Goal: Task Accomplishment & Management: Manage account settings

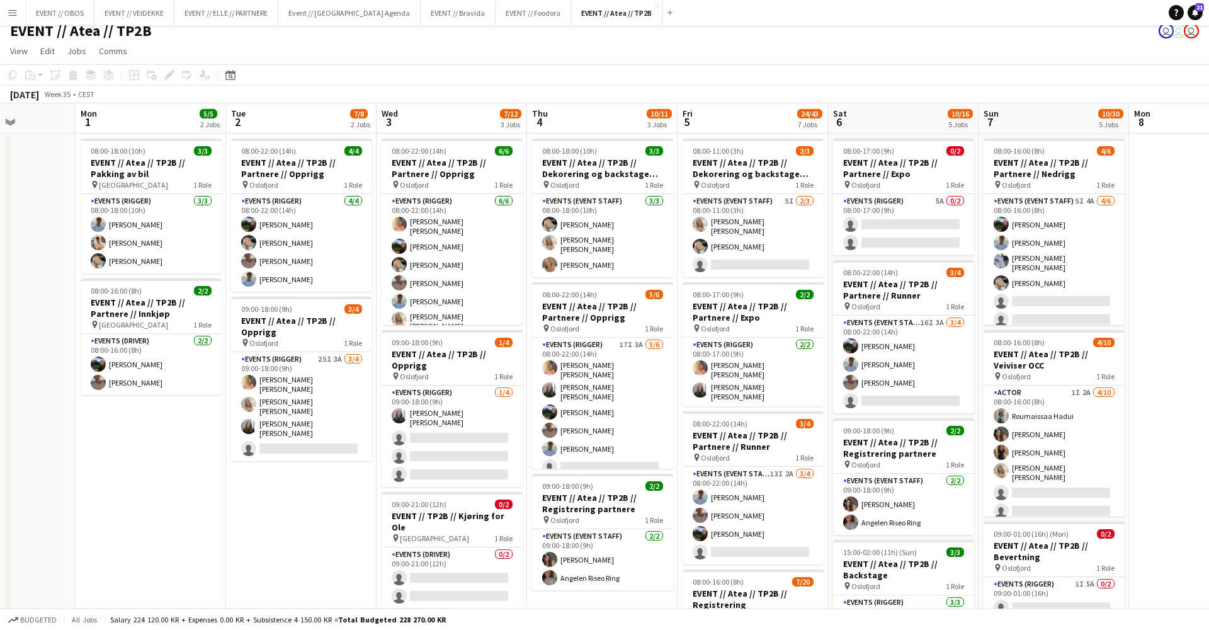
scroll to position [0, 377]
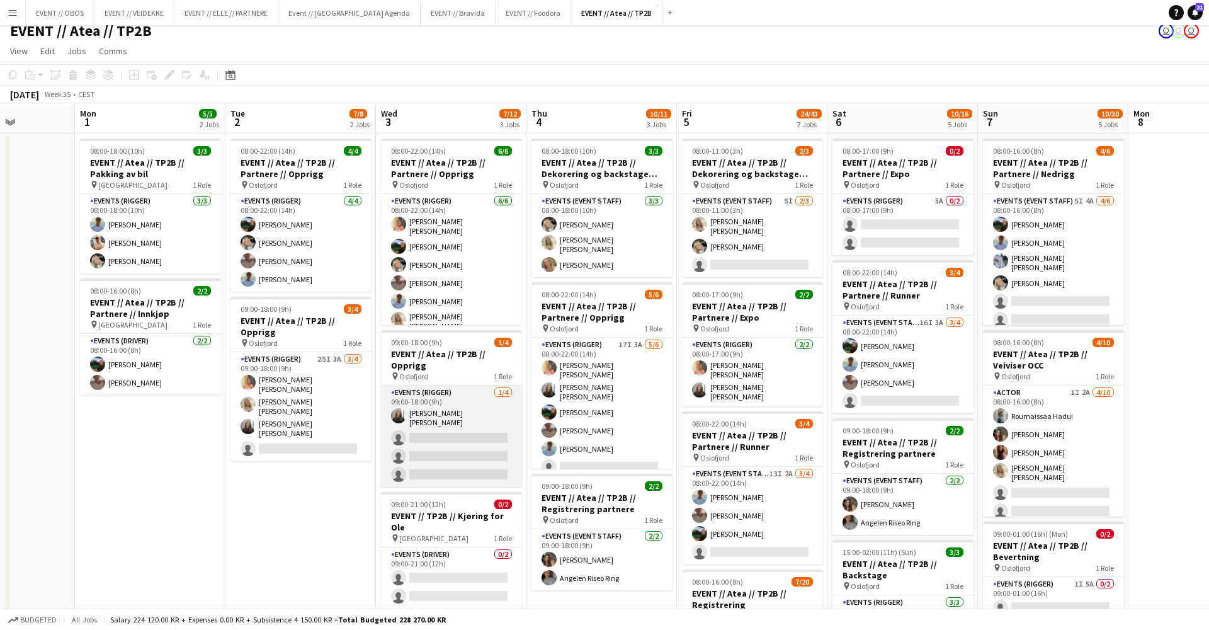
click at [424, 454] on app-card-role "Events (Rigger) [DATE] 09:00-18:00 (9h) [PERSON_NAME] [PERSON_NAME] single-neut…" at bounding box center [451, 435] width 141 height 101
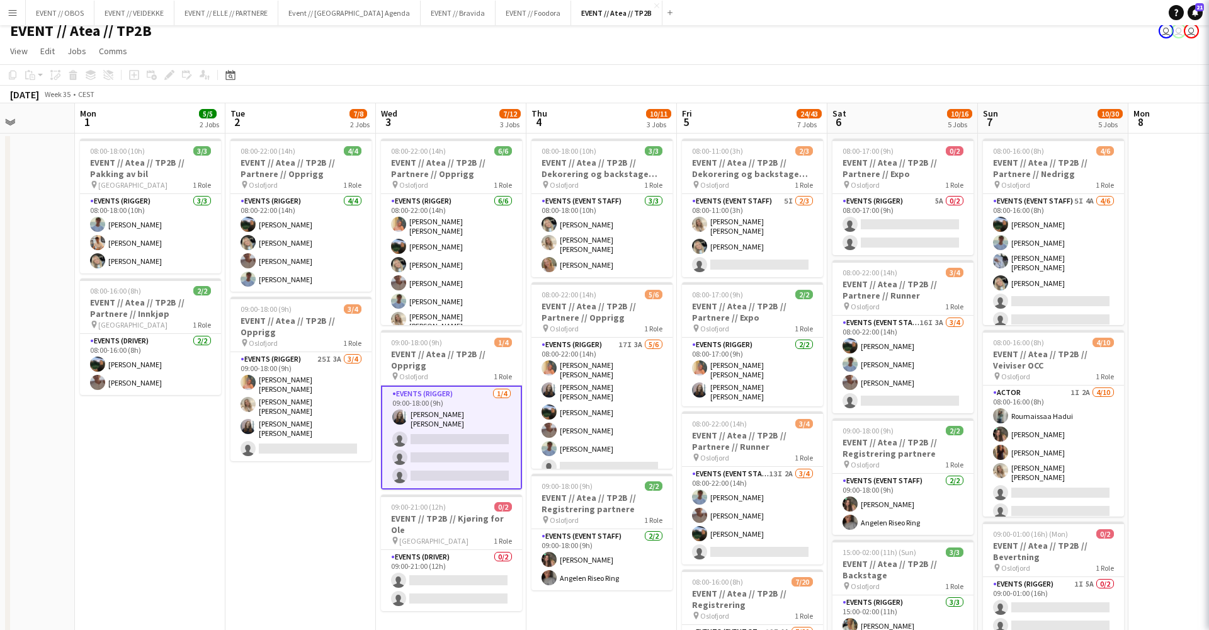
scroll to position [0, 377]
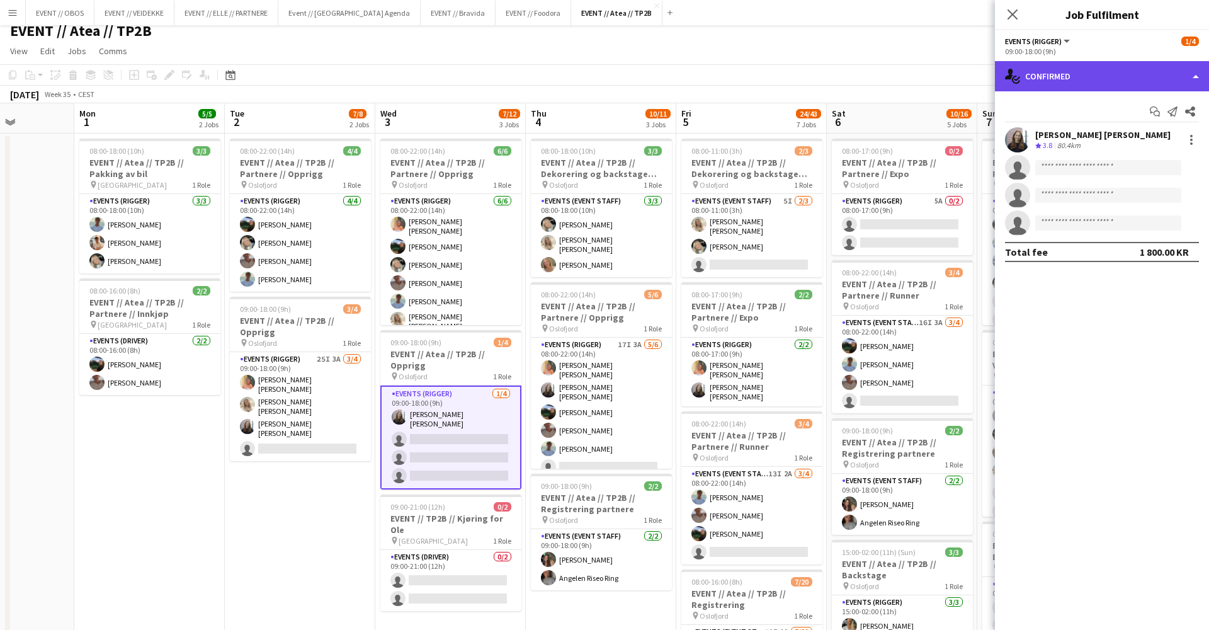
click at [1034, 71] on div "single-neutral-actions-check-2 Confirmed" at bounding box center [1102, 76] width 214 height 30
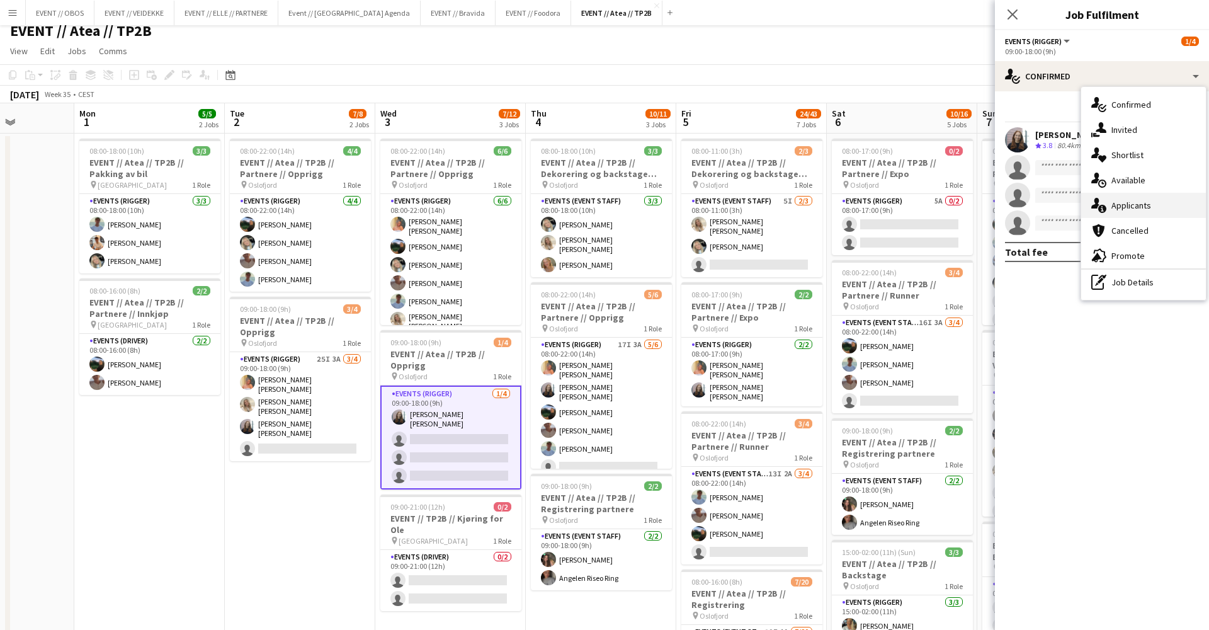
click at [1104, 194] on div "single-neutral-actions-information Applicants" at bounding box center [1143, 205] width 125 height 25
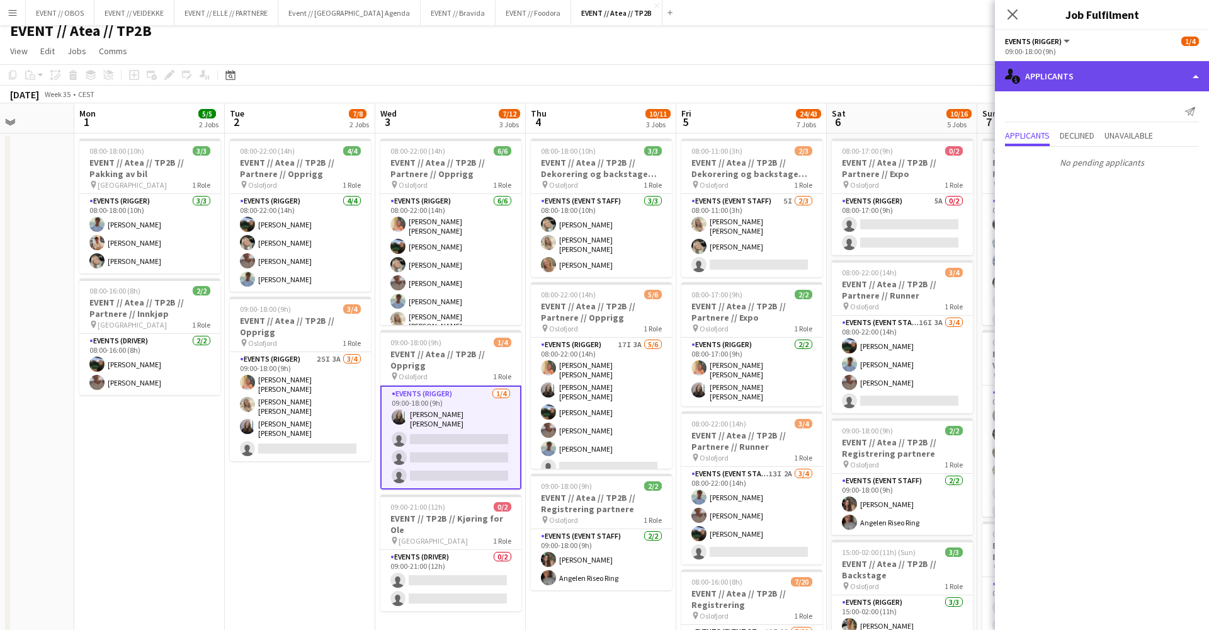
click at [1073, 89] on div "single-neutral-actions-information Applicants" at bounding box center [1102, 76] width 214 height 30
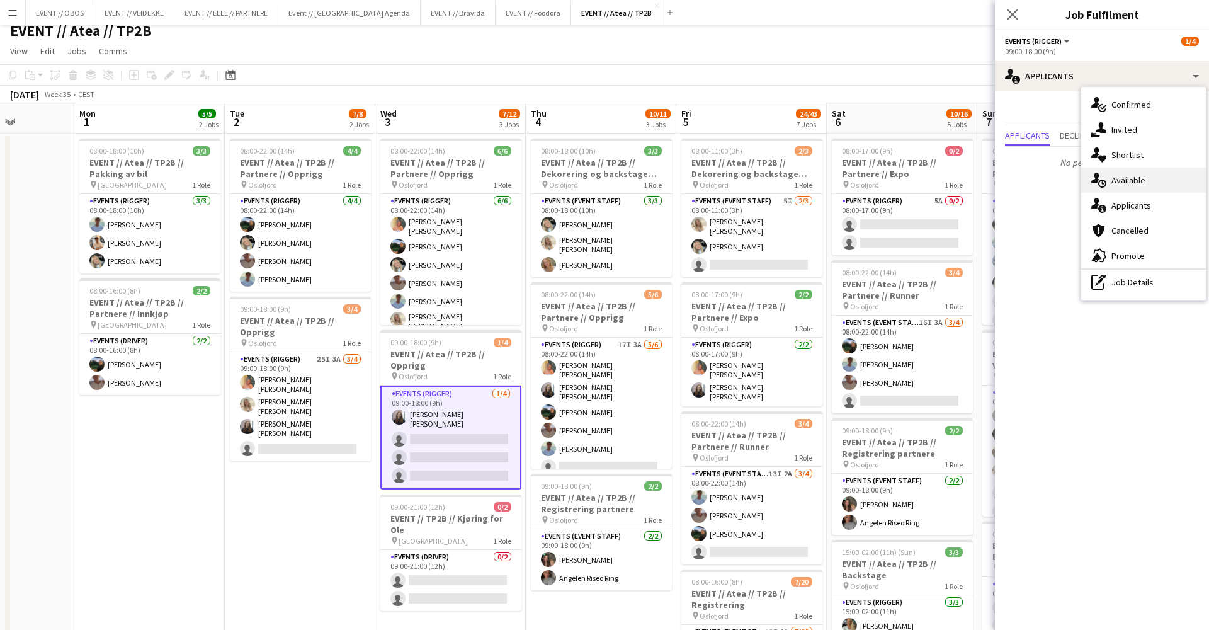
click at [1111, 190] on div "single-neutral-actions-upload Available" at bounding box center [1143, 179] width 125 height 25
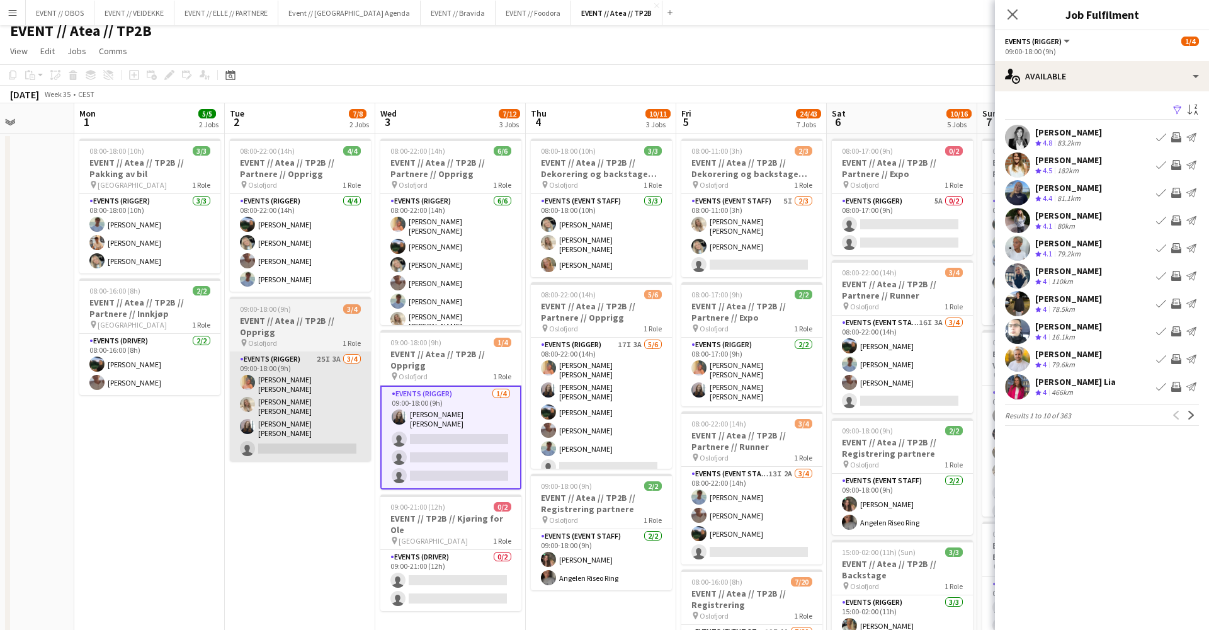
click at [352, 421] on app-card-role "Events (Rigger) 25I 3A [DATE] 09:00-18:00 (9h) [PERSON_NAME] [PERSON_NAME] [PER…" at bounding box center [300, 406] width 141 height 109
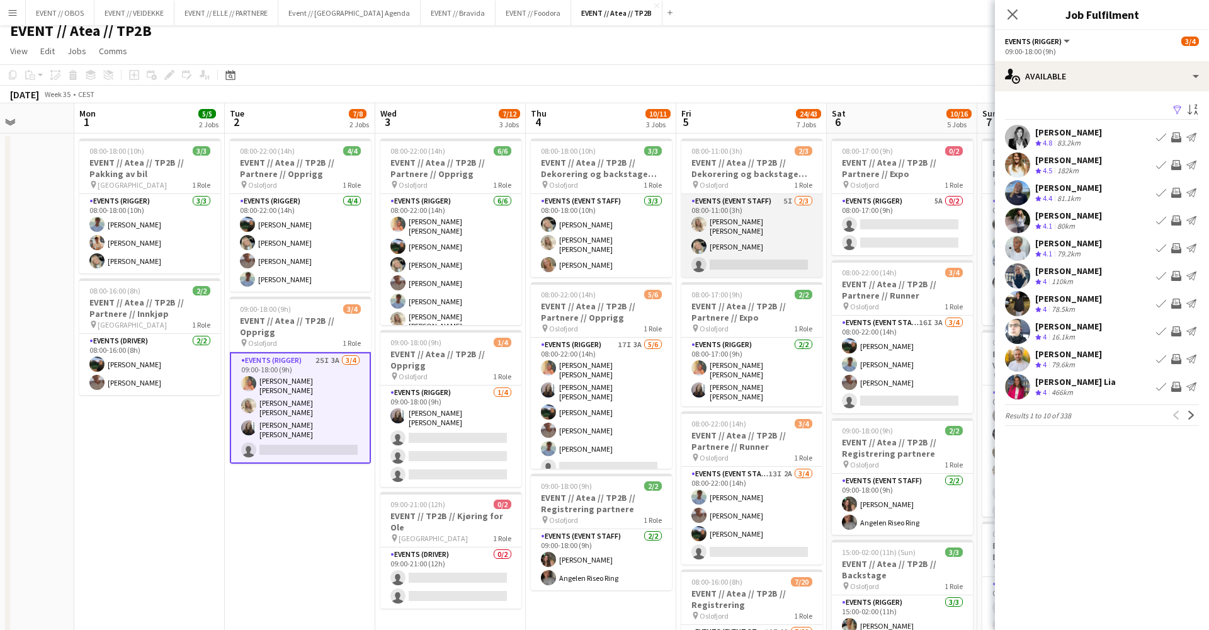
click at [745, 223] on app-card-role "Events (Event Staff) 5I [DATE] 08:00-11:00 (3h) [PERSON_NAME] [PERSON_NAME] [PE…" at bounding box center [751, 235] width 141 height 83
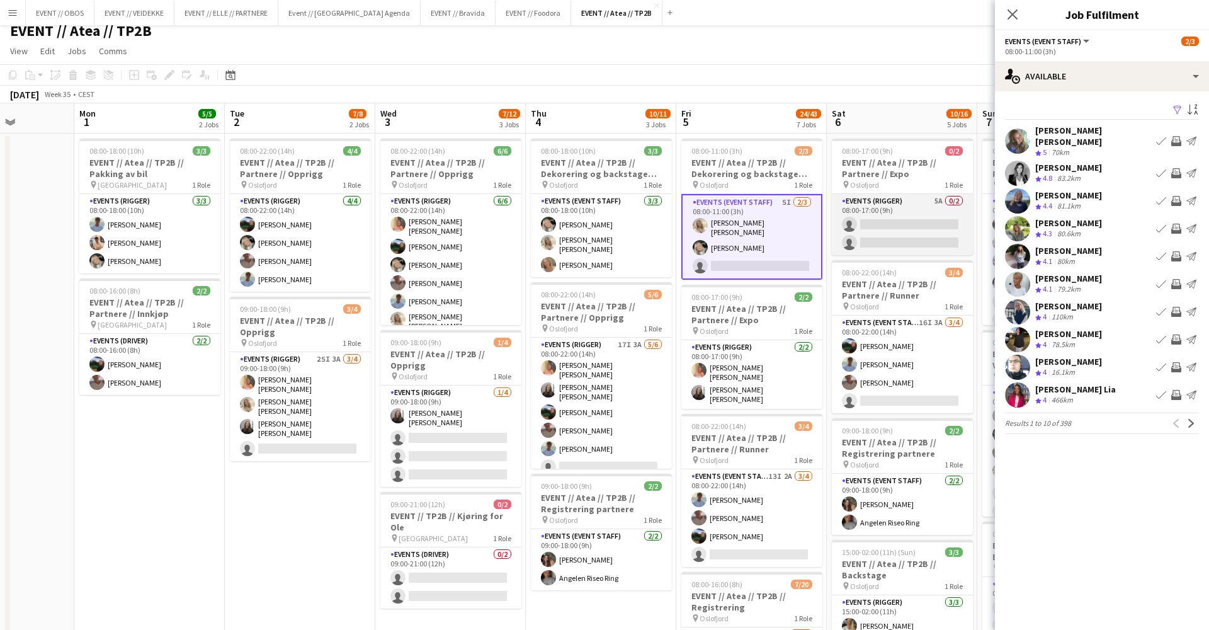
click at [859, 241] on app-card-role "Events (Rigger) 5A 0/2 08:00-17:00 (9h) single-neutral-actions single-neutral-a…" at bounding box center [902, 224] width 141 height 61
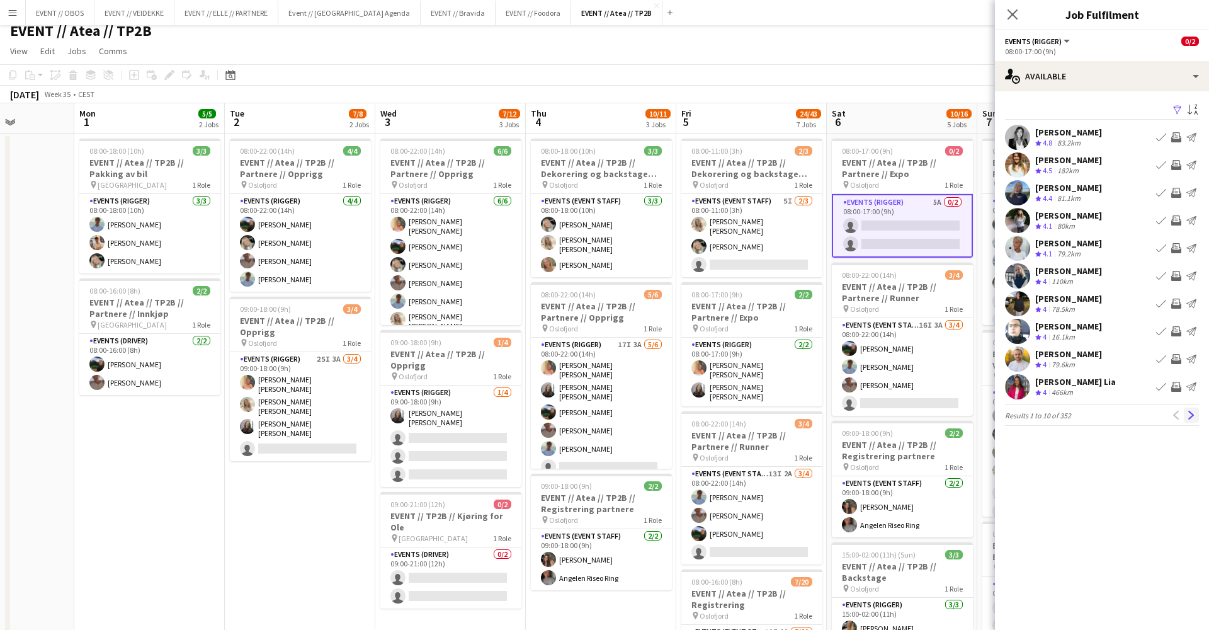
click at [1196, 416] on button "Next" at bounding box center [1191, 414] width 15 height 15
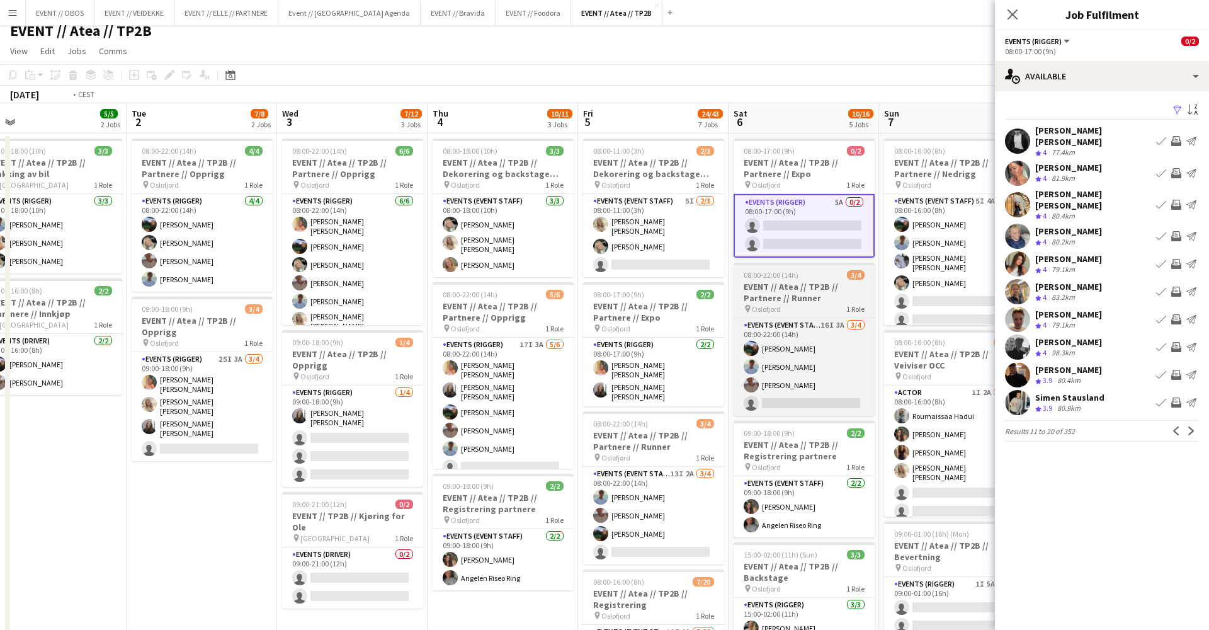
scroll to position [0, 481]
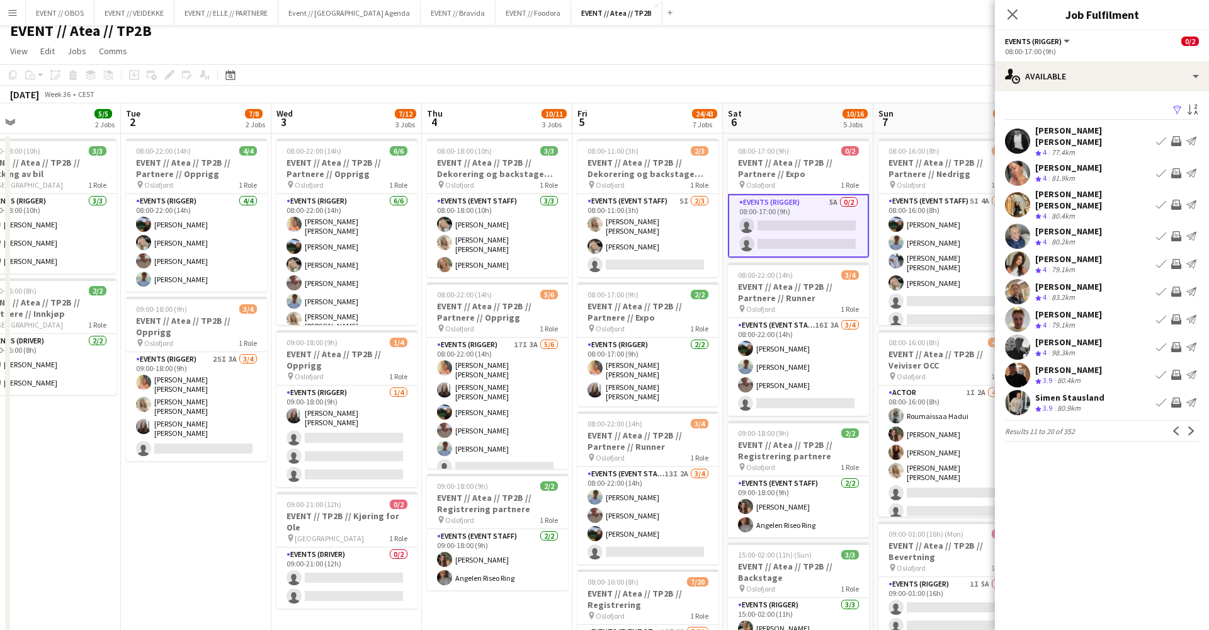
click at [1017, 320] on app-user-avatar at bounding box center [1017, 319] width 25 height 25
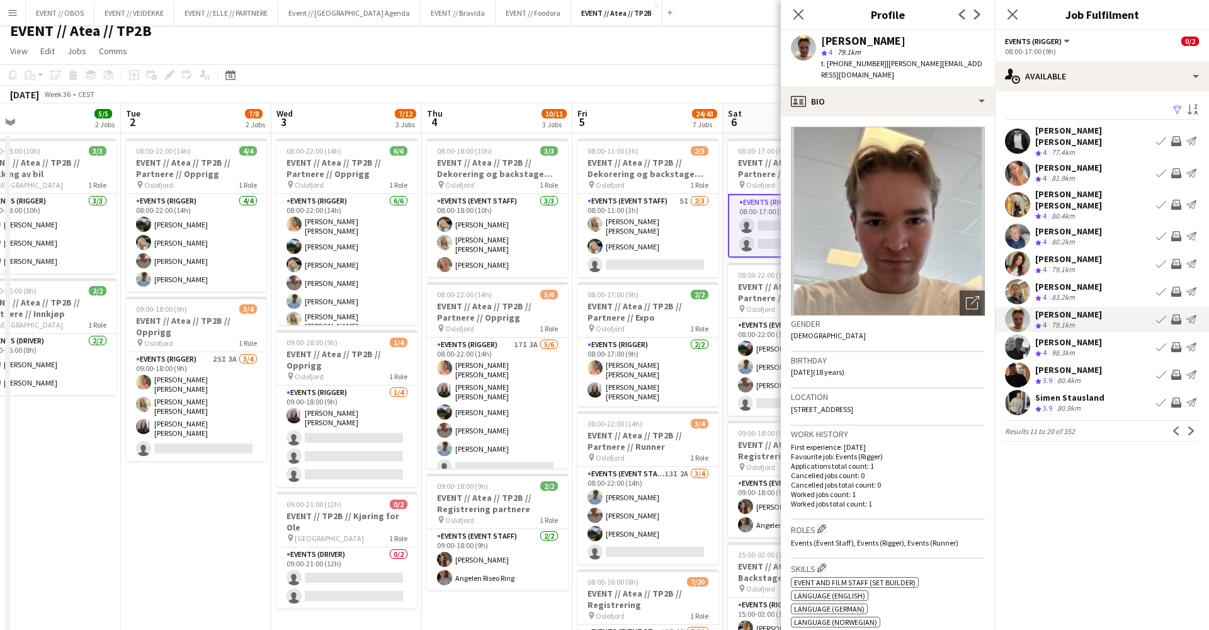
click at [637, 84] on app-toolbar "Copy Paste Paste Command V Paste with crew Command Shift V Paste linked Job [GE…" at bounding box center [604, 74] width 1209 height 21
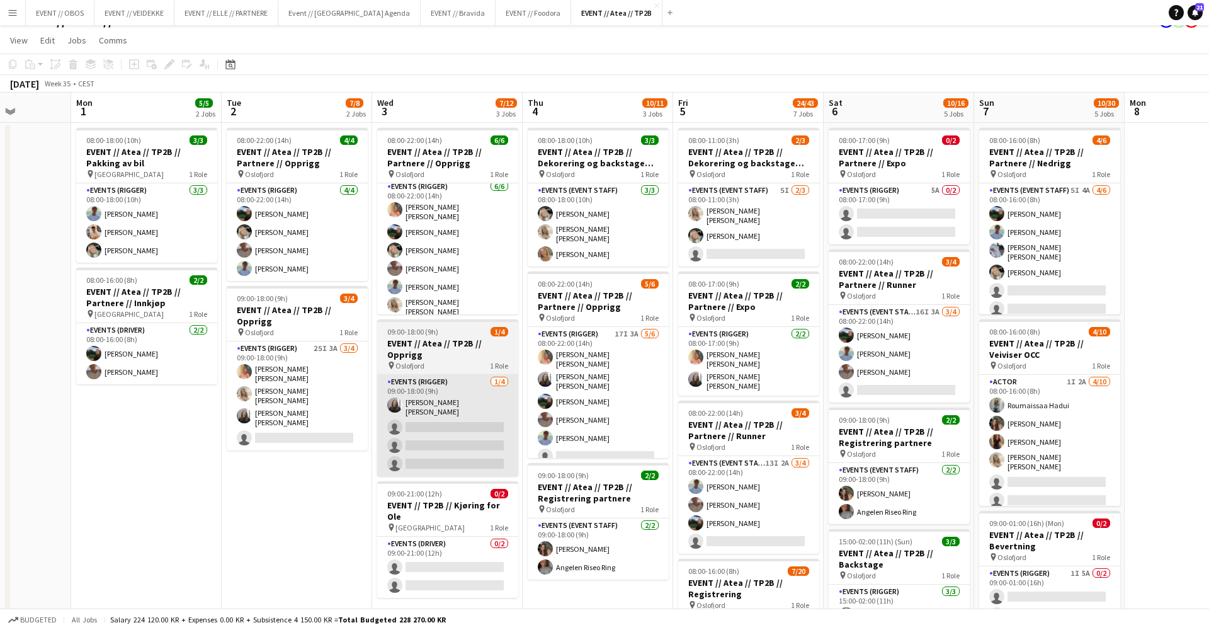
scroll to position [3, 0]
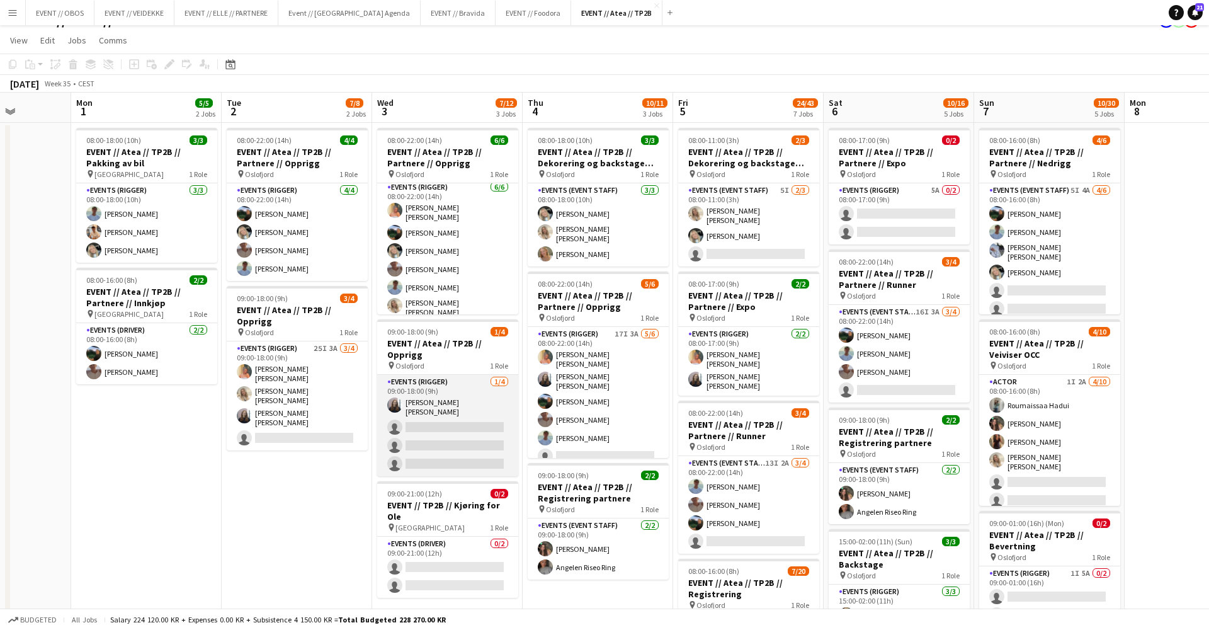
click at [451, 407] on app-card-role "Events (Rigger) [DATE] 09:00-18:00 (9h) [PERSON_NAME] [PERSON_NAME] single-neut…" at bounding box center [447, 425] width 141 height 101
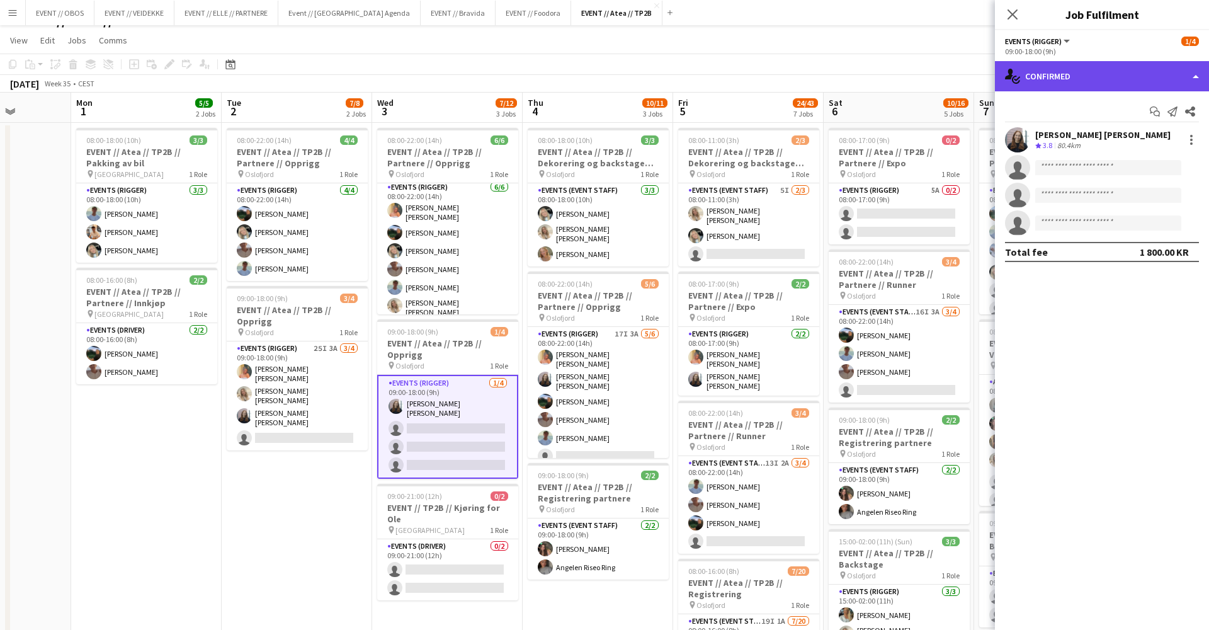
click at [1060, 82] on div "single-neutral-actions-check-2 Confirmed" at bounding box center [1102, 76] width 214 height 30
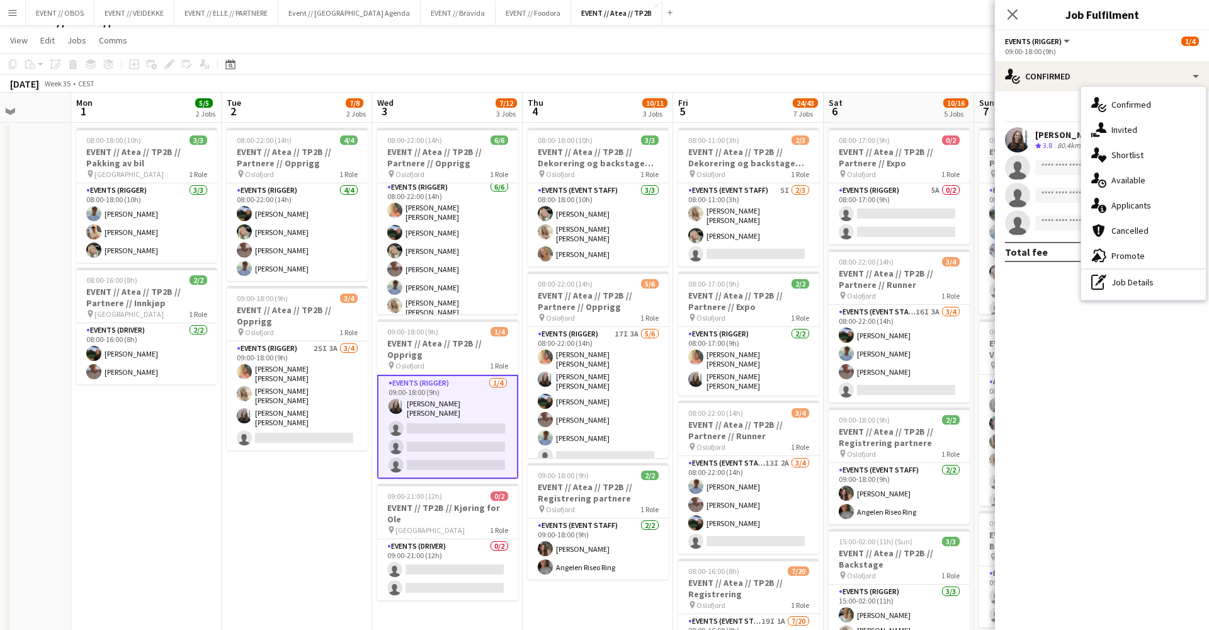
click at [880, 57] on app-toolbar "Copy Paste Paste Command V Paste with crew Command Shift V Paste linked Job [GE…" at bounding box center [604, 64] width 1209 height 21
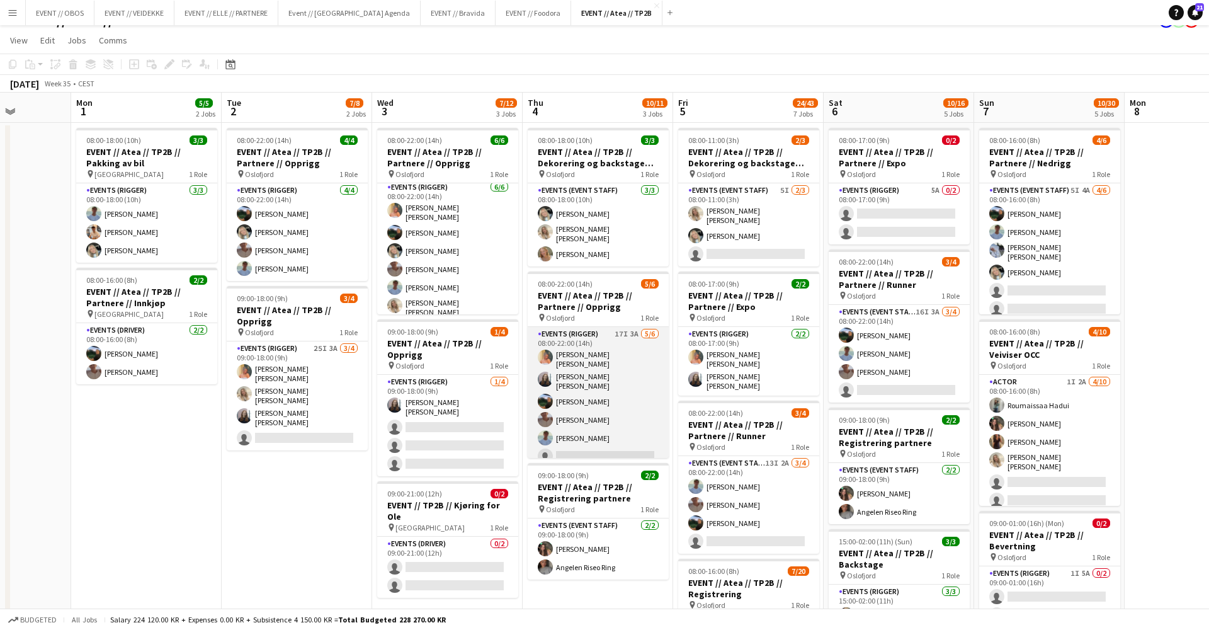
click at [620, 388] on app-card-role "Events (Rigger) 17I 3A [DATE] 08:00-22:00 (14h) [PERSON_NAME] [PERSON_NAME] [PE…" at bounding box center [598, 398] width 141 height 142
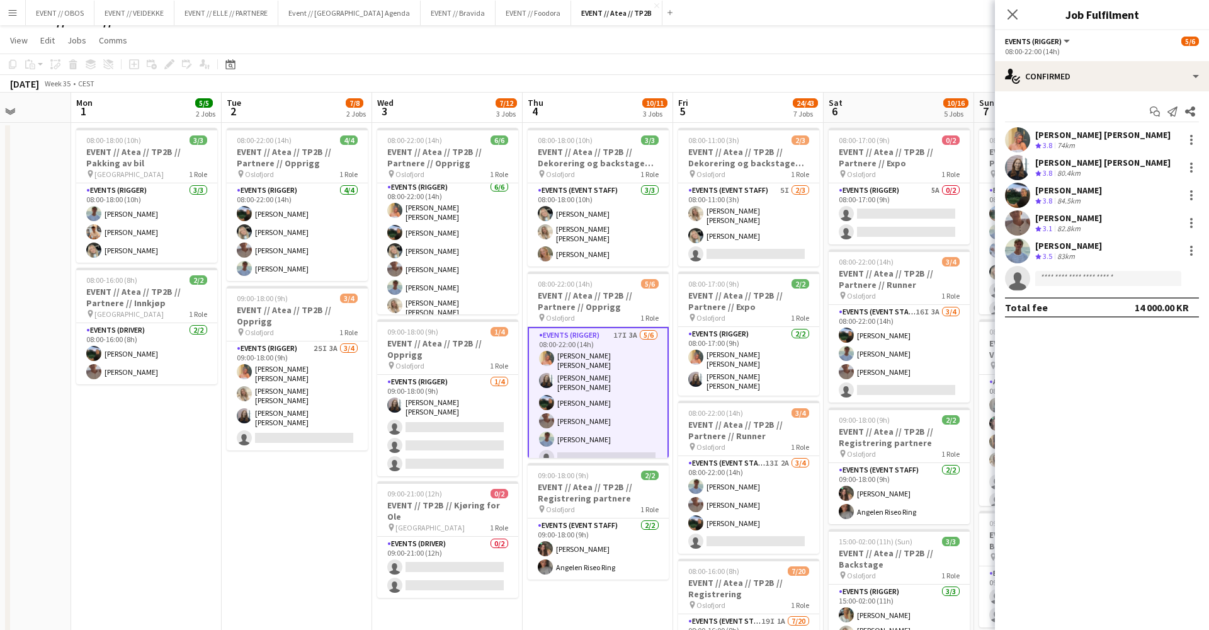
click at [572, 35] on app-page-menu "View Day view expanded Day view collapsed Month view Date picker Jump to [DATE]…" at bounding box center [604, 42] width 1209 height 24
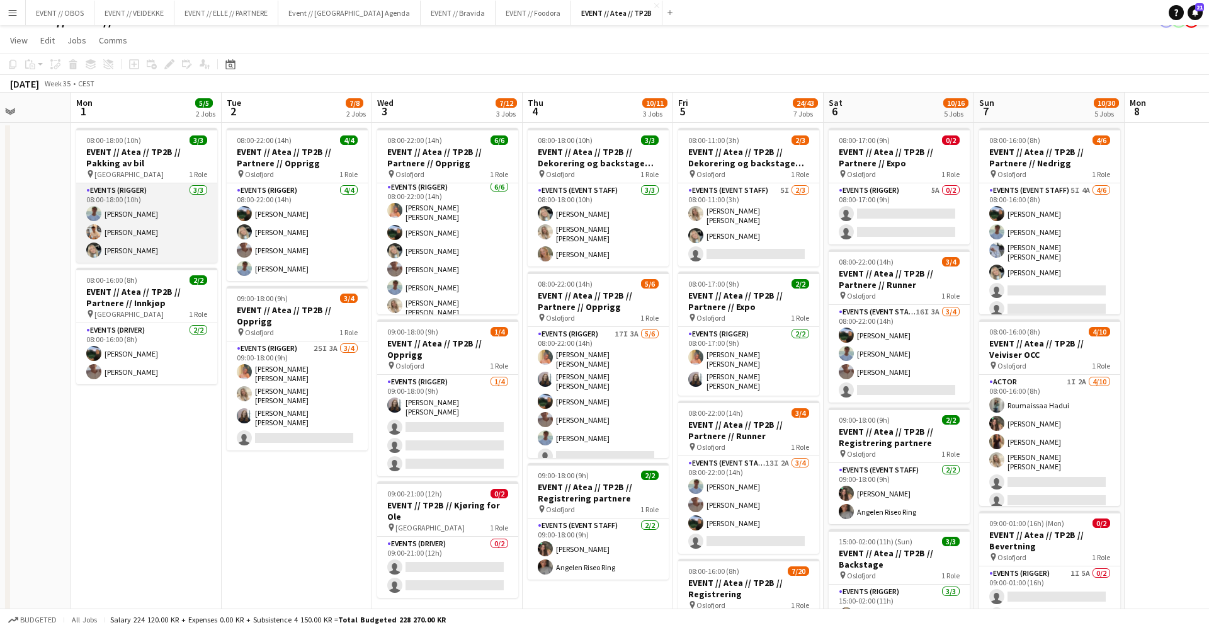
click at [183, 232] on app-card-role "Events (Rigger) [DATE] 08:00-18:00 (10h) [PERSON_NAME] [PERSON_NAME] [PERSON_NA…" at bounding box center [146, 222] width 141 height 79
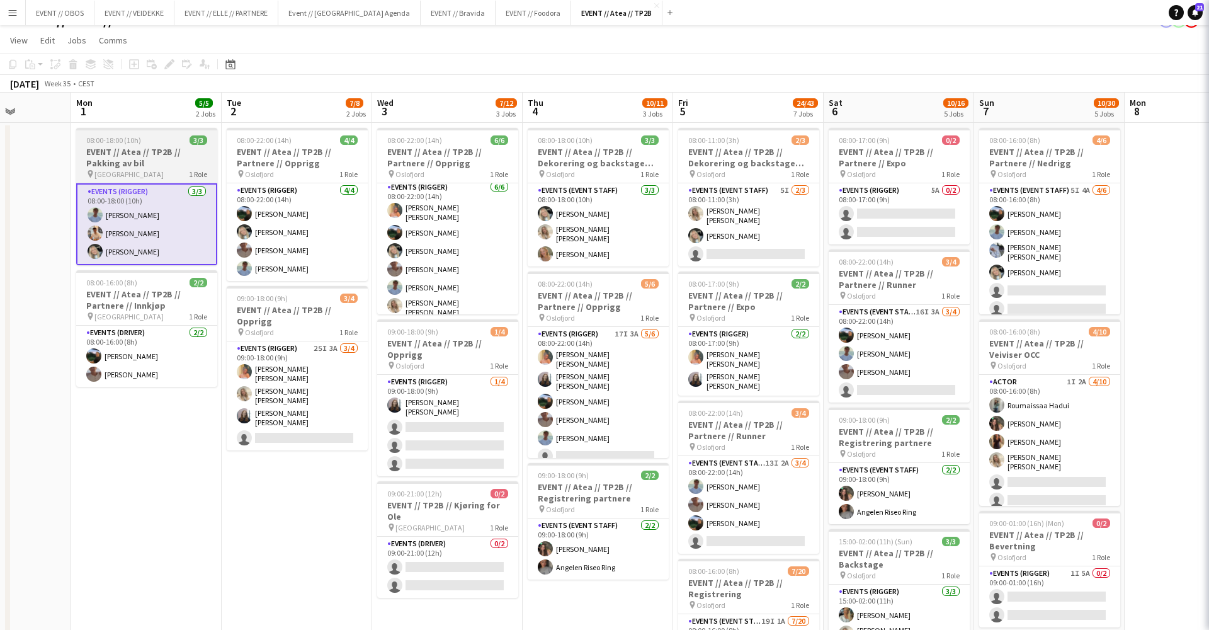
click at [153, 164] on h3 "EVENT // Atea // TP2B // Pakking av bil" at bounding box center [146, 157] width 141 height 23
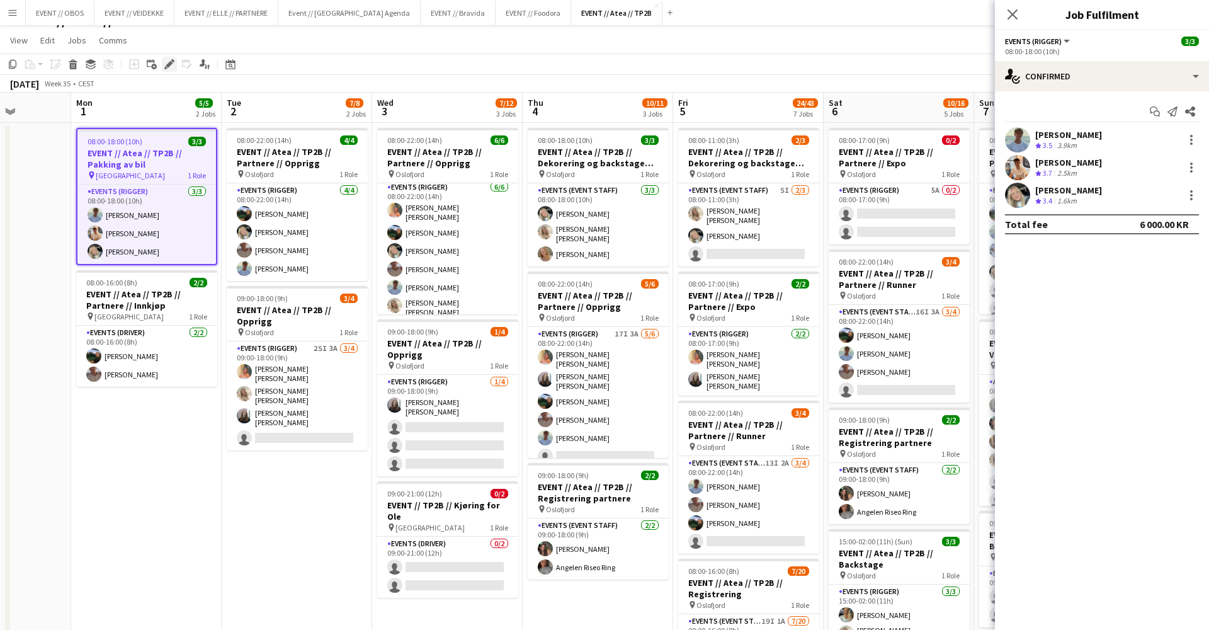
click at [173, 66] on icon "Edit" at bounding box center [169, 64] width 10 height 10
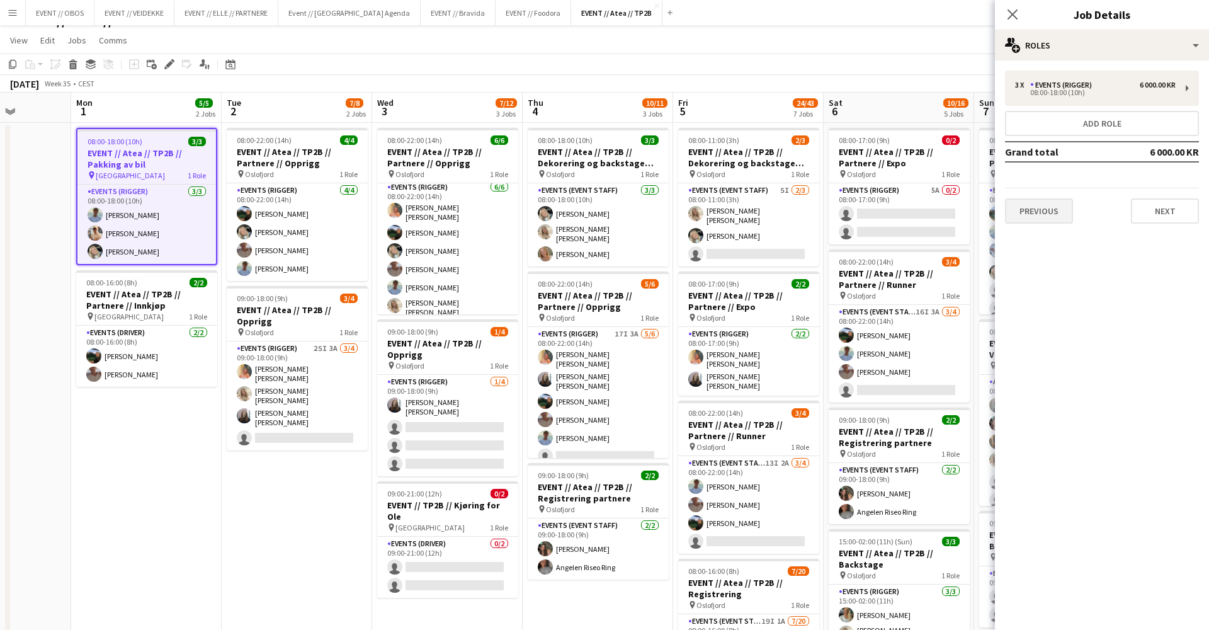
click at [1016, 210] on button "Previous" at bounding box center [1039, 210] width 68 height 25
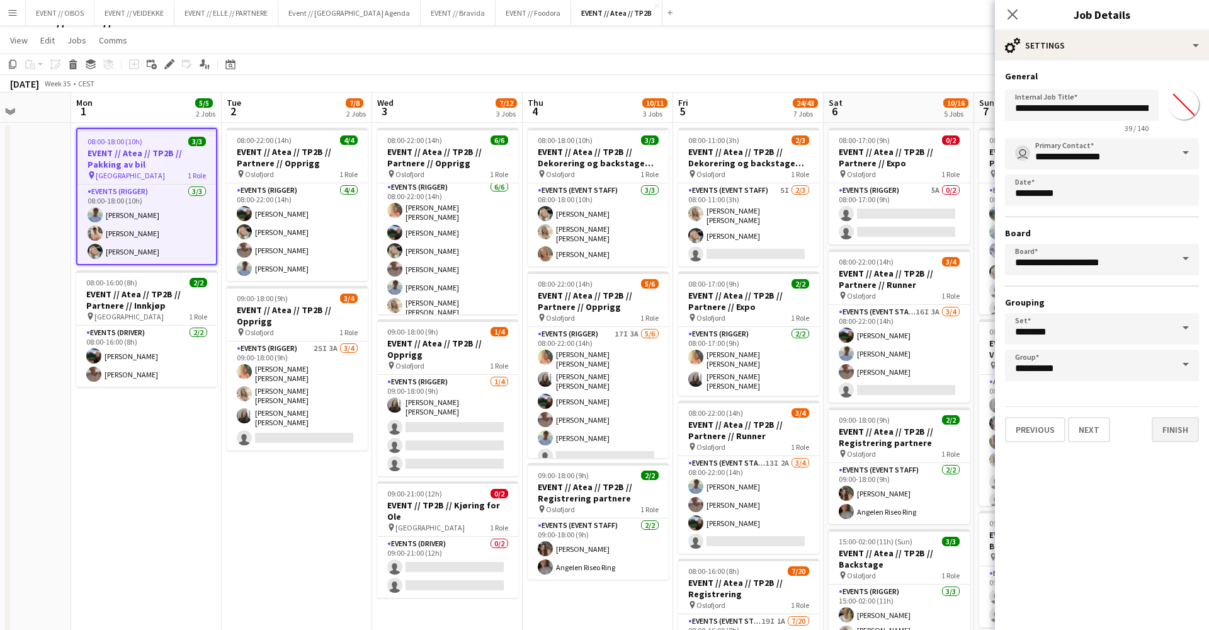
click at [1166, 436] on button "Finish" at bounding box center [1175, 429] width 47 height 25
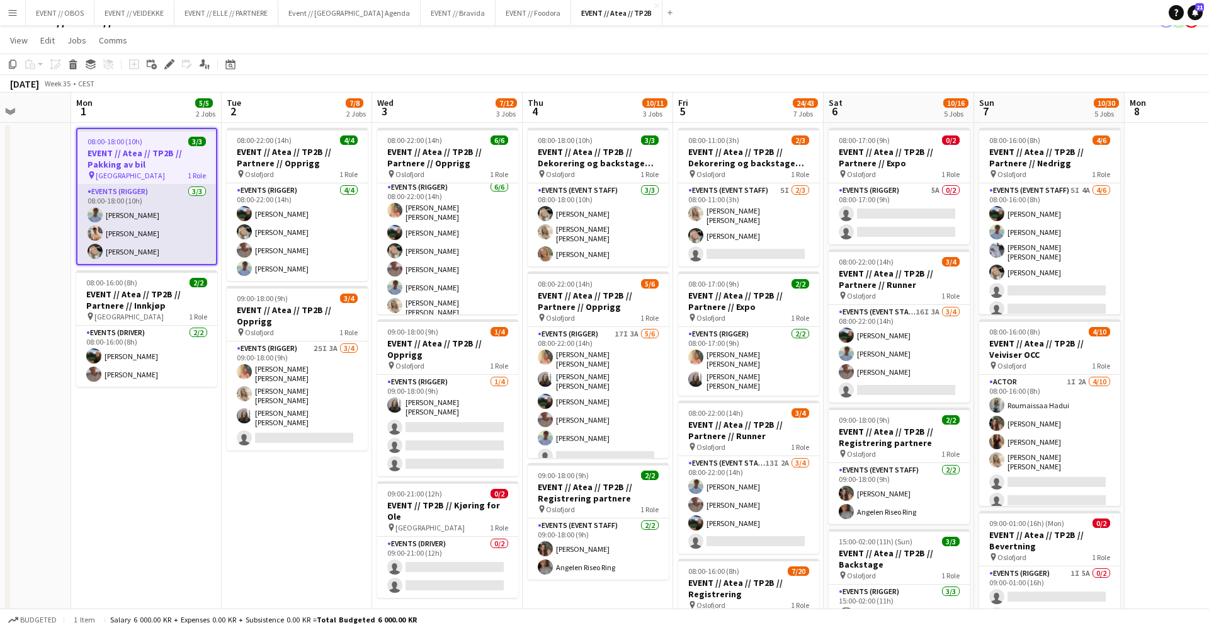
click at [149, 208] on app-card-role "Events (Rigger) [DATE] 08:00-18:00 (10h) [PERSON_NAME] [PERSON_NAME] [PERSON_NA…" at bounding box center [146, 223] width 139 height 79
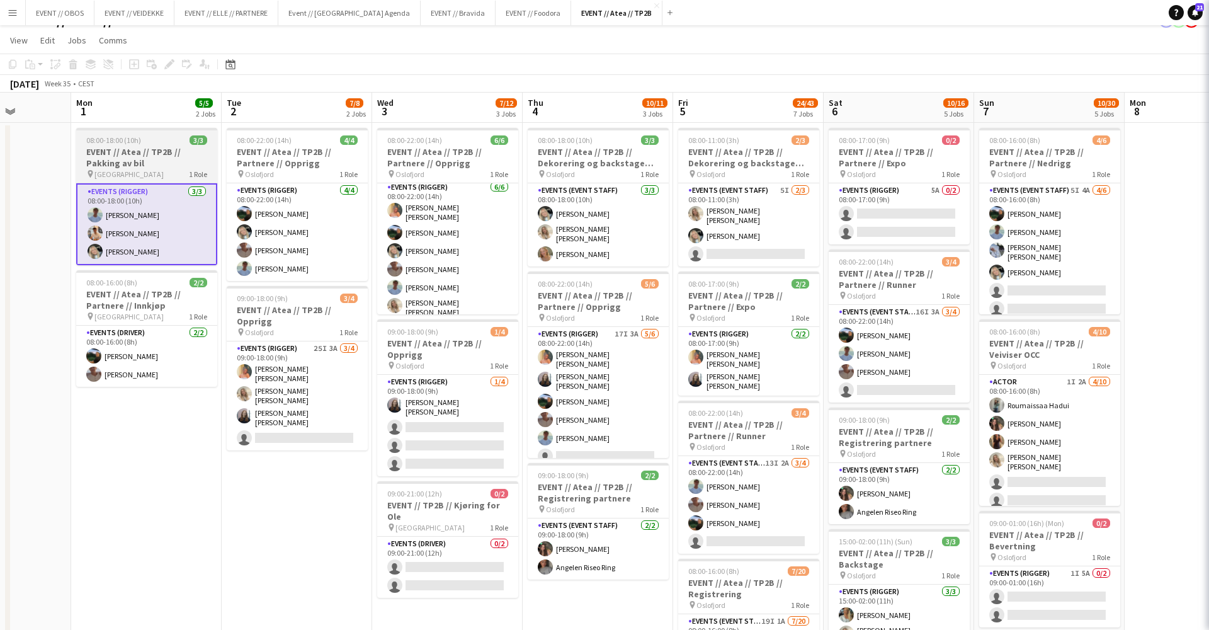
click at [143, 154] on h3 "EVENT // Atea // TP2B // Pakking av bil" at bounding box center [146, 157] width 141 height 23
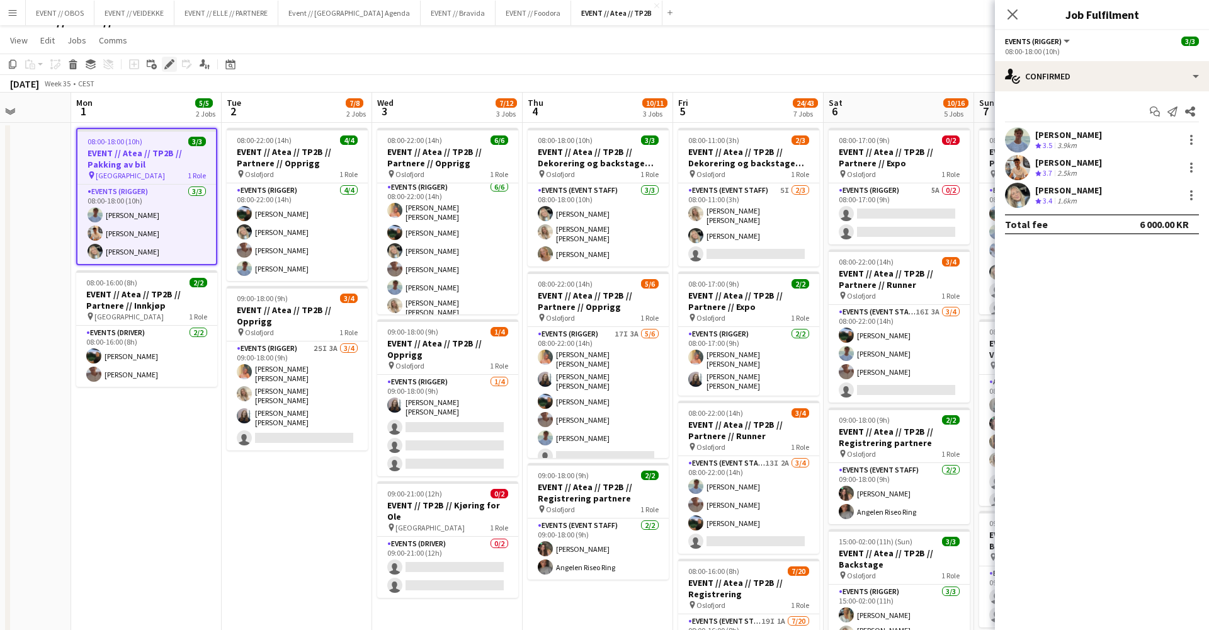
click at [172, 62] on icon at bounding box center [169, 64] width 7 height 7
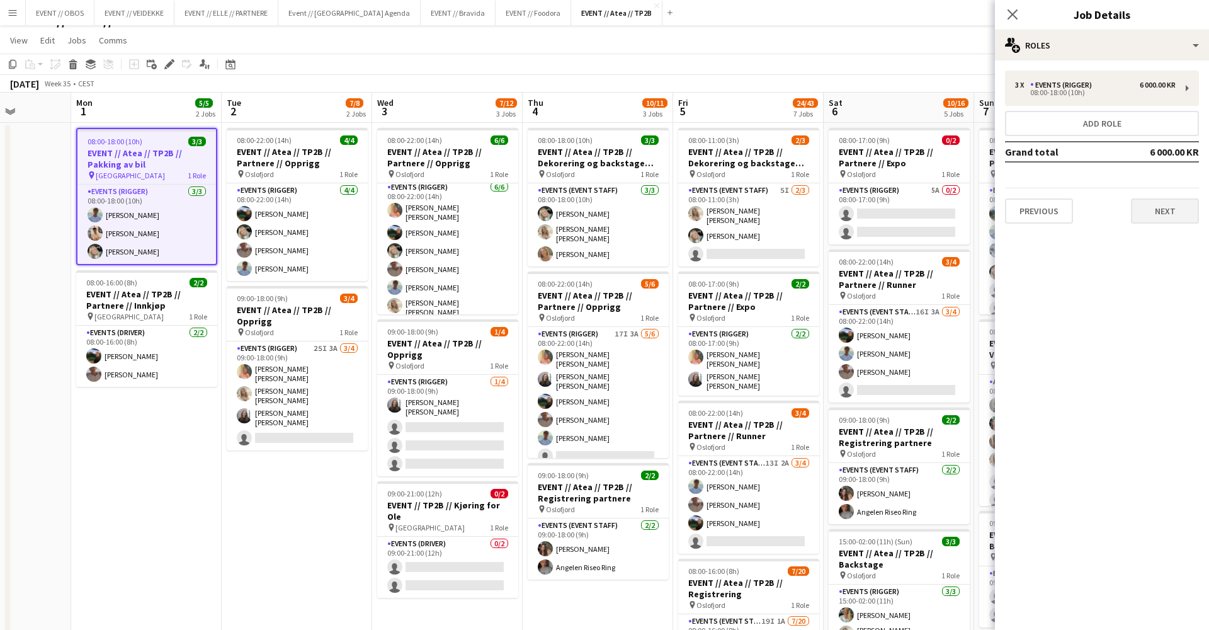
click at [1143, 211] on button "Next" at bounding box center [1165, 210] width 68 height 25
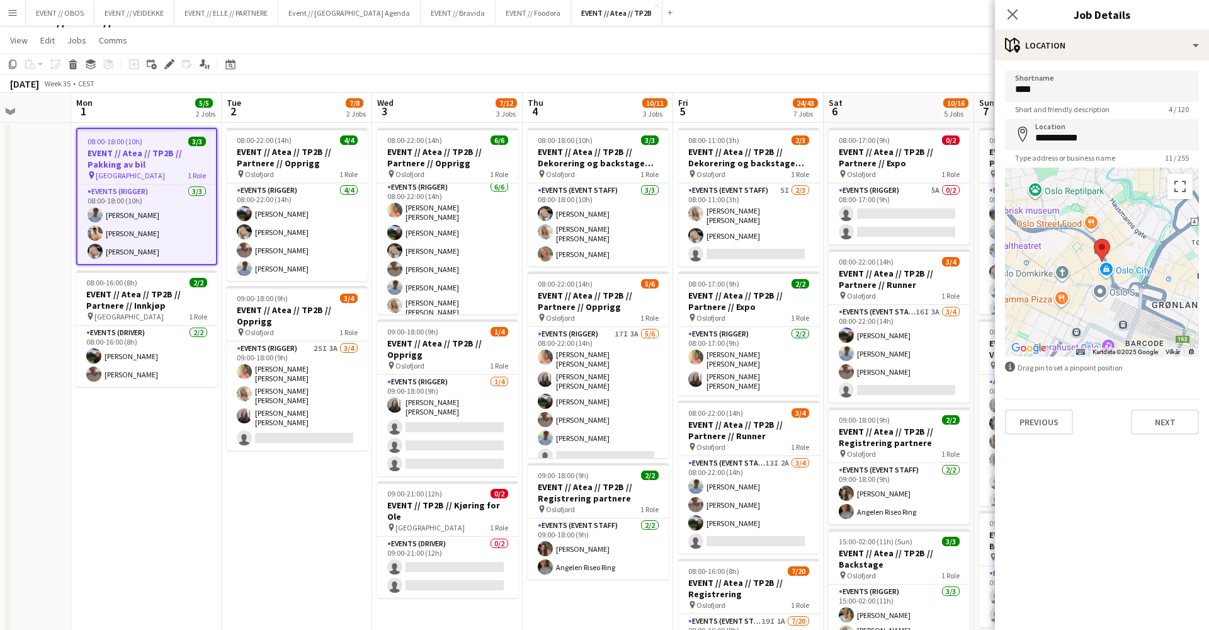
click at [863, 45] on app-page-menu "View Day view expanded Day view collapsed Month view Date picker Jump to [DATE]…" at bounding box center [604, 42] width 1209 height 24
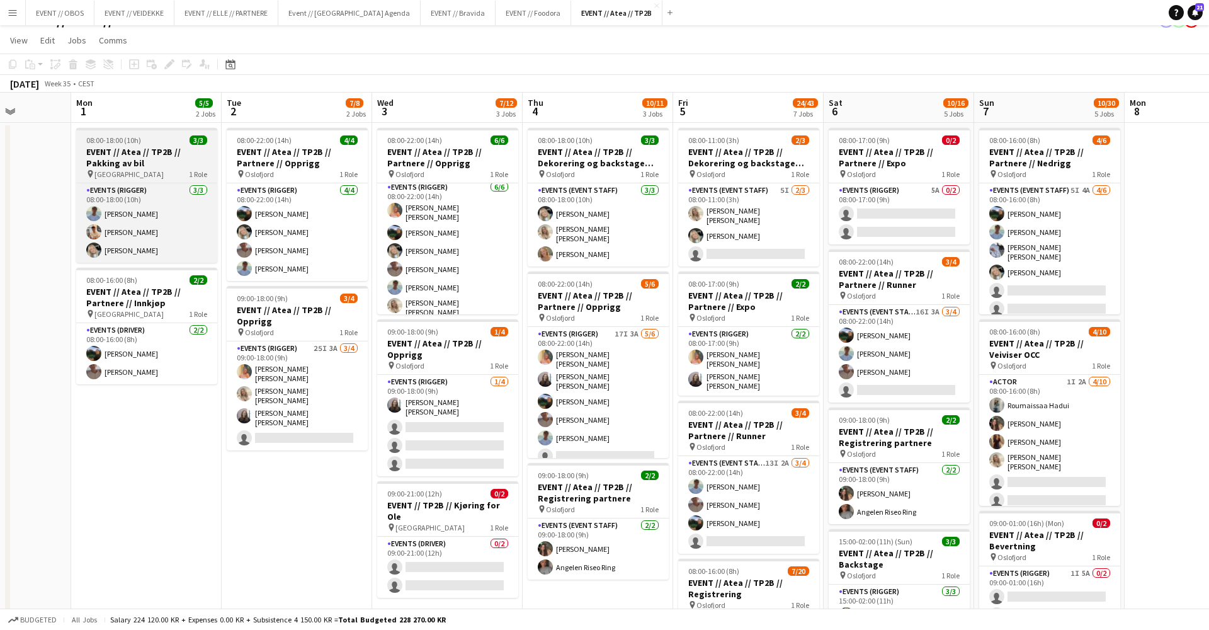
click at [108, 150] on h3 "EVENT // Atea // TP2B // Pakking av bil" at bounding box center [146, 157] width 141 height 23
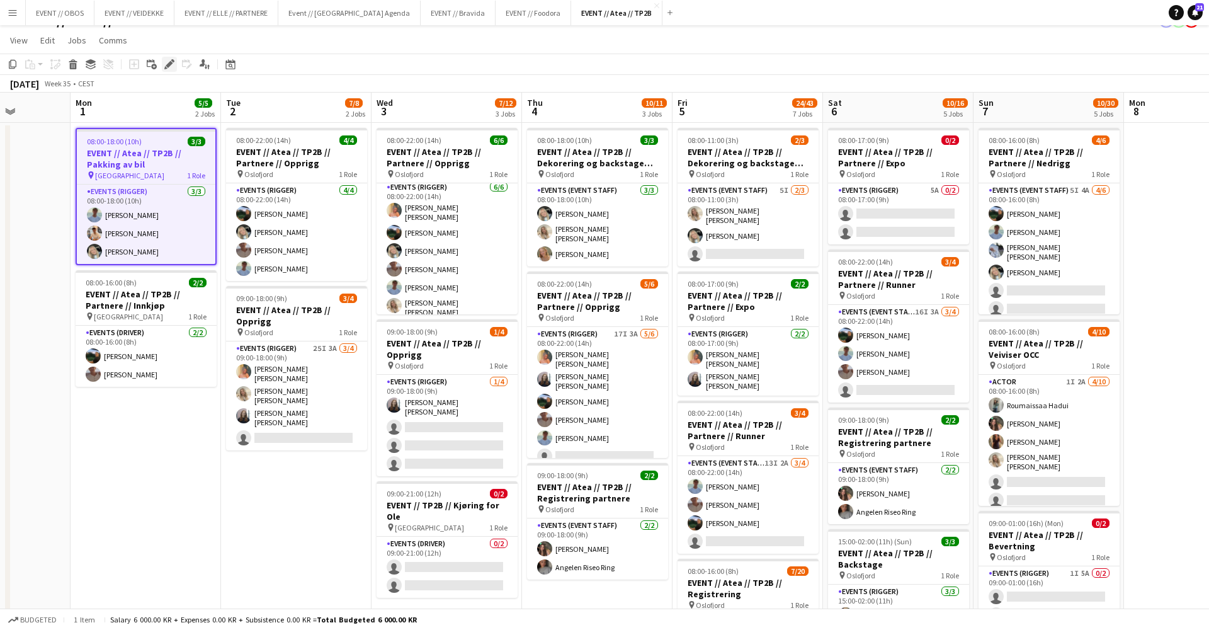
click at [167, 69] on div "Edit" at bounding box center [169, 64] width 15 height 15
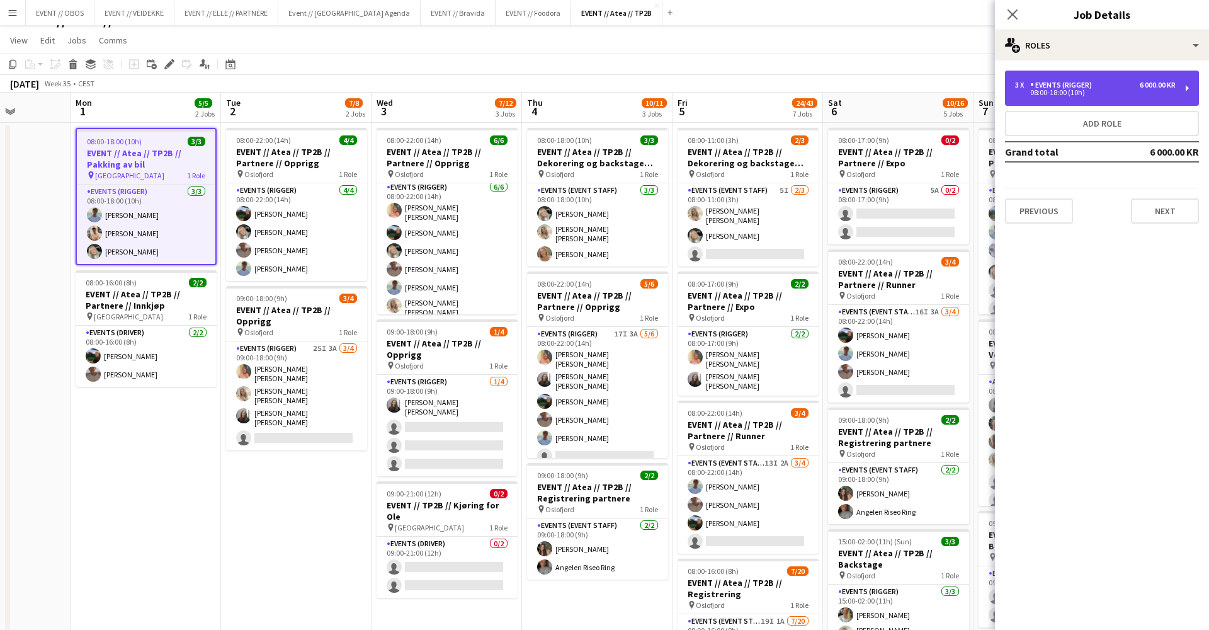
click at [1034, 81] on div "Events (Rigger)" at bounding box center [1063, 85] width 67 height 9
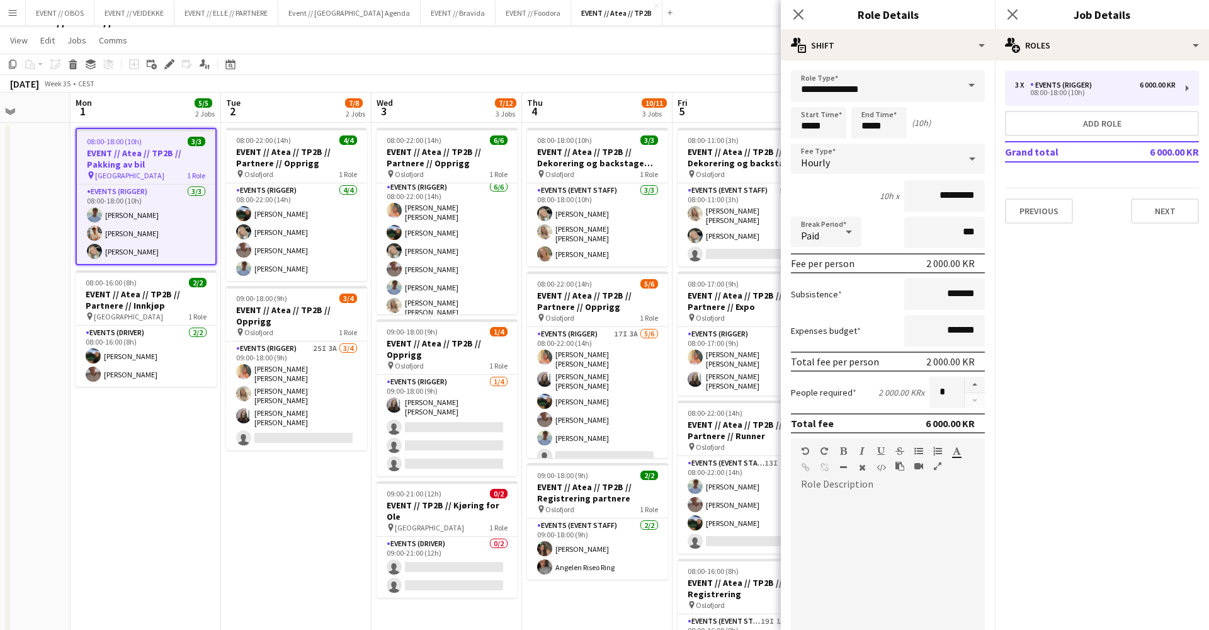
click at [971, 375] on form "**********" at bounding box center [888, 462] width 214 height 783
click at [971, 378] on button "button" at bounding box center [975, 385] width 20 height 16
type input "*"
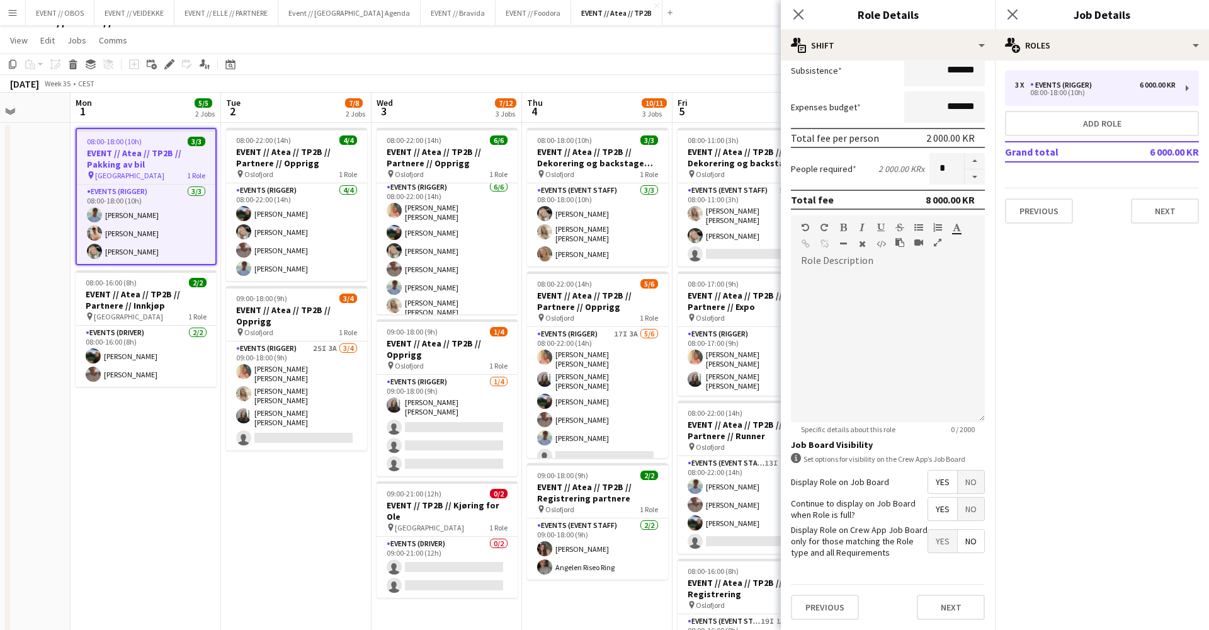
scroll to position [223, 0]
click at [943, 609] on button "Next" at bounding box center [951, 607] width 68 height 25
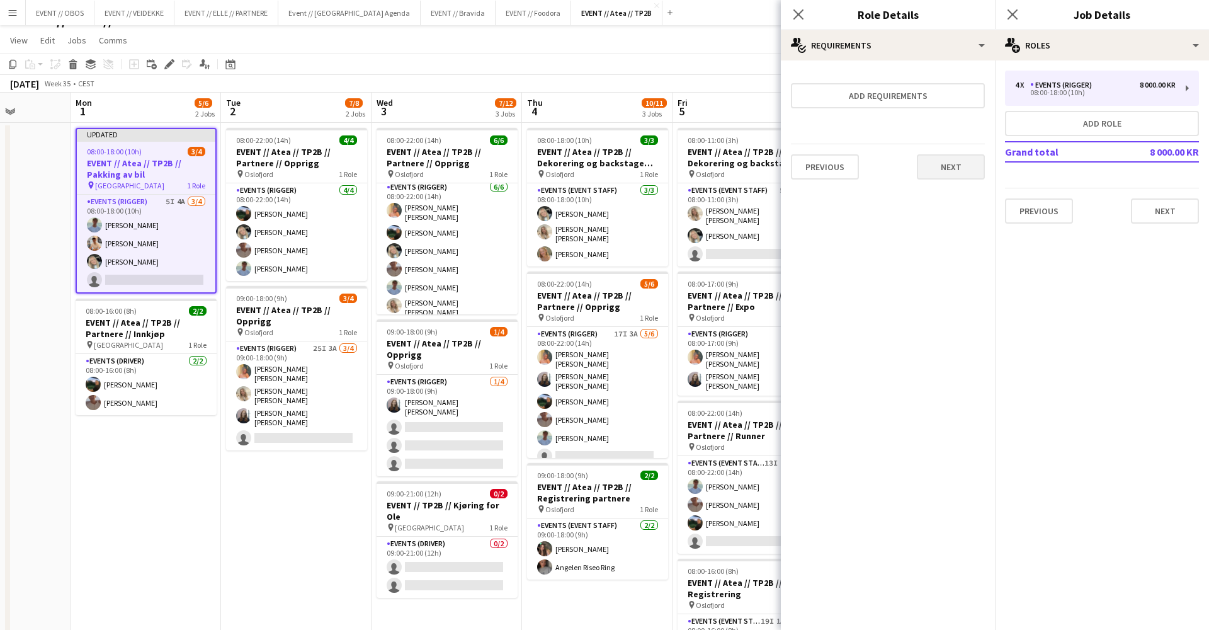
click at [955, 169] on button "Next" at bounding box center [951, 166] width 68 height 25
click at [955, 169] on button "Finish" at bounding box center [960, 168] width 47 height 25
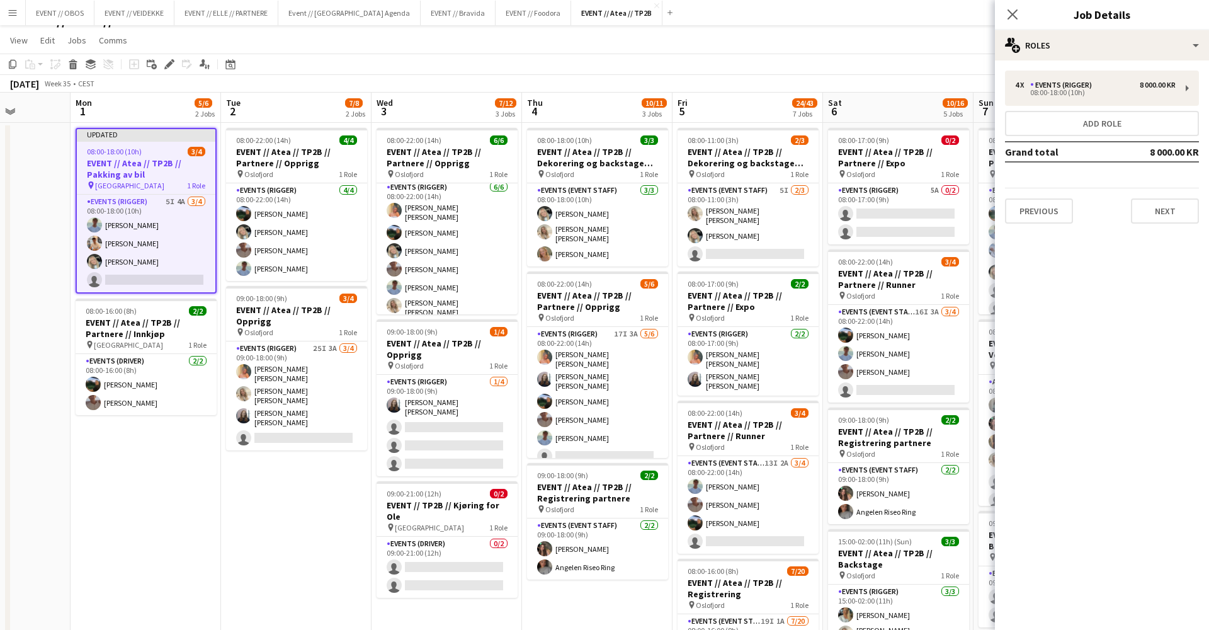
click at [1130, 213] on div "Previous Next" at bounding box center [1102, 206] width 194 height 36
click at [1139, 215] on button "Next" at bounding box center [1165, 210] width 68 height 25
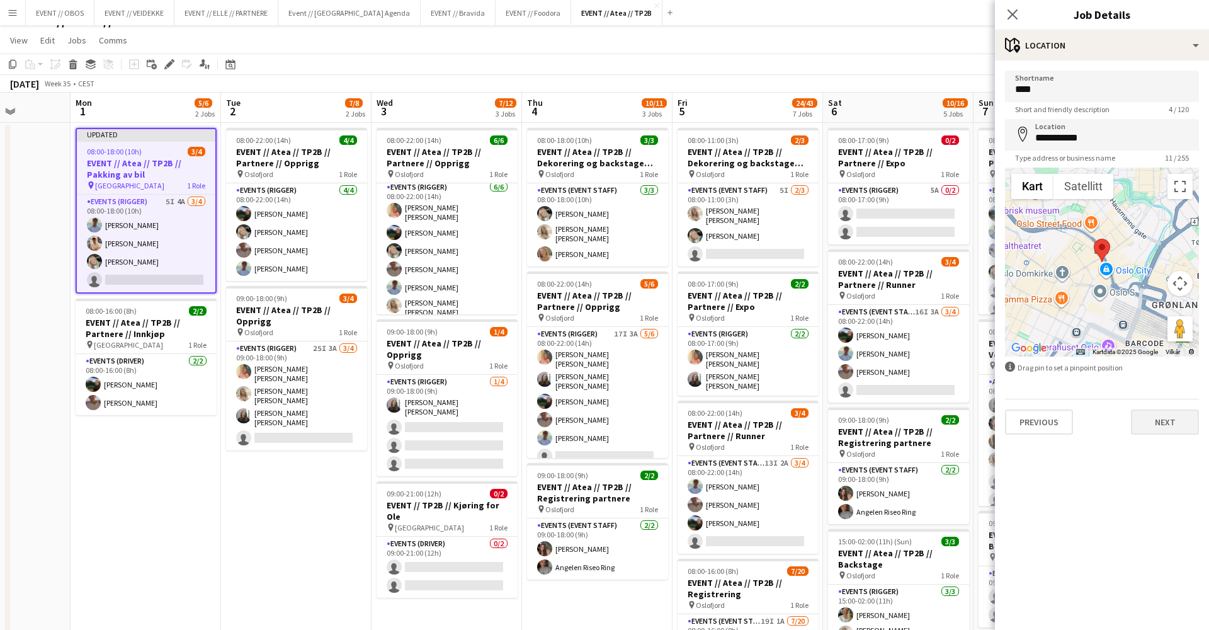
click at [1169, 417] on button "Next" at bounding box center [1165, 421] width 68 height 25
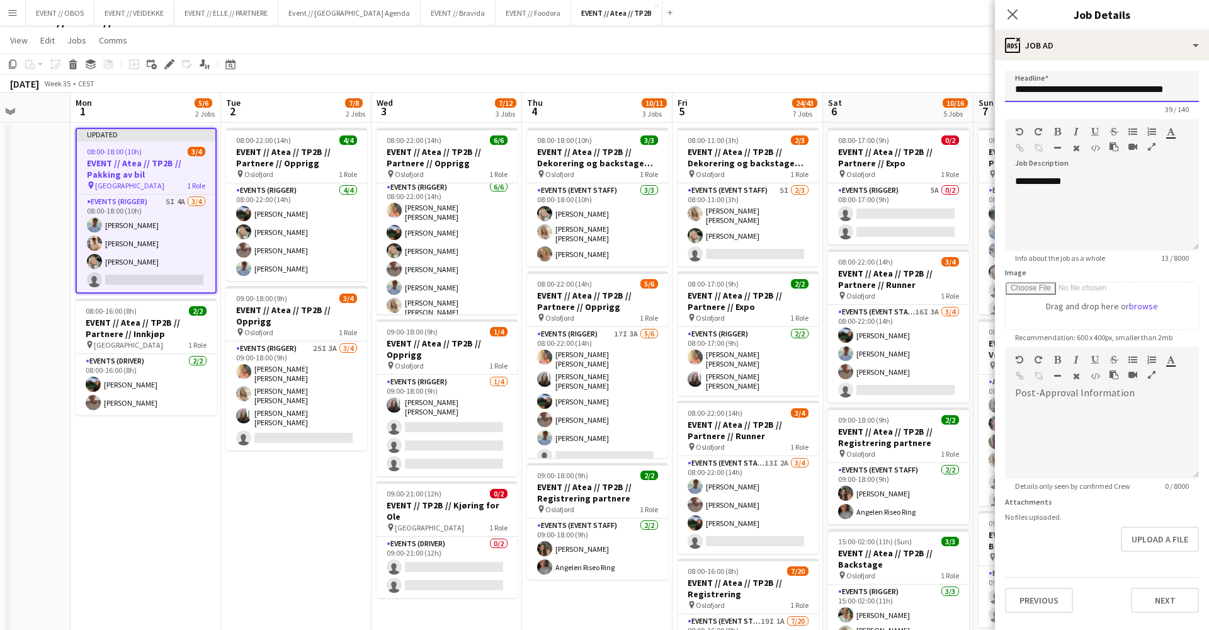
click at [1119, 92] on input "**********" at bounding box center [1102, 86] width 194 height 31
type input "**********"
click at [1169, 600] on button "Next" at bounding box center [1165, 599] width 68 height 25
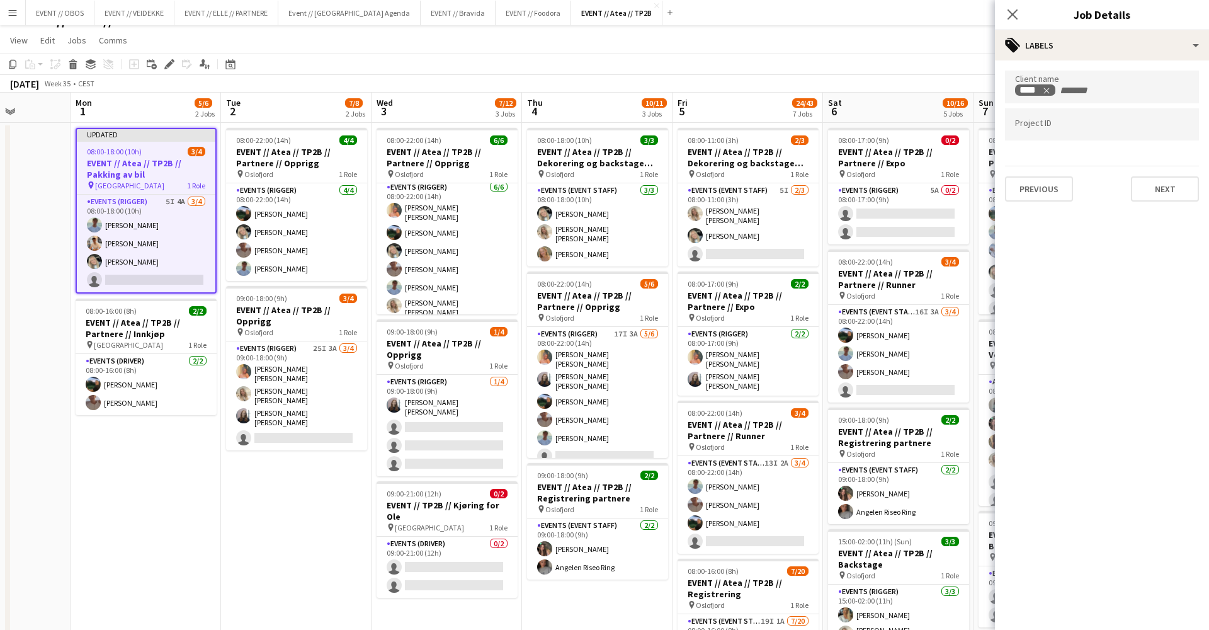
click at [893, 65] on app-toolbar "Copy Paste Paste Command V Paste with crew Command Shift V Paste linked Job [GE…" at bounding box center [604, 64] width 1209 height 21
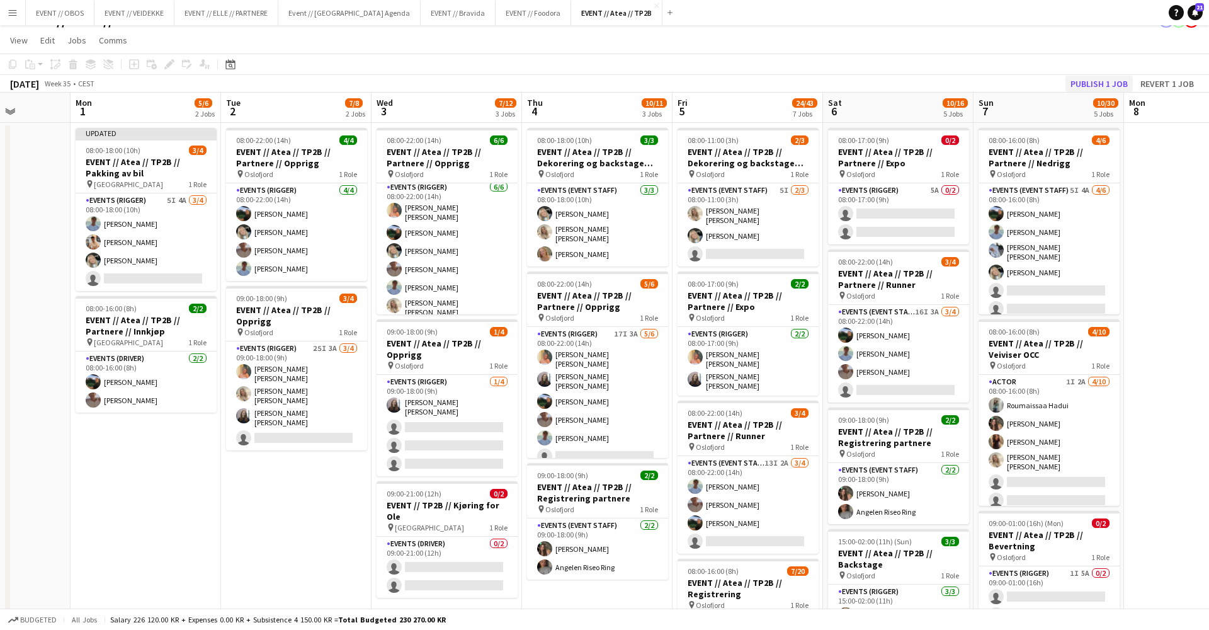
click at [1082, 84] on button "Publish 1 job" at bounding box center [1098, 84] width 67 height 16
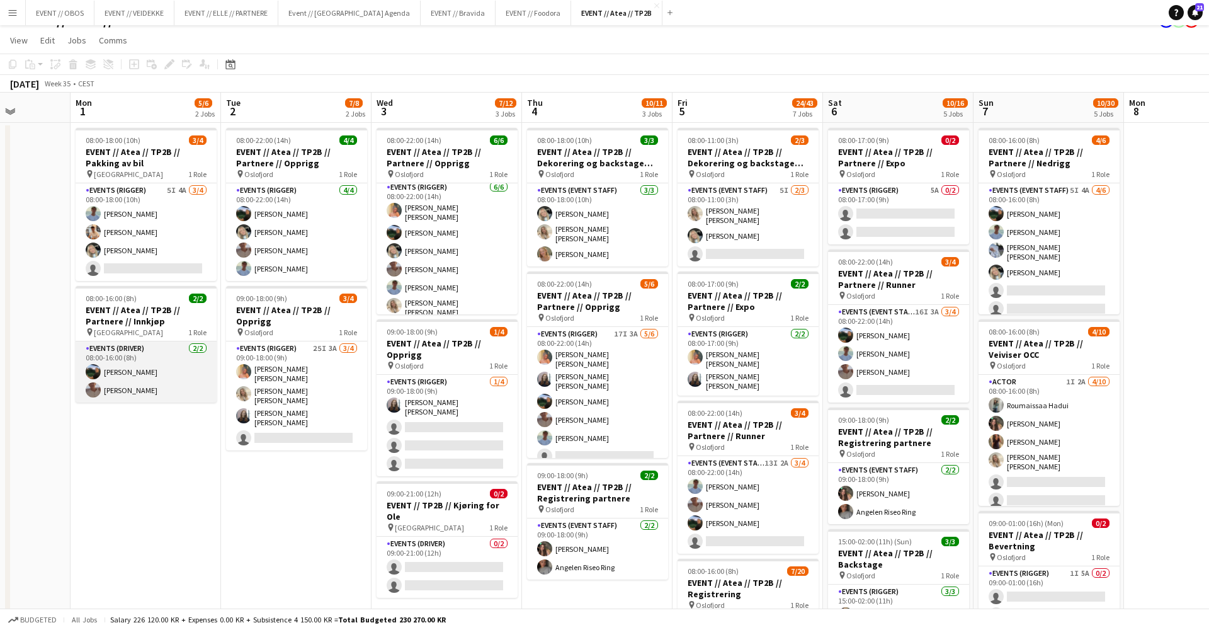
click at [147, 352] on app-card-role "Events (Driver) [DATE] 08:00-16:00 (8h) [PERSON_NAME] [PERSON_NAME]" at bounding box center [146, 371] width 141 height 61
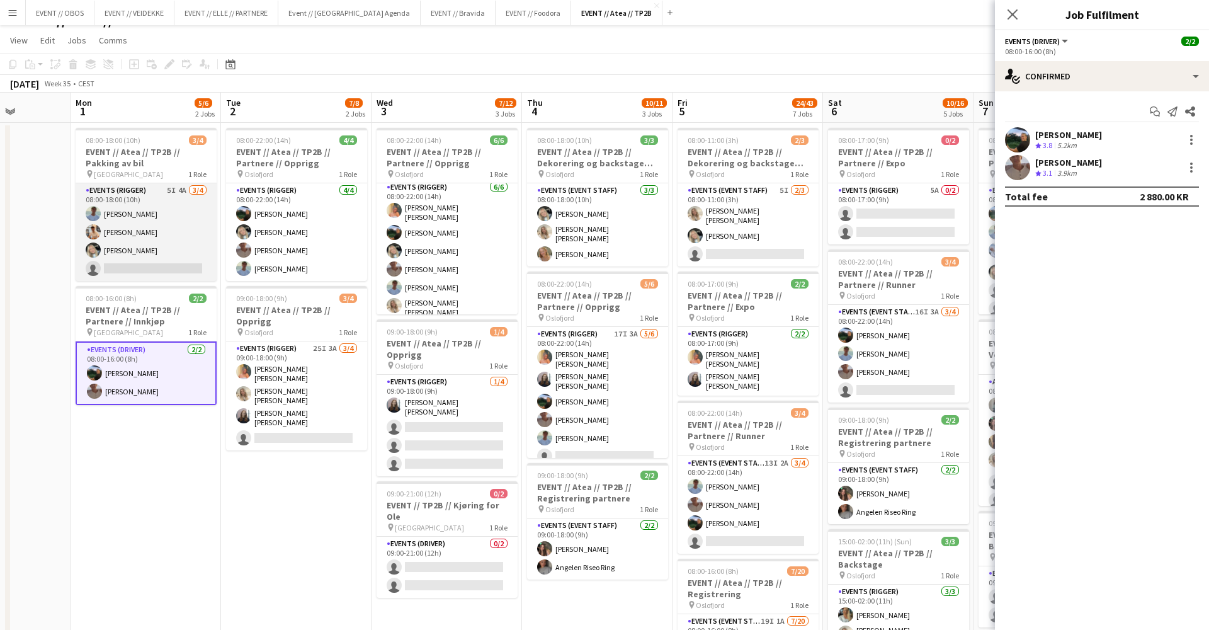
click at [207, 242] on app-card-role "Events (Rigger) 5I 4A [DATE] 08:00-18:00 (10h) [PERSON_NAME] [PERSON_NAME] [PER…" at bounding box center [146, 232] width 141 height 98
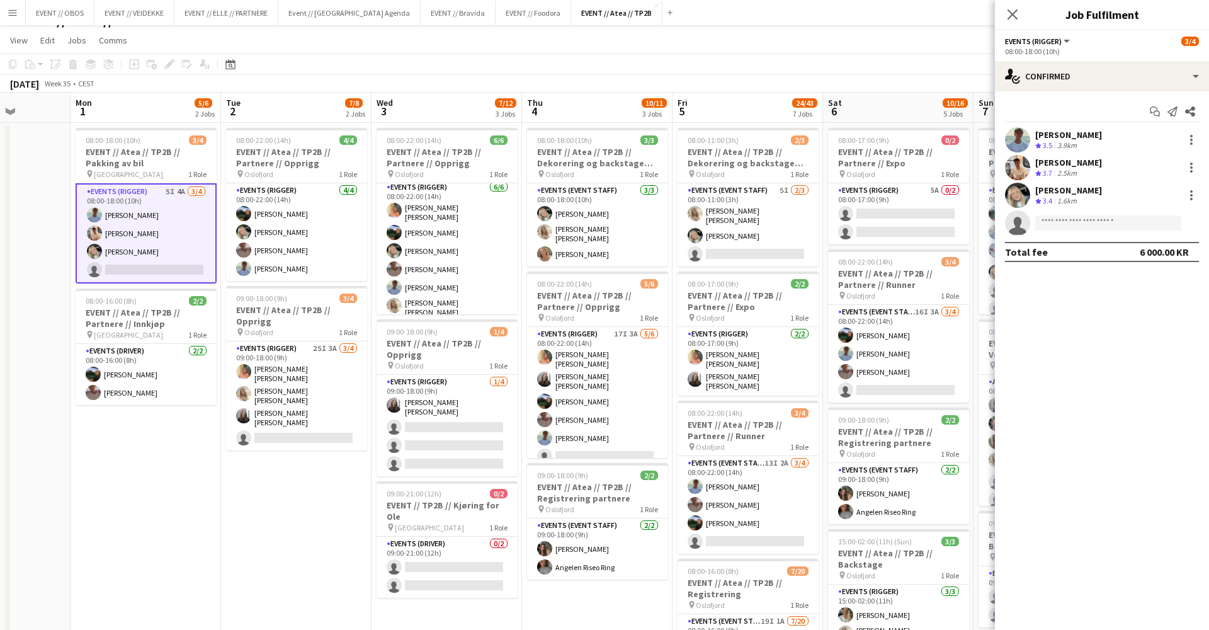
click at [1190, 176] on div "[PERSON_NAME] Crew rating 3.7 2.5km" at bounding box center [1102, 167] width 214 height 25
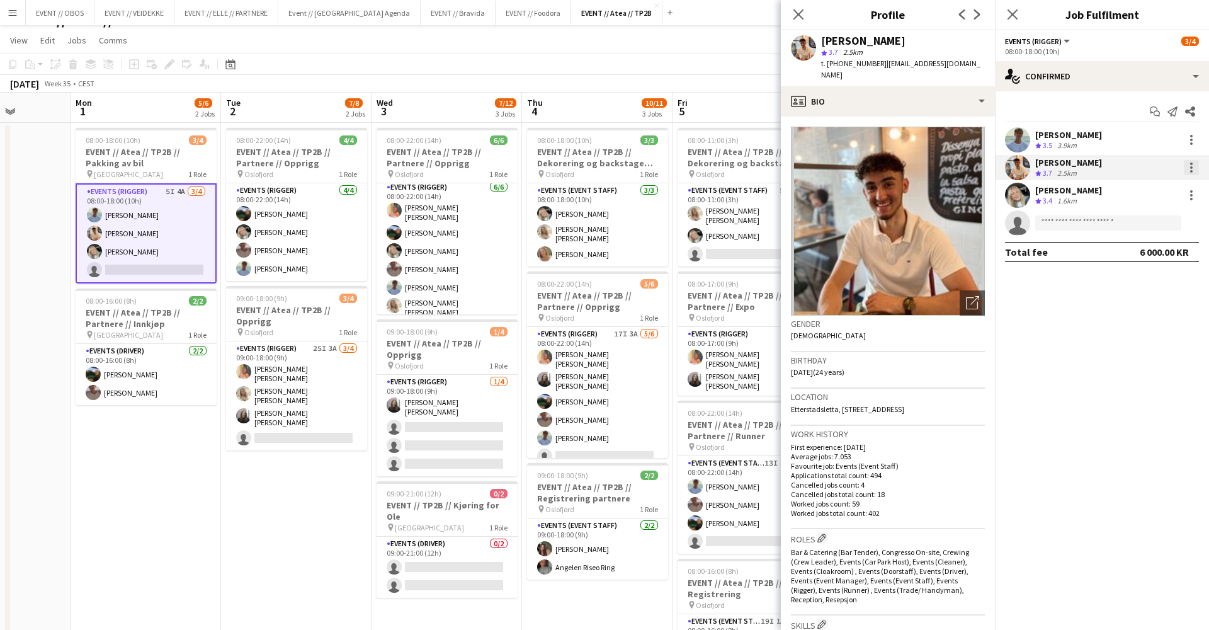
click at [1191, 162] on div at bounding box center [1191, 163] width 3 height 3
click at [1123, 317] on button "Remove" at bounding box center [1150, 312] width 98 height 30
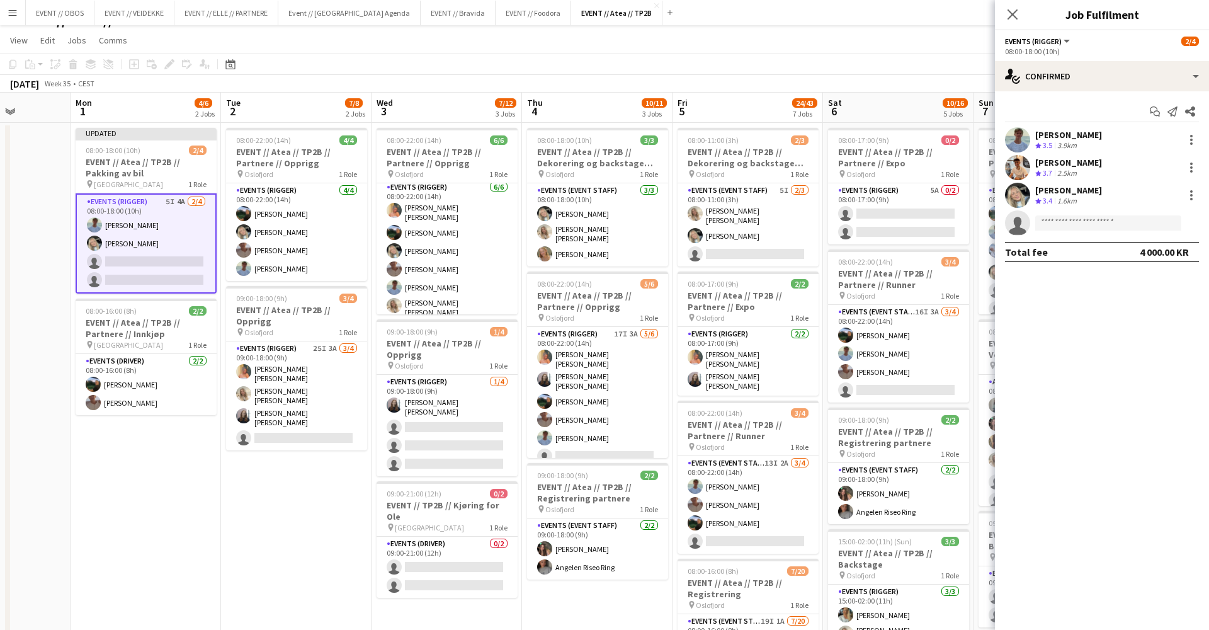
click at [711, 69] on app-toolbar "Copy Paste Paste Command V Paste with crew Command Shift V Paste linked Job [GE…" at bounding box center [604, 64] width 1209 height 21
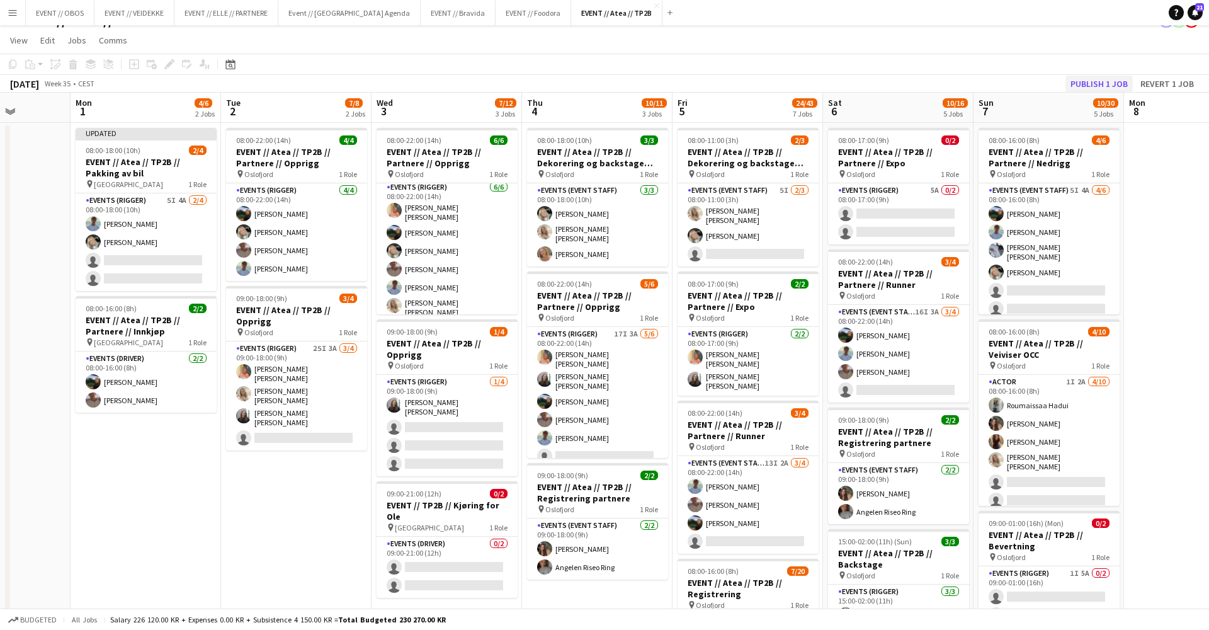
click at [1094, 79] on button "Publish 1 job" at bounding box center [1098, 84] width 67 height 16
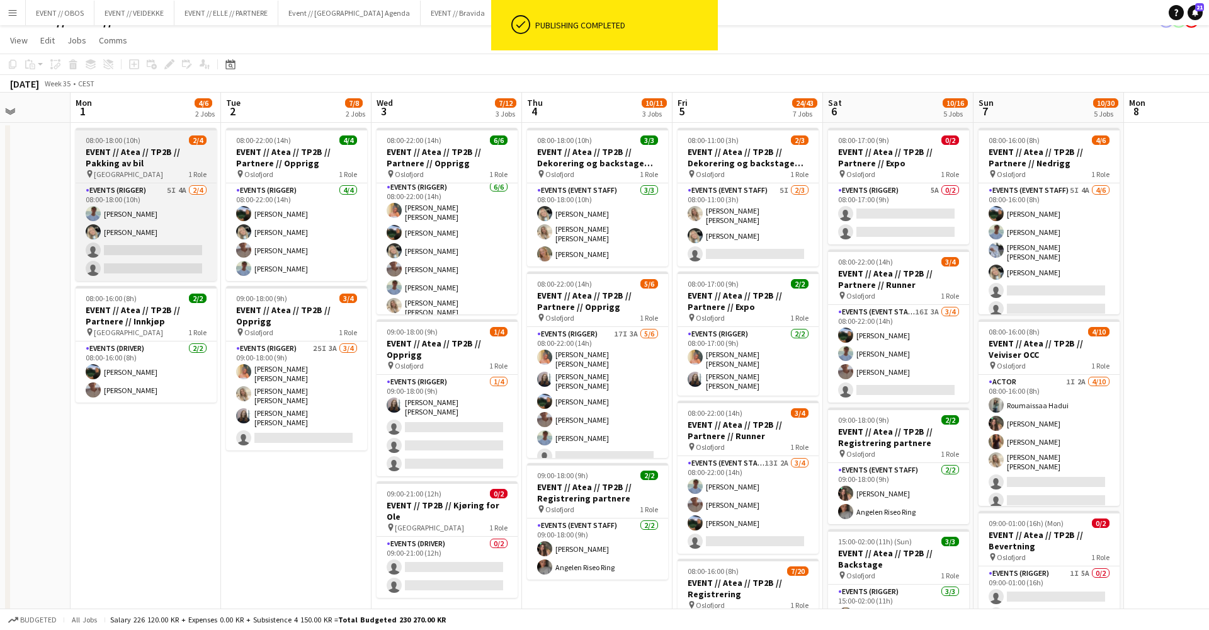
click at [140, 147] on h3 "EVENT // Atea // TP2B // Pakking av bil" at bounding box center [146, 157] width 141 height 23
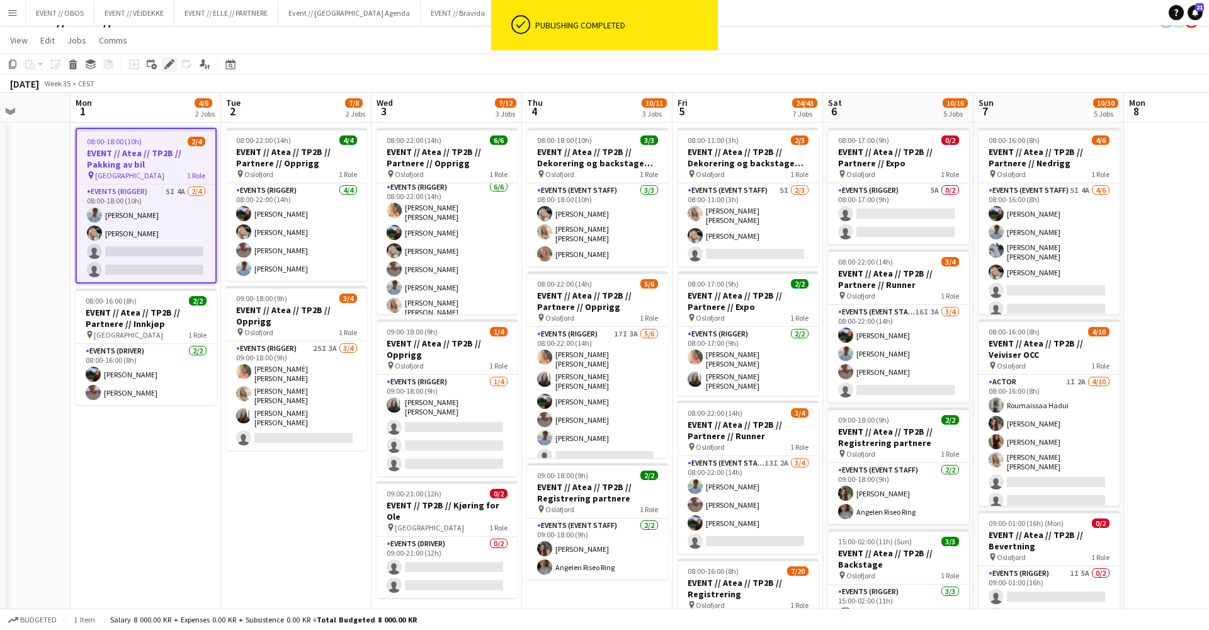
click at [171, 69] on div "Edit" at bounding box center [169, 64] width 15 height 15
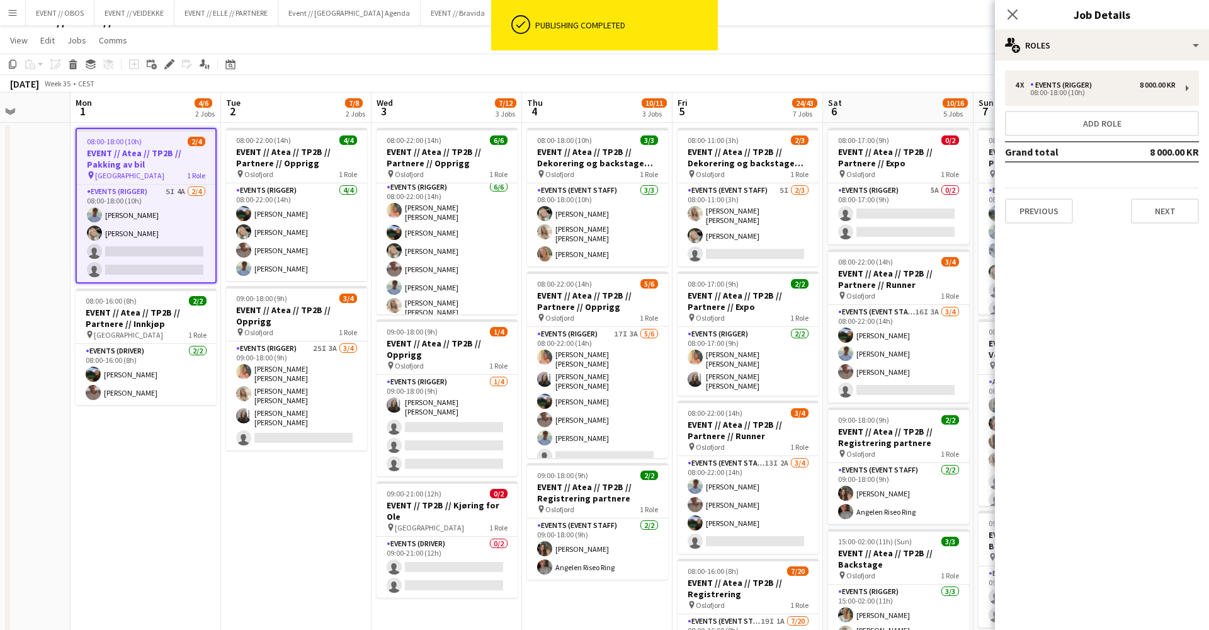
click at [1046, 234] on mat-expansion-panel "pencil3 General details 4 x Events (Rigger) 8 000.00 KR 08:00-18:00 (10h) Add r…" at bounding box center [1102, 344] width 214 height 569
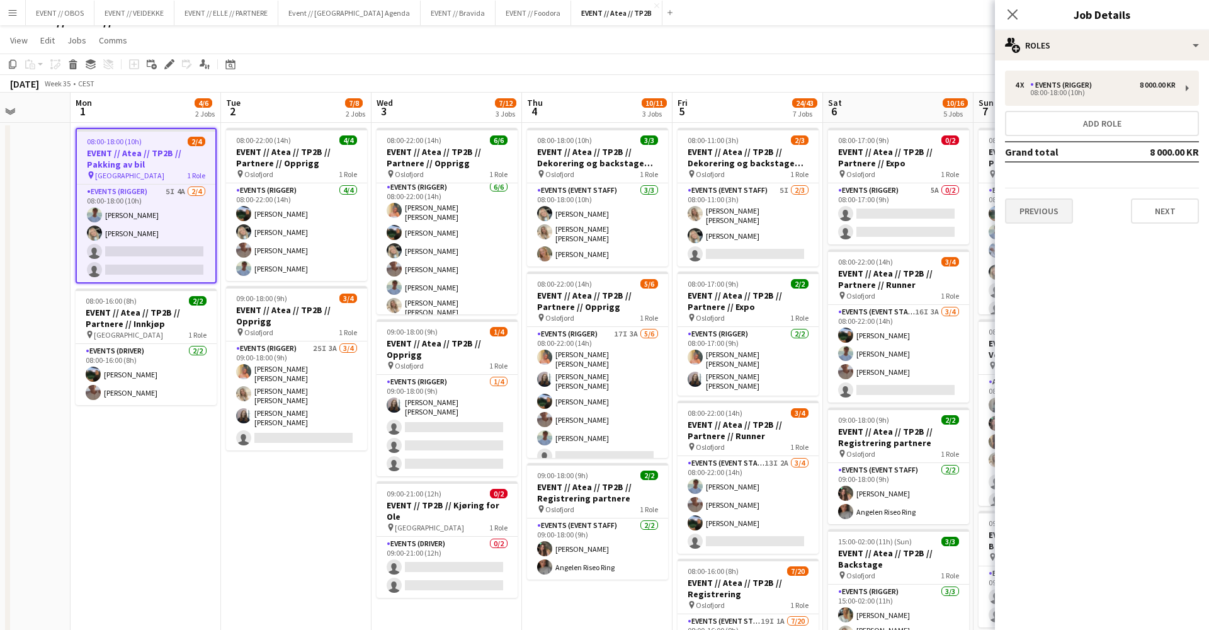
click at [1052, 219] on button "Previous" at bounding box center [1039, 210] width 68 height 25
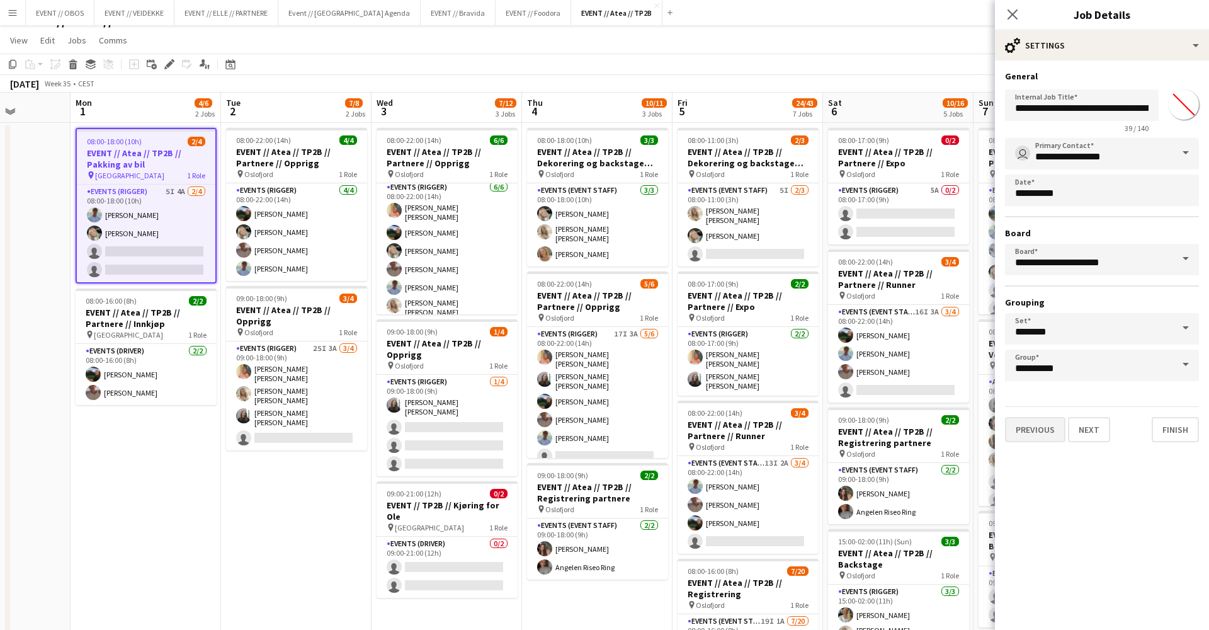
click at [1035, 434] on button "Previous" at bounding box center [1035, 429] width 60 height 25
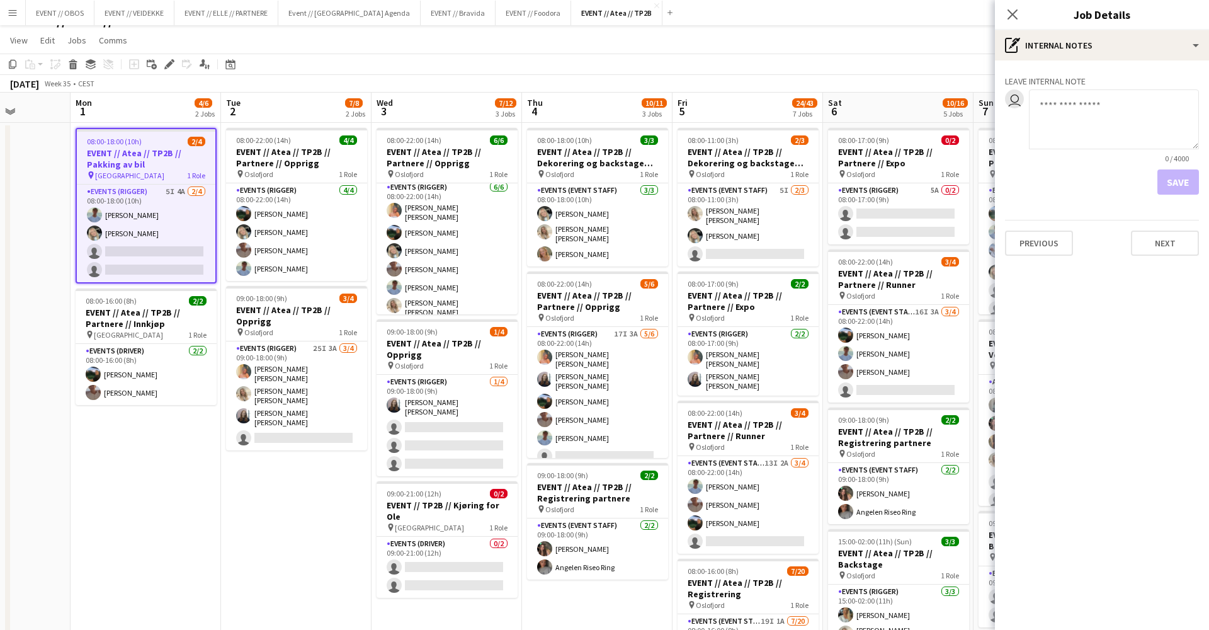
click at [1177, 256] on div "Leave internal note user 0 / 4000 Save Previous Next" at bounding box center [1102, 162] width 214 height 205
click at [1170, 238] on button "Next" at bounding box center [1165, 242] width 68 height 25
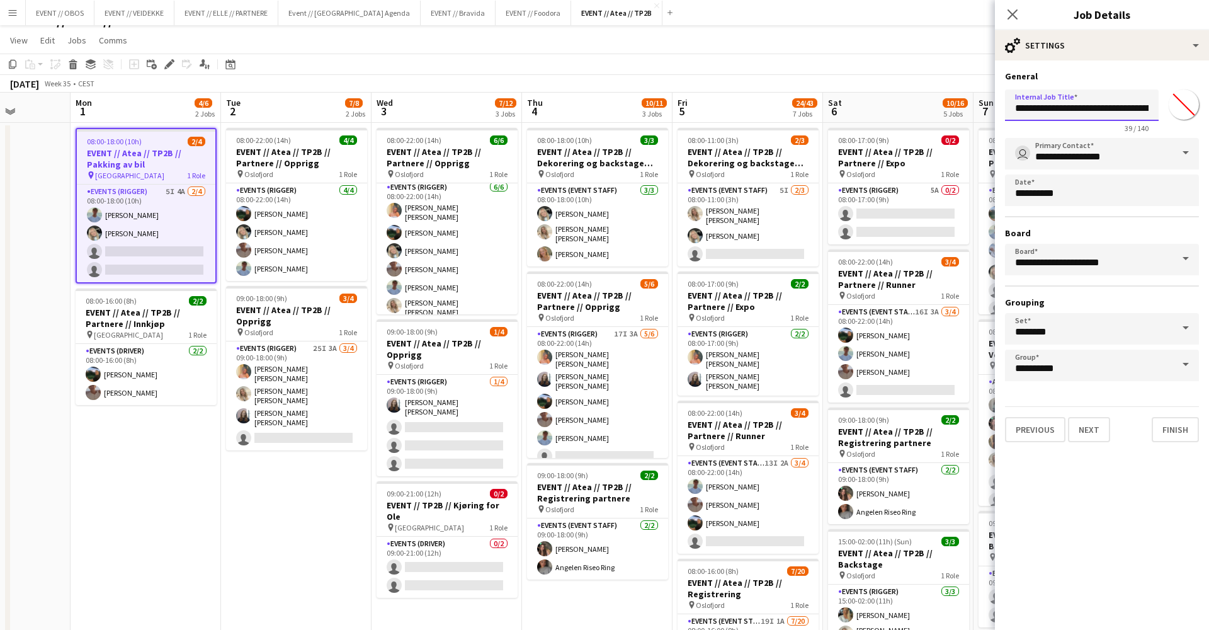
click at [1119, 111] on input "**********" at bounding box center [1082, 104] width 154 height 31
type input "**********"
click at [1088, 433] on button "Next" at bounding box center [1089, 429] width 42 height 25
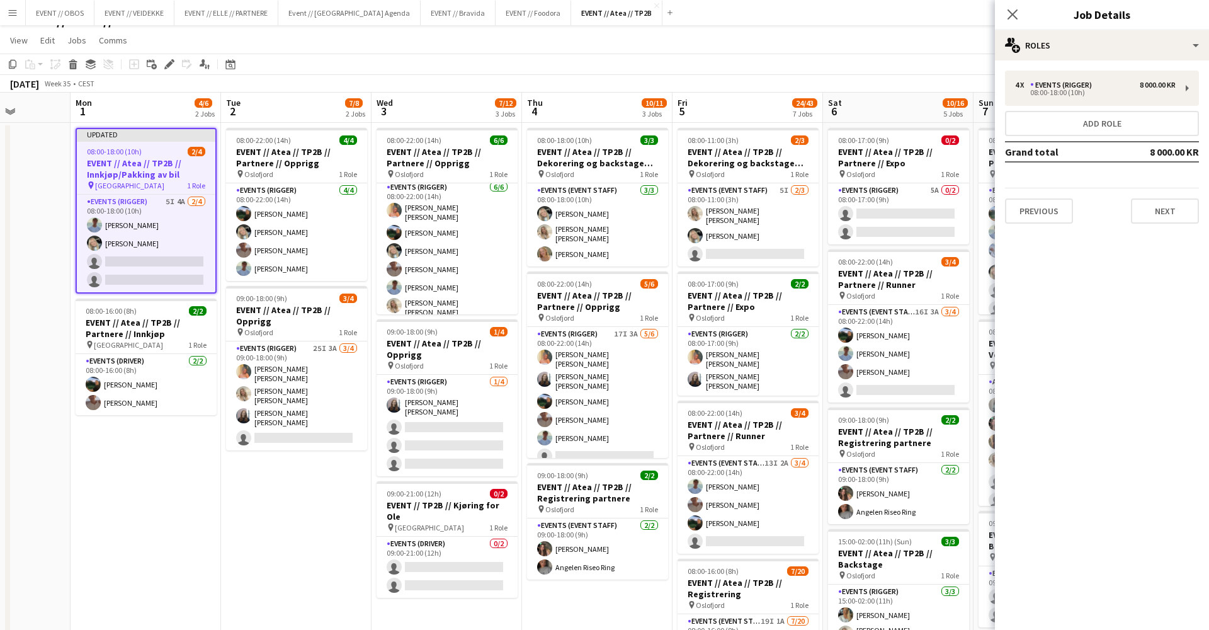
click at [937, 71] on app-toolbar "Copy Paste Paste Command V Paste with crew Command Shift V Paste linked Job [GE…" at bounding box center [604, 64] width 1209 height 21
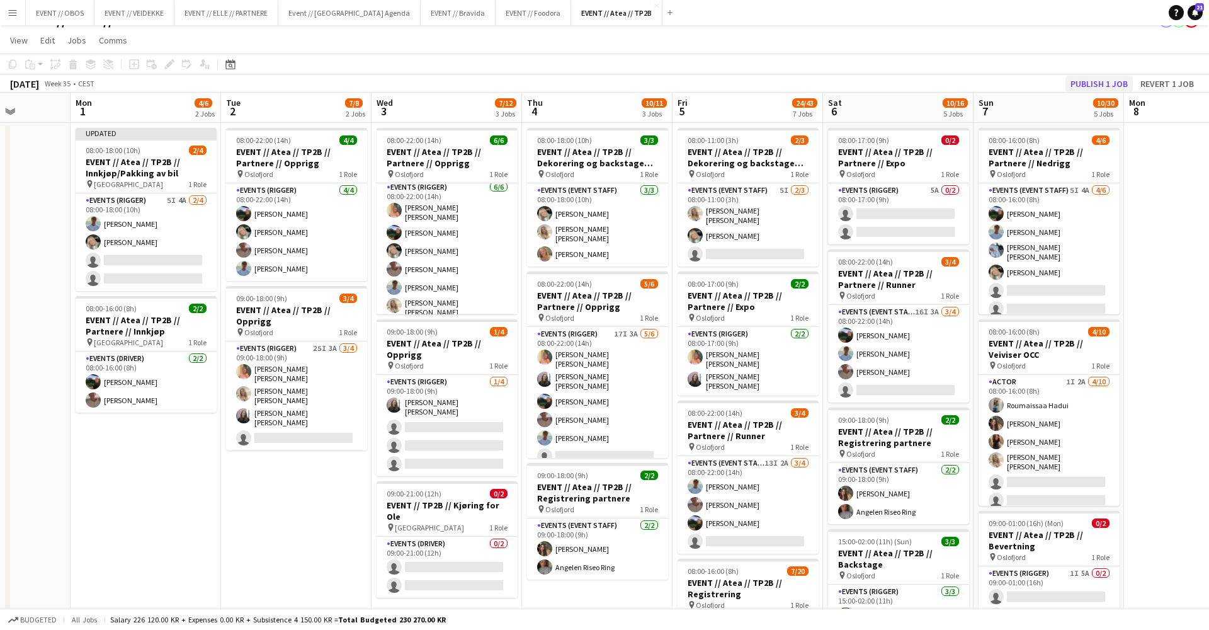
click at [1114, 86] on button "Publish 1 job" at bounding box center [1098, 84] width 67 height 16
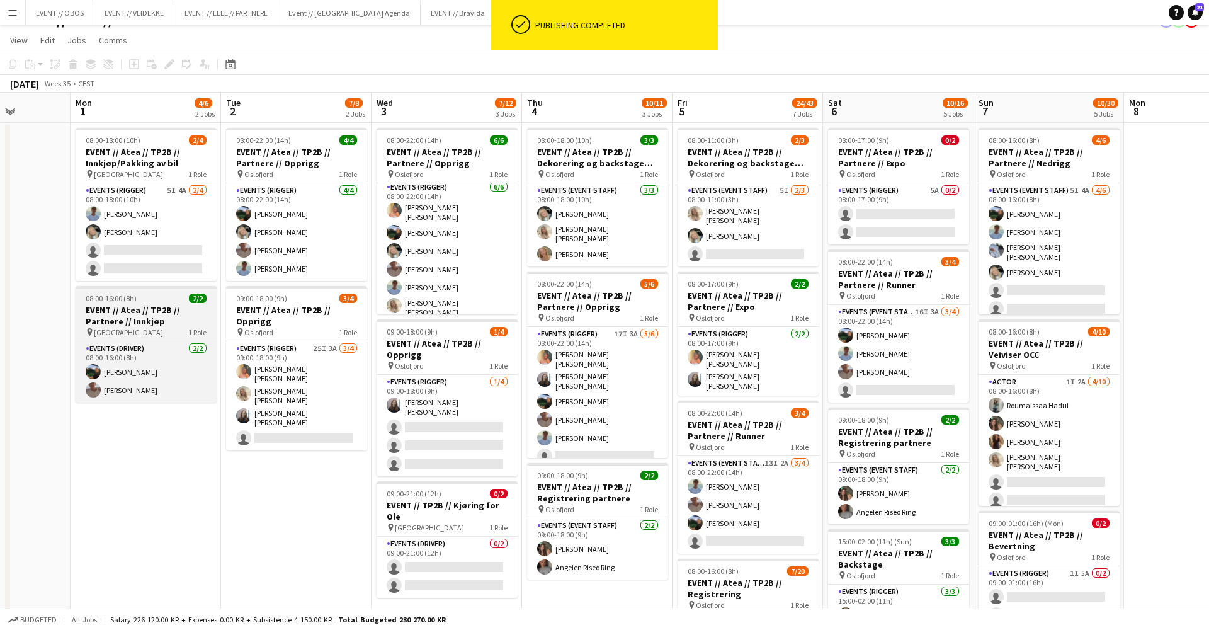
click at [103, 333] on span "[GEOGRAPHIC_DATA]" at bounding box center [128, 331] width 69 height 9
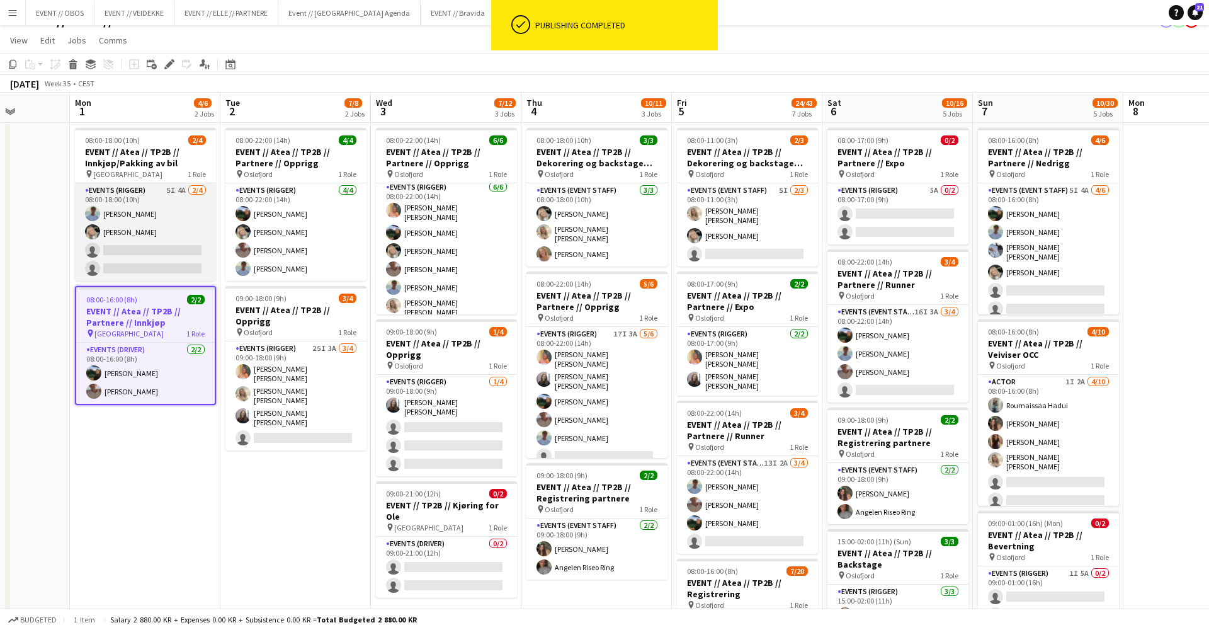
click at [144, 263] on app-card-role "Events (Rigger) 5I 4A [DATE] 08:00-18:00 (10h) [PERSON_NAME] [PERSON_NAME] sing…" at bounding box center [145, 232] width 141 height 98
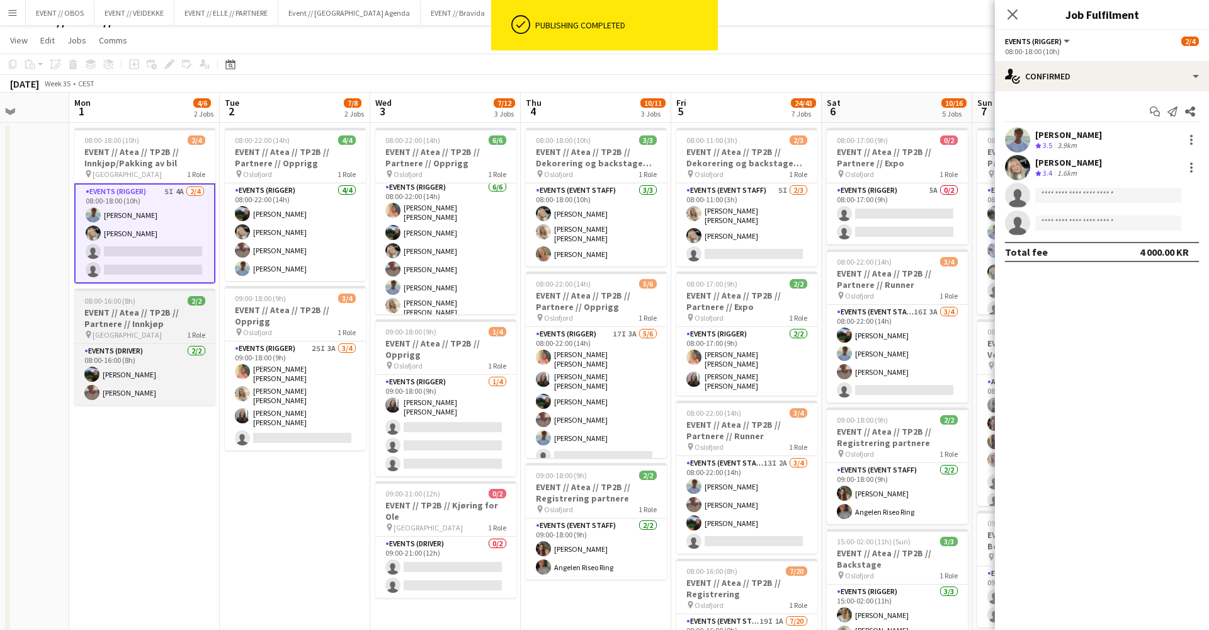
click at [123, 334] on div "pin Oslo 1 Role" at bounding box center [144, 334] width 141 height 10
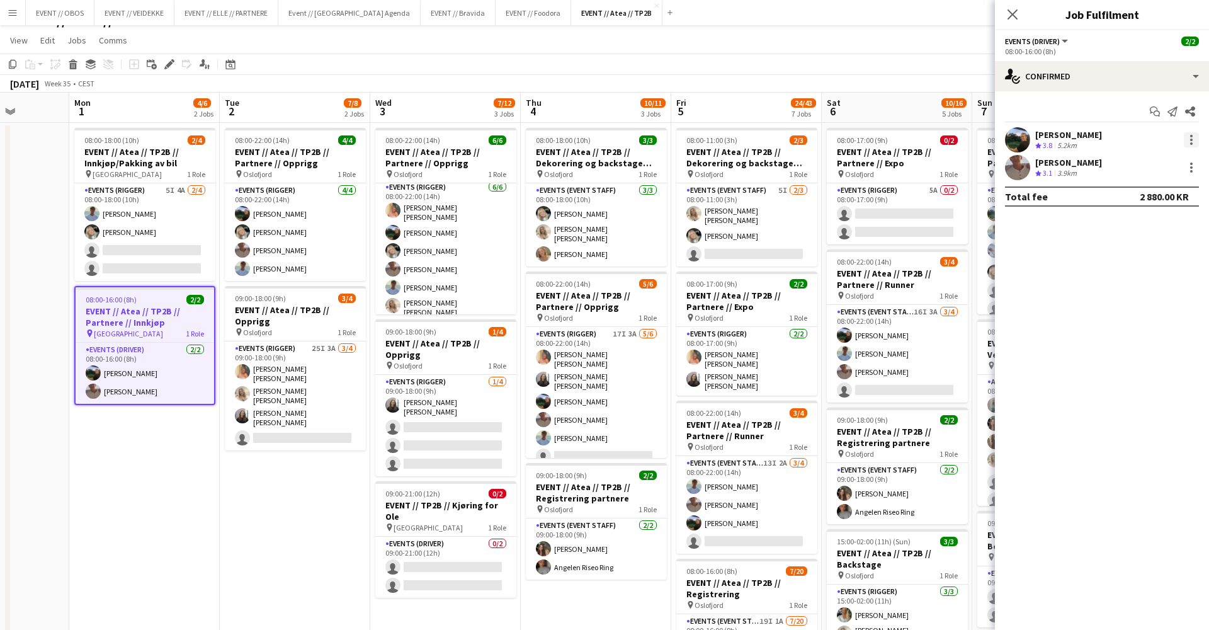
click at [1189, 142] on div at bounding box center [1191, 139] width 15 height 15
click at [1171, 286] on span "Remove" at bounding box center [1150, 283] width 78 height 11
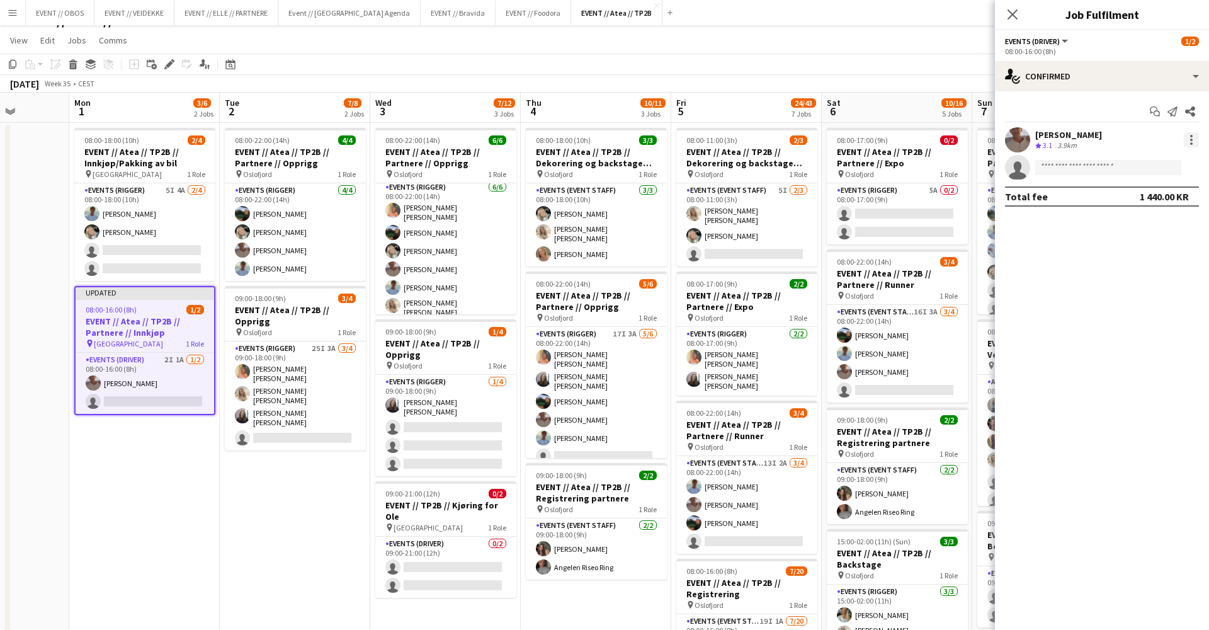
click at [1191, 142] on div at bounding box center [1191, 139] width 15 height 15
click at [1126, 288] on span "Remove" at bounding box center [1130, 283] width 38 height 11
click at [957, 37] on app-page-menu "View Day view expanded Day view collapsed Month view Date picker Jump to [DATE]…" at bounding box center [604, 42] width 1209 height 24
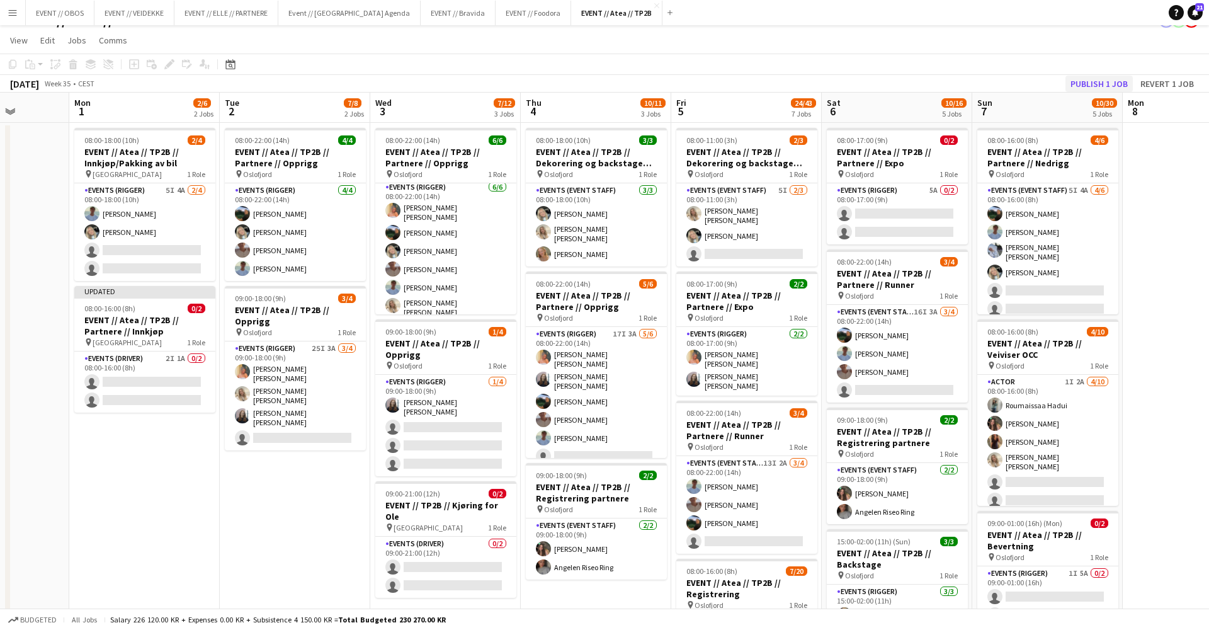
click at [1077, 81] on button "Publish 1 job" at bounding box center [1098, 84] width 67 height 16
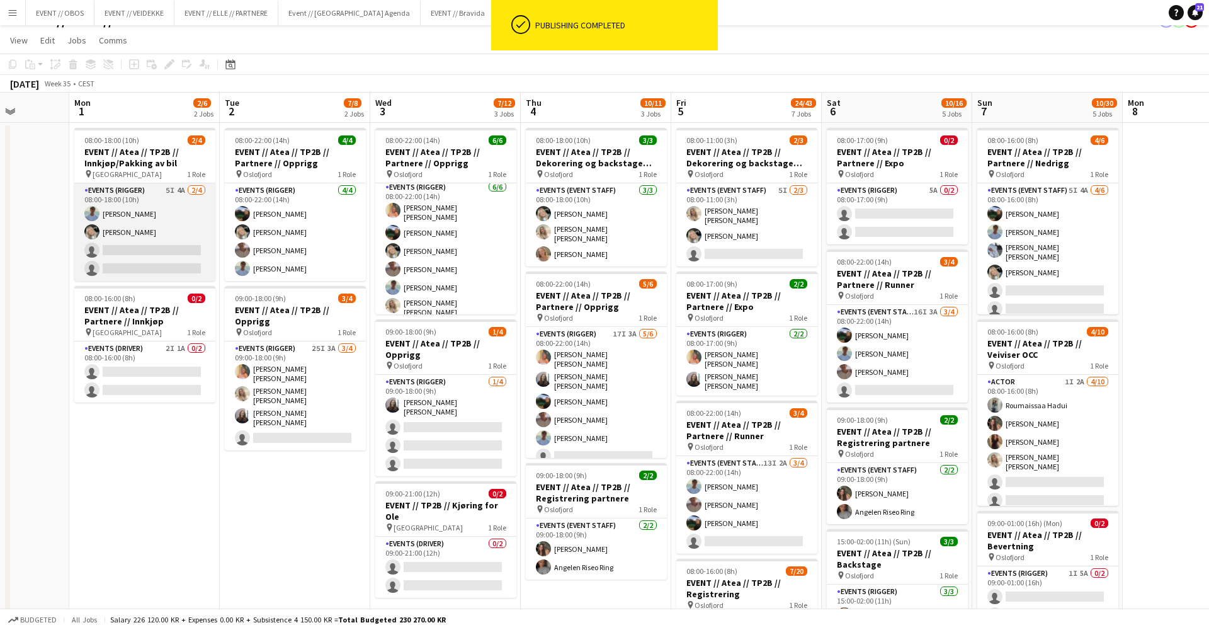
click at [137, 218] on app-card-role "Events (Rigger) 5I 4A [DATE] 08:00-18:00 (10h) [PERSON_NAME] [PERSON_NAME] sing…" at bounding box center [144, 232] width 141 height 98
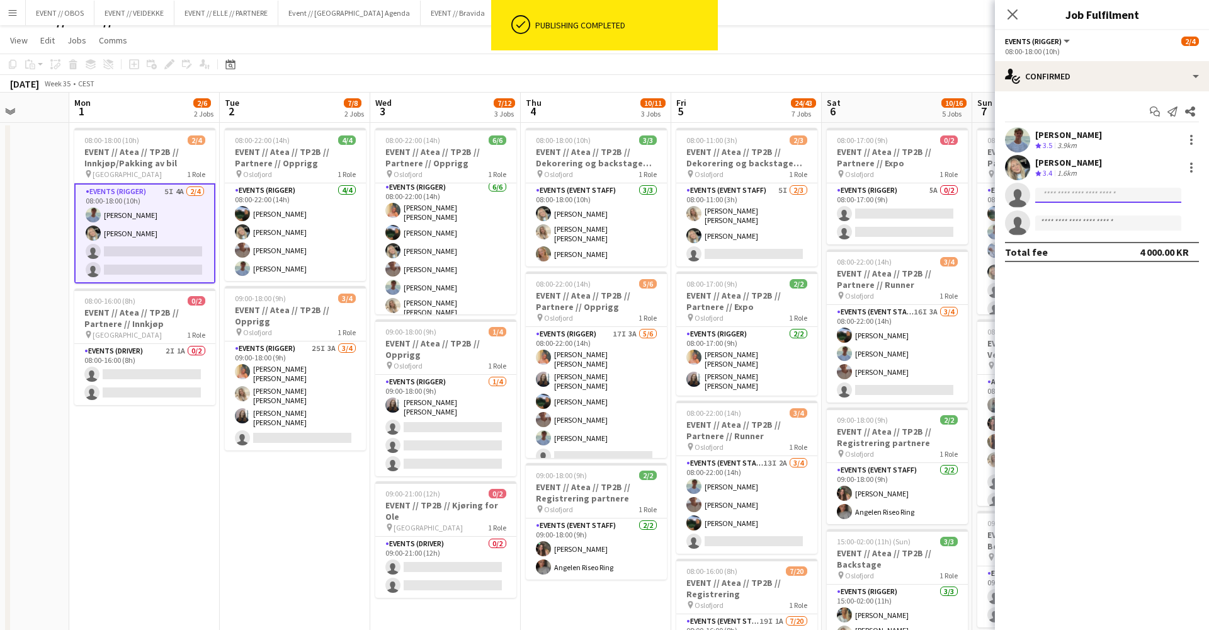
click at [1061, 200] on input at bounding box center [1108, 195] width 146 height 15
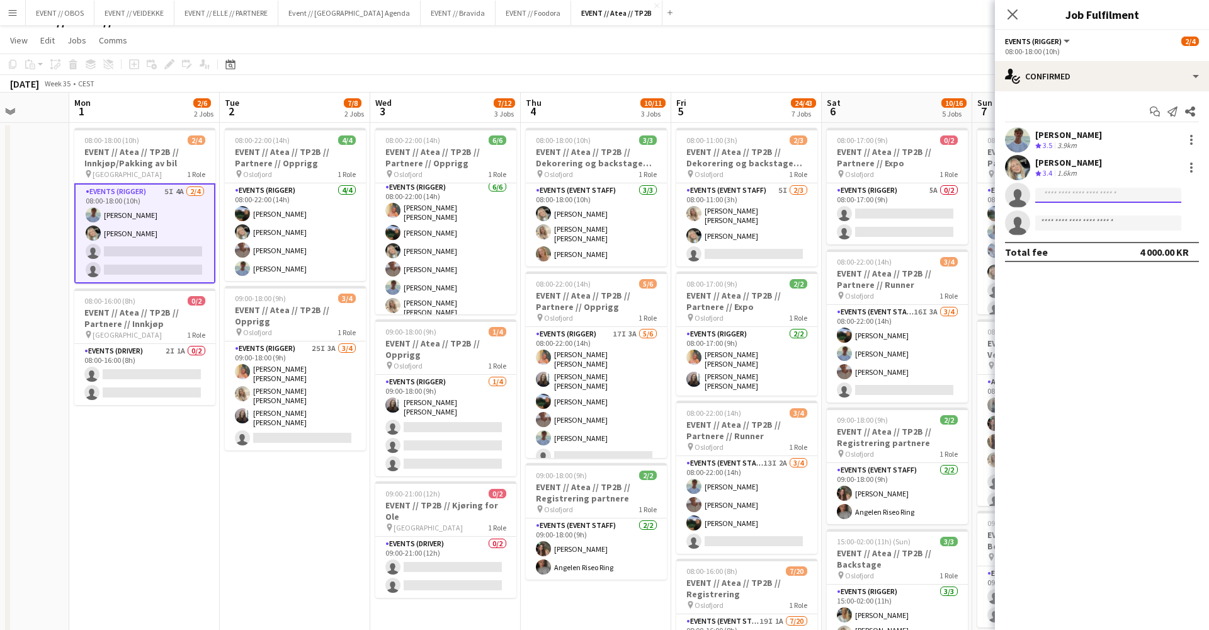
type input "*"
type input "*******"
click at [1069, 223] on span "[EMAIL_ADDRESS][DOMAIN_NAME]" at bounding box center [1108, 223] width 126 height 10
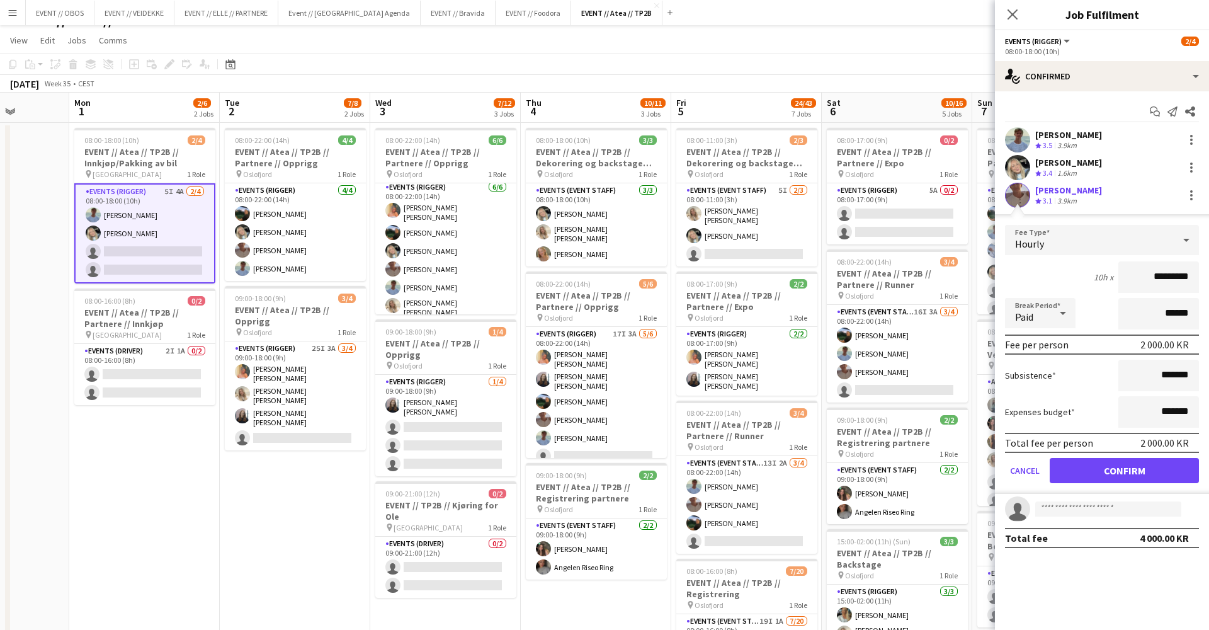
click at [1090, 465] on button "Confirm" at bounding box center [1124, 470] width 149 height 25
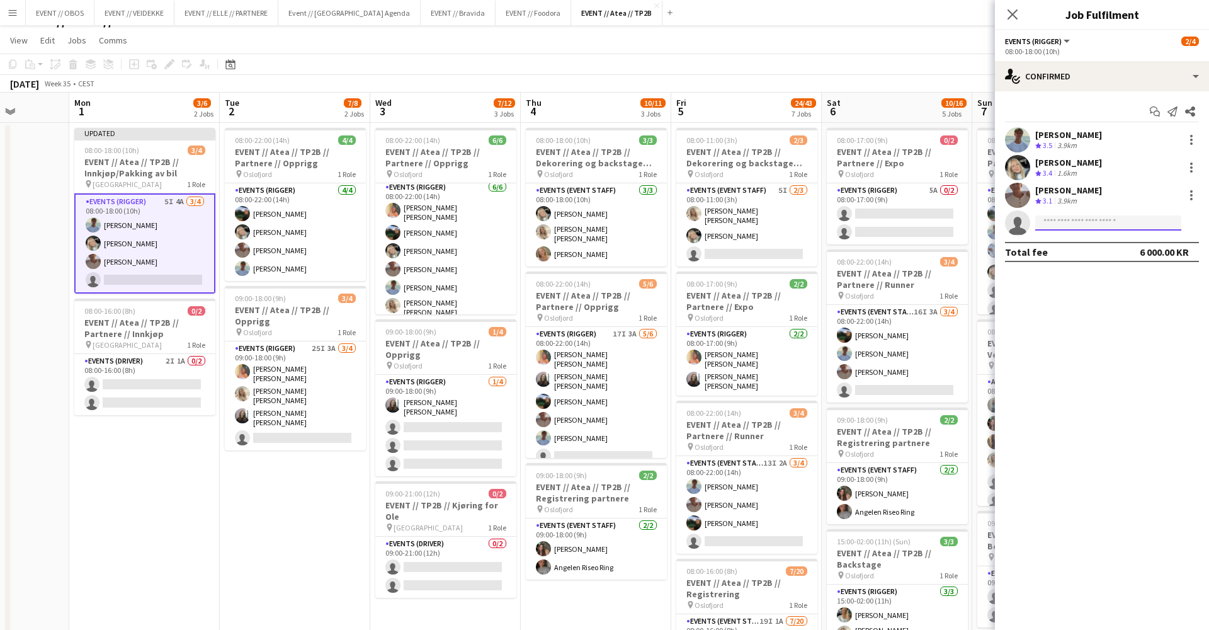
click at [1072, 226] on input at bounding box center [1108, 222] width 146 height 15
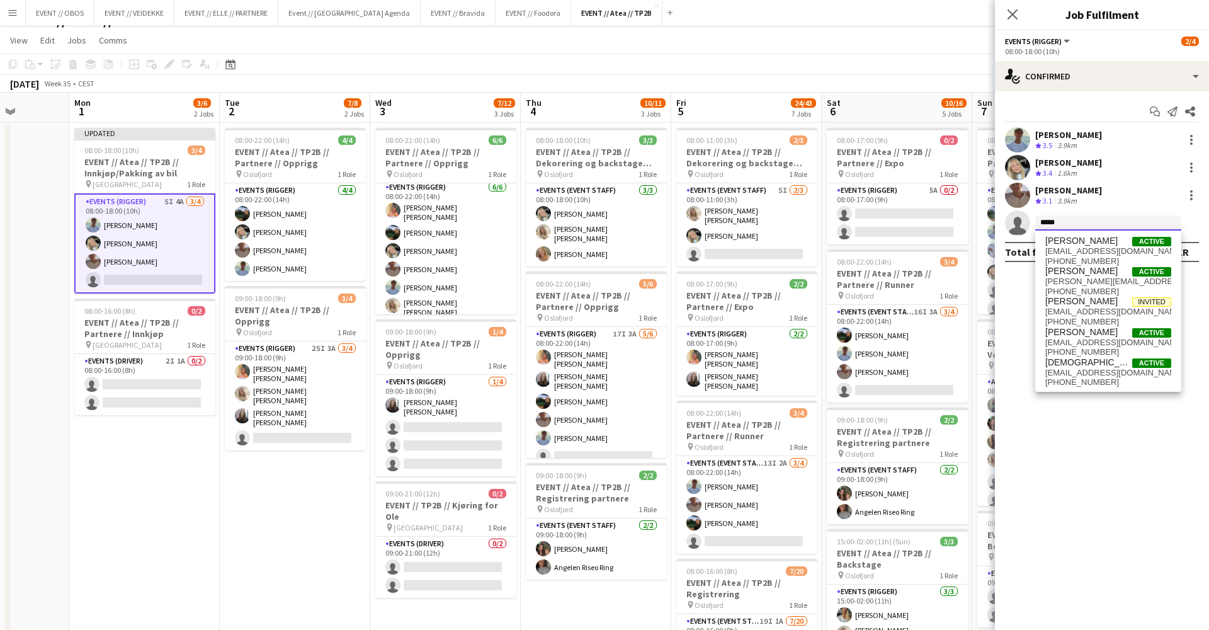
type input "*****"
drag, startPoint x: 1072, startPoint y: 226, endPoint x: 1092, endPoint y: 346, distance: 121.2
click at [1092, 346] on span "[PERSON_NAME] Active [EMAIL_ADDRESS][DOMAIN_NAME] [PHONE_NUMBER]" at bounding box center [1108, 342] width 126 height 30
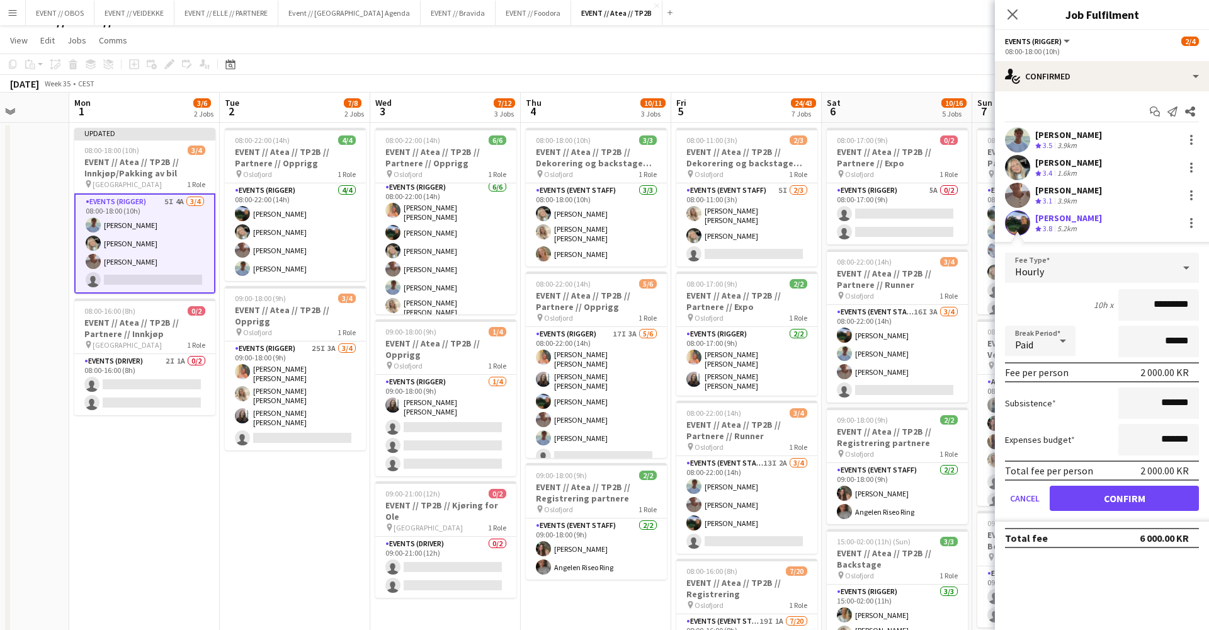
click at [1107, 501] on button "Confirm" at bounding box center [1124, 497] width 149 height 25
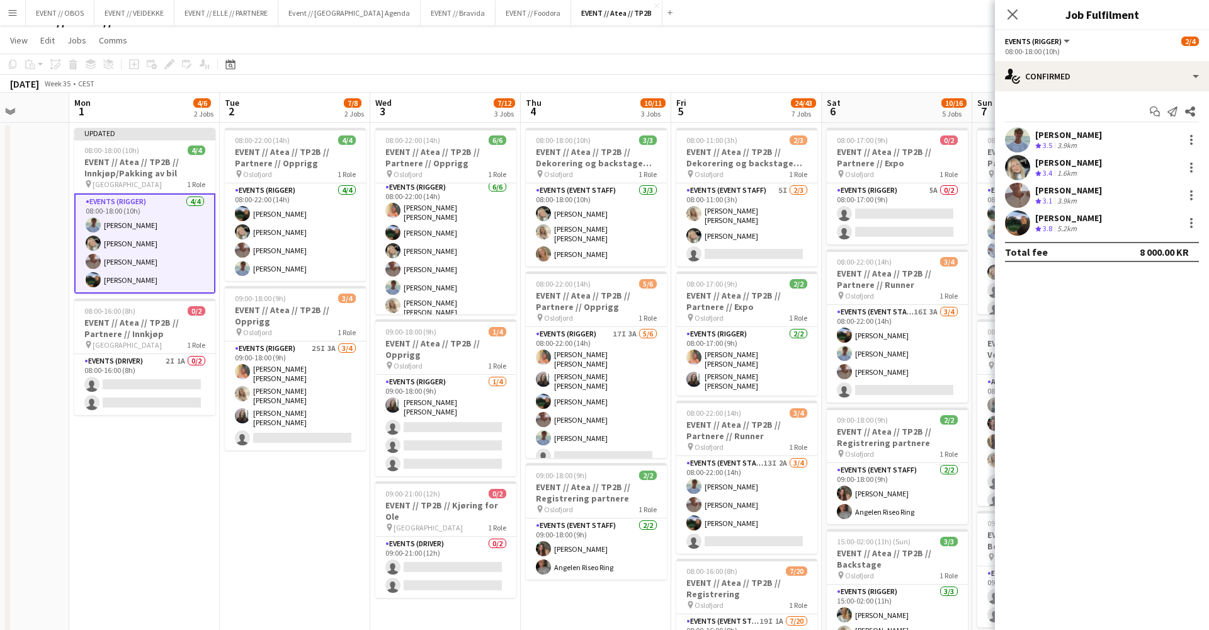
click at [923, 48] on app-page-menu "View Day view expanded Day view collapsed Month view Date picker Jump to [DATE]…" at bounding box center [604, 42] width 1209 height 24
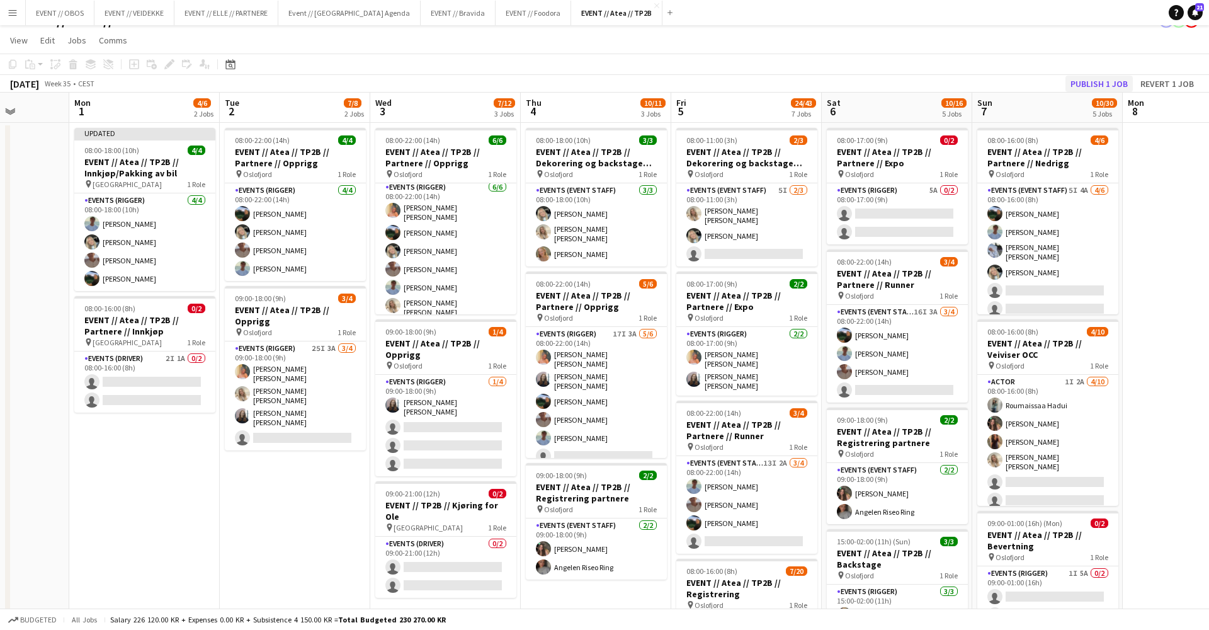
click at [1087, 85] on button "Publish 1 job" at bounding box center [1098, 84] width 67 height 16
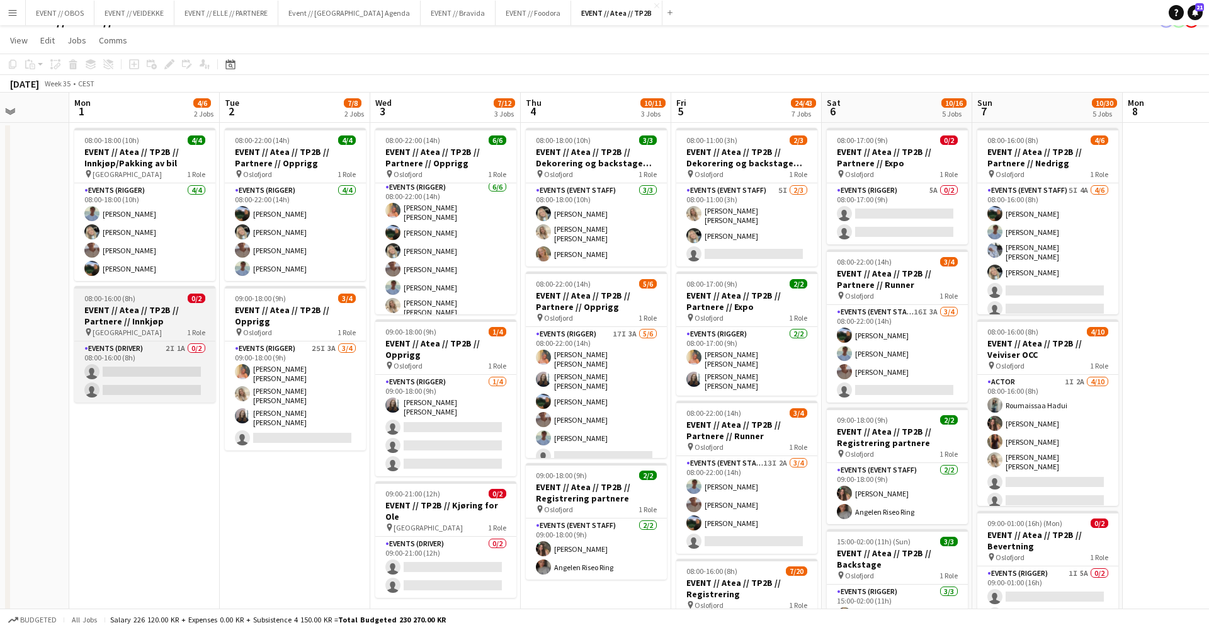
click at [146, 310] on h3 "EVENT // Atea // TP2B // Partnere // Innkjøp" at bounding box center [144, 315] width 141 height 23
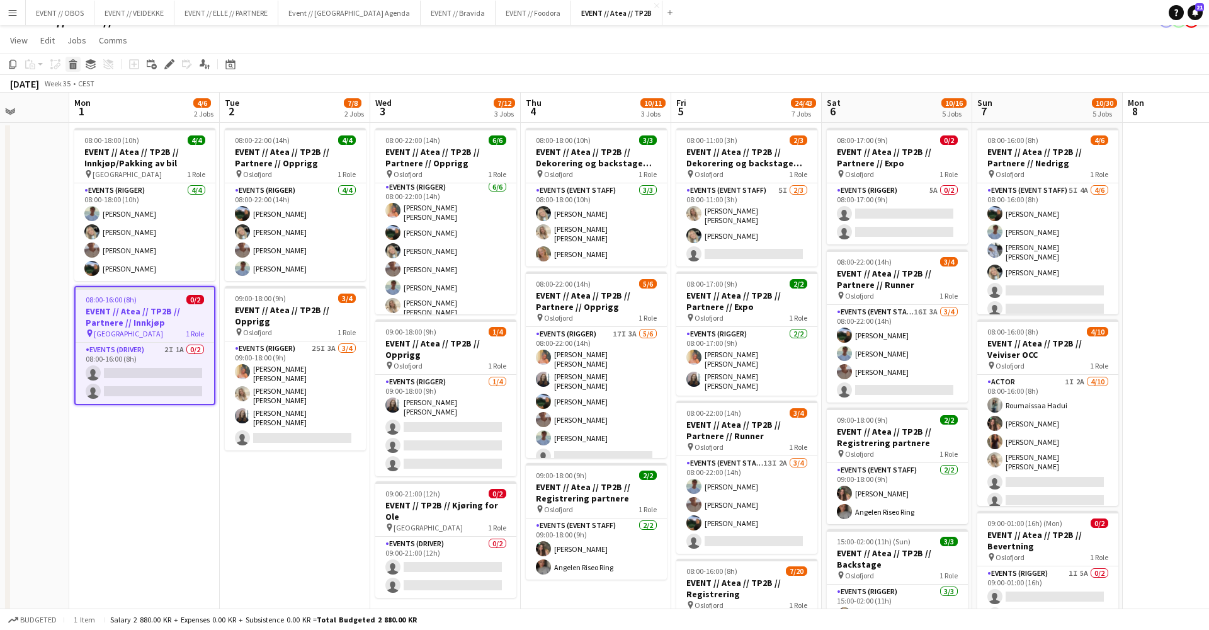
click at [77, 63] on icon "Delete" at bounding box center [73, 64] width 10 height 10
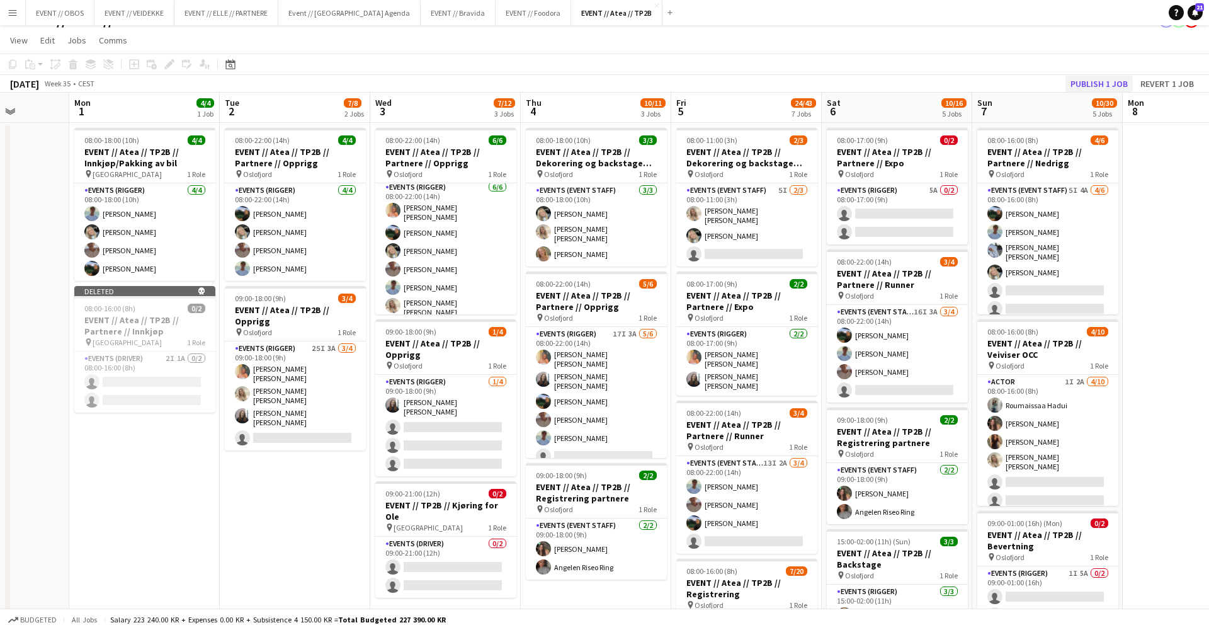
click at [1087, 89] on button "Publish 1 job" at bounding box center [1098, 84] width 67 height 16
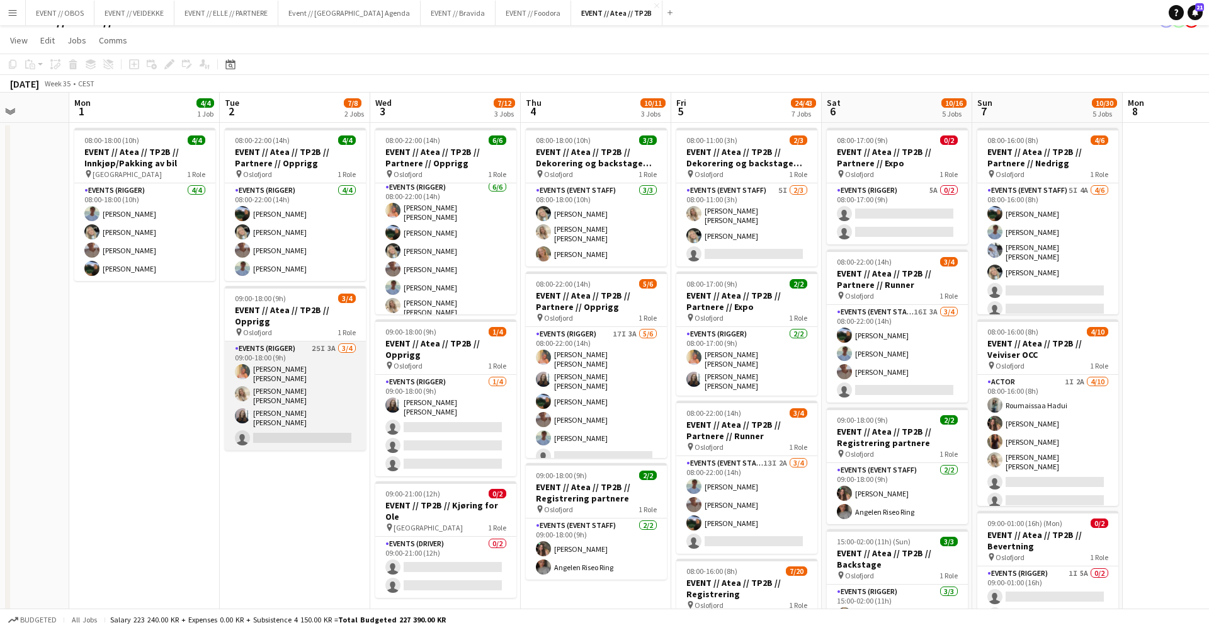
click at [300, 385] on app-card-role "Events (Rigger) 25I 3A [DATE] 09:00-18:00 (9h) [PERSON_NAME] [PERSON_NAME] [PER…" at bounding box center [295, 395] width 141 height 109
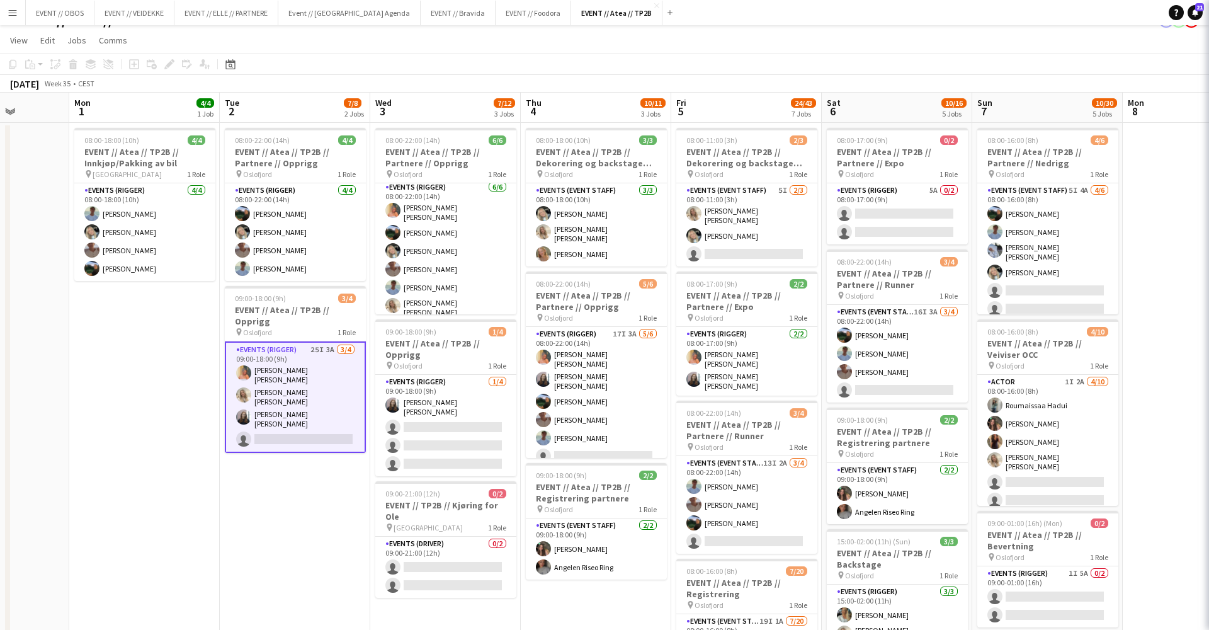
scroll to position [0, 383]
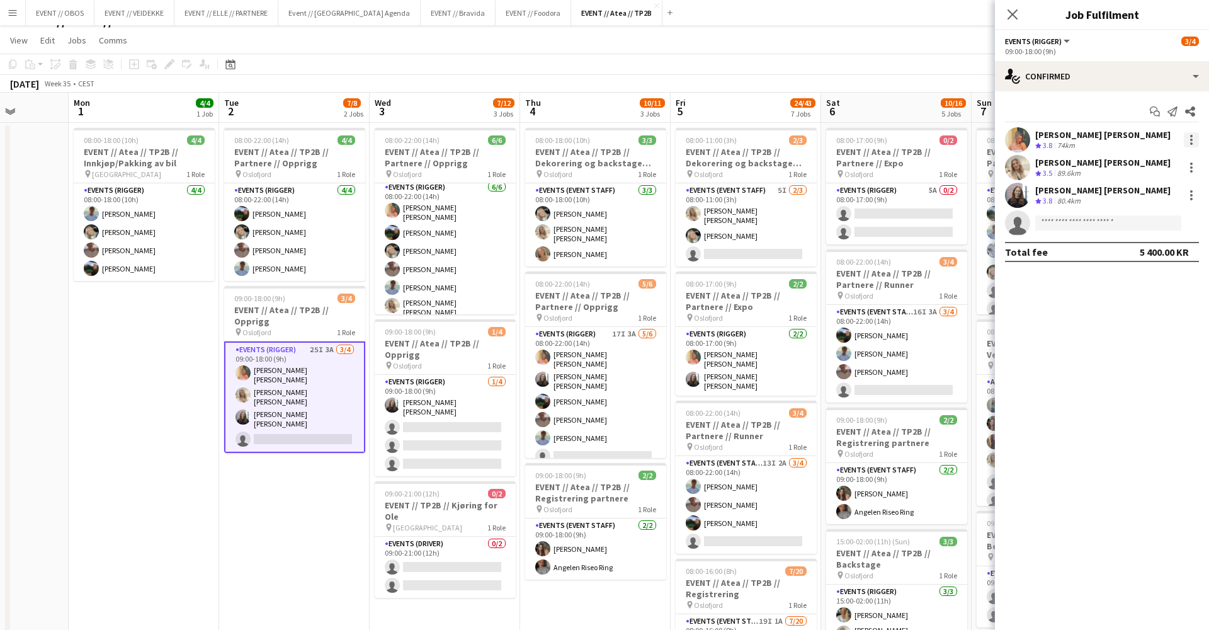
click at [1190, 142] on div at bounding box center [1191, 143] width 3 height 3
click at [1129, 293] on button "Remove" at bounding box center [1150, 284] width 98 height 30
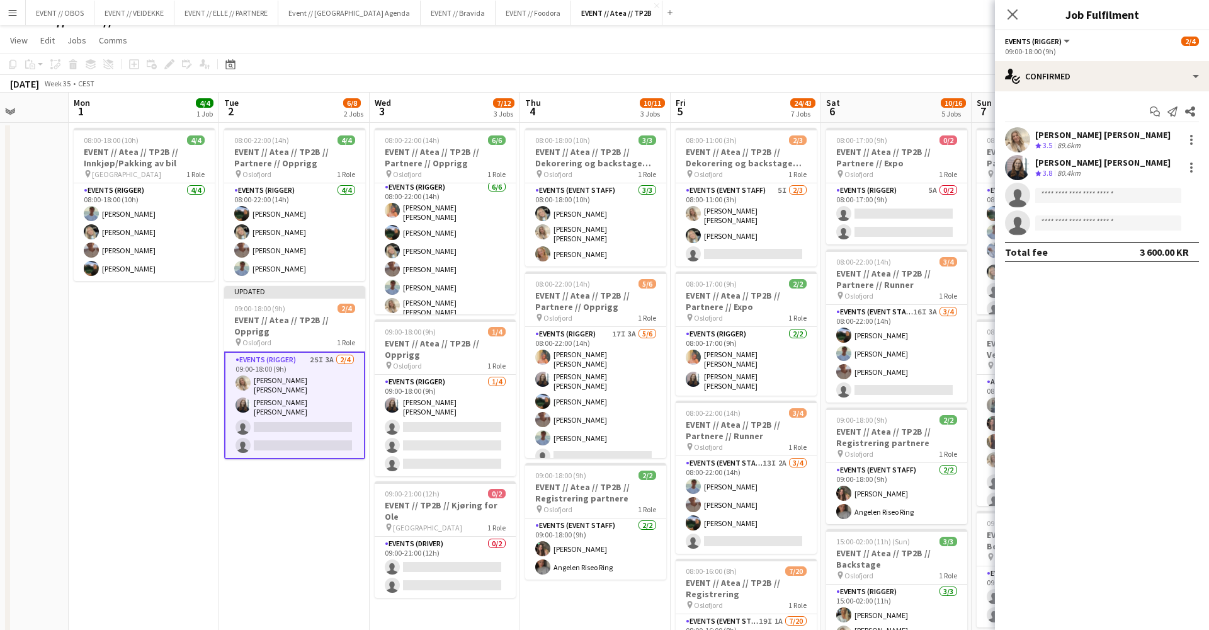
click at [839, 96] on app-board-header-date "Sat 6 10/16 5 Jobs" at bounding box center [896, 108] width 150 height 30
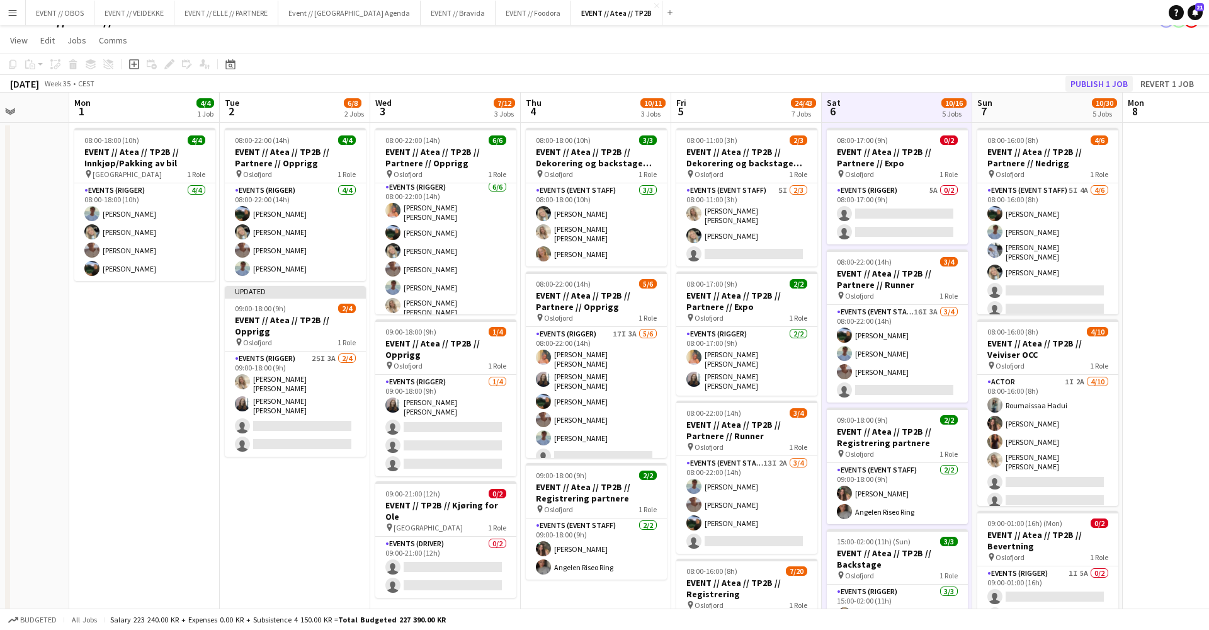
click at [1090, 79] on button "Publish 1 job" at bounding box center [1098, 84] width 67 height 16
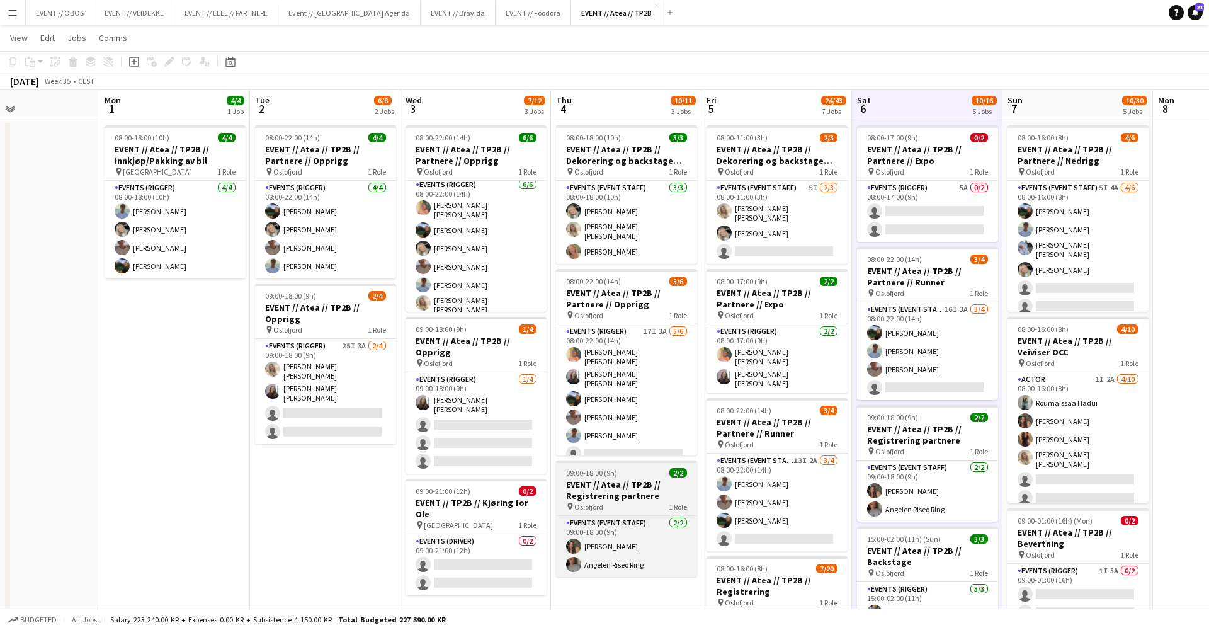
scroll to position [0, 351]
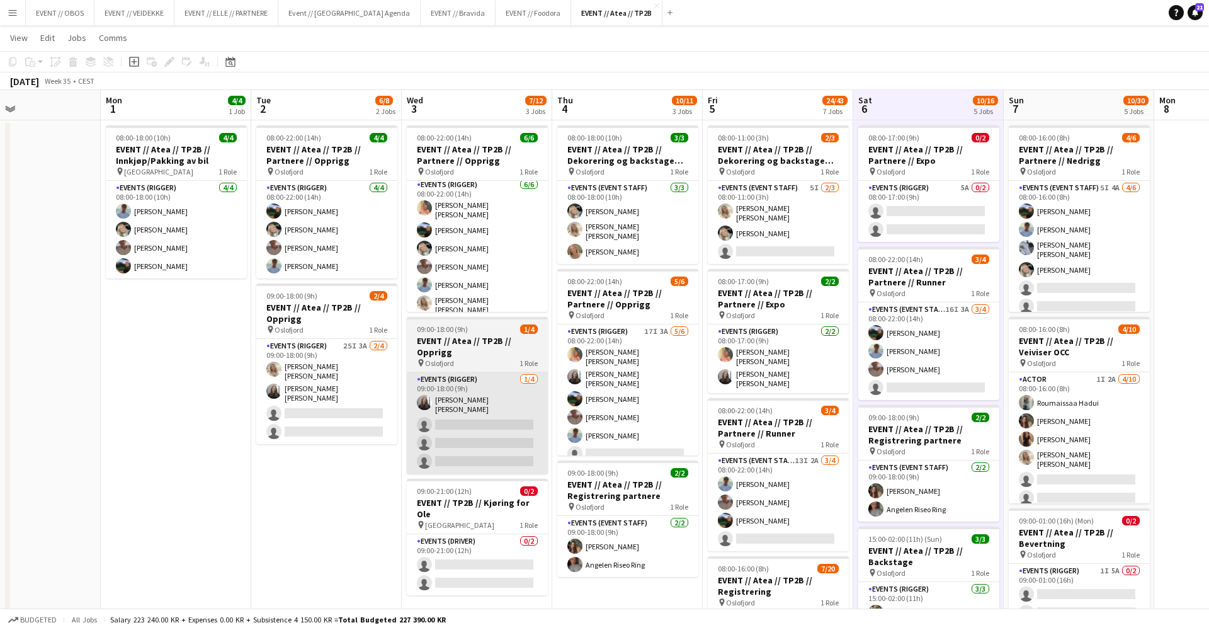
click at [462, 427] on app-card-role "Events (Rigger) [DATE] 09:00-18:00 (9h) [PERSON_NAME] [PERSON_NAME] single-neut…" at bounding box center [477, 422] width 141 height 101
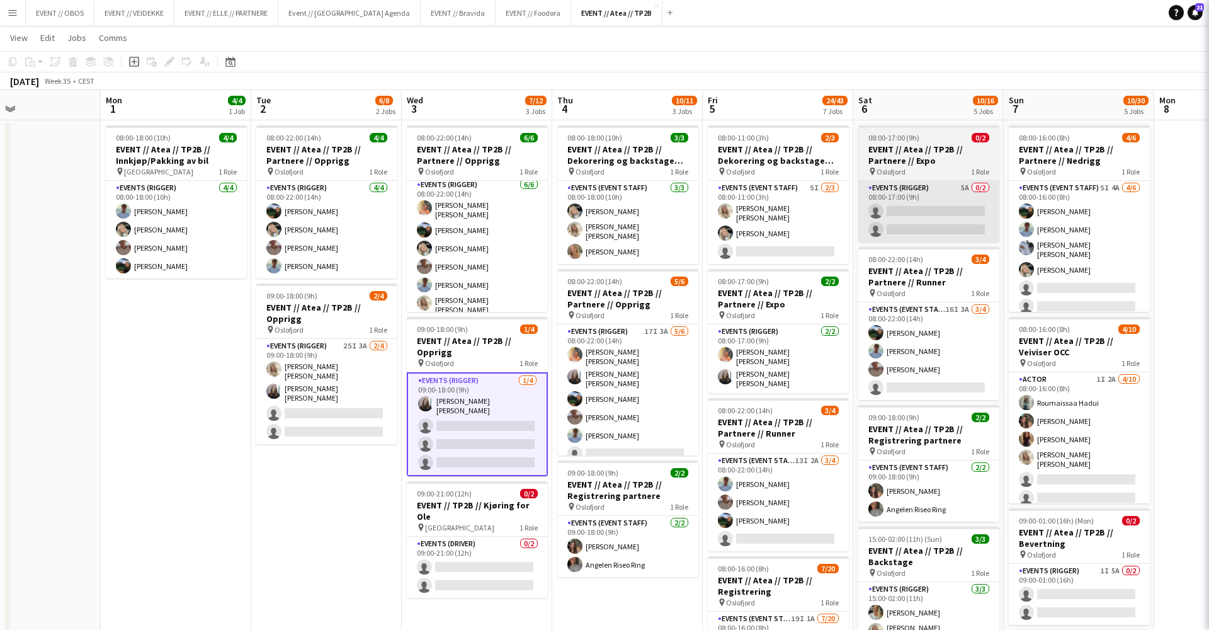
scroll to position [0, 351]
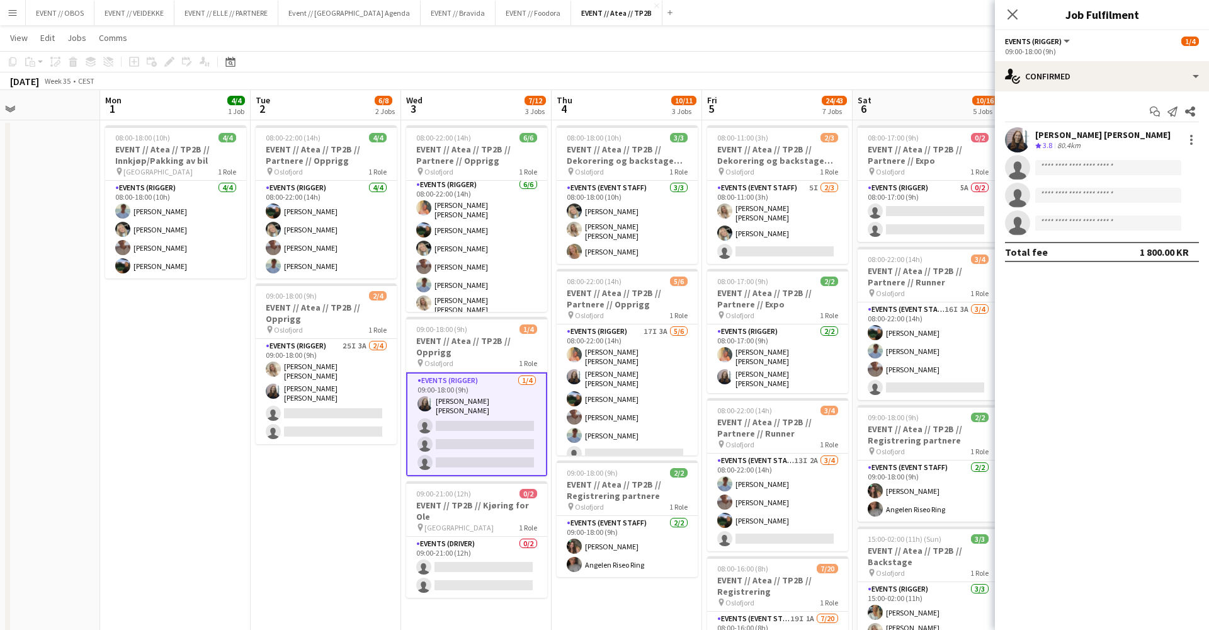
click at [1017, 143] on app-user-avatar at bounding box center [1017, 139] width 25 height 25
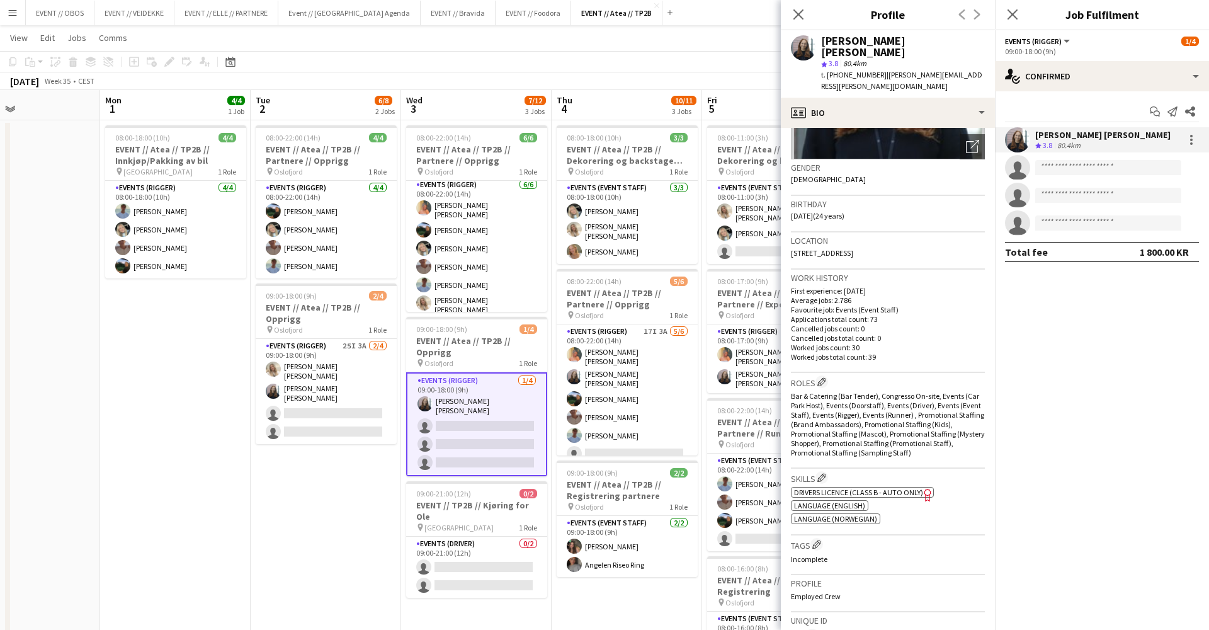
scroll to position [174, 0]
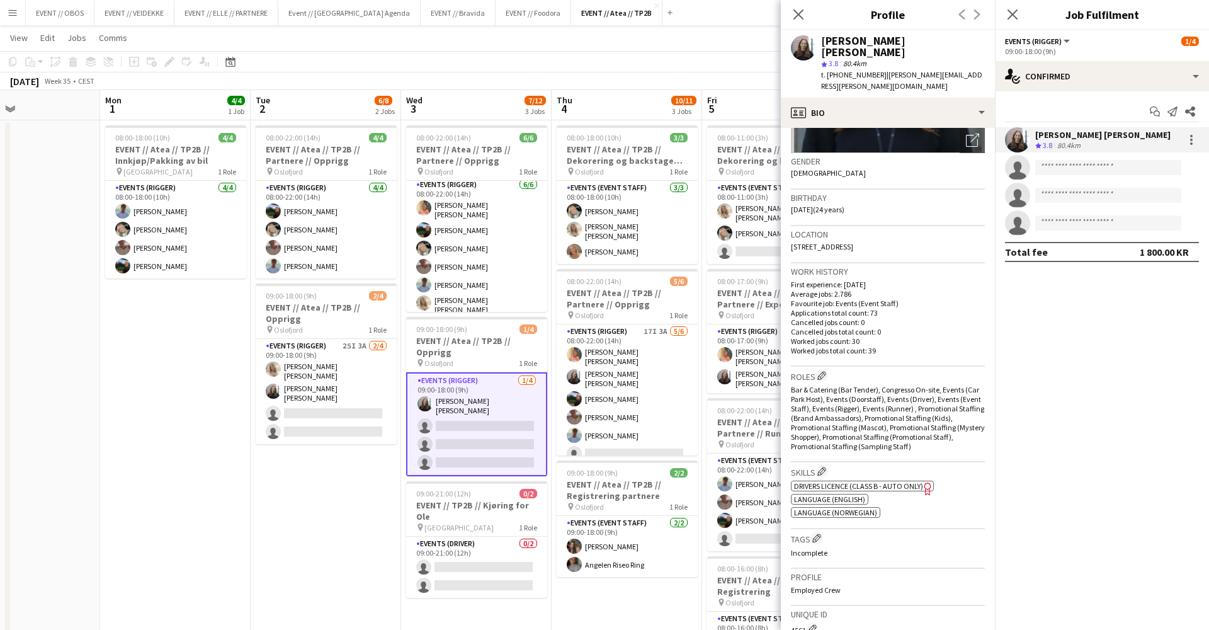
click at [720, 69] on app-toolbar "Copy Paste Paste Command V Paste with crew Command Shift V Paste linked Job [GE…" at bounding box center [604, 61] width 1209 height 21
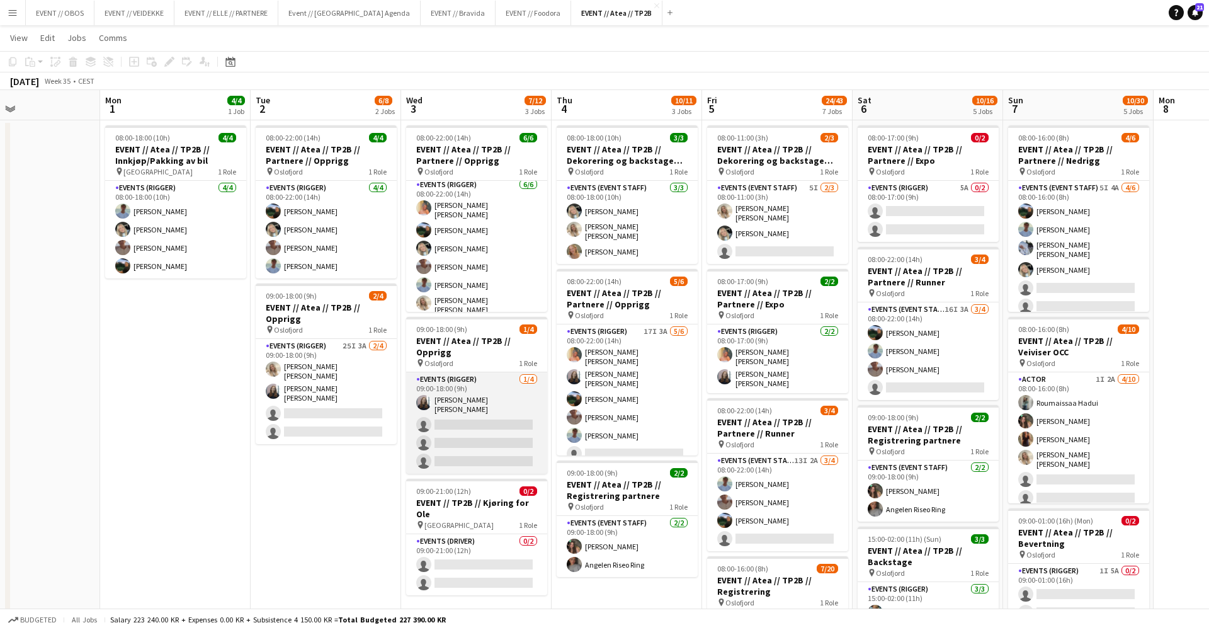
click at [470, 416] on app-card-role "Events (Rigger) [DATE] 09:00-18:00 (9h) [PERSON_NAME] [PERSON_NAME] single-neut…" at bounding box center [476, 422] width 141 height 101
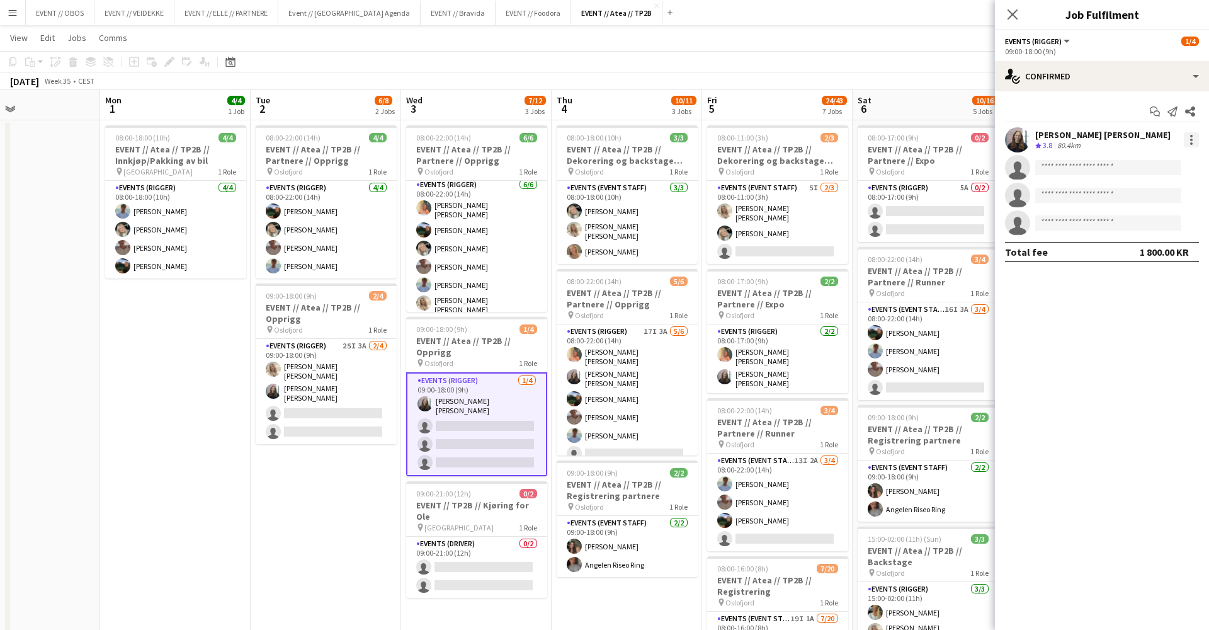
click at [1187, 138] on div at bounding box center [1191, 139] width 15 height 15
click at [1162, 283] on span "Remove" at bounding box center [1150, 283] width 78 height 11
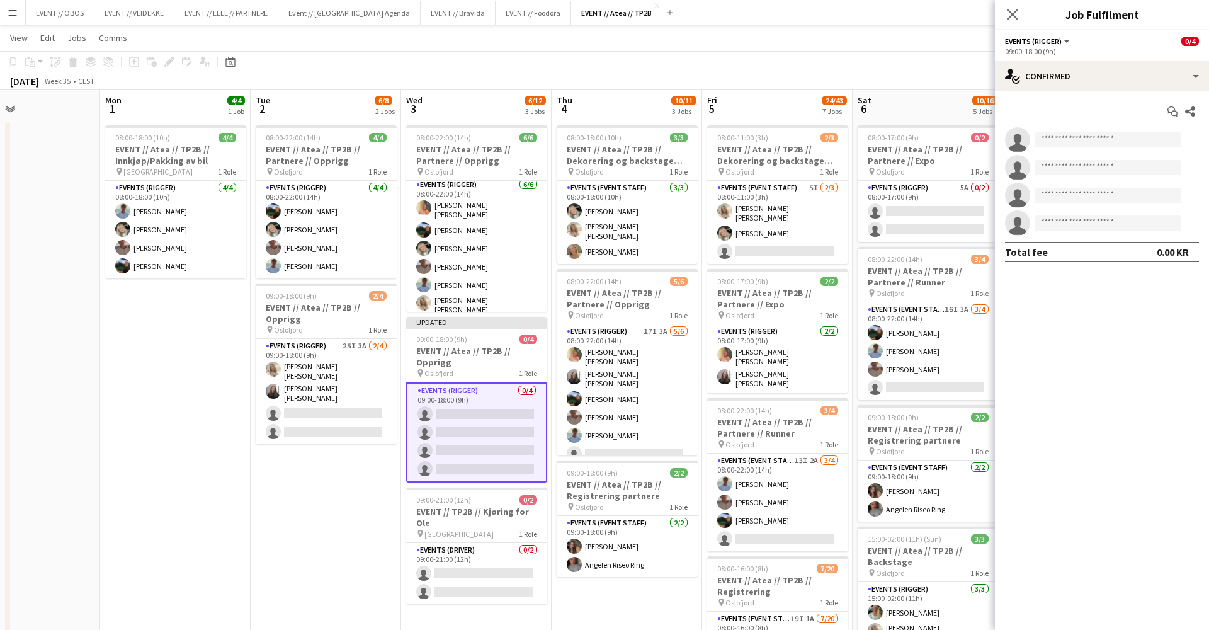
click at [927, 20] on app-navbar "Menu Boards Boards Boards All jobs Status Workforce Workforce My Workforce Recr…" at bounding box center [604, 12] width 1209 height 25
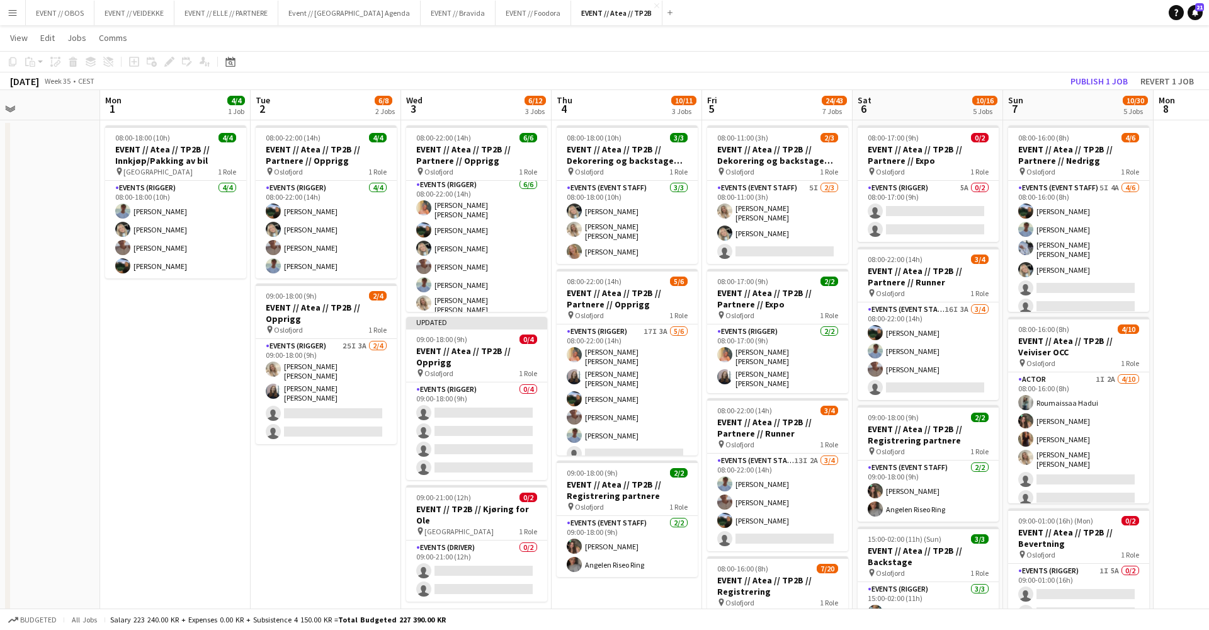
click at [1086, 91] on app-board-header-date "Sun 7 10/30 5 Jobs" at bounding box center [1078, 105] width 150 height 30
click at [1092, 79] on button "Publish 1 job" at bounding box center [1098, 81] width 67 height 16
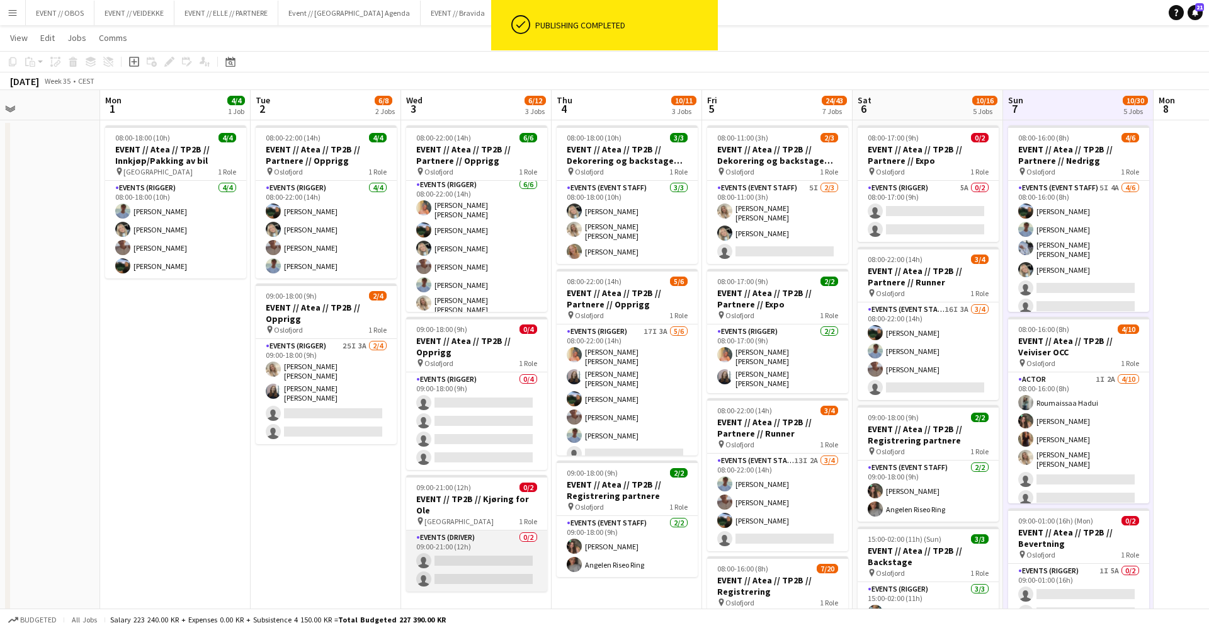
click at [490, 543] on app-card-role "Events (Driver) 0/2 09:00-21:00 (12h) single-neutral-actions single-neutral-act…" at bounding box center [476, 560] width 141 height 61
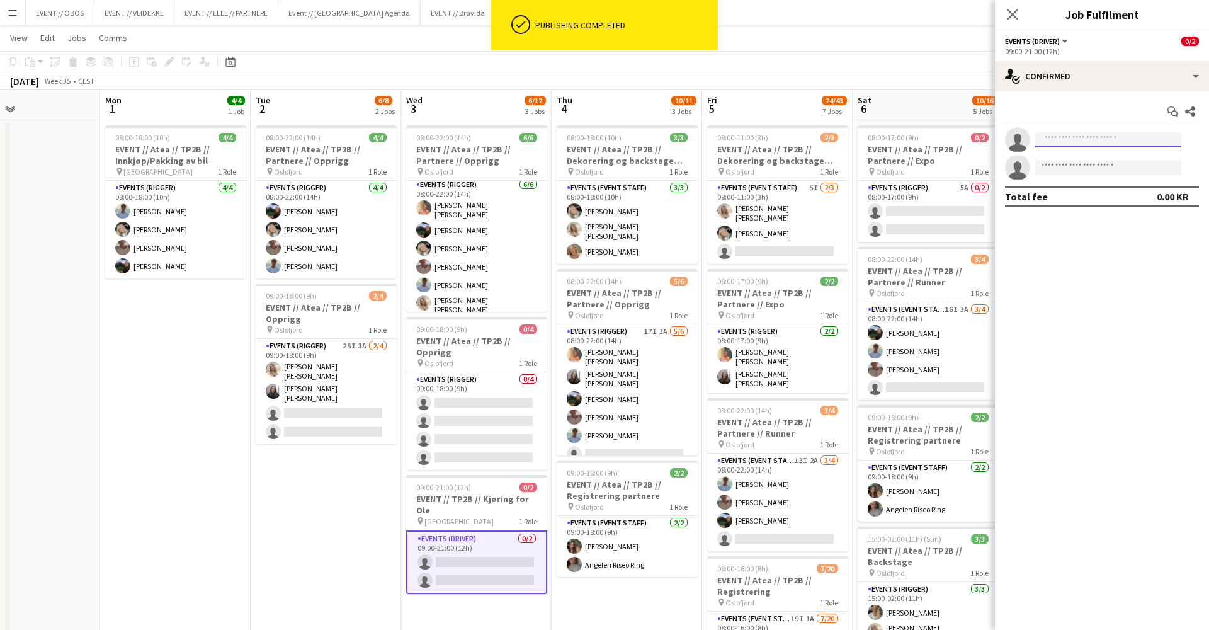
click at [1053, 144] on input at bounding box center [1108, 139] width 146 height 15
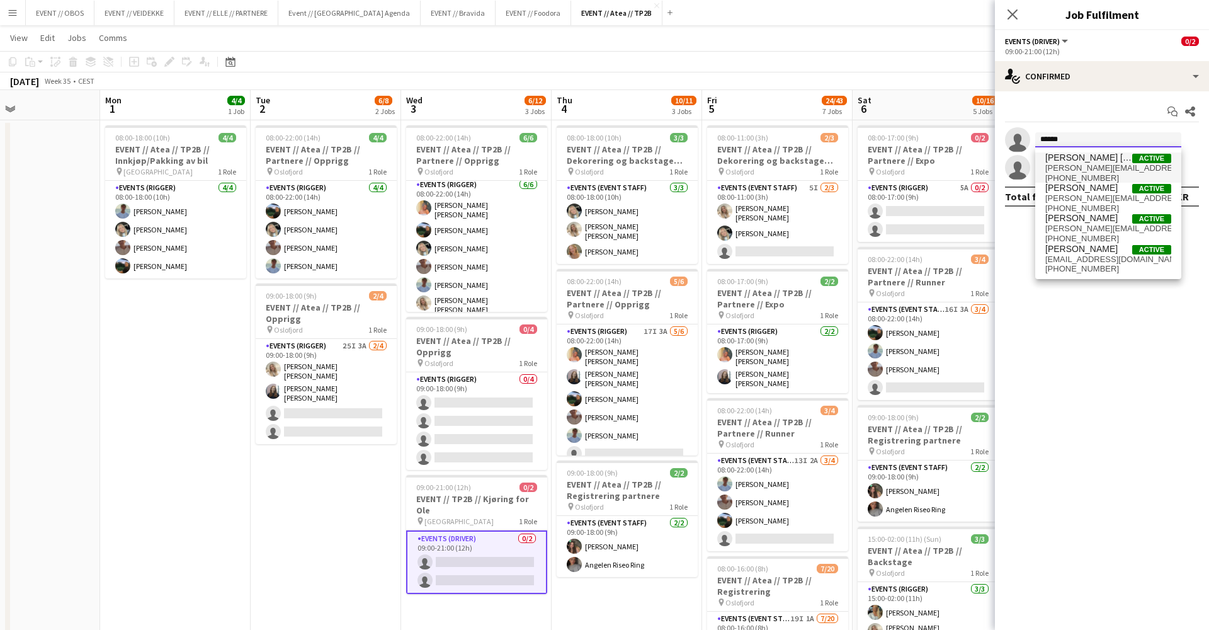
type input "******"
click at [1053, 165] on span "[PERSON_NAME][EMAIL_ADDRESS][PERSON_NAME][DOMAIN_NAME]" at bounding box center [1108, 168] width 126 height 10
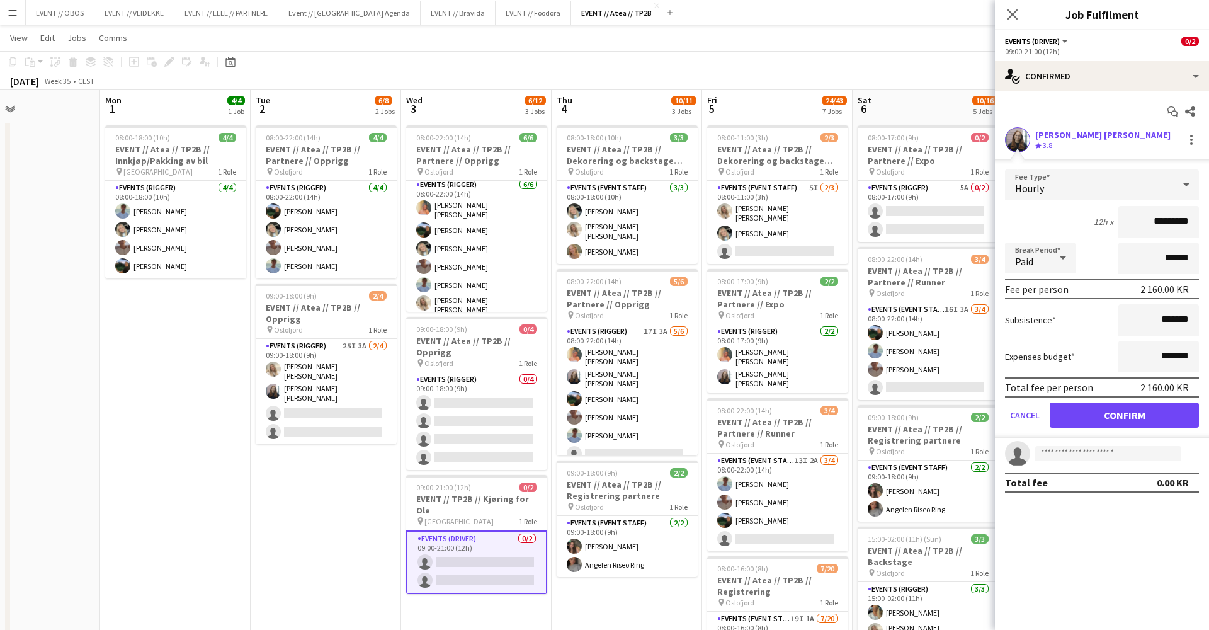
click at [1079, 402] on button "Confirm" at bounding box center [1124, 414] width 149 height 25
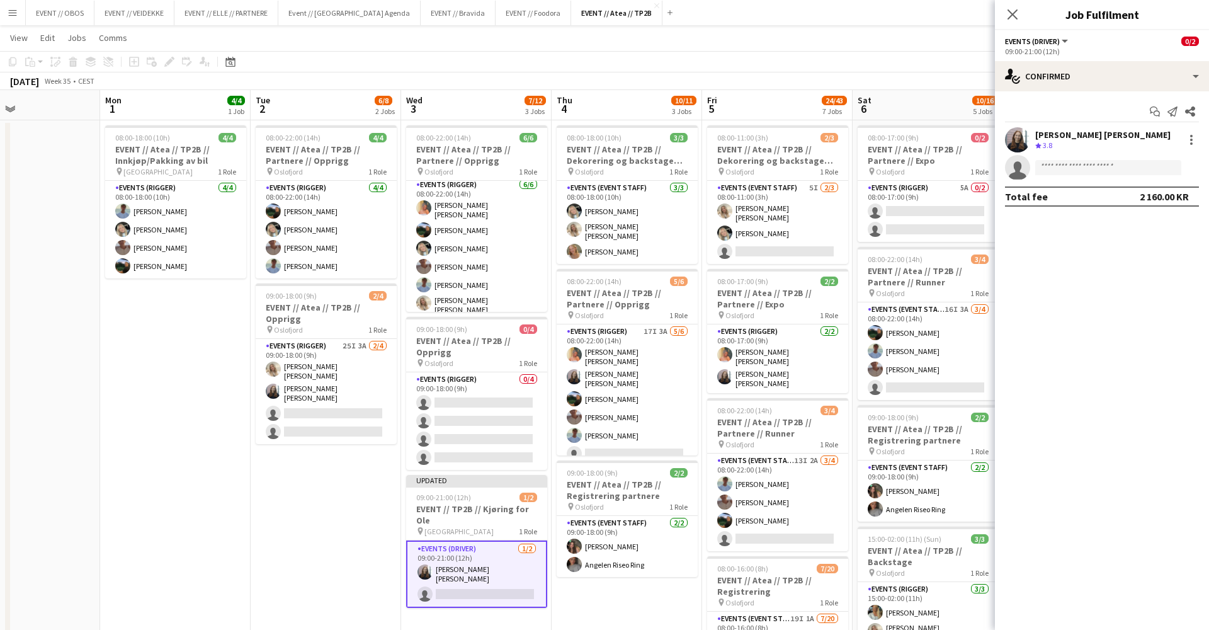
click at [959, 52] on app-toolbar "Copy Paste Paste Command V Paste with crew Command Shift V Paste linked Job [GE…" at bounding box center [604, 61] width 1209 height 21
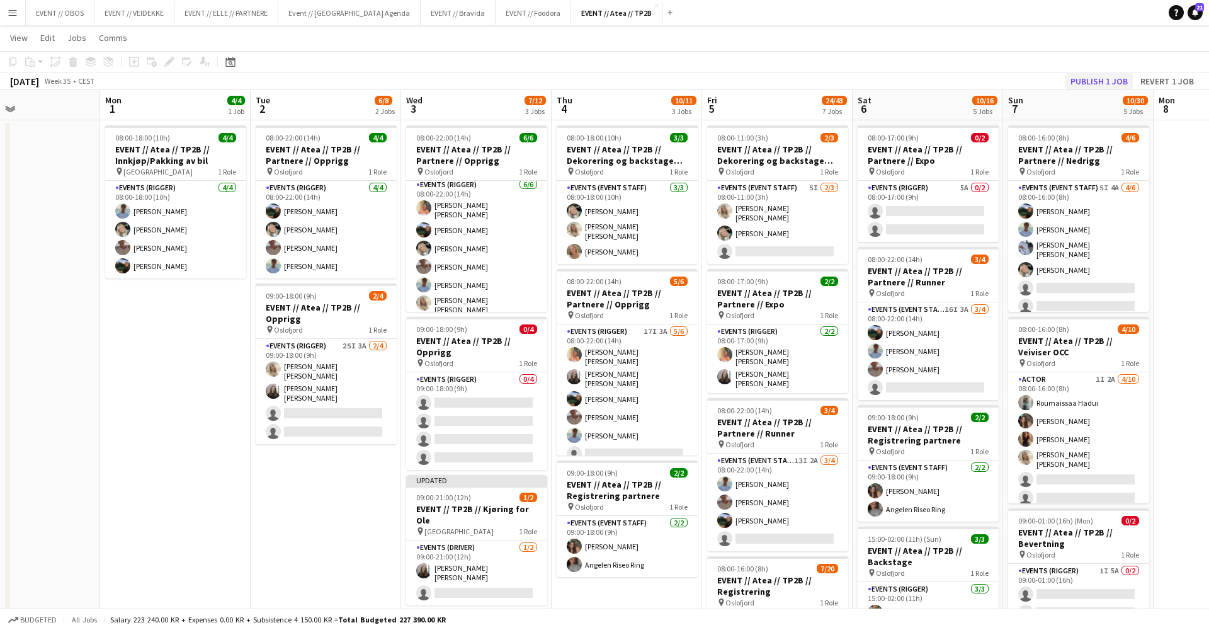
click at [1080, 85] on button "Publish 1 job" at bounding box center [1098, 81] width 67 height 16
click at [873, 11] on app-navbar "Menu Boards Boards Boards All jobs Status Workforce Workforce My Workforce Recr…" at bounding box center [604, 12] width 1209 height 25
click at [873, 2] on app-navbar "Menu Boards Boards Boards All jobs Status Workforce Workforce My Workforce Recr…" at bounding box center [604, 12] width 1209 height 25
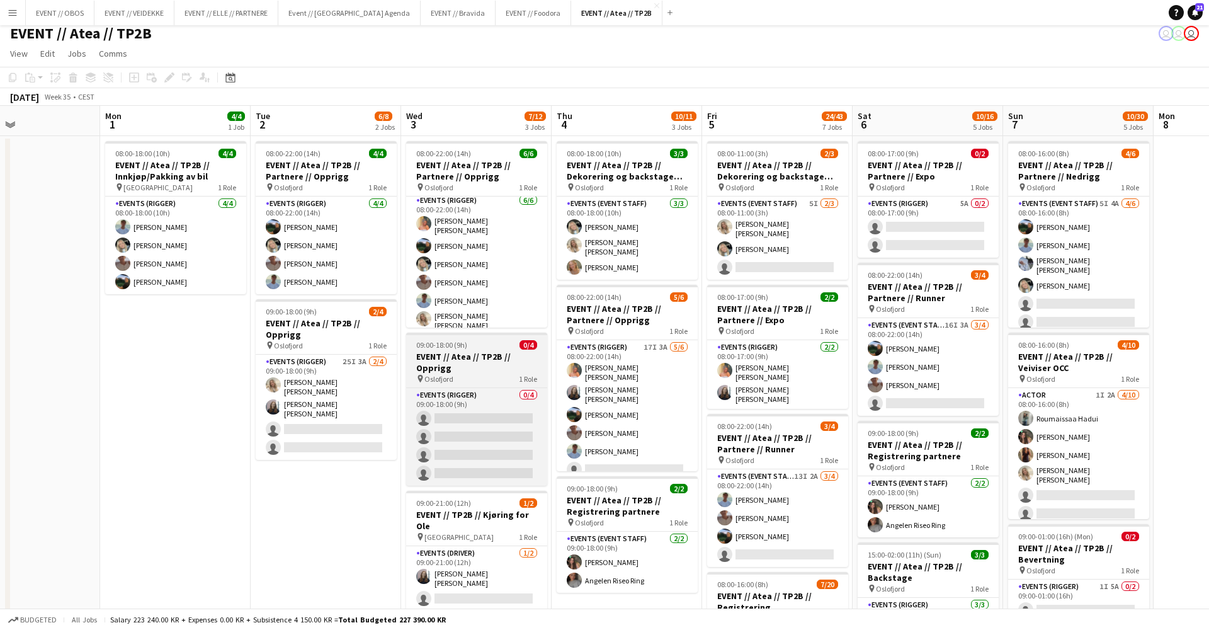
click at [451, 344] on span "09:00-18:00 (9h)" at bounding box center [441, 344] width 51 height 9
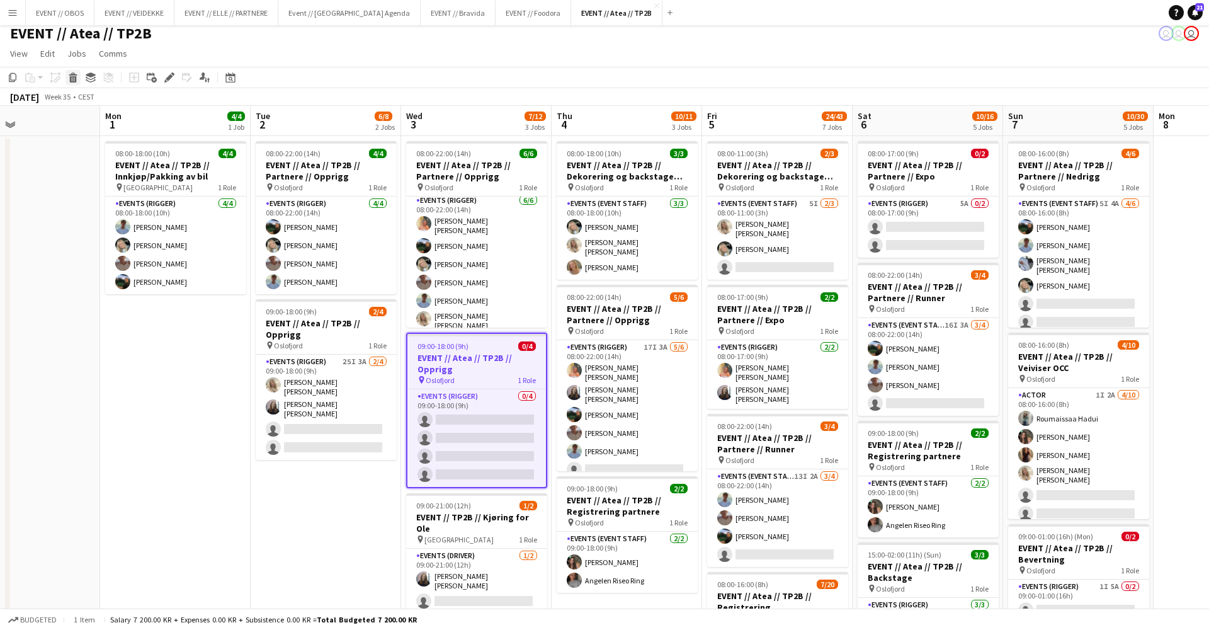
click at [71, 82] on div "Delete" at bounding box center [72, 77] width 15 height 15
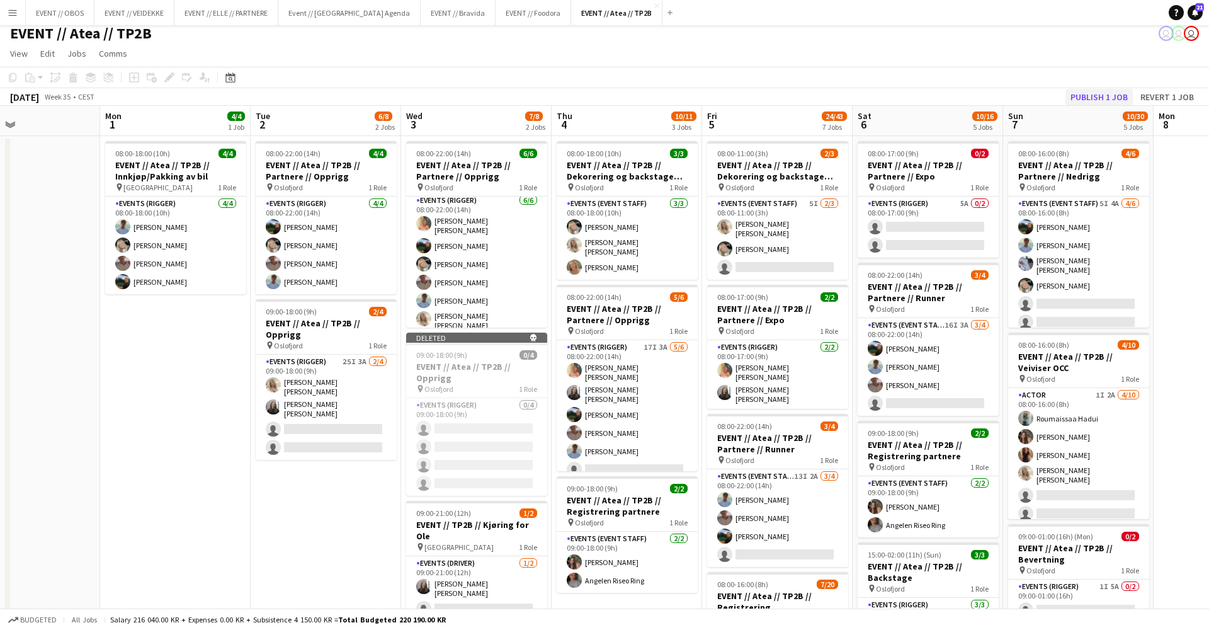
click at [1105, 101] on button "Publish 1 job" at bounding box center [1098, 97] width 67 height 16
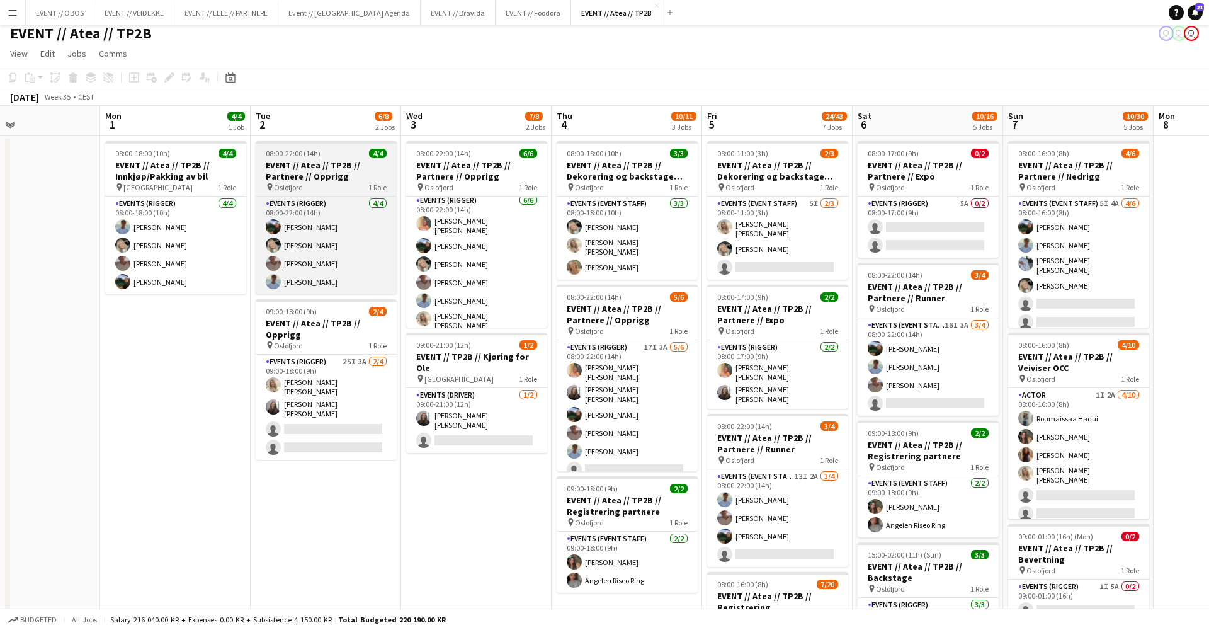
click at [306, 164] on h3 "EVENT // Atea // TP2B // Partnere // Opprigg" at bounding box center [326, 170] width 141 height 23
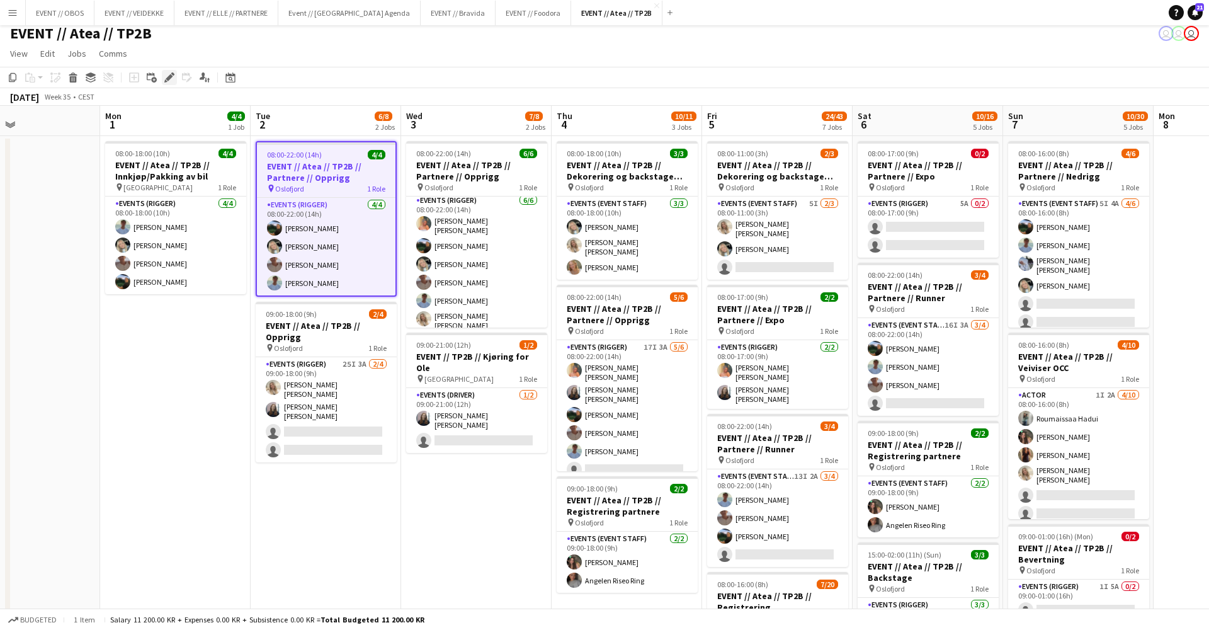
click at [165, 79] on icon "Edit" at bounding box center [169, 77] width 10 height 10
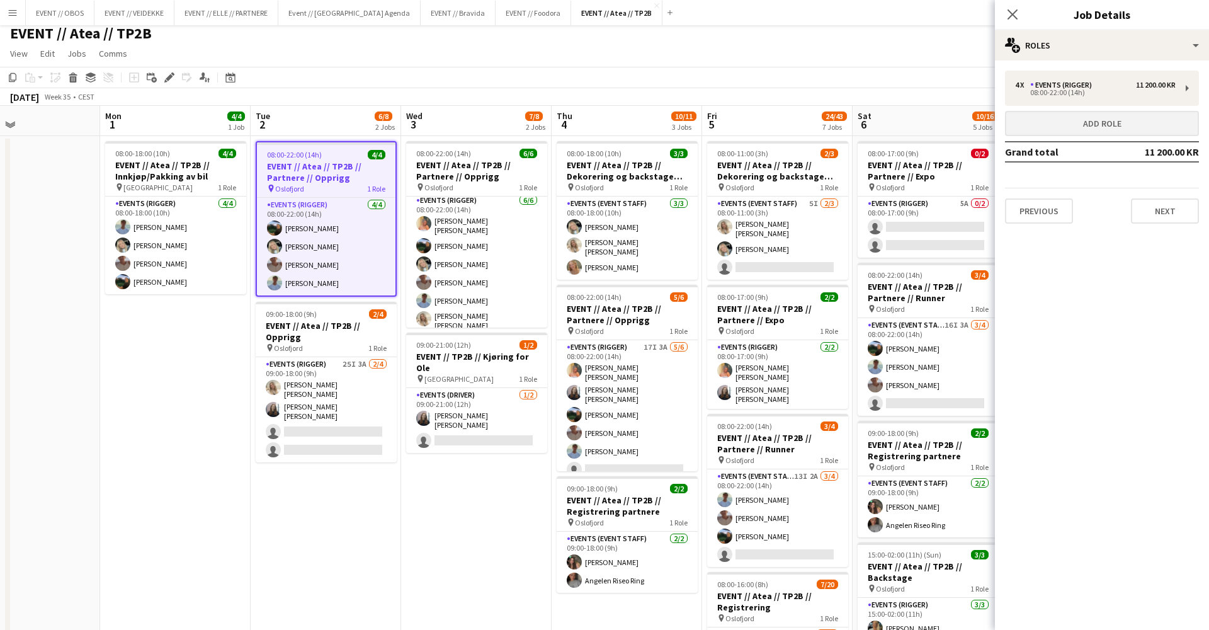
click at [1028, 126] on button "Add role" at bounding box center [1102, 123] width 194 height 25
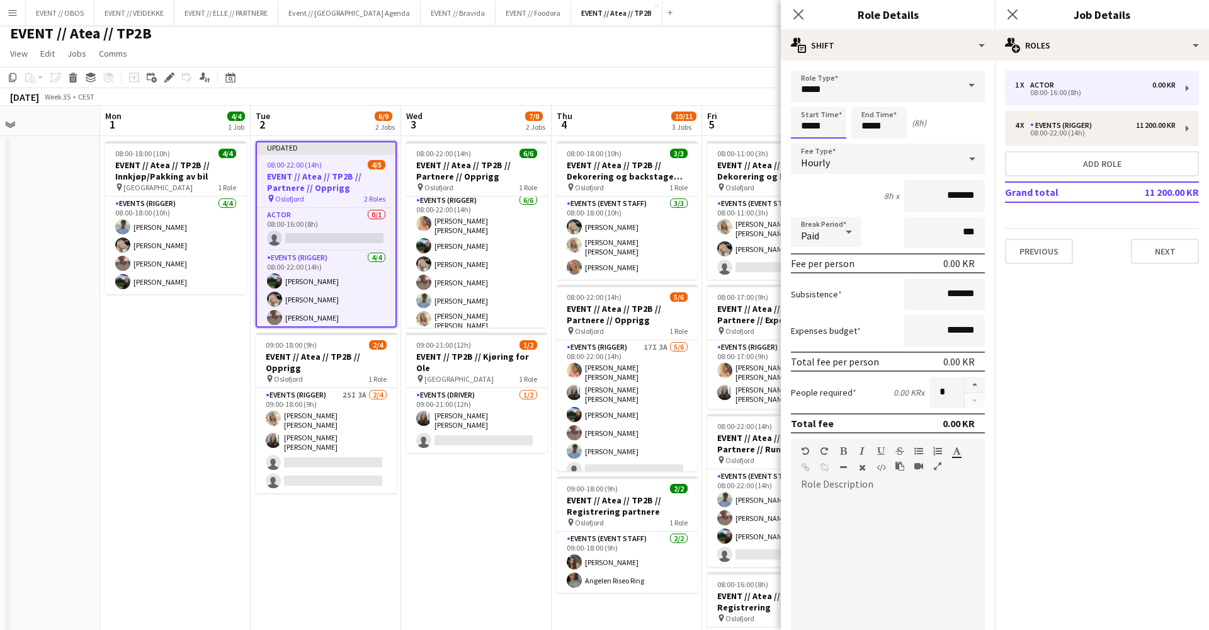
click at [805, 109] on input "*****" at bounding box center [818, 122] width 55 height 31
click at [867, 115] on input "*****" at bounding box center [878, 122] width 55 height 31
click at [866, 107] on input "*****" at bounding box center [878, 122] width 55 height 31
click at [943, 192] on input "*******" at bounding box center [944, 195] width 81 height 31
click at [952, 190] on input "*****" at bounding box center [944, 195] width 81 height 31
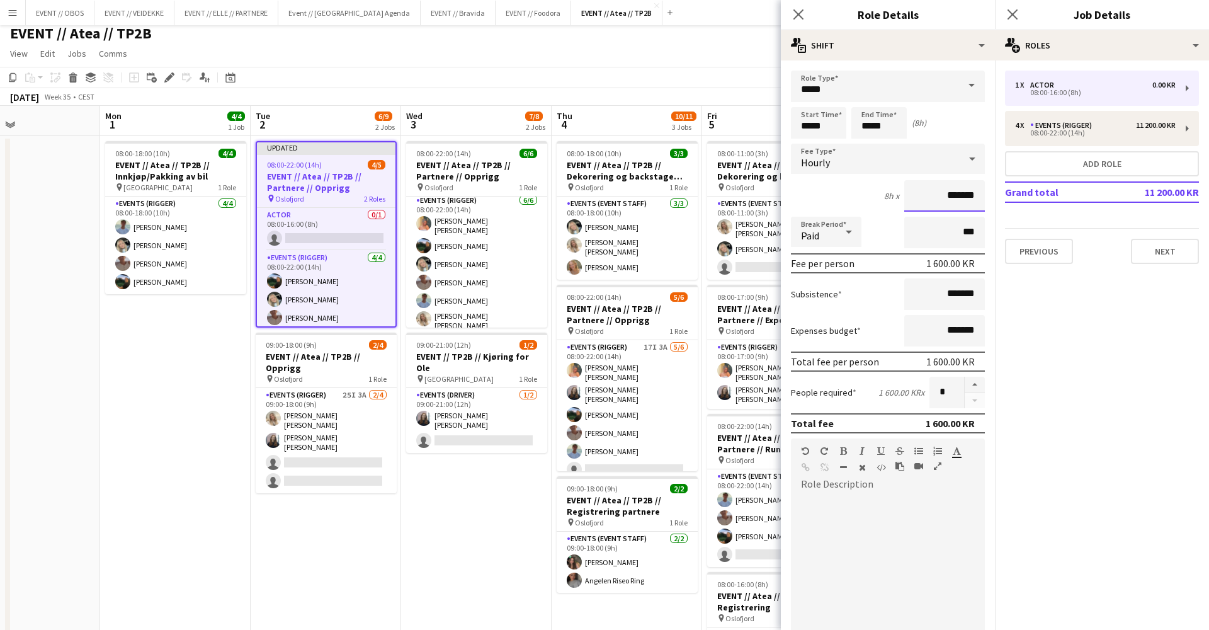
type input "*******"
click at [883, 312] on form "Role Type ***** Start Time ***** End Time ***** (8h) Fee Type Hourly 8h x *****…" at bounding box center [888, 430] width 214 height 718
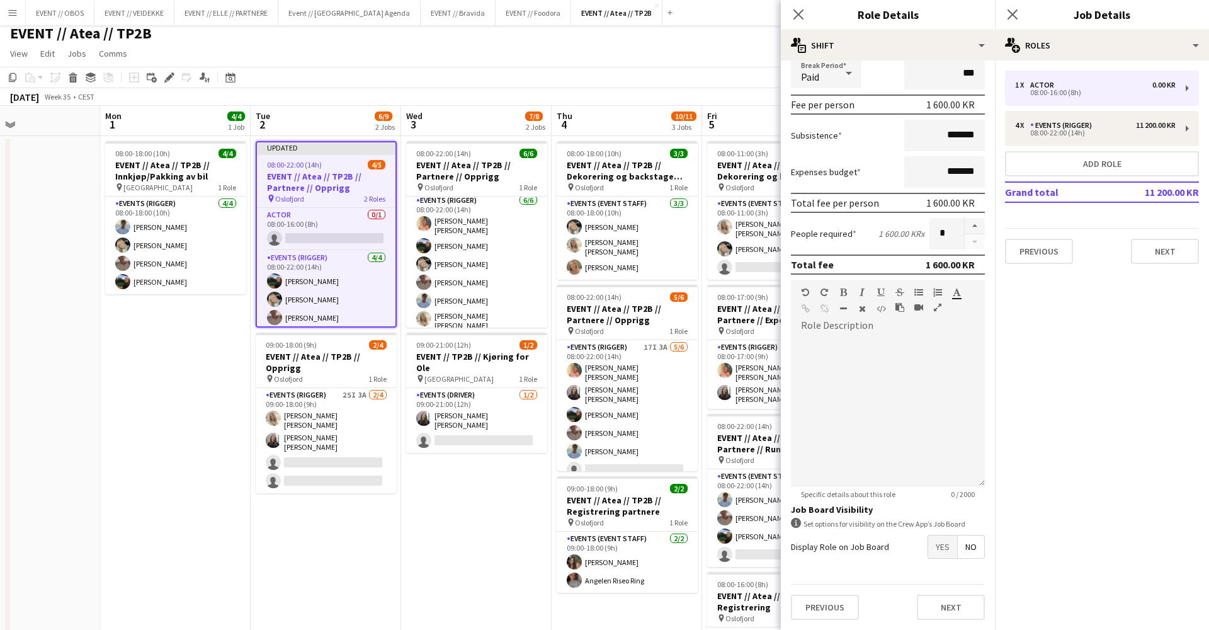
click at [944, 555] on span "Yes" at bounding box center [942, 546] width 29 height 23
click at [940, 577] on span "Yes" at bounding box center [942, 572] width 29 height 23
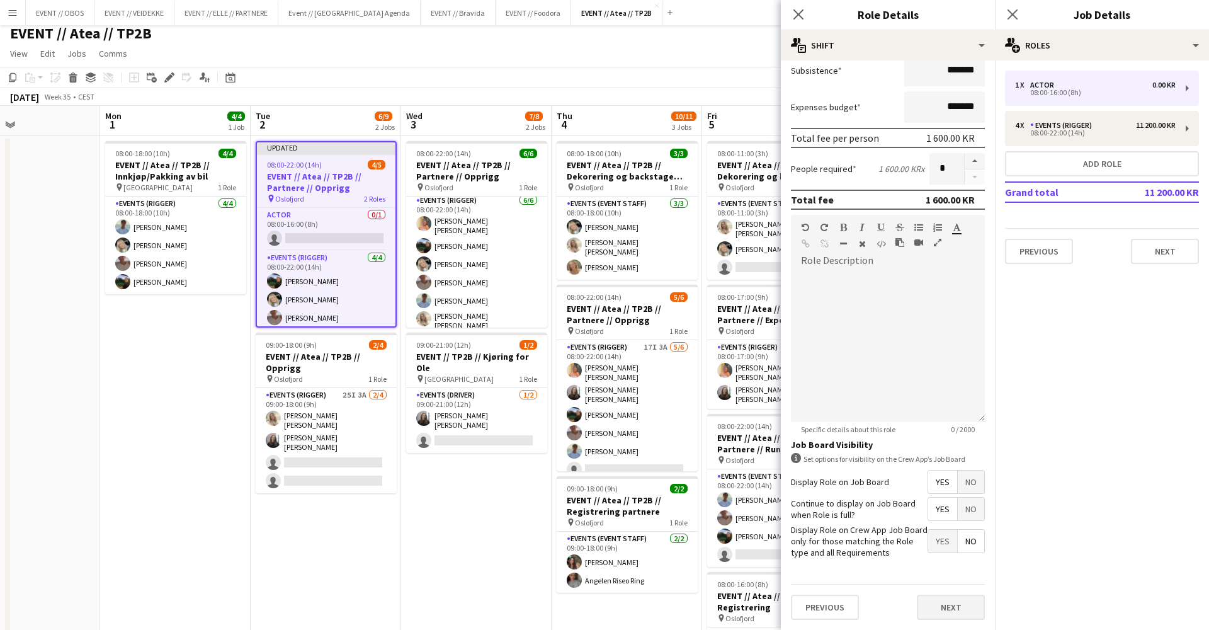
scroll to position [225, 0]
click at [942, 601] on button "Next" at bounding box center [951, 606] width 68 height 25
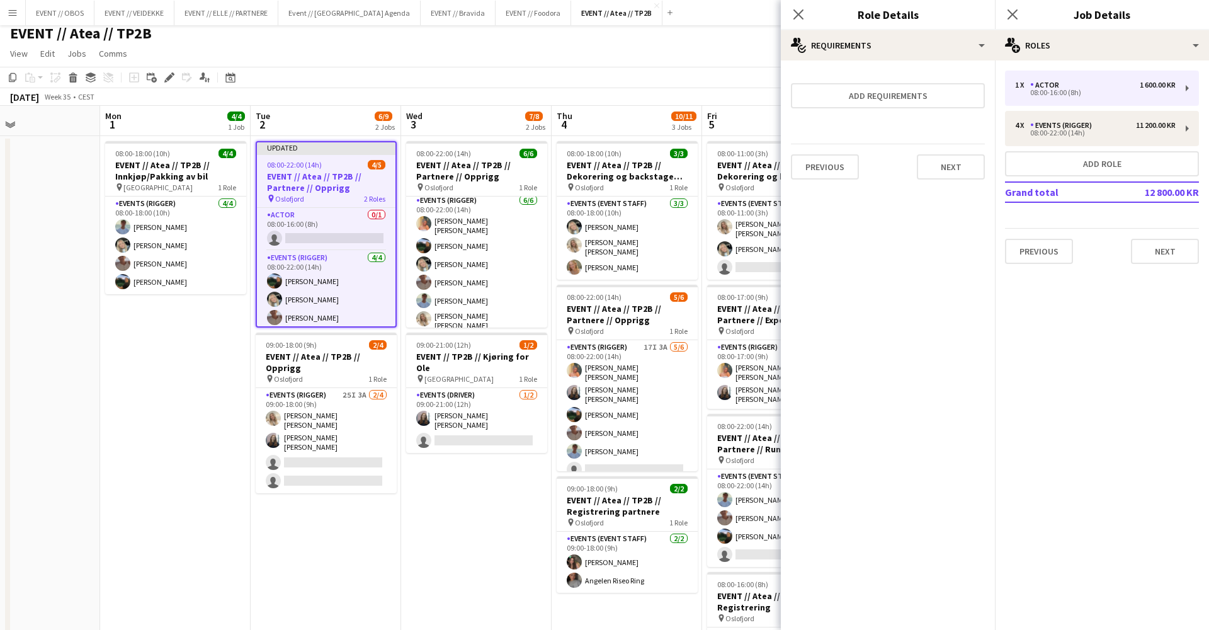
click at [946, 187] on div "Previous Next" at bounding box center [888, 167] width 194 height 46
click at [948, 179] on button "Next" at bounding box center [951, 166] width 68 height 25
click at [954, 174] on button "Finish" at bounding box center [960, 168] width 47 height 25
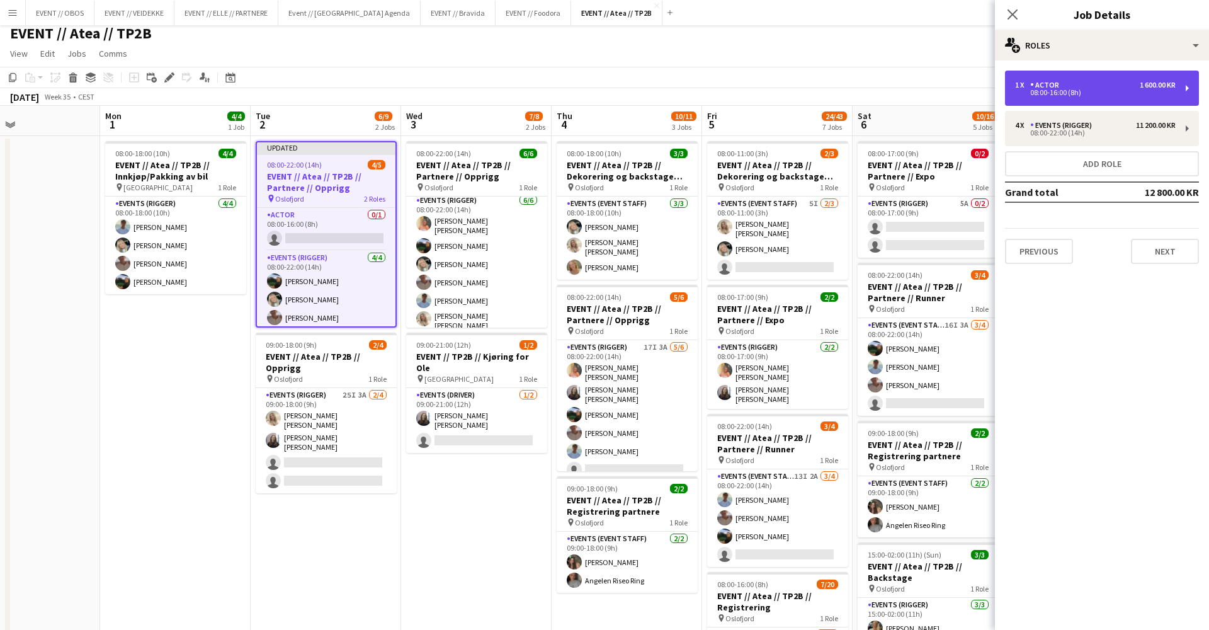
click at [1036, 71] on div "1 x Actor 1 600.00 KR 08:00-16:00 (8h)" at bounding box center [1102, 88] width 194 height 35
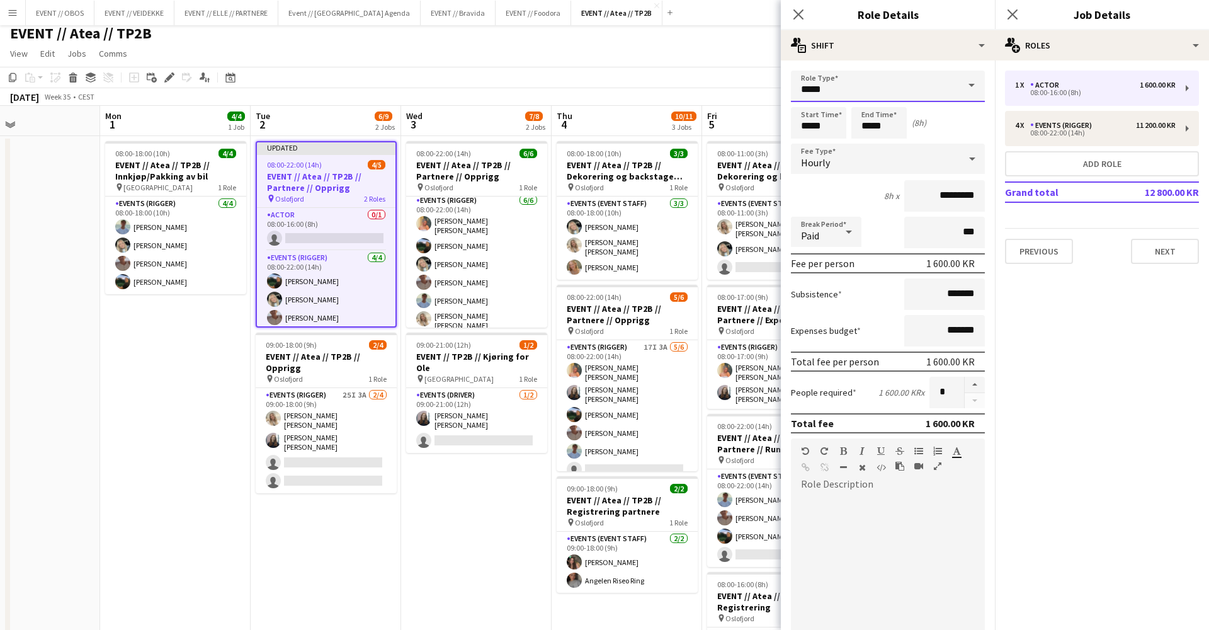
click at [841, 88] on input "*****" at bounding box center [888, 86] width 194 height 31
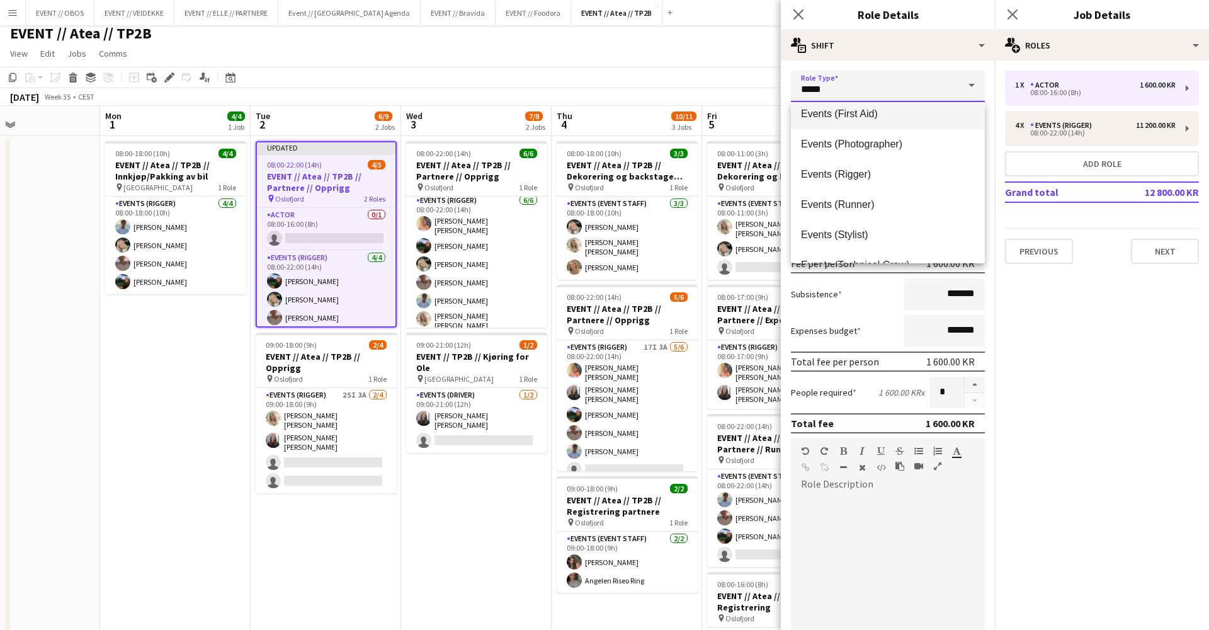
scroll to position [404, 0]
click at [861, 174] on span "Events (Rigger)" at bounding box center [888, 172] width 174 height 12
type input "**********"
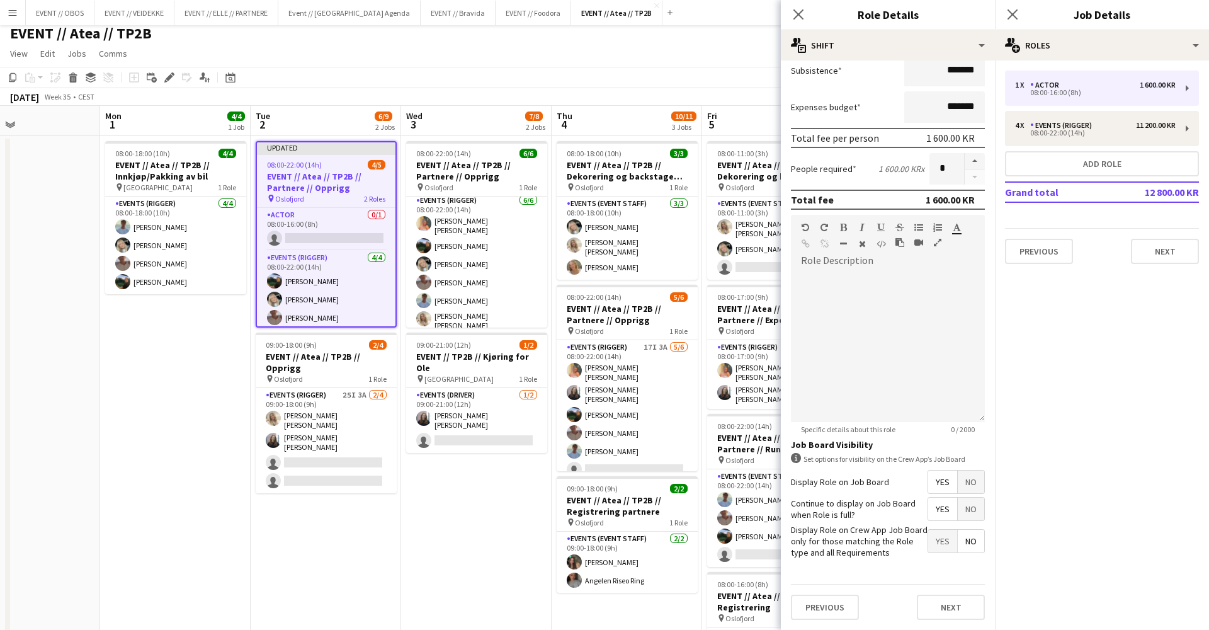
click at [956, 621] on div "Previous Next" at bounding box center [888, 607] width 194 height 46
click at [954, 605] on button "Next" at bounding box center [951, 607] width 68 height 25
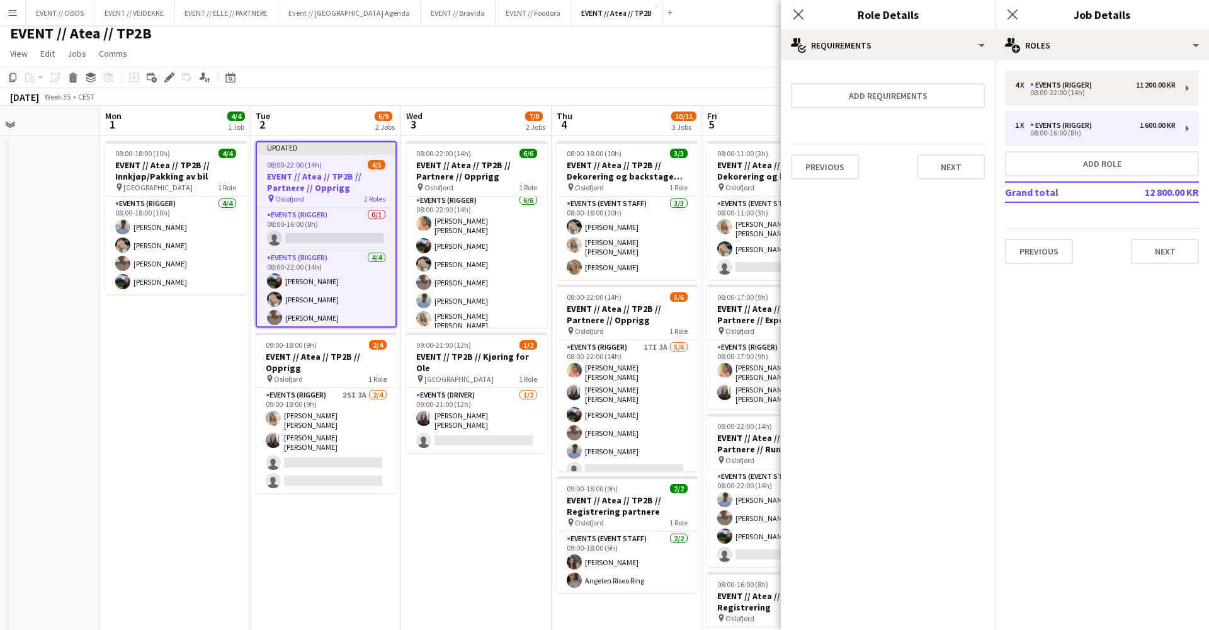
scroll to position [0, 0]
click at [950, 165] on button "Next" at bounding box center [951, 166] width 68 height 25
click at [950, 165] on button "Finish" at bounding box center [960, 168] width 47 height 25
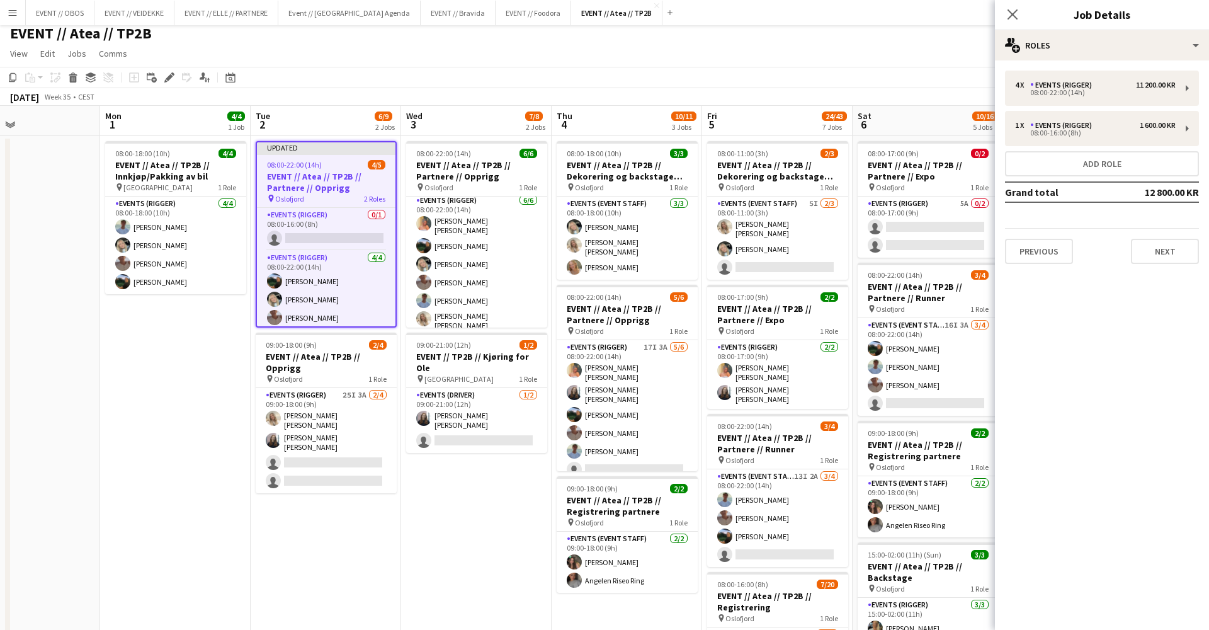
click at [936, 85] on app-toolbar "Copy Paste Paste Command V Paste with crew Command Shift V Paste linked Job [GE…" at bounding box center [604, 77] width 1209 height 21
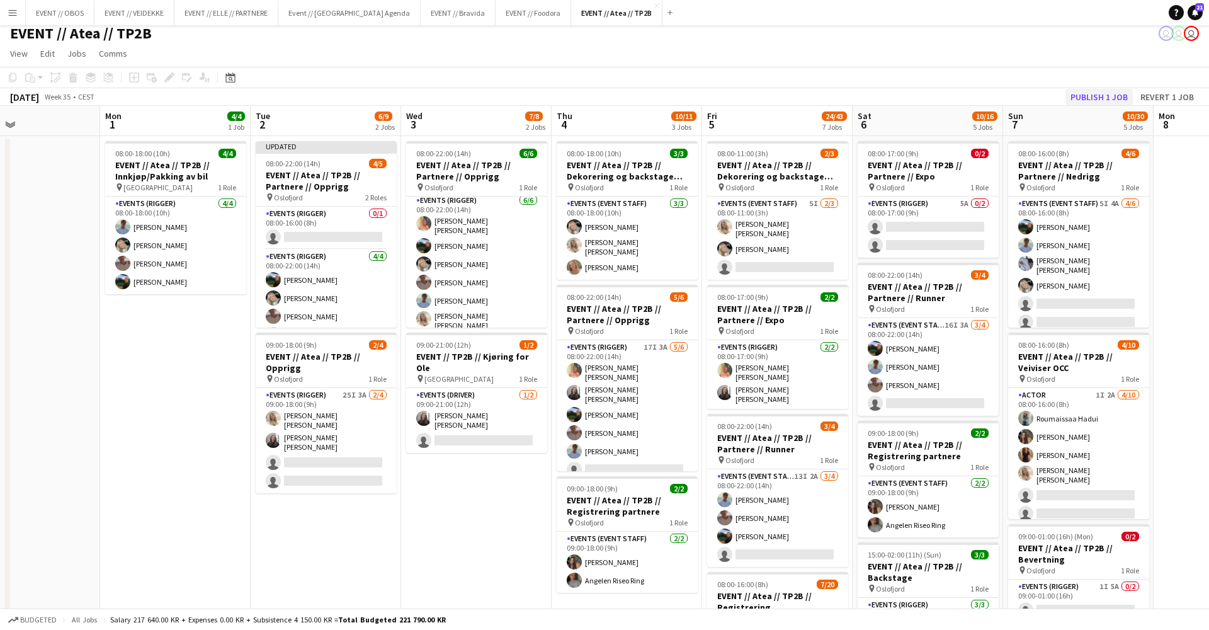
click at [1084, 99] on button "Publish 1 job" at bounding box center [1098, 97] width 67 height 16
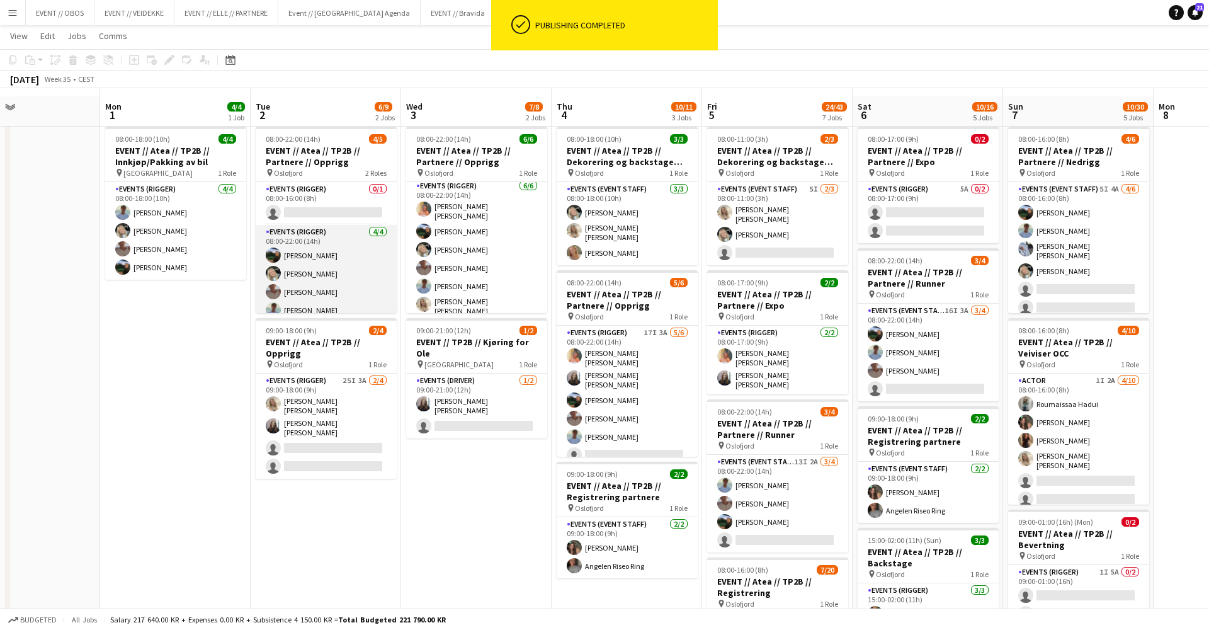
scroll to position [5, 0]
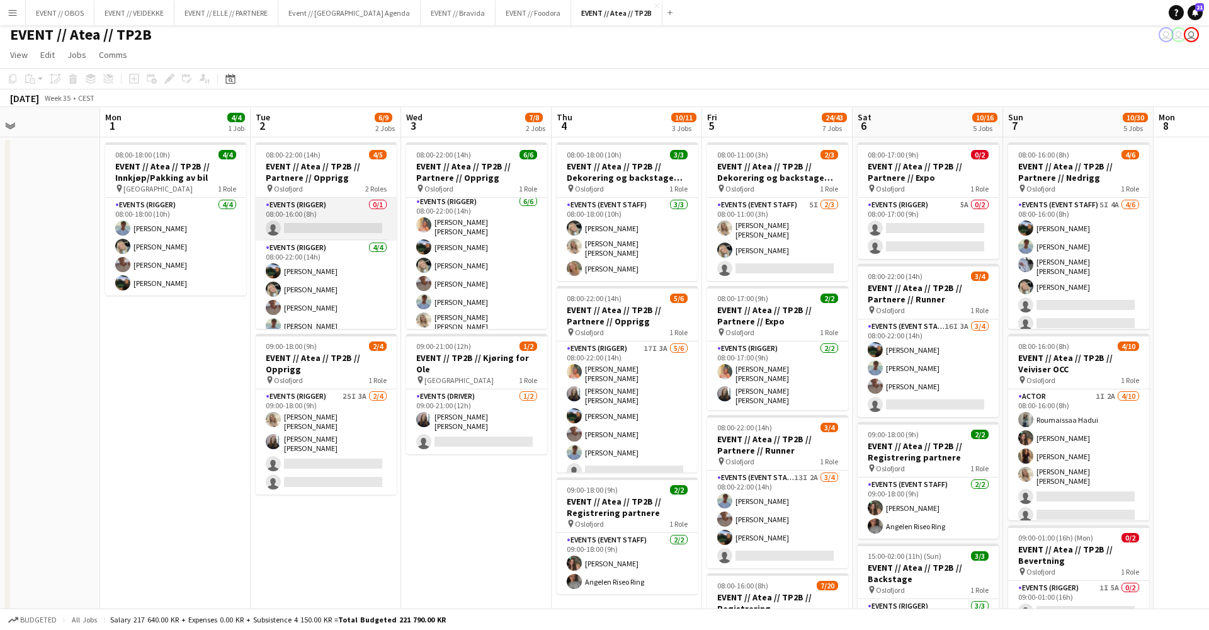
click at [320, 217] on app-card-role "Events (Rigger) 0/1 08:00-16:00 (8h) single-neutral-actions" at bounding box center [326, 219] width 141 height 43
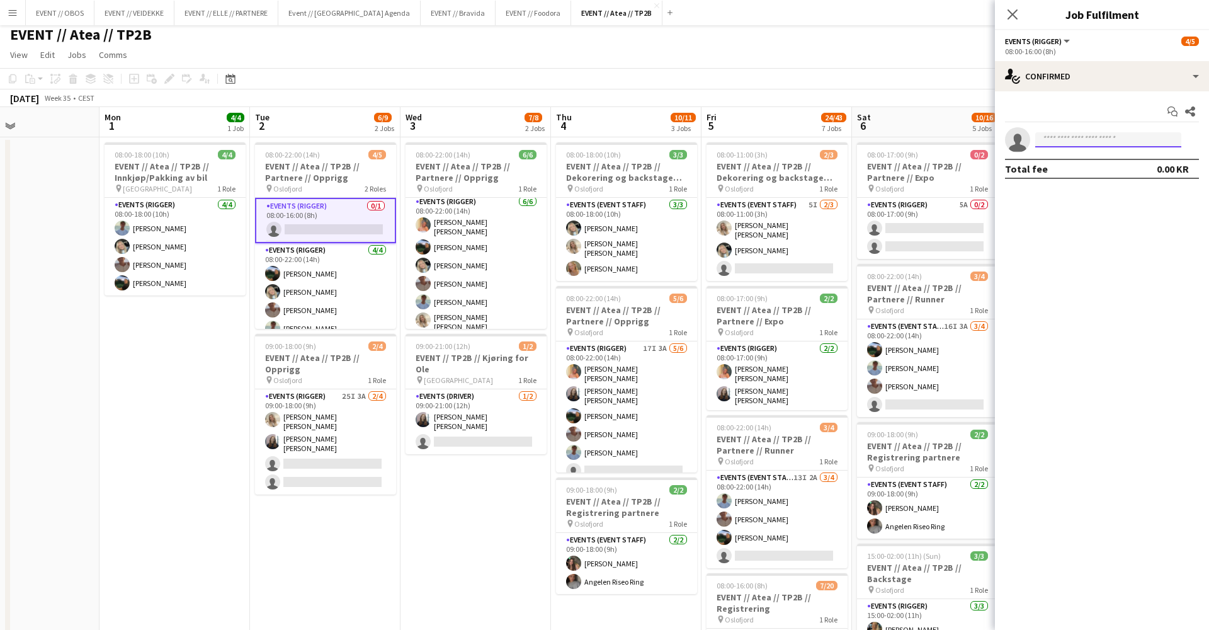
click at [1059, 141] on input at bounding box center [1108, 139] width 146 height 15
type input "*"
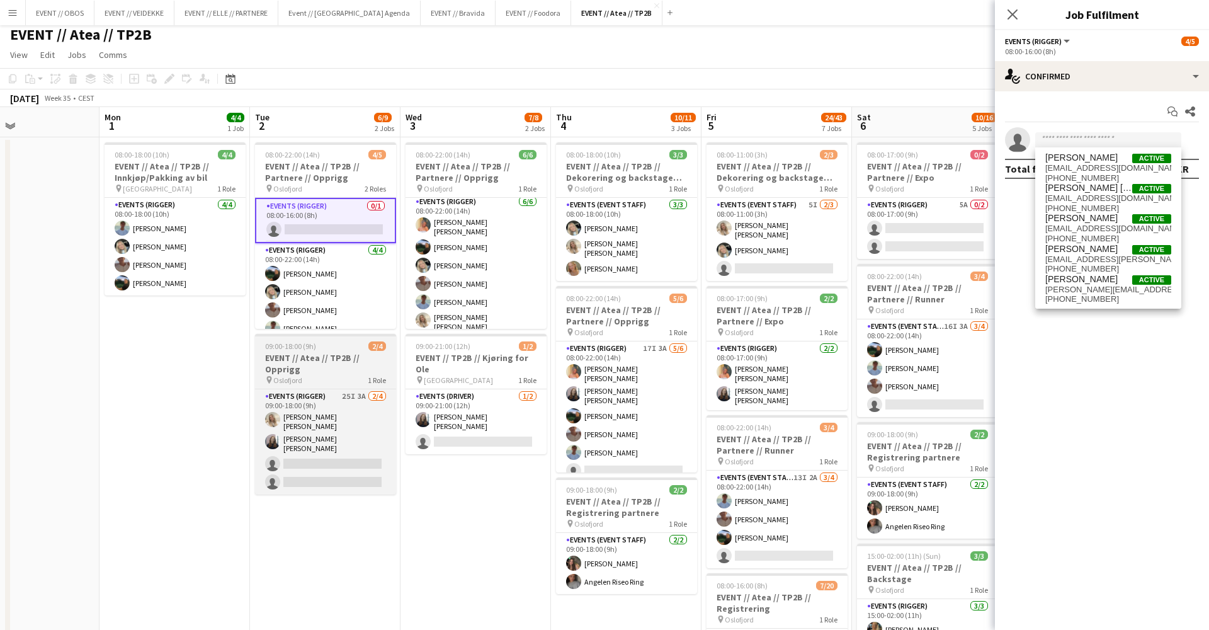
click at [288, 347] on span "09:00-18:00 (9h)" at bounding box center [290, 345] width 51 height 9
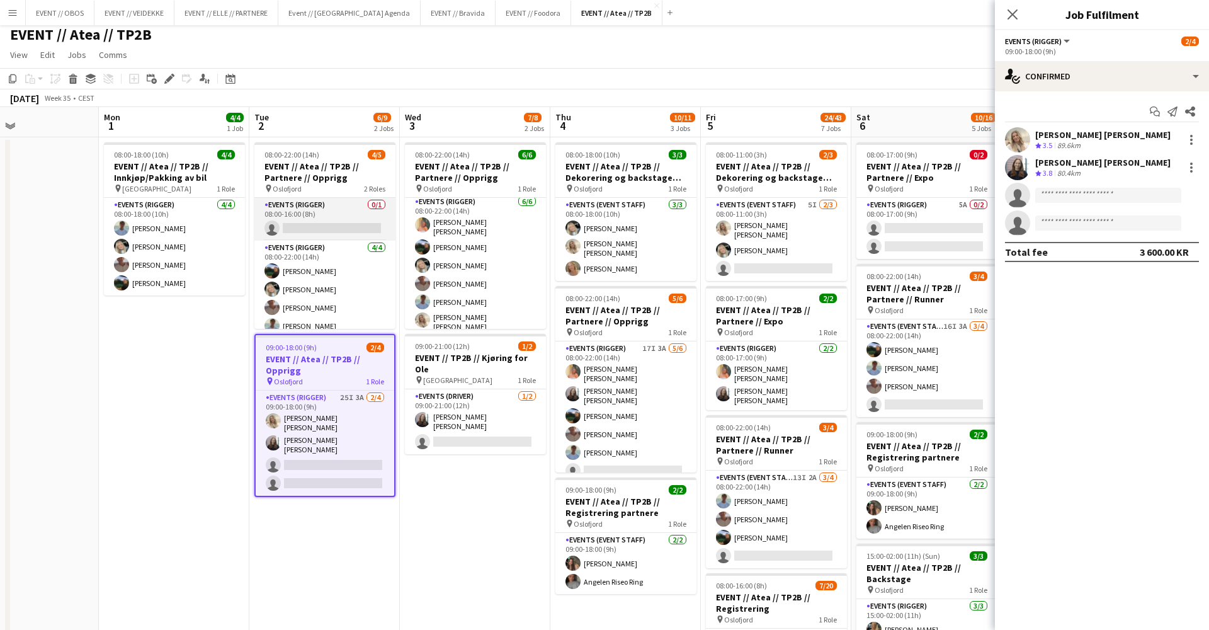
click at [271, 200] on app-card-role "Events (Rigger) 0/1 08:00-16:00 (8h) single-neutral-actions" at bounding box center [324, 219] width 141 height 43
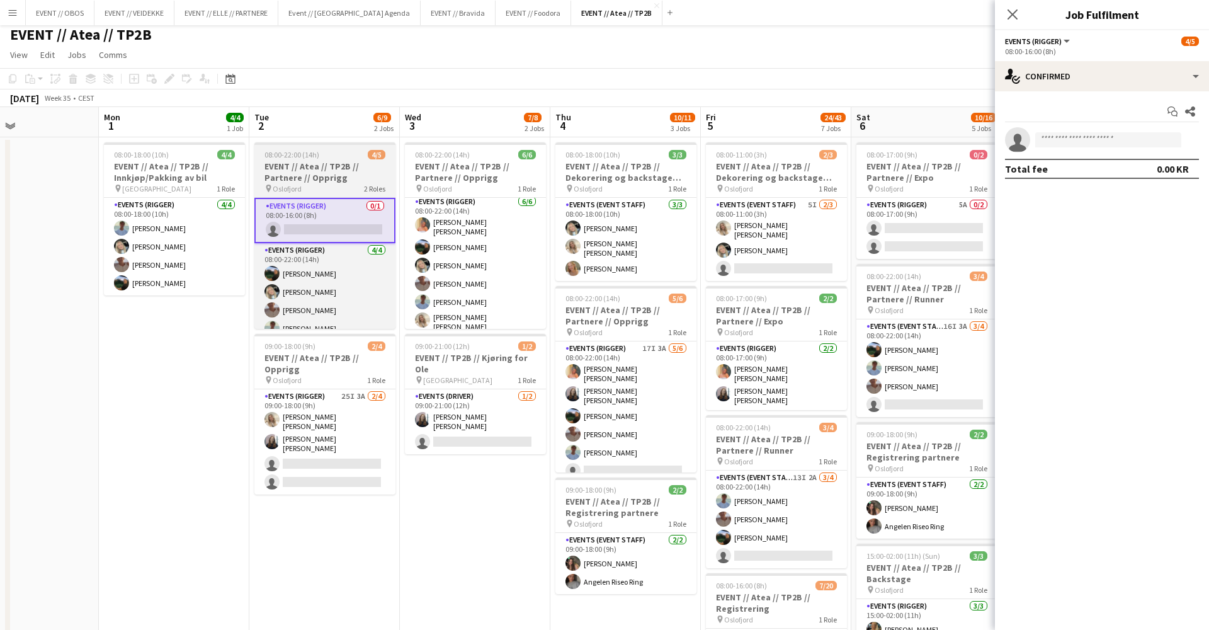
click at [295, 161] on h3 "EVENT // Atea // TP2B // Partnere // Opprigg" at bounding box center [324, 172] width 141 height 23
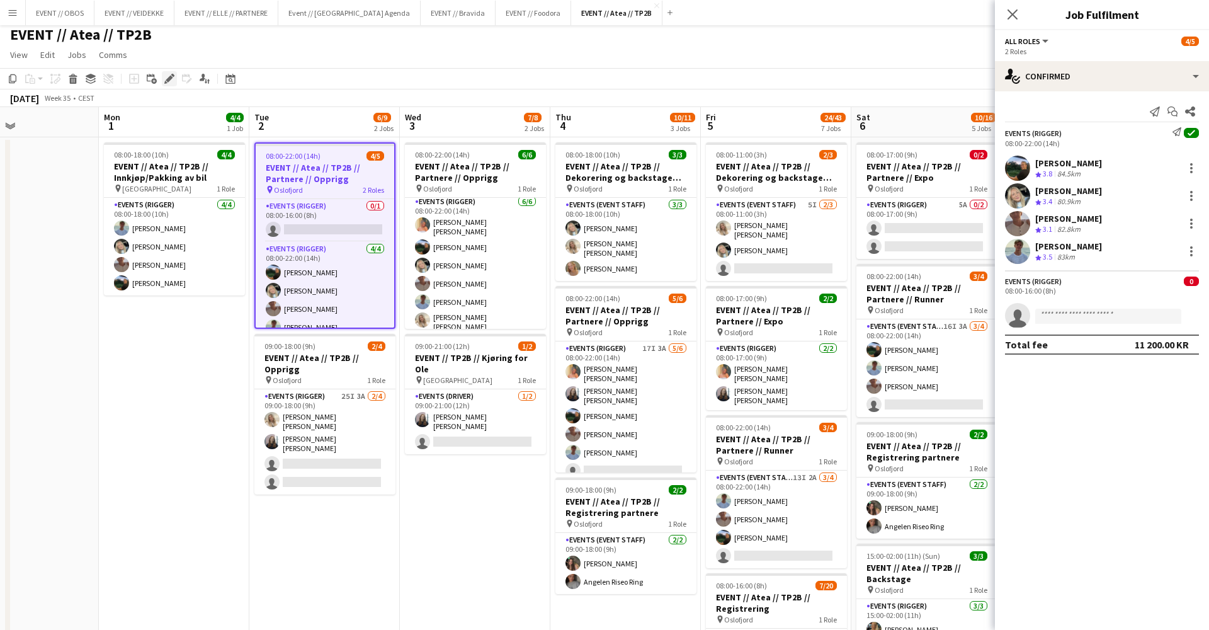
click at [175, 80] on div "Edit" at bounding box center [169, 78] width 15 height 15
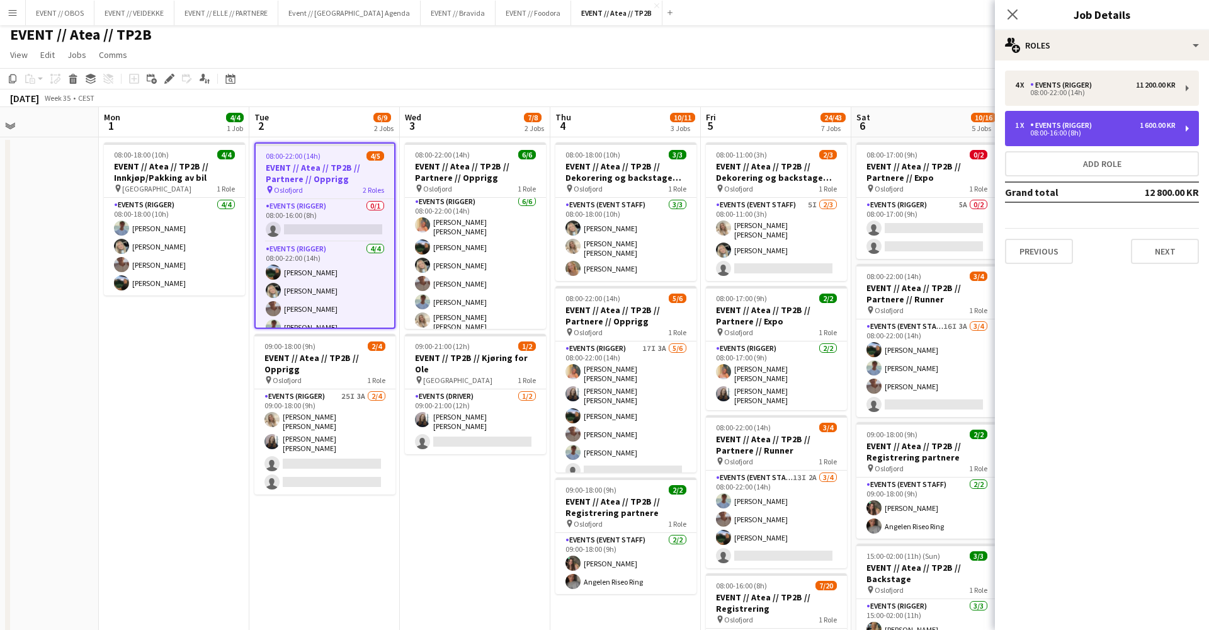
click at [1024, 141] on div "1 x Events (Rigger) 1 600.00 KR 08:00-16:00 (8h)" at bounding box center [1102, 128] width 194 height 35
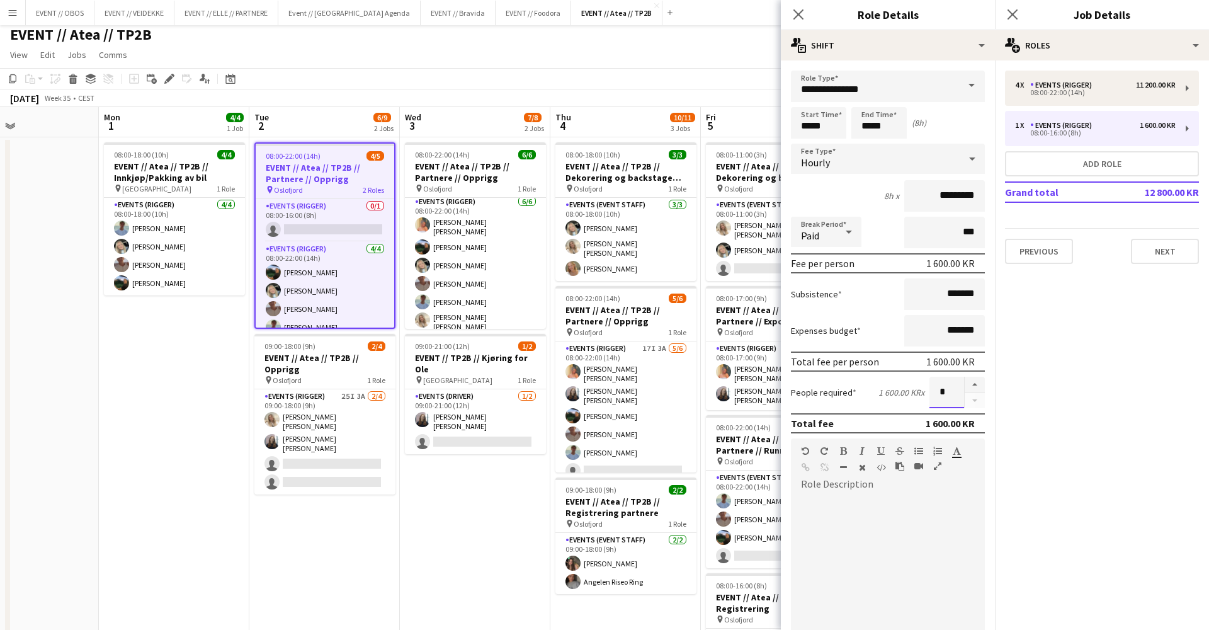
click at [960, 384] on input "*" at bounding box center [946, 392] width 35 height 31
click at [966, 383] on button "button" at bounding box center [975, 385] width 20 height 16
type input "*"
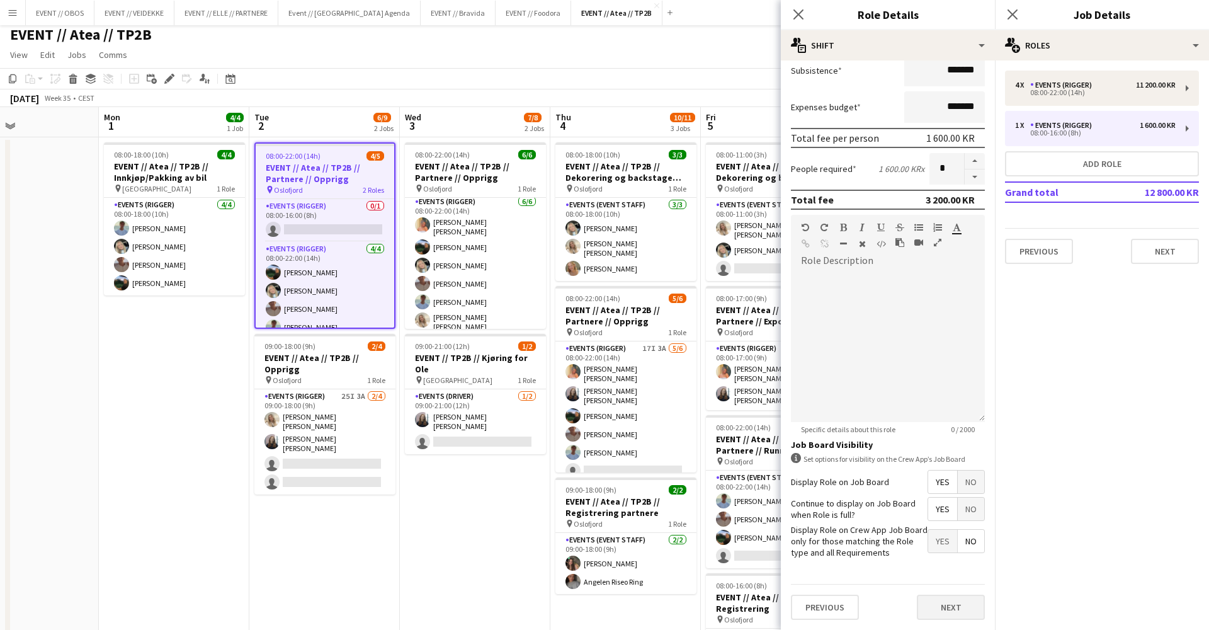
scroll to position [223, 0]
click at [936, 610] on button "Next" at bounding box center [951, 607] width 68 height 25
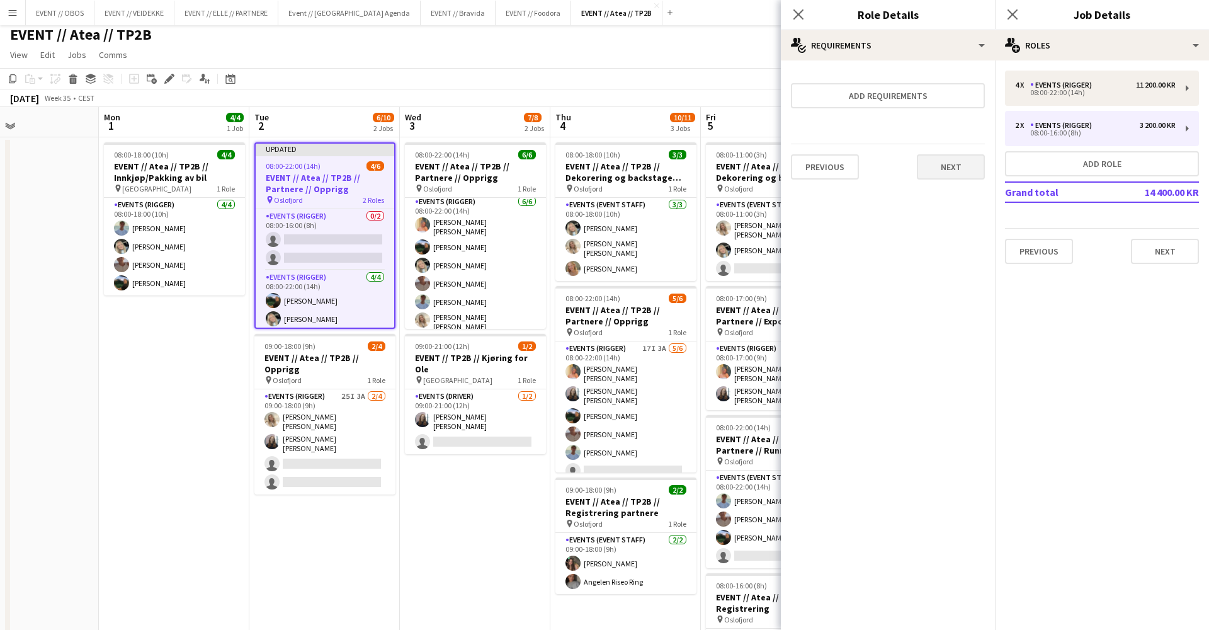
click at [972, 172] on button "Next" at bounding box center [951, 166] width 68 height 25
click at [972, 172] on div "Collect a response when crew apply from the Job Board. Responses appear within …" at bounding box center [888, 125] width 214 height 131
click at [971, 172] on button "Finish" at bounding box center [960, 168] width 47 height 25
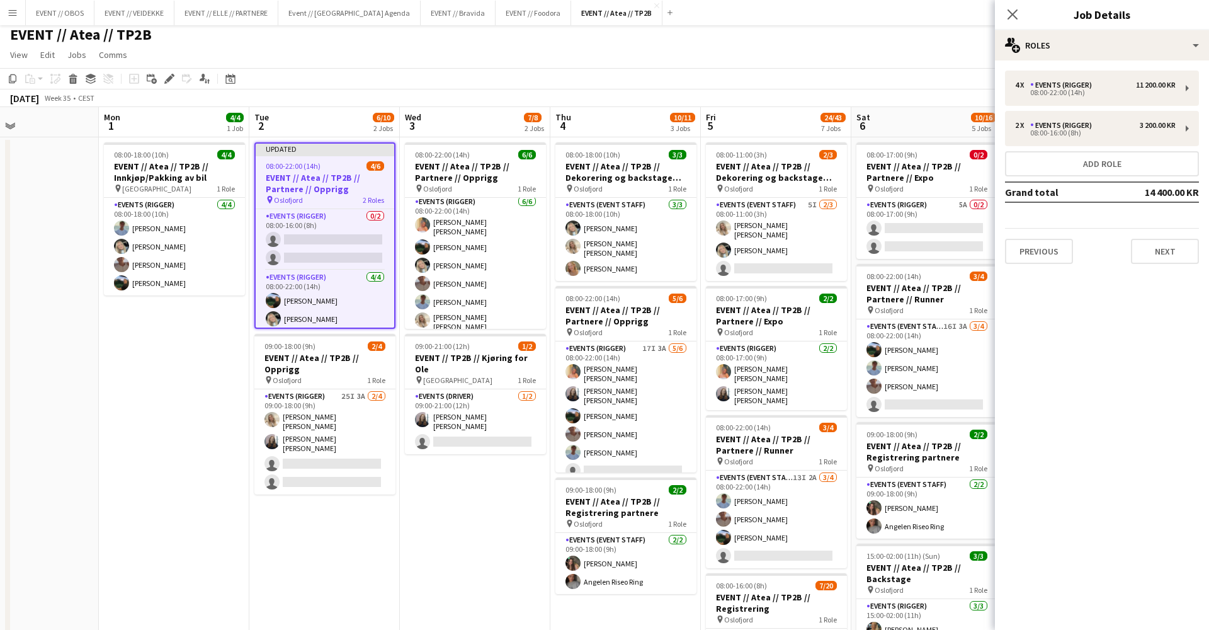
click at [877, 21] on app-navbar "Menu Boards Boards Boards All jobs Status Workforce Workforce My Workforce Recr…" at bounding box center [604, 12] width 1209 height 25
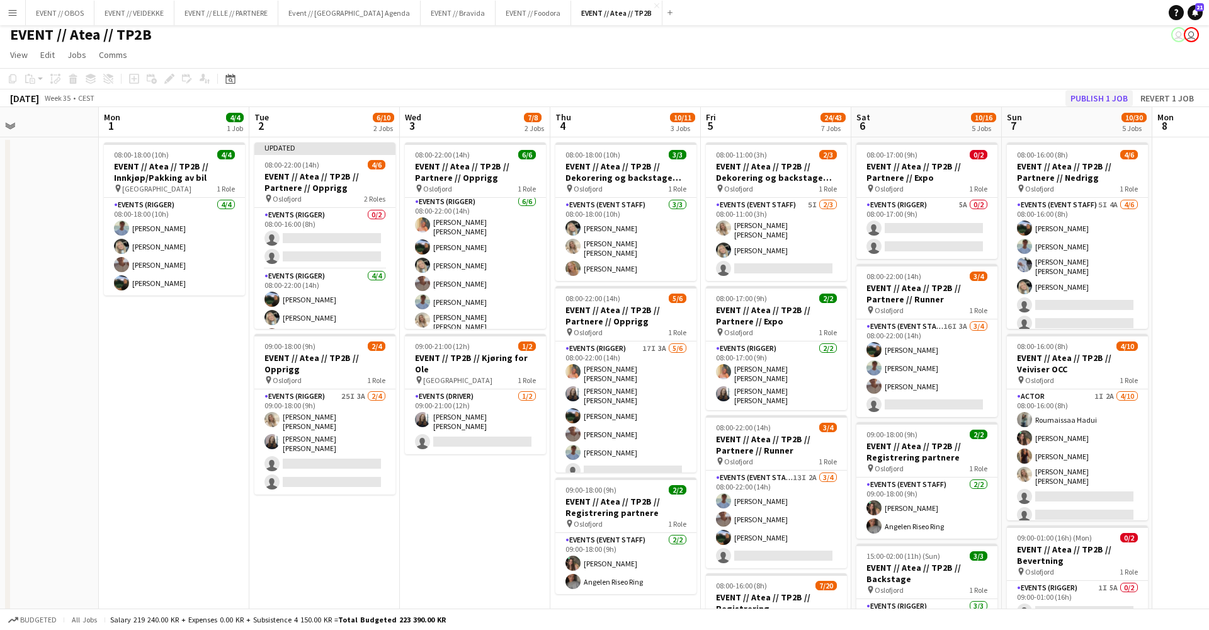
click at [1085, 101] on button "Publish 1 job" at bounding box center [1098, 98] width 67 height 16
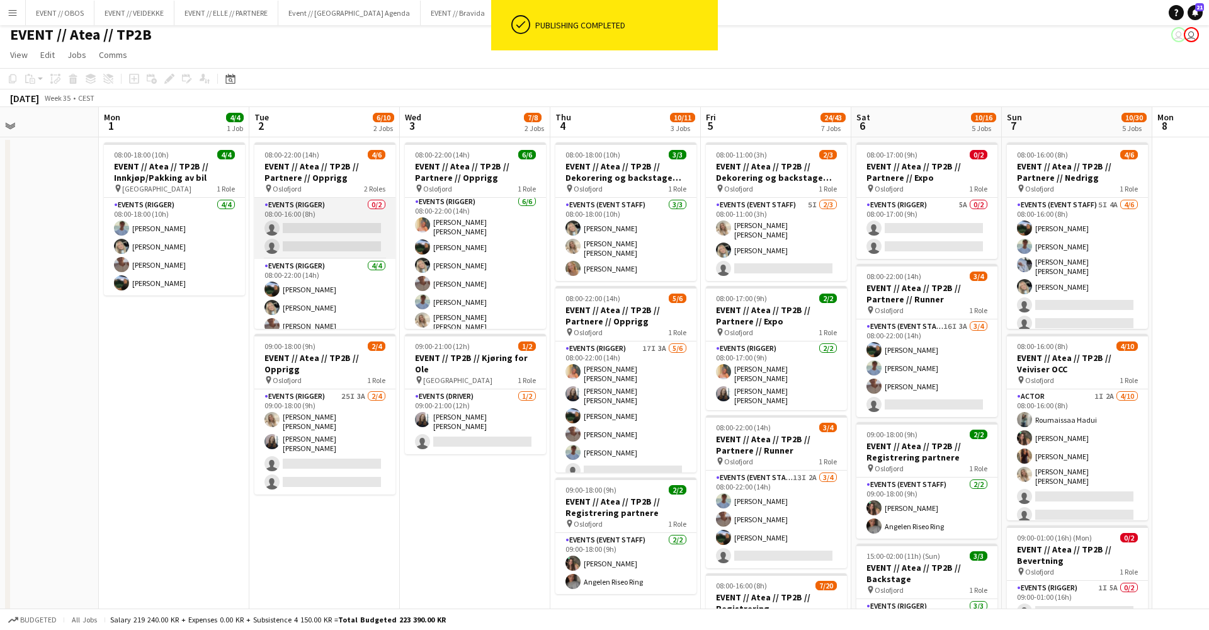
click at [292, 246] on app-card-role "Events (Rigger) 0/2 08:00-16:00 (8h) single-neutral-actions single-neutral-acti…" at bounding box center [324, 228] width 141 height 61
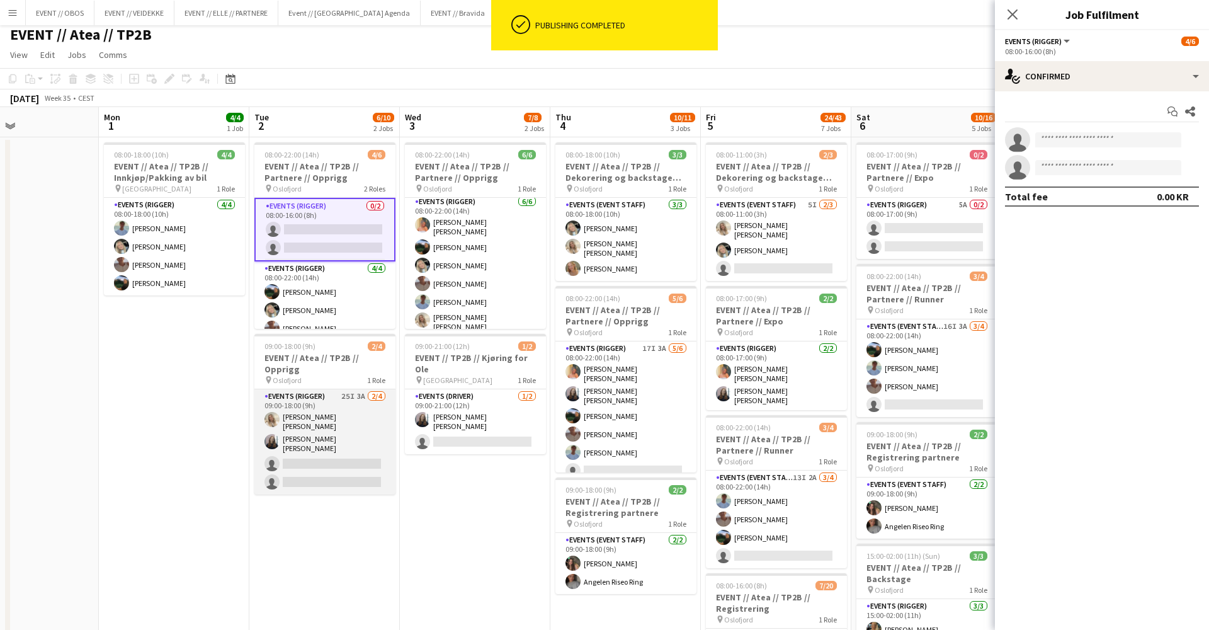
click at [349, 465] on app-card-role "Events (Rigger) 25I 3A [DATE] 09:00-18:00 (9h) [PERSON_NAME] [PERSON_NAME] [PER…" at bounding box center [324, 441] width 141 height 105
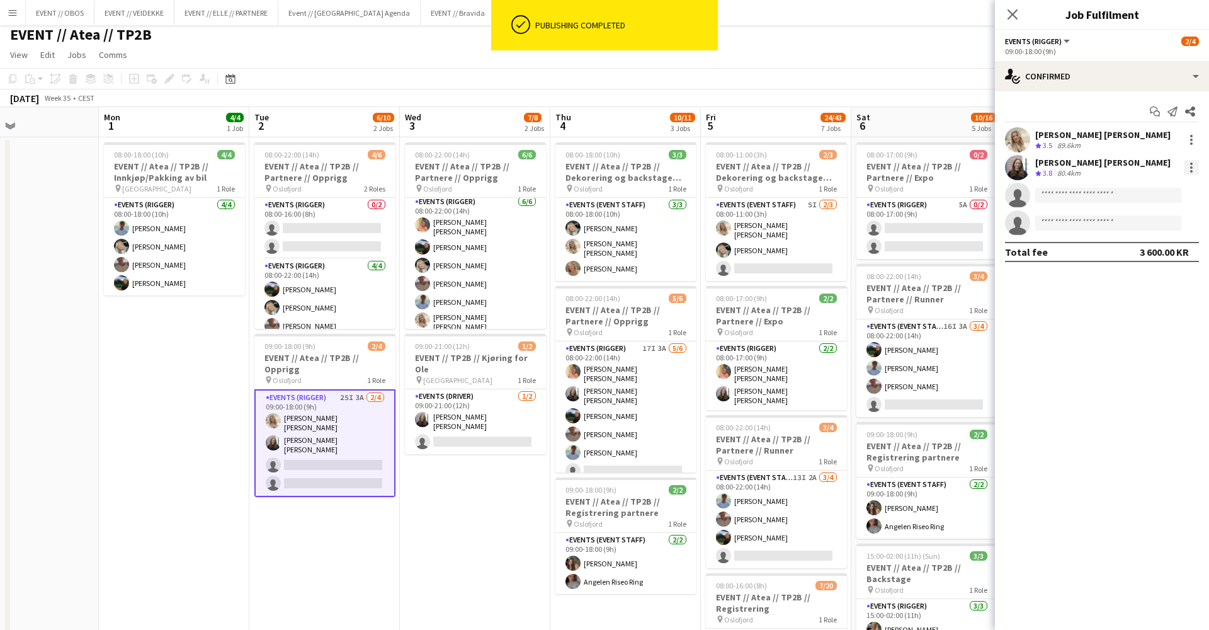
click at [1195, 172] on div at bounding box center [1191, 167] width 15 height 15
click at [1121, 300] on button "Remove" at bounding box center [1150, 312] width 98 height 30
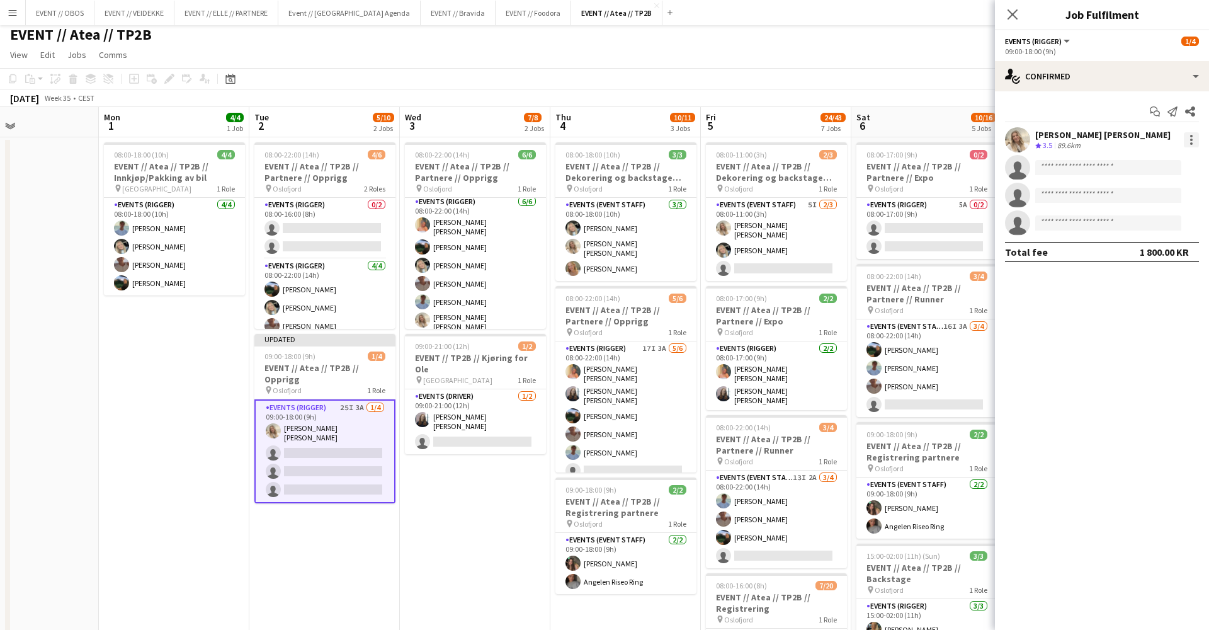
click at [1196, 135] on div at bounding box center [1191, 139] width 15 height 15
click at [1139, 280] on span "Remove" at bounding box center [1130, 283] width 38 height 11
click at [912, 53] on app-page-menu "View Day view expanded Day view collapsed Month view Date picker Jump to [DATE]…" at bounding box center [604, 56] width 1209 height 24
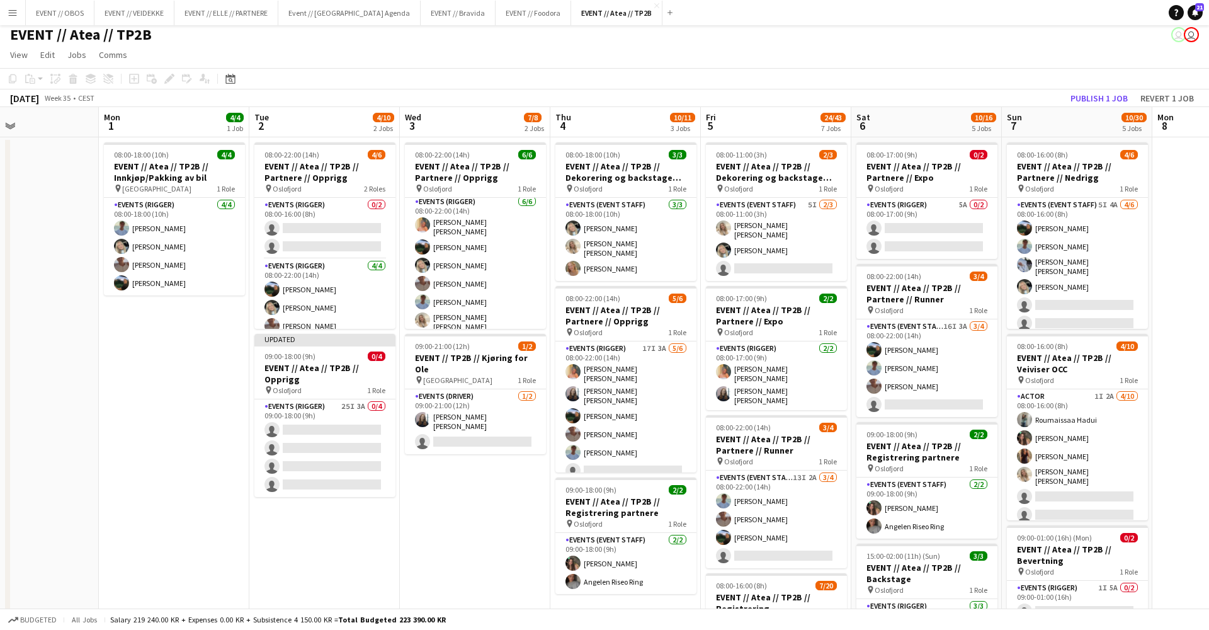
click at [1097, 110] on app-board-header-date "Sun 7 10/30 5 Jobs" at bounding box center [1077, 122] width 150 height 30
click at [1099, 101] on button "Publish 1 job" at bounding box center [1098, 98] width 67 height 16
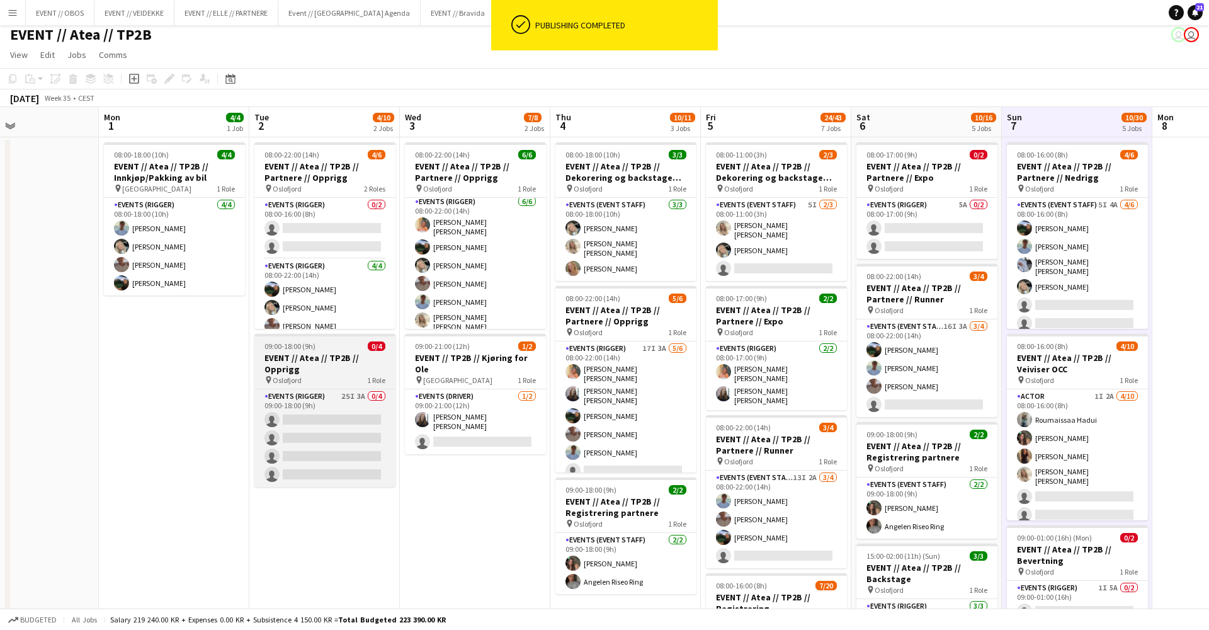
click at [315, 348] on div "09:00-18:00 (9h) 0/4" at bounding box center [324, 345] width 141 height 9
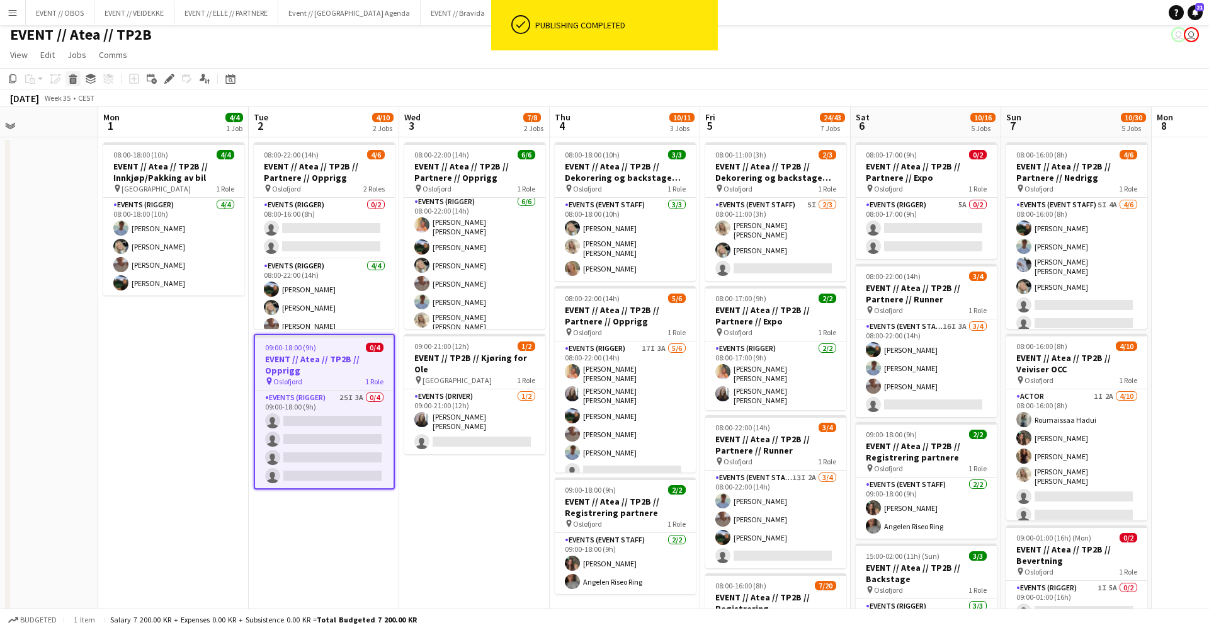
click at [68, 80] on icon "Delete" at bounding box center [73, 79] width 10 height 10
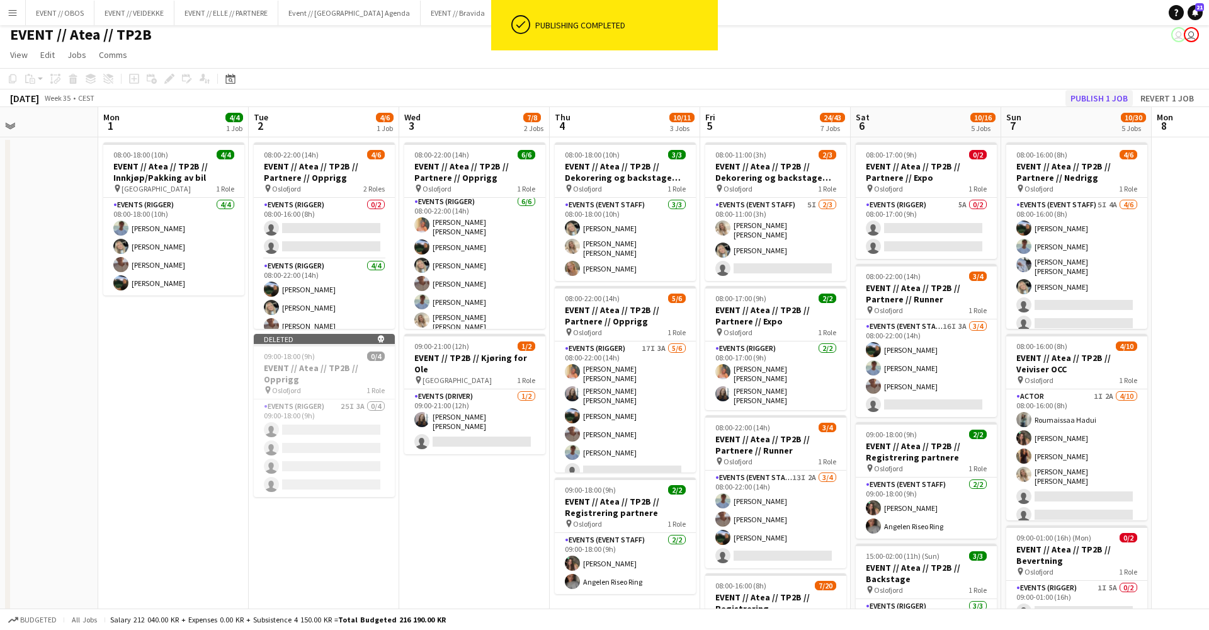
click at [1086, 100] on button "Publish 1 job" at bounding box center [1098, 98] width 67 height 16
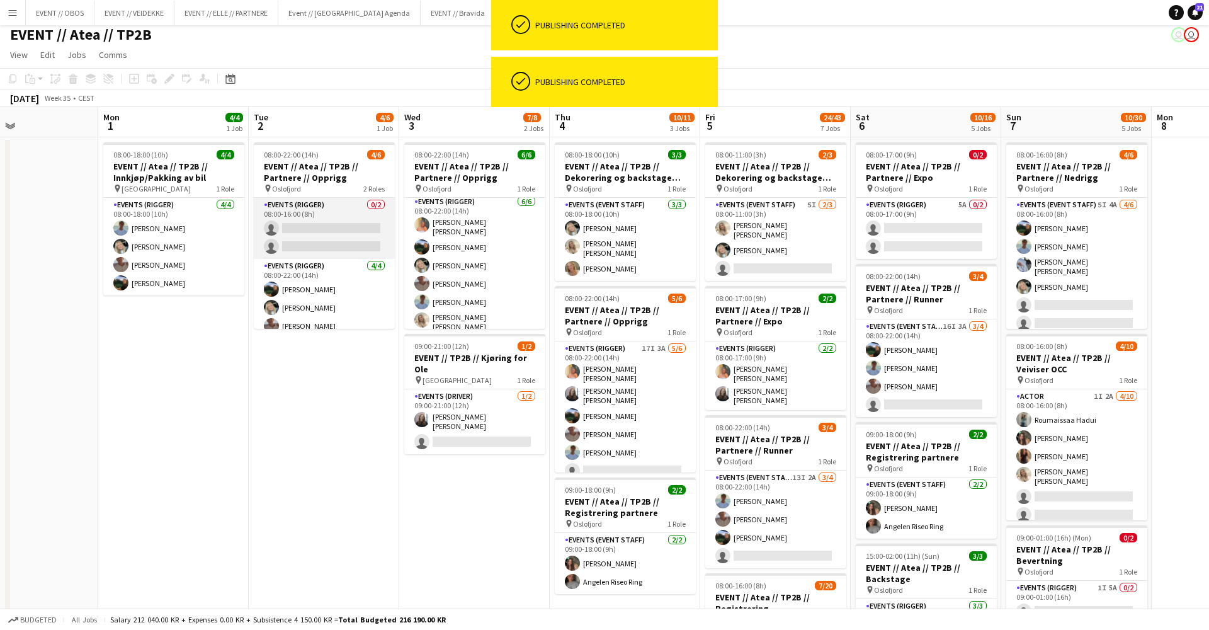
click at [275, 207] on app-card-role "Events (Rigger) 0/2 08:00-16:00 (8h) single-neutral-actions single-neutral-acti…" at bounding box center [324, 228] width 141 height 61
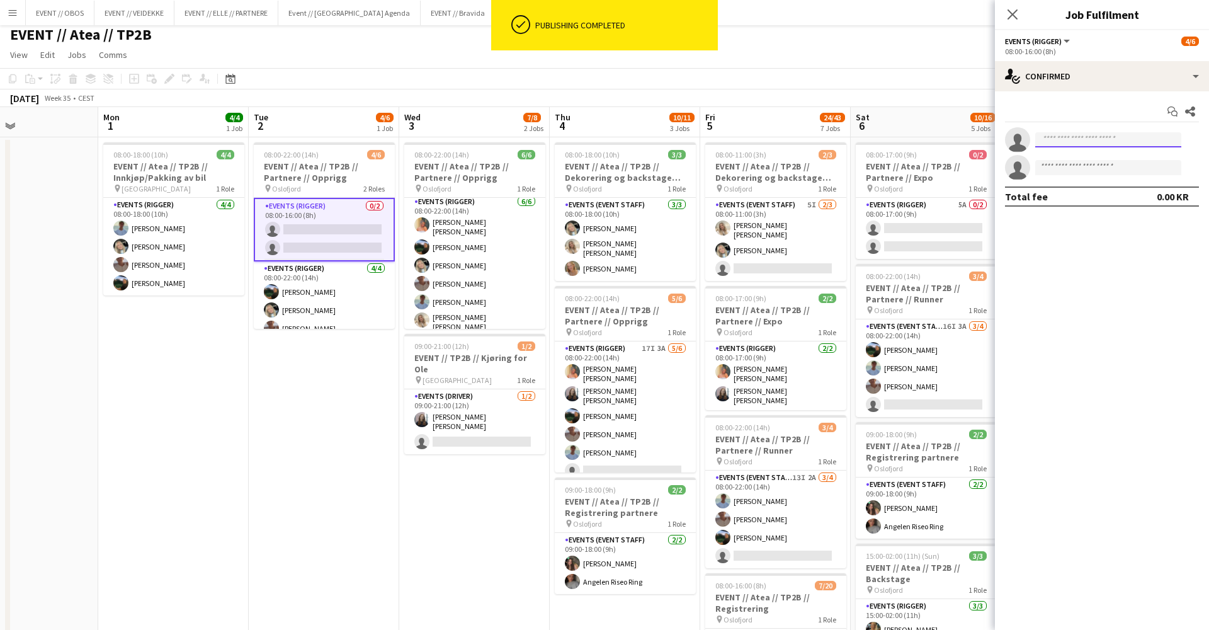
click at [1045, 133] on input at bounding box center [1108, 139] width 146 height 15
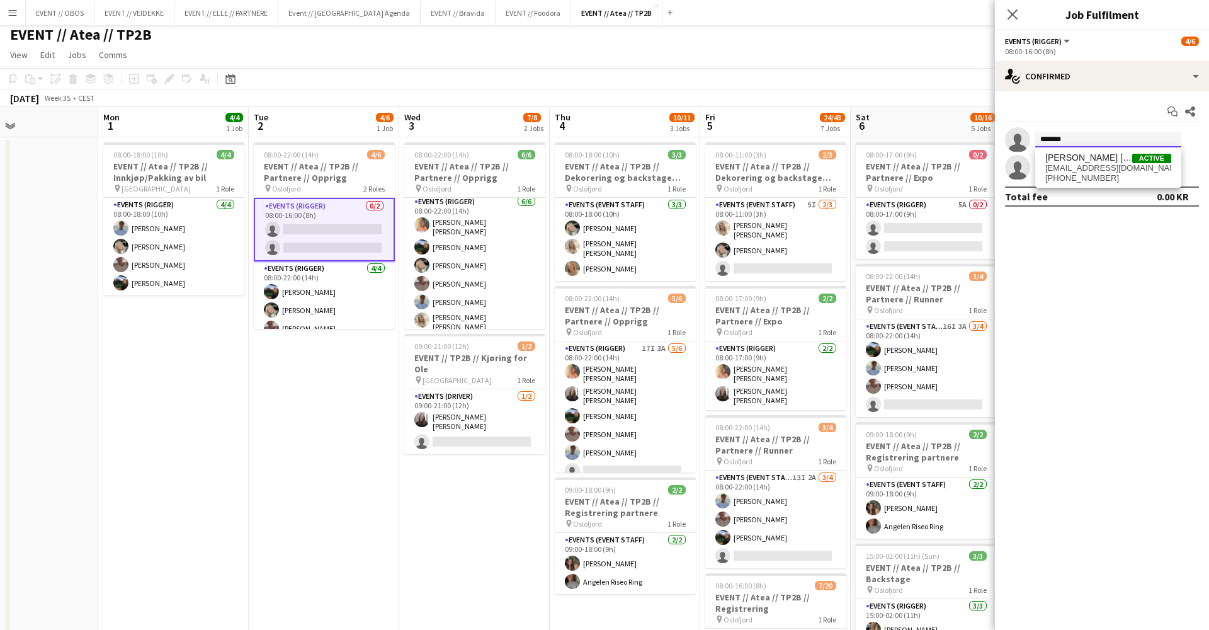
type input "*******"
click at [1126, 167] on span "[EMAIL_ADDRESS][DOMAIN_NAME]" at bounding box center [1108, 168] width 126 height 10
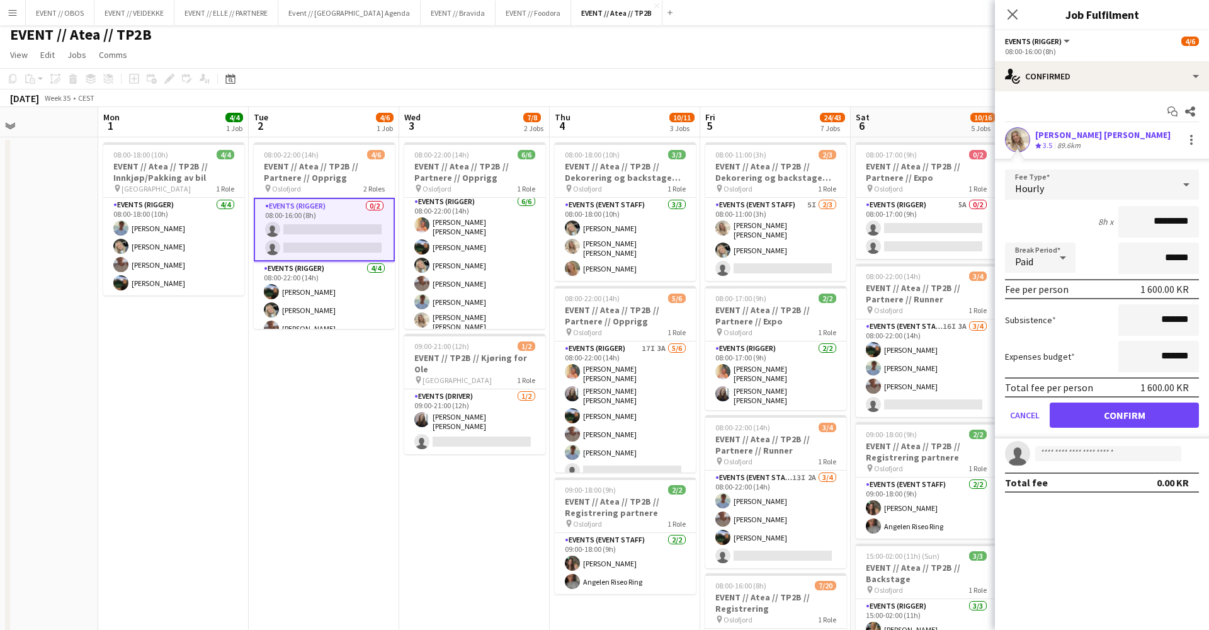
click at [1073, 411] on button "Confirm" at bounding box center [1124, 414] width 149 height 25
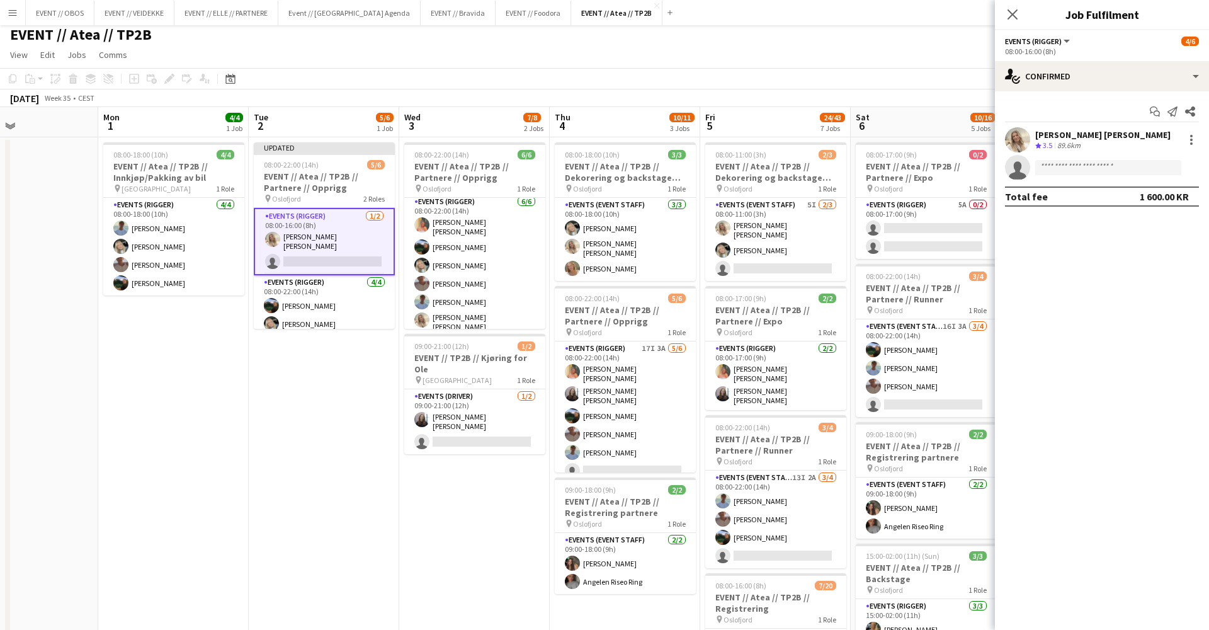
click at [873, 111] on app-board-header-date "Sat 6 10/16 5 Jobs" at bounding box center [926, 122] width 150 height 30
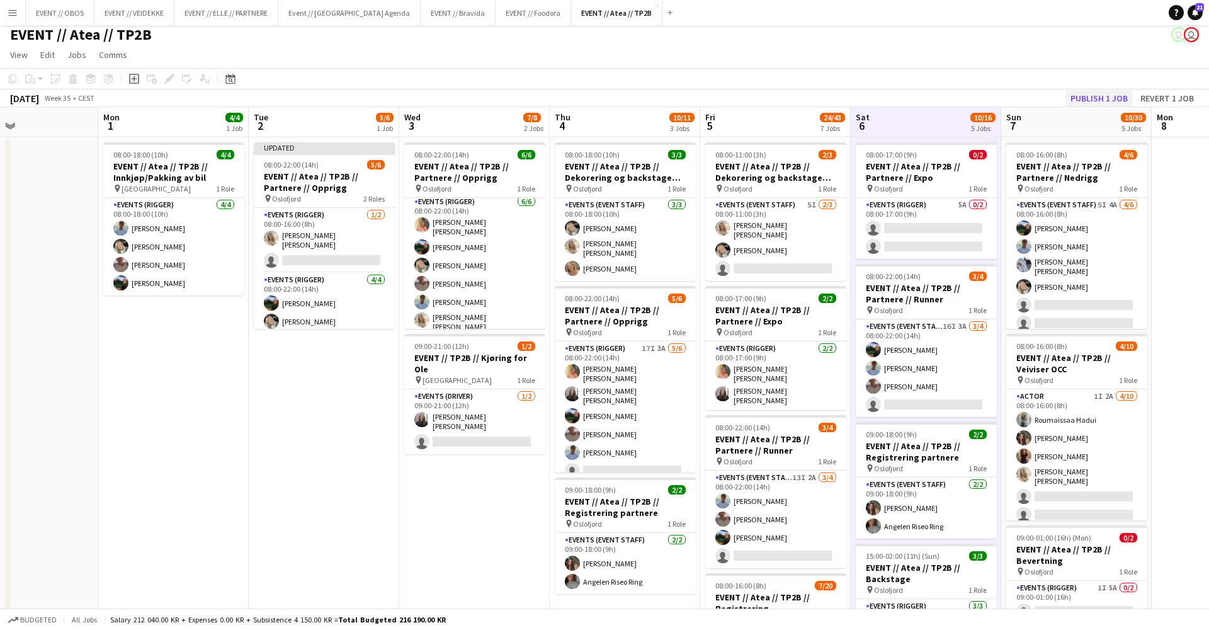
click at [1095, 94] on button "Publish 1 job" at bounding box center [1098, 98] width 67 height 16
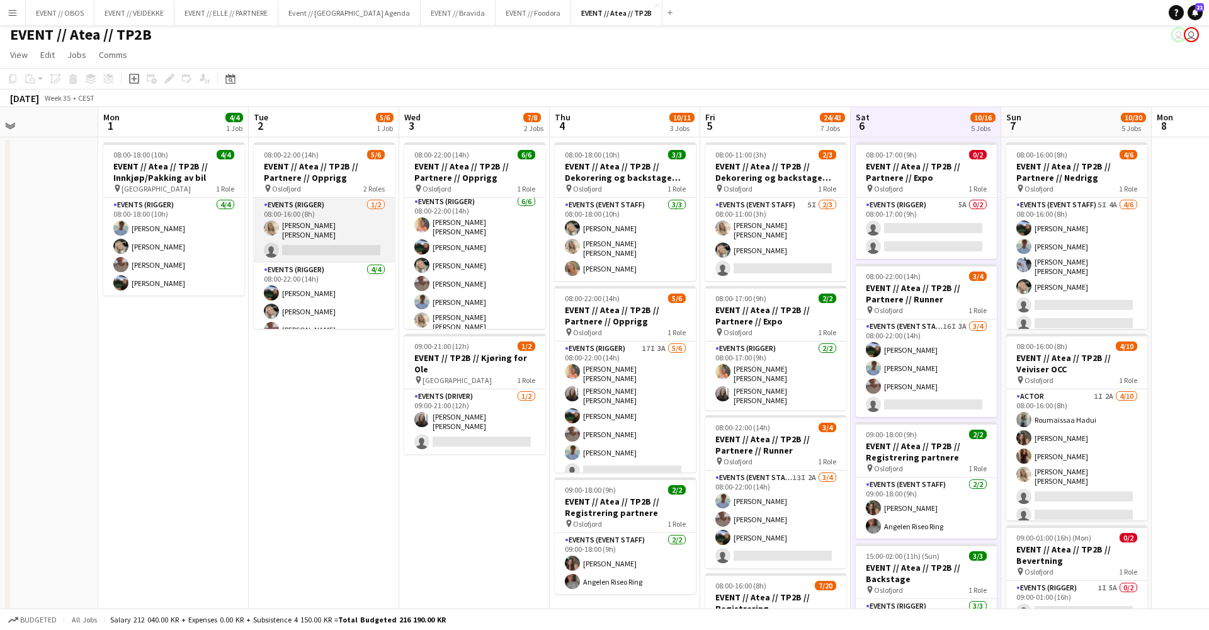
click at [356, 244] on app-card-role "Events (Rigger) [DATE] 08:00-16:00 (8h) [PERSON_NAME] [PERSON_NAME] single-neut…" at bounding box center [324, 230] width 141 height 65
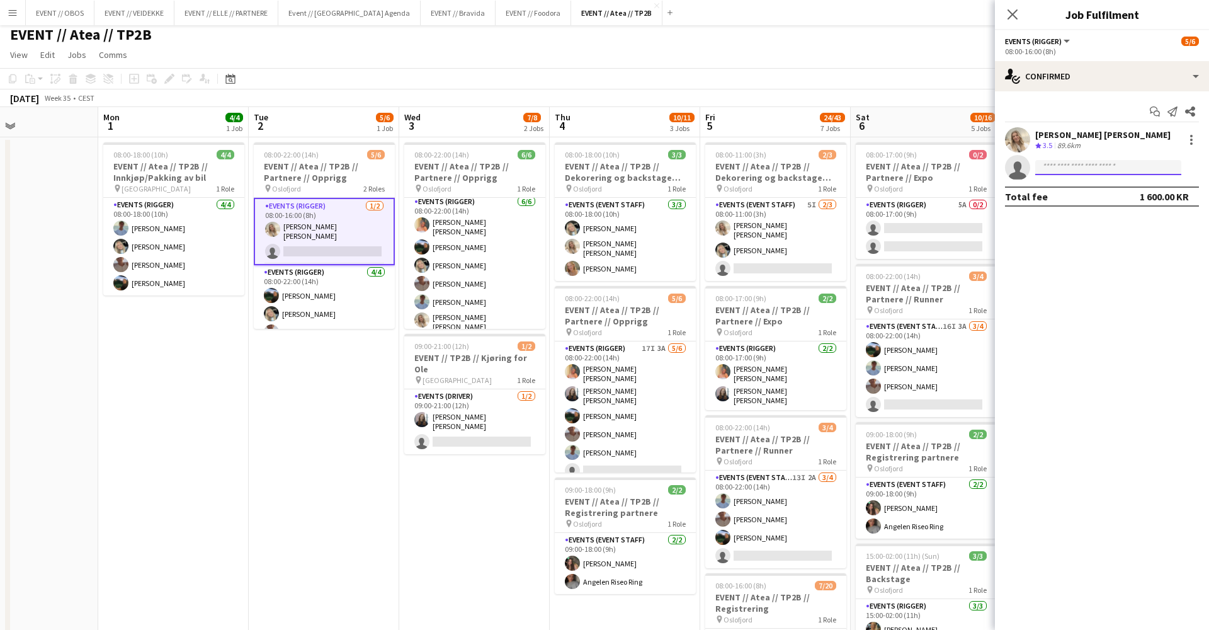
click at [1048, 174] on input at bounding box center [1108, 167] width 146 height 15
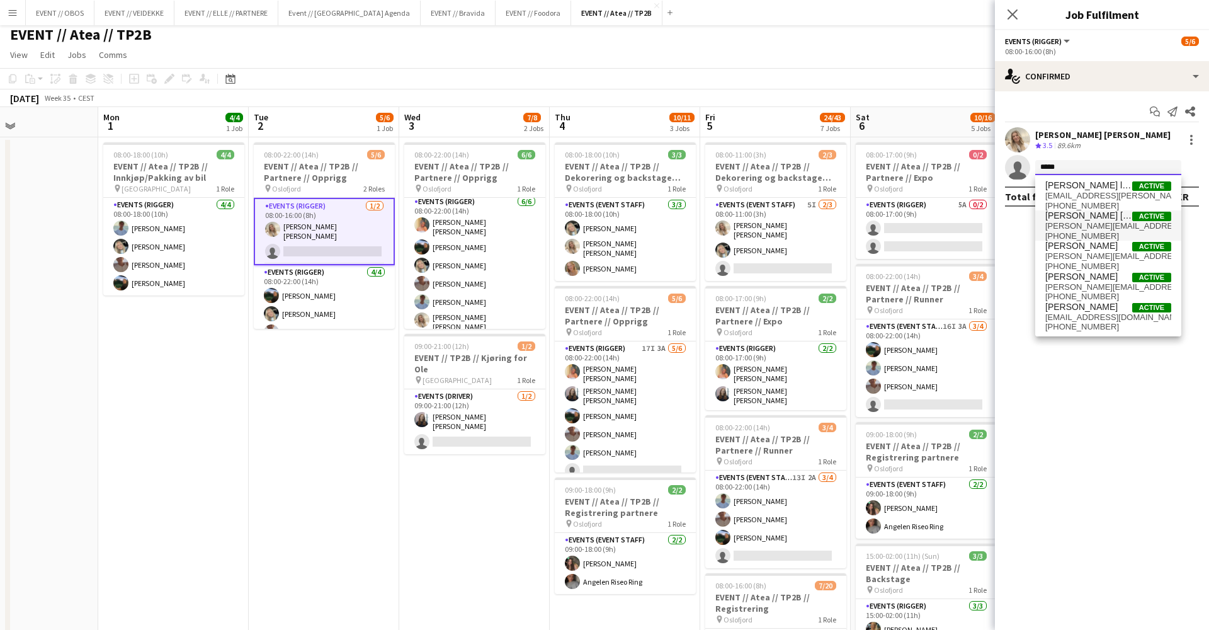
type input "*****"
click at [1060, 231] on span "[PHONE_NUMBER]" at bounding box center [1108, 236] width 126 height 10
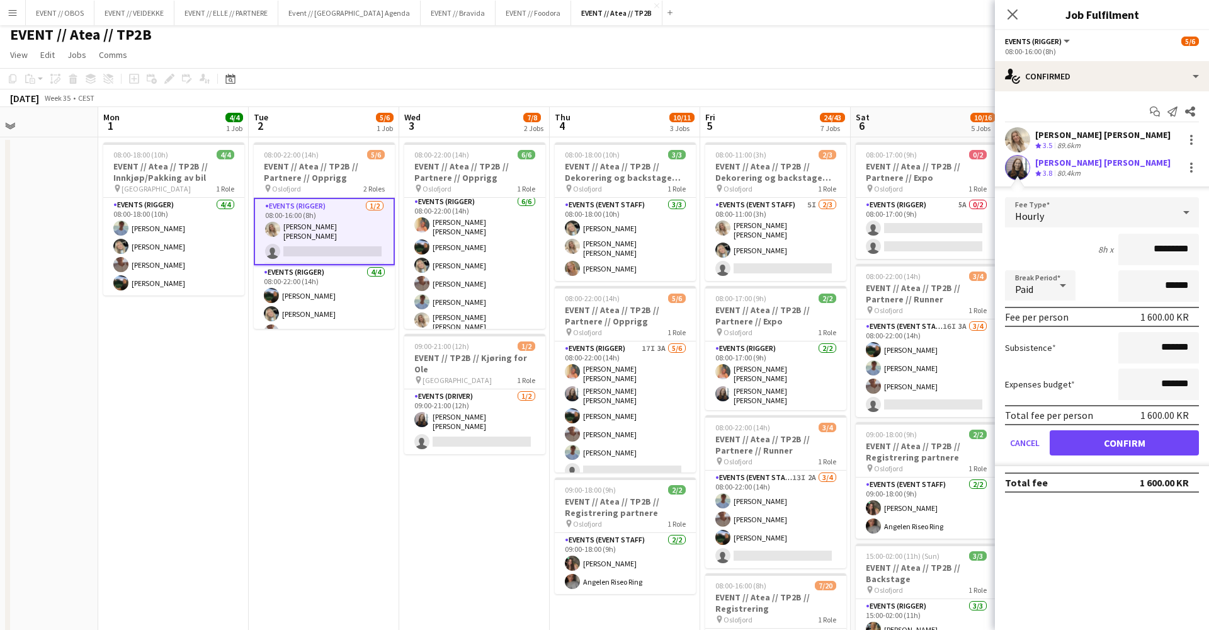
click at [395, 81] on app-toolbar "Copy Paste Paste Command V Paste with crew Command Shift V Paste linked Job [GE…" at bounding box center [604, 78] width 1209 height 21
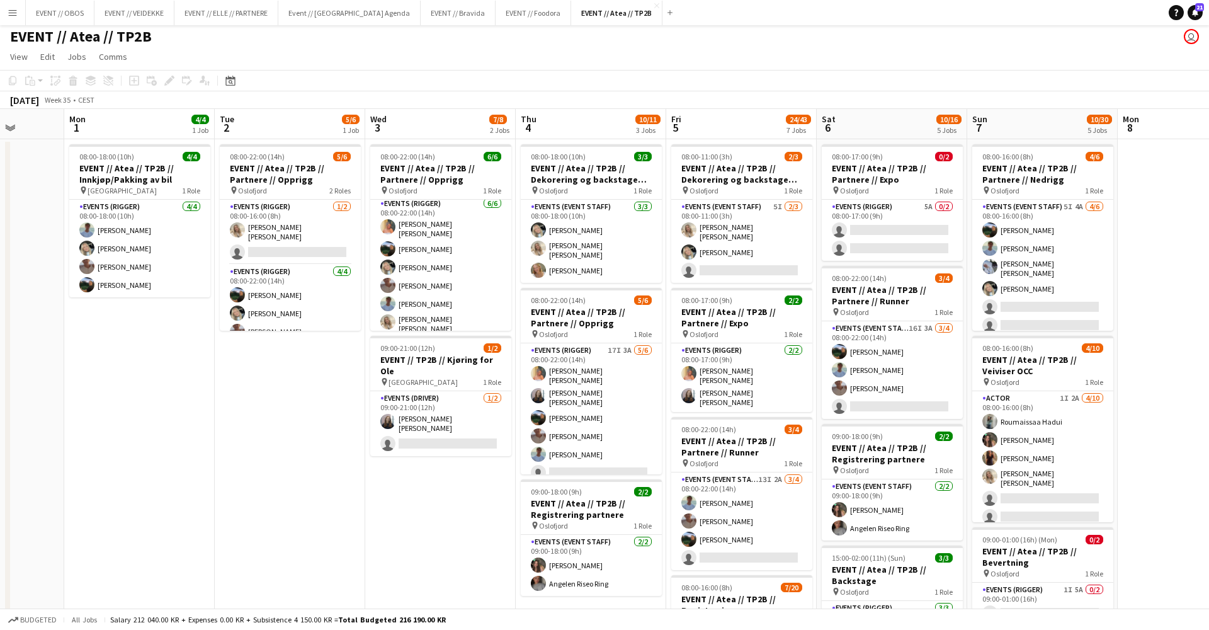
scroll to position [0, 402]
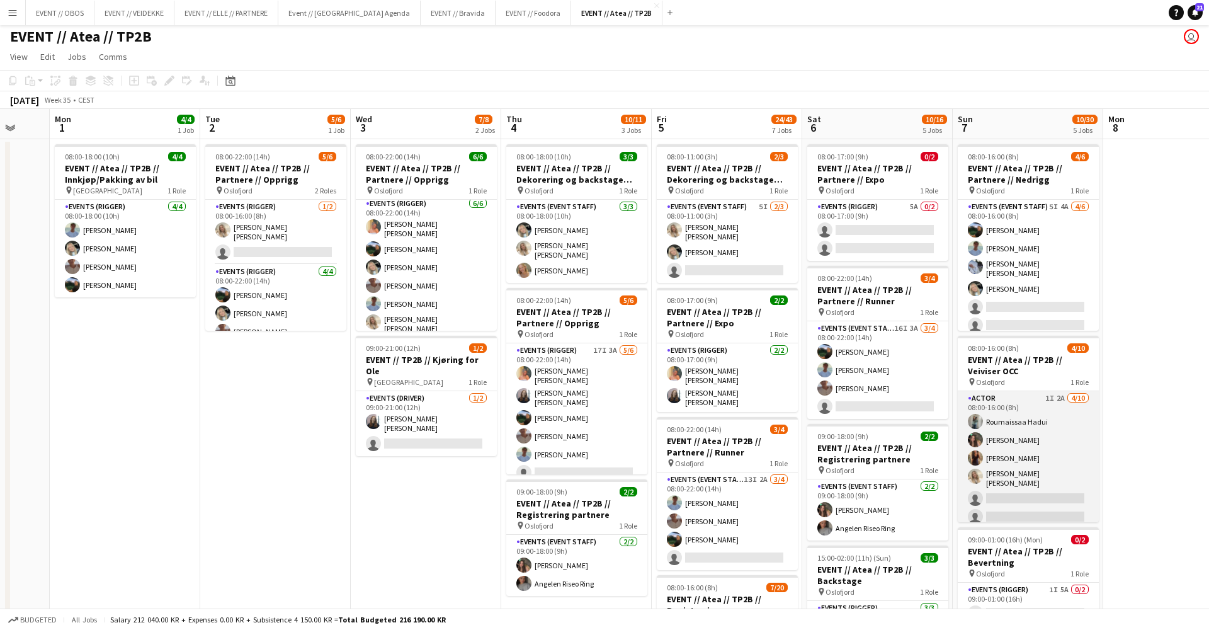
click at [975, 415] on app-user-avatar at bounding box center [975, 421] width 15 height 15
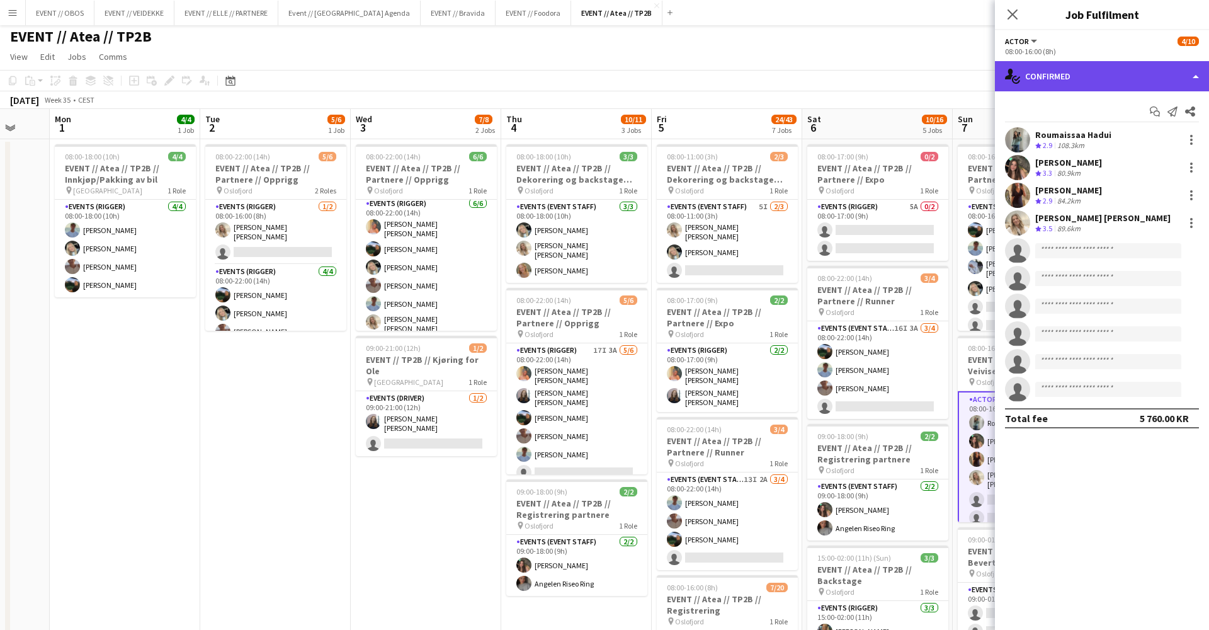
click at [1053, 71] on div "single-neutral-actions-check-2 Confirmed" at bounding box center [1102, 76] width 214 height 30
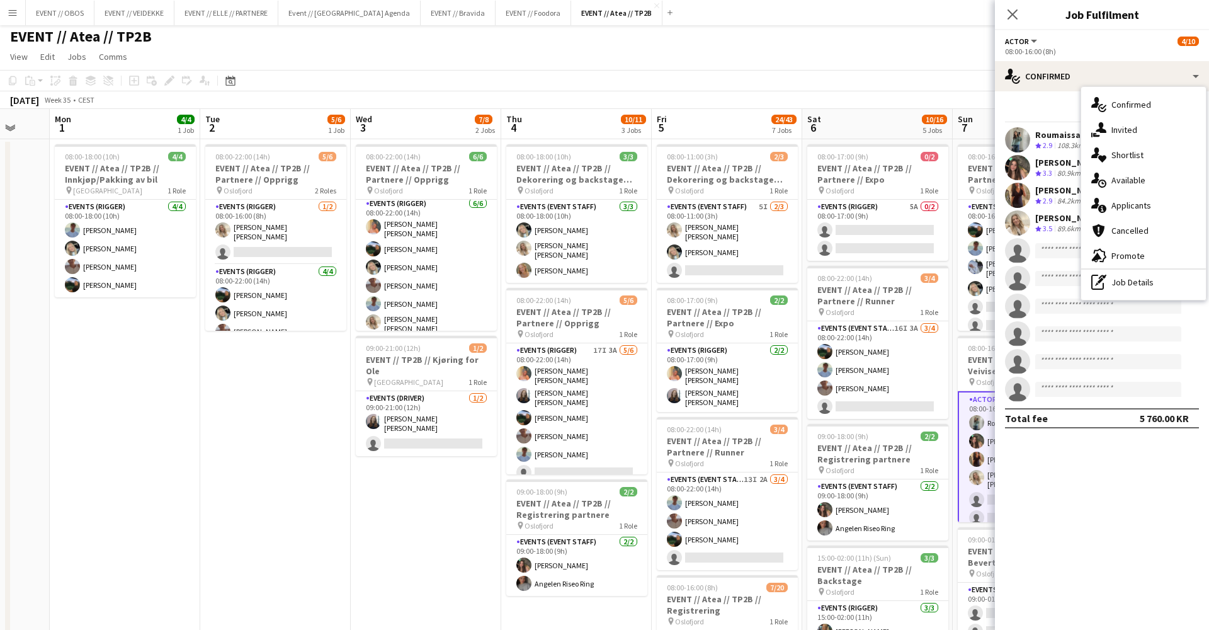
click at [882, 46] on app-page-menu "View Day view expanded Day view collapsed Month view Date picker Jump to [DATE]…" at bounding box center [604, 58] width 1209 height 24
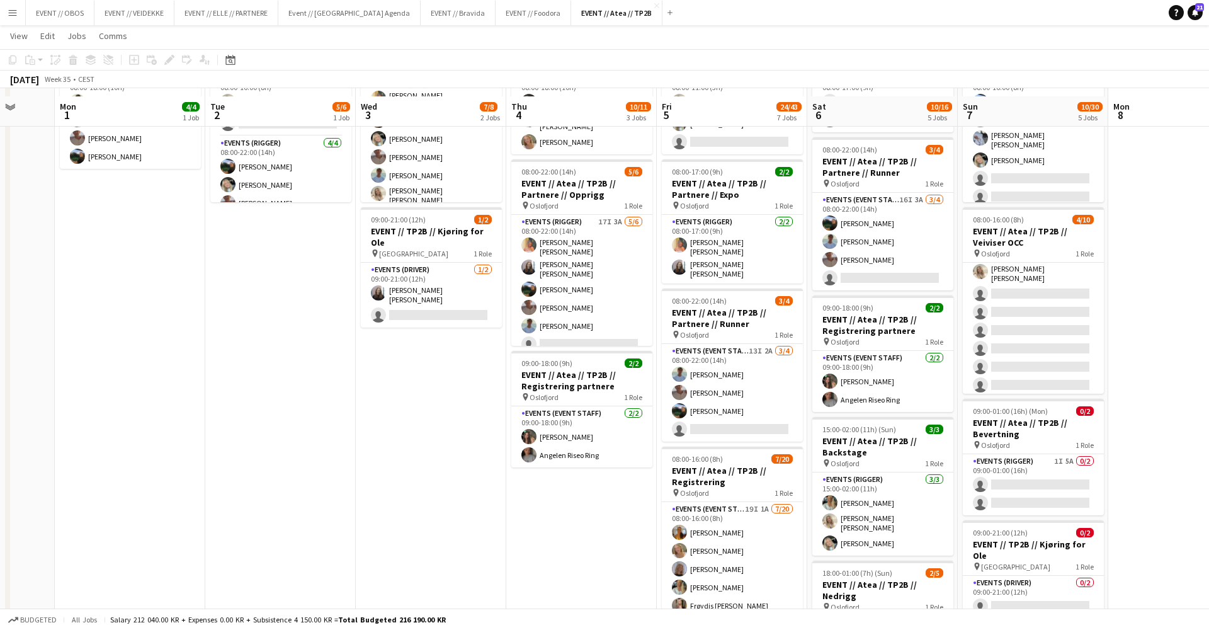
scroll to position [125, 0]
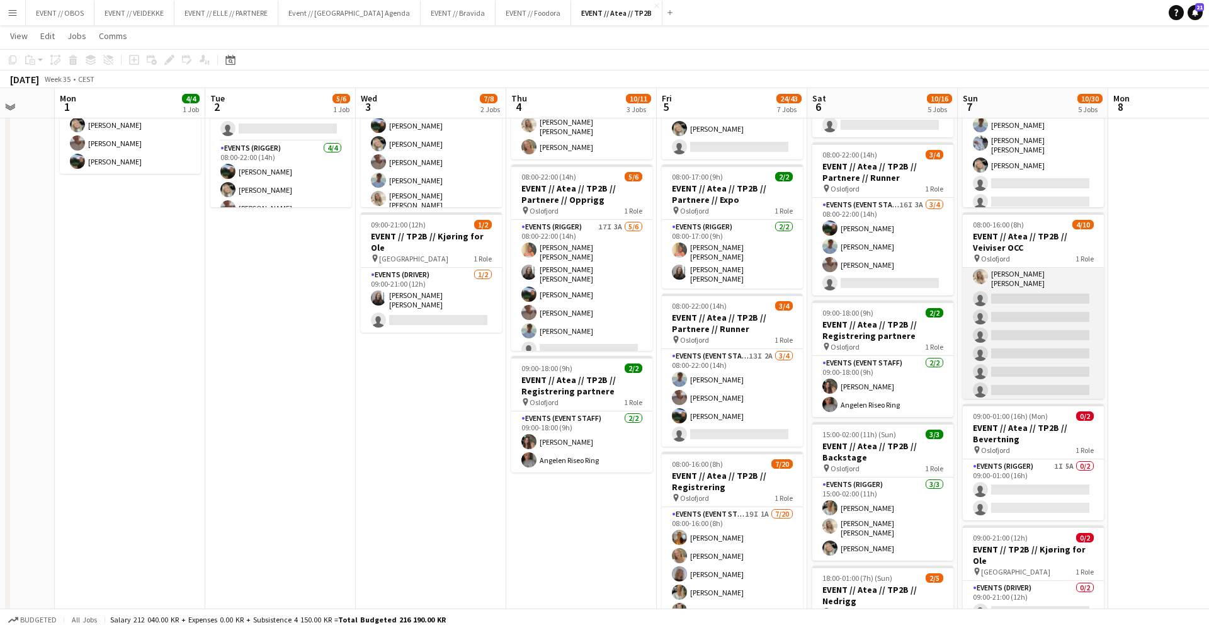
click at [1002, 310] on app-card-role "Actor 1I 2A [DATE] 08:00-16:00 (8h) Roumaissaa Hadui [PERSON_NAME] [PERSON_NAME…" at bounding box center [1033, 296] width 141 height 211
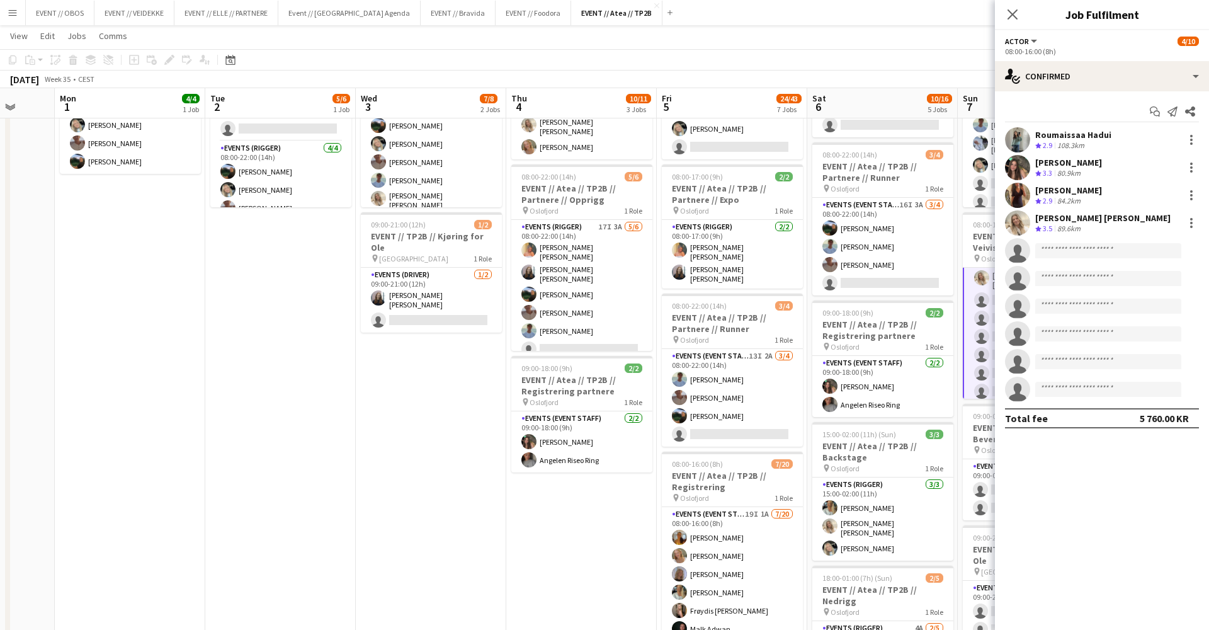
click at [1002, 310] on app-card-role "Actor 1I 2A [DATE] 08:00-16:00 (8h) Roumaissaa Hadui [PERSON_NAME] [PERSON_NAME…" at bounding box center [1033, 297] width 141 height 213
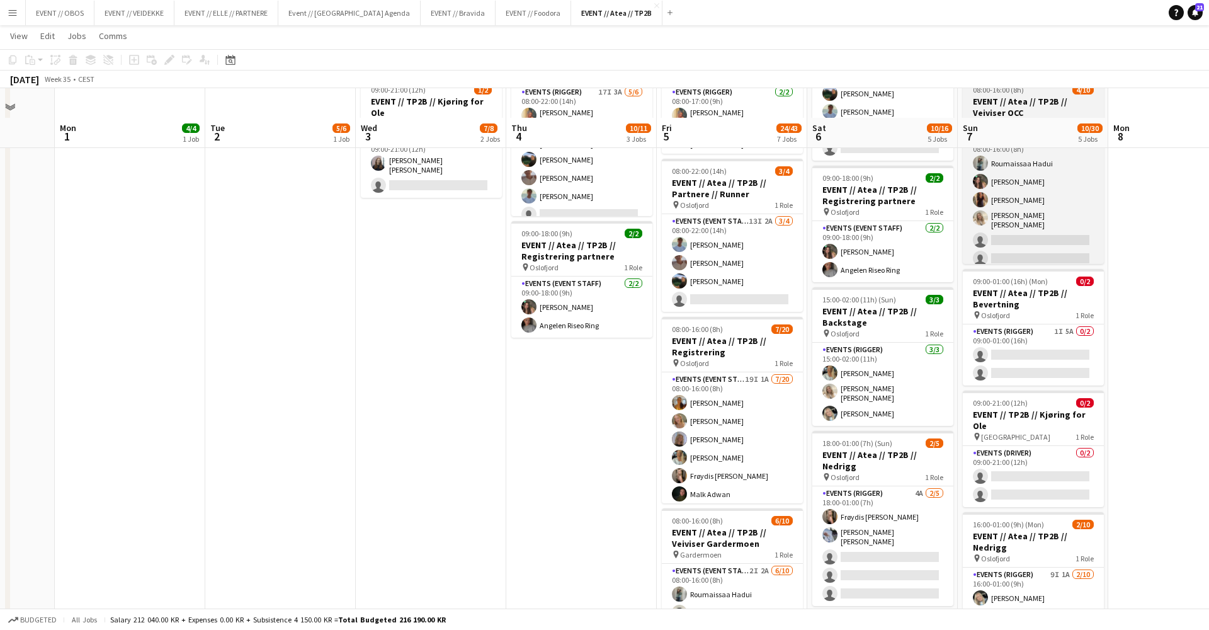
scroll to position [346, 0]
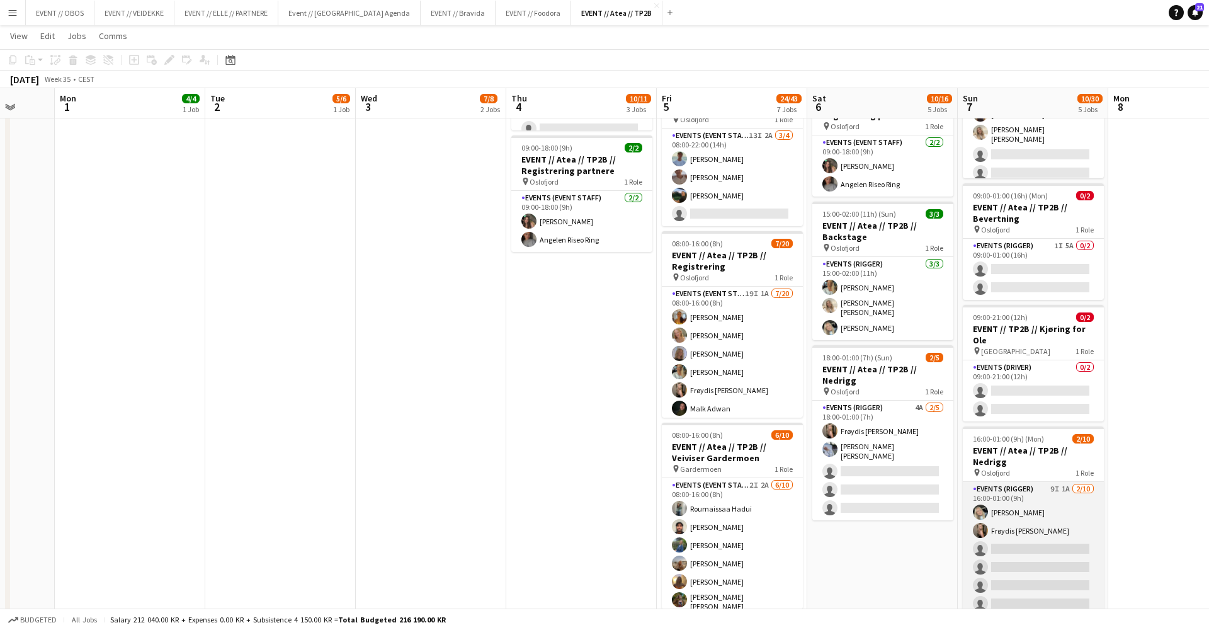
click at [1070, 501] on app-card-role "Events (Rigger) 9I 1A [DATE] 16:00-01:00 (9h) [PERSON_NAME] Frøydis [PERSON_NAM…" at bounding box center [1033, 585] width 141 height 207
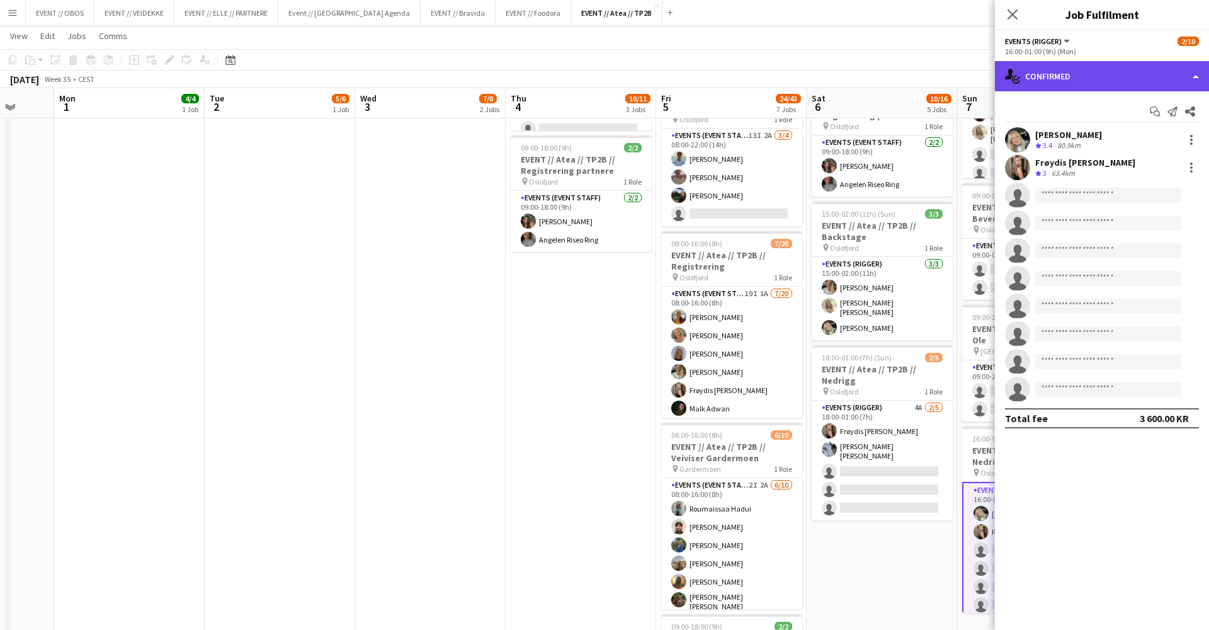
click at [1056, 72] on div "single-neutral-actions-check-2 Confirmed" at bounding box center [1102, 76] width 214 height 30
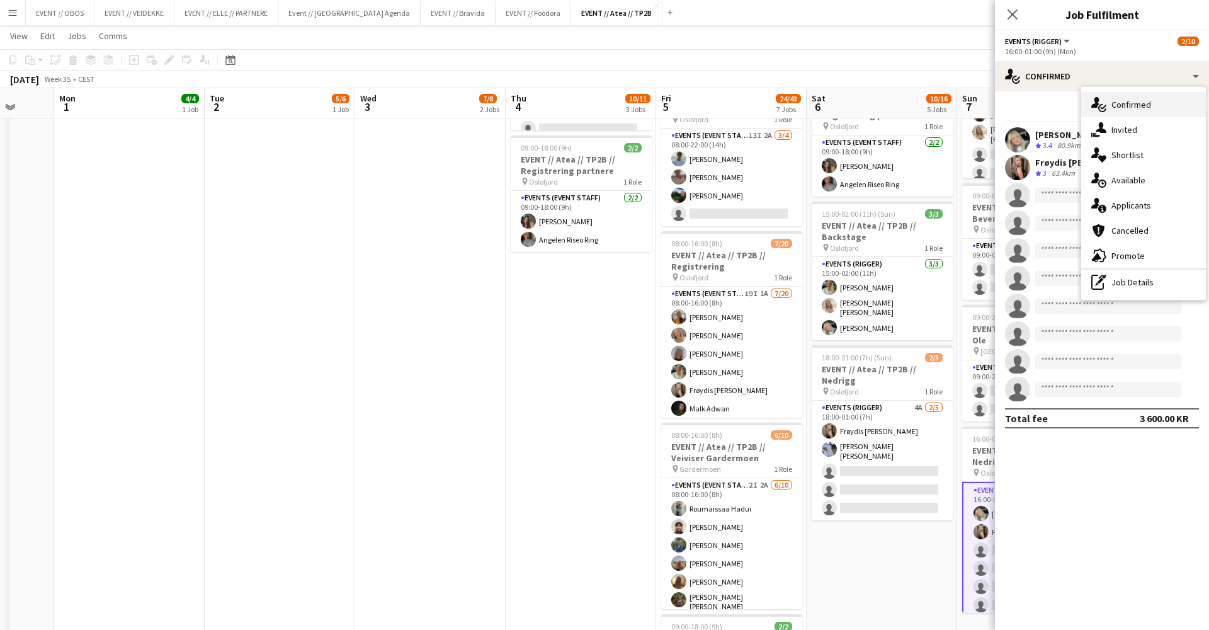
click at [1107, 114] on div "single-neutral-actions-check-2 Confirmed" at bounding box center [1143, 104] width 125 height 25
click at [1089, 173] on div "Crew rating 3 63.4km" at bounding box center [1085, 173] width 100 height 11
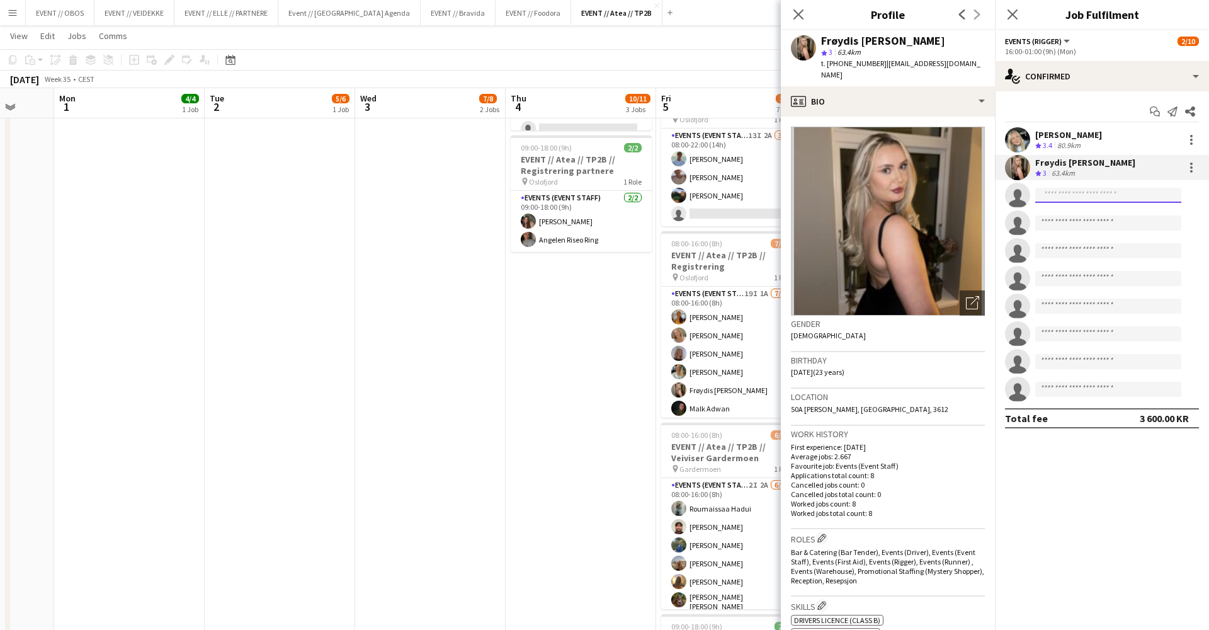
click at [1093, 193] on input at bounding box center [1108, 195] width 146 height 15
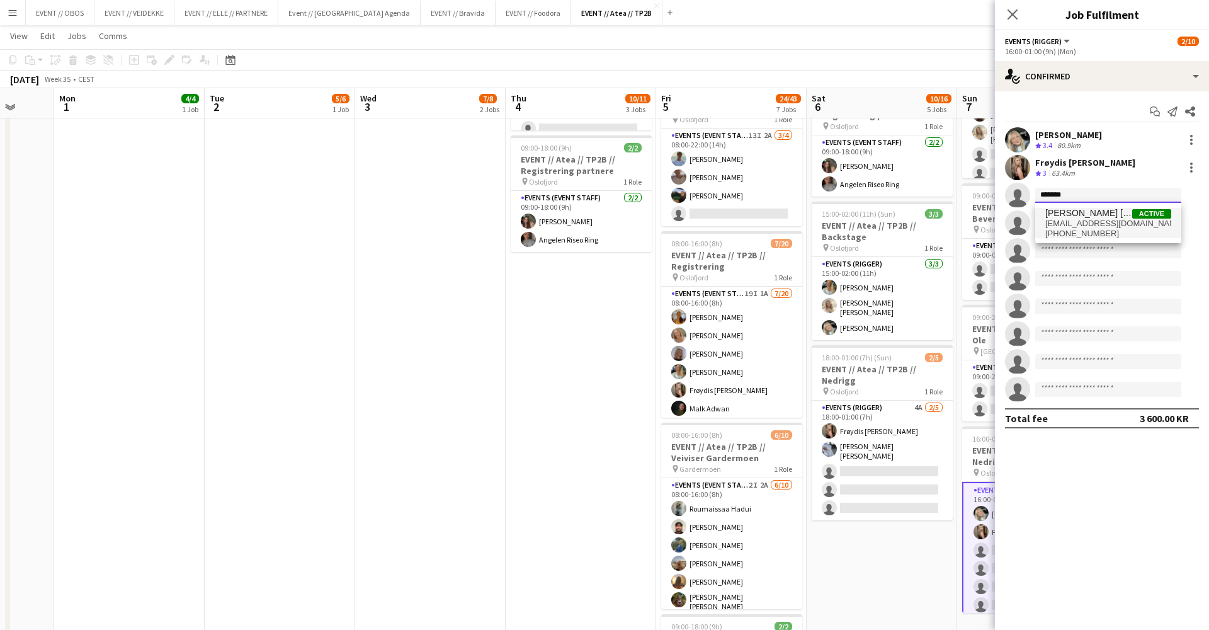
type input "*******"
click at [1098, 224] on span "[EMAIL_ADDRESS][DOMAIN_NAME]" at bounding box center [1108, 223] width 126 height 10
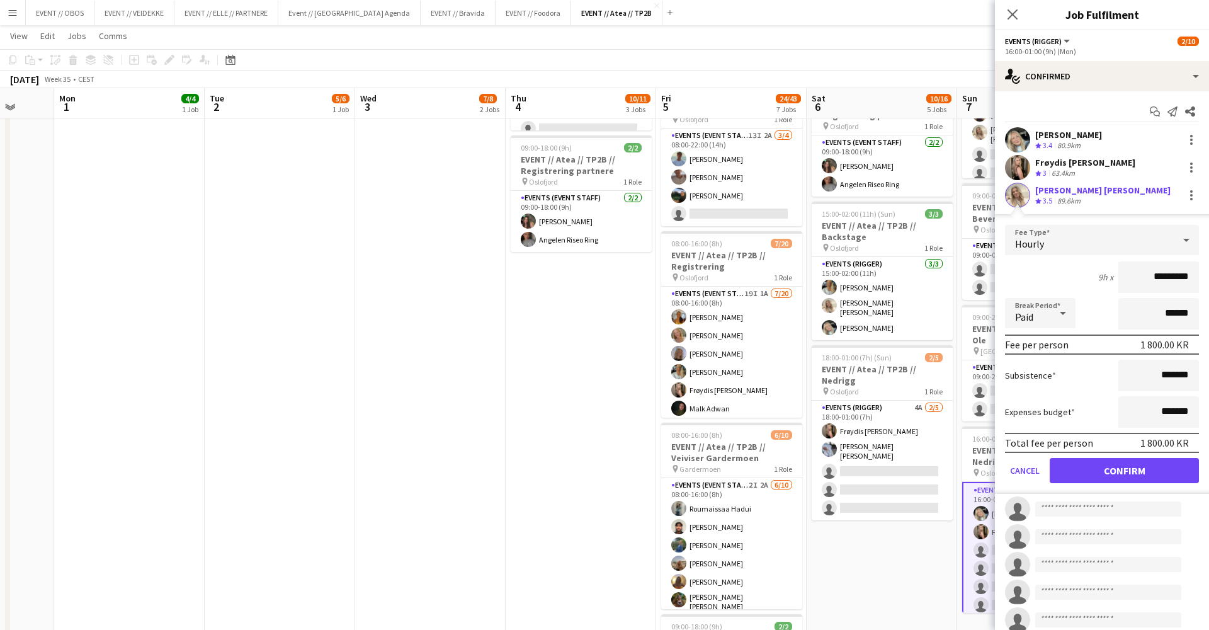
click at [1091, 470] on button "Confirm" at bounding box center [1124, 470] width 149 height 25
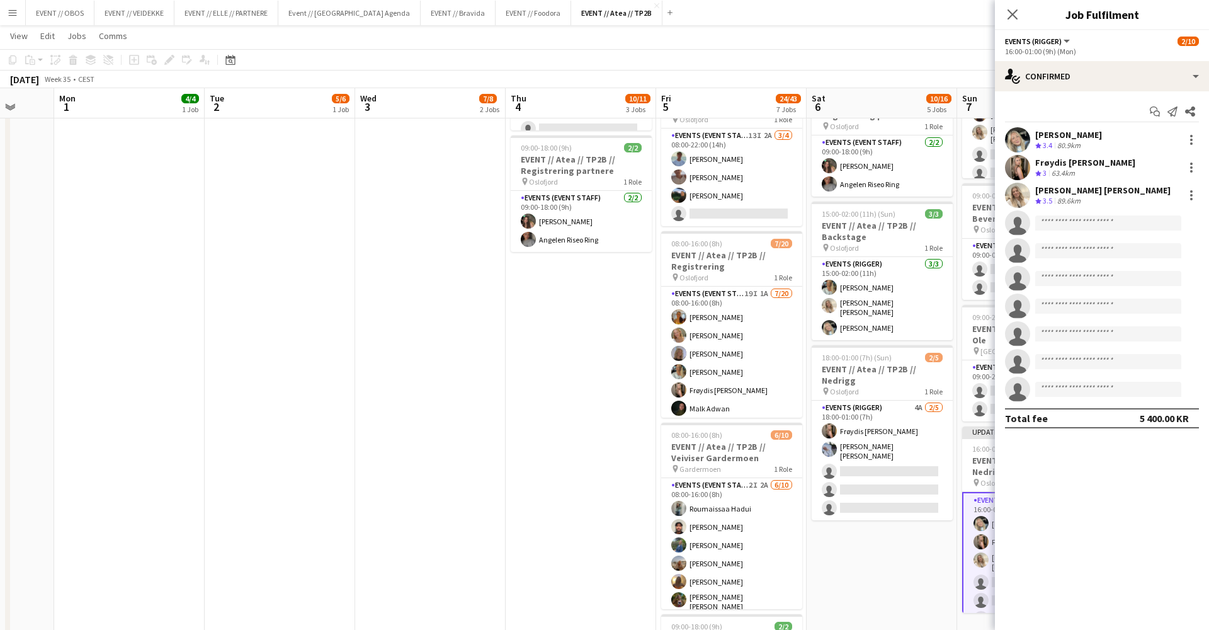
click at [865, 554] on app-date-cell "08:00-17:00 (9h) 0/2 EVENT // Atea // TP2B // Partnere // Expo pin Oslofjord 1 …" at bounding box center [882, 332] width 150 height 1075
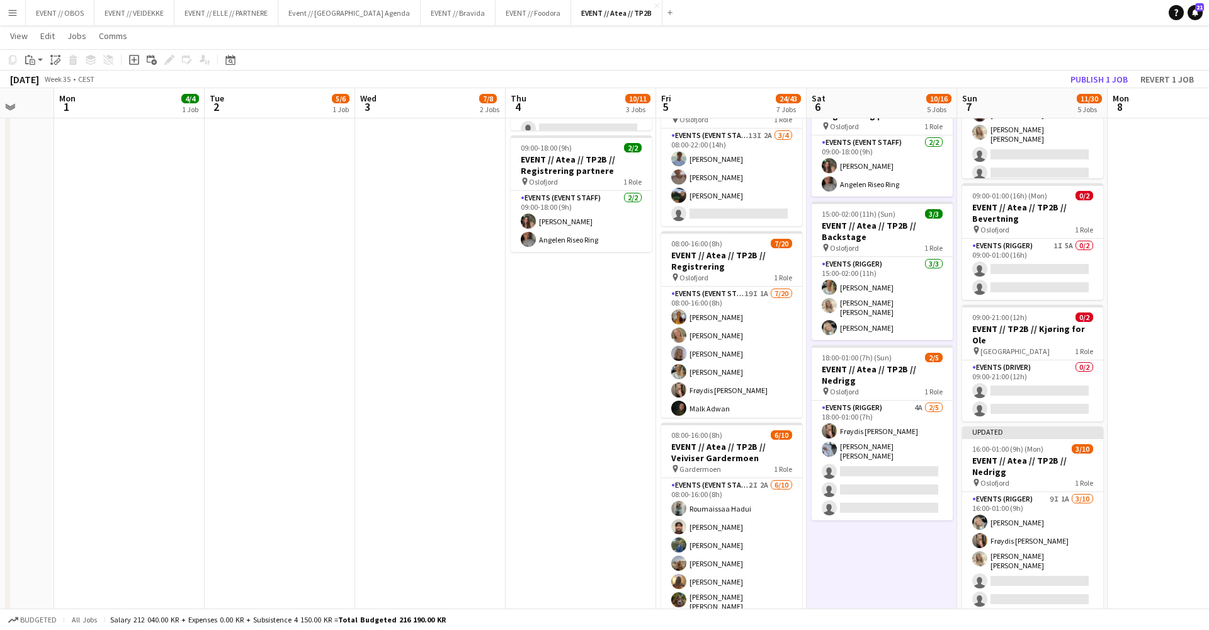
click at [1094, 69] on app-toolbar "Copy Paste Paste Command V Paste with crew Command Shift V Paste linked Job [GE…" at bounding box center [604, 59] width 1209 height 21
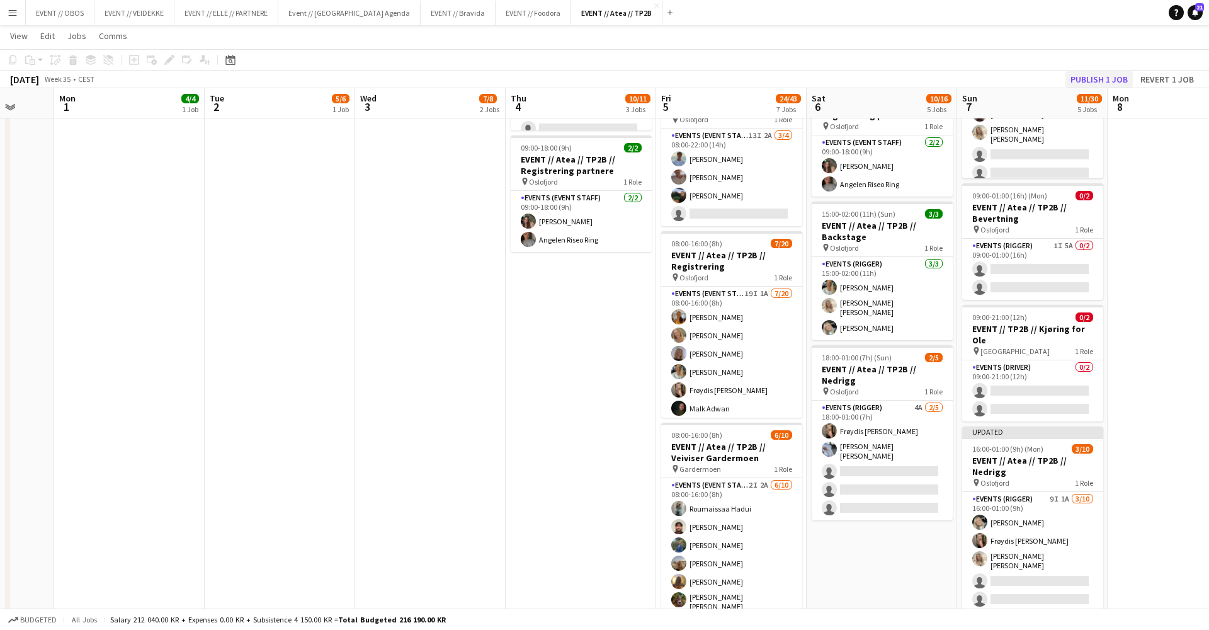
click at [1098, 74] on button "Publish 1 job" at bounding box center [1098, 79] width 67 height 16
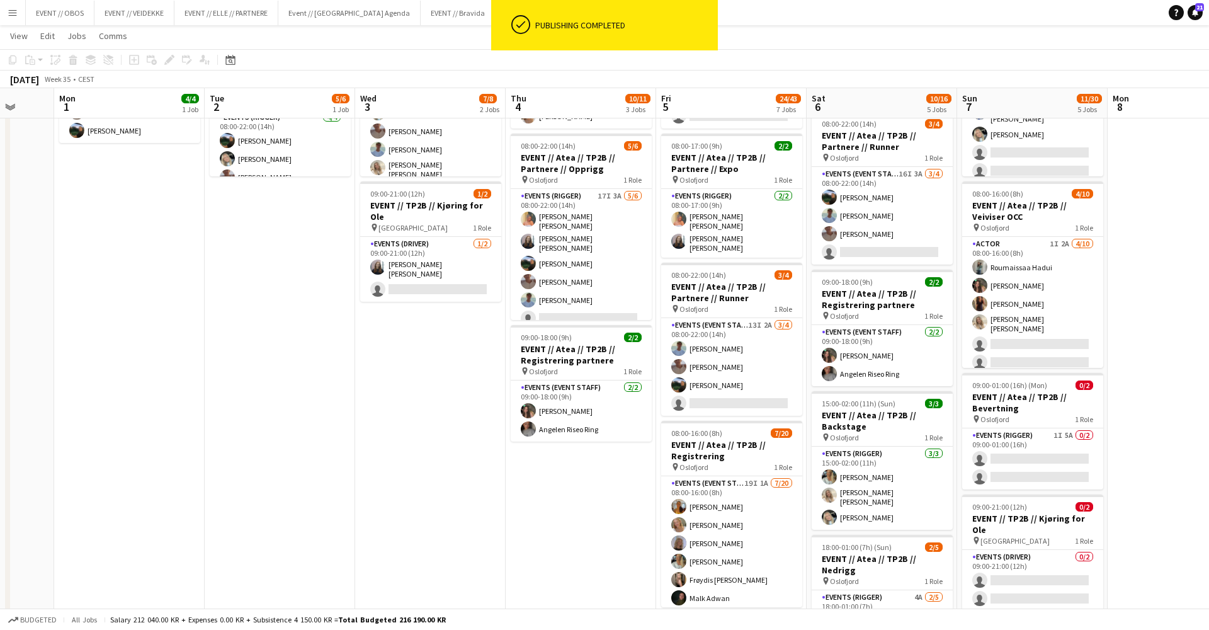
scroll to position [157, 0]
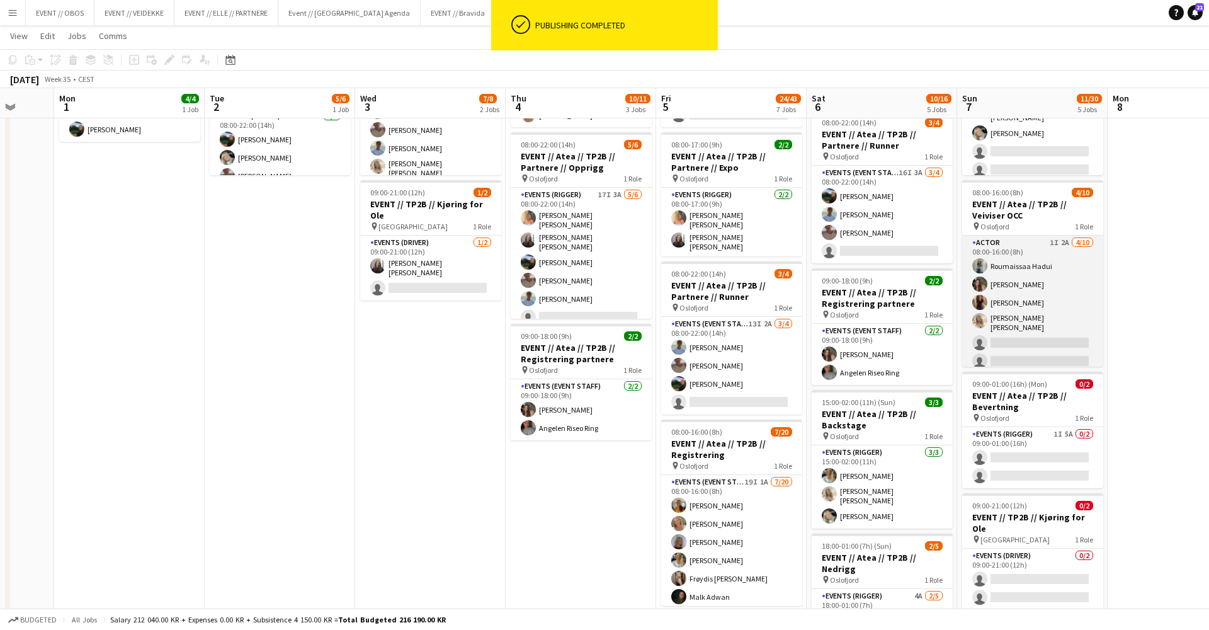
click at [1010, 299] on app-card-role "Actor 1I 2A [DATE] 08:00-16:00 (8h) Roumaissaa Hadui [PERSON_NAME] [PERSON_NAME…" at bounding box center [1032, 340] width 141 height 211
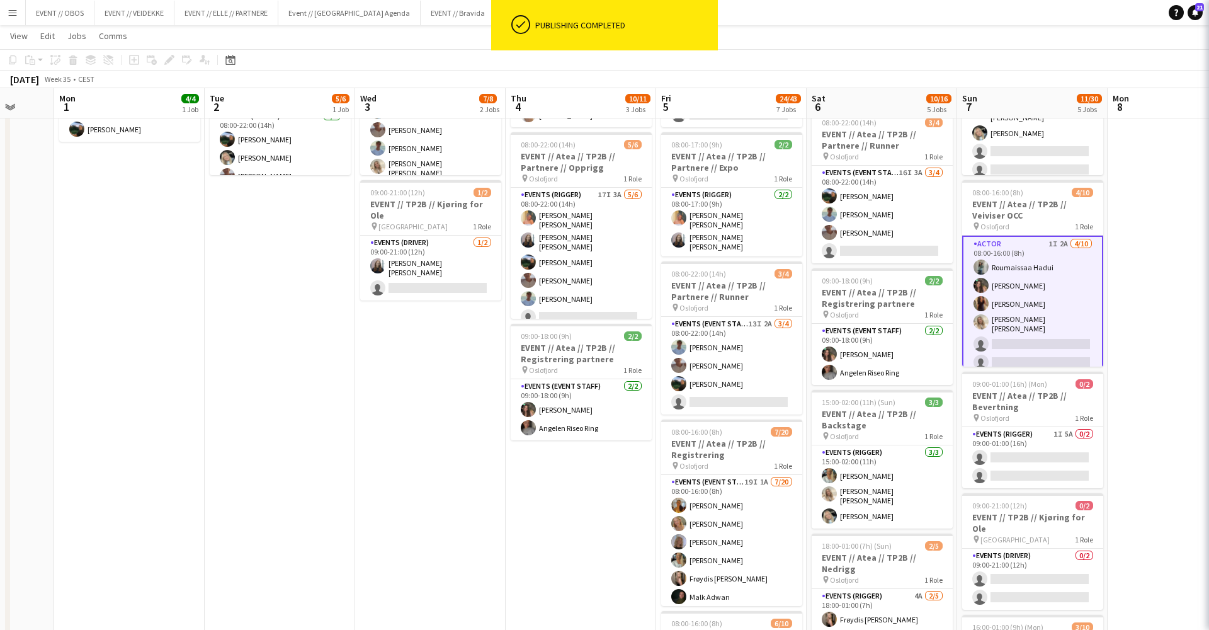
scroll to position [0, 398]
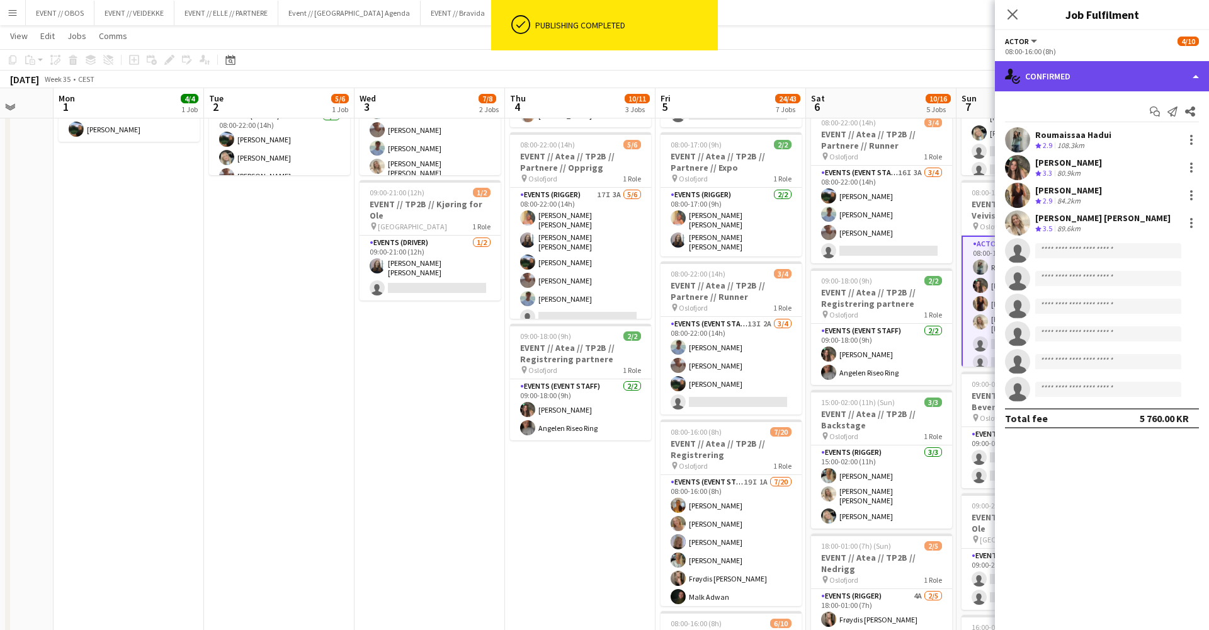
click at [1096, 67] on div "single-neutral-actions-check-2 Confirmed" at bounding box center [1102, 76] width 214 height 30
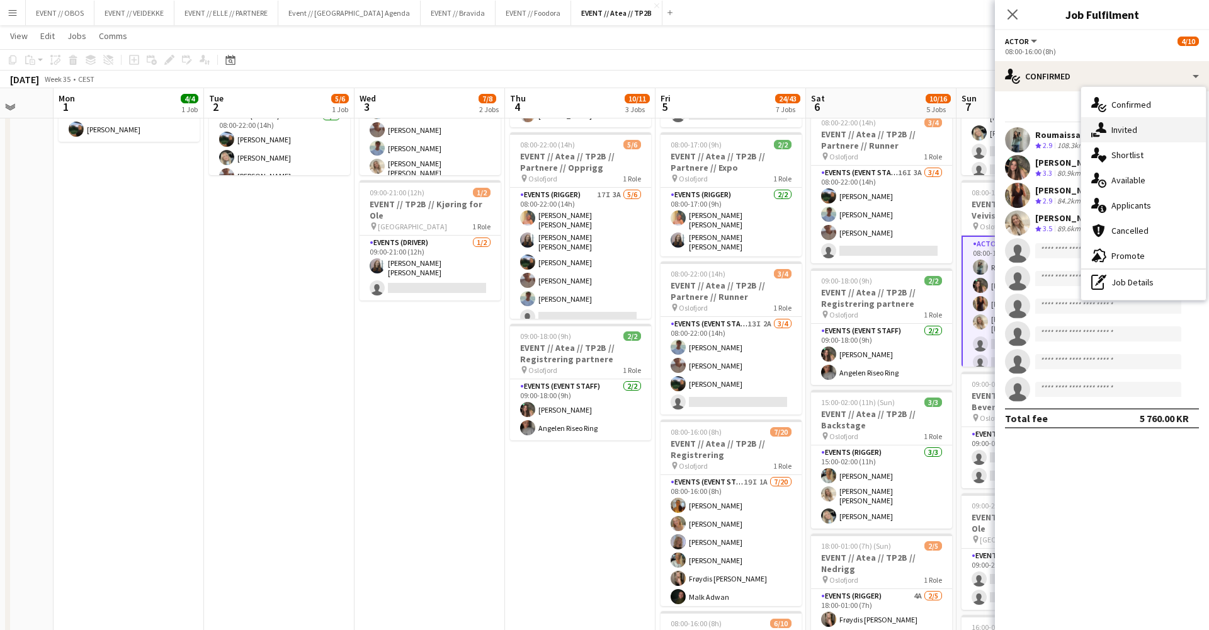
click at [1125, 127] on div "single-neutral-actions-share-1 Invited" at bounding box center [1143, 129] width 125 height 25
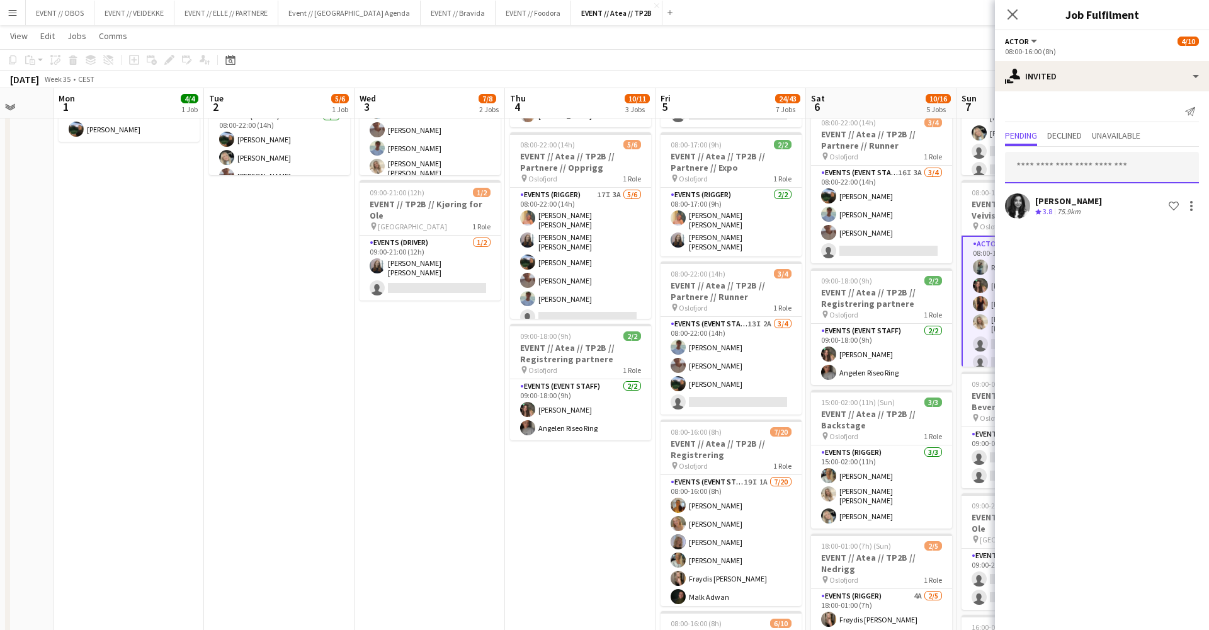
click at [1058, 173] on input "text" at bounding box center [1102, 167] width 194 height 31
type input "*******"
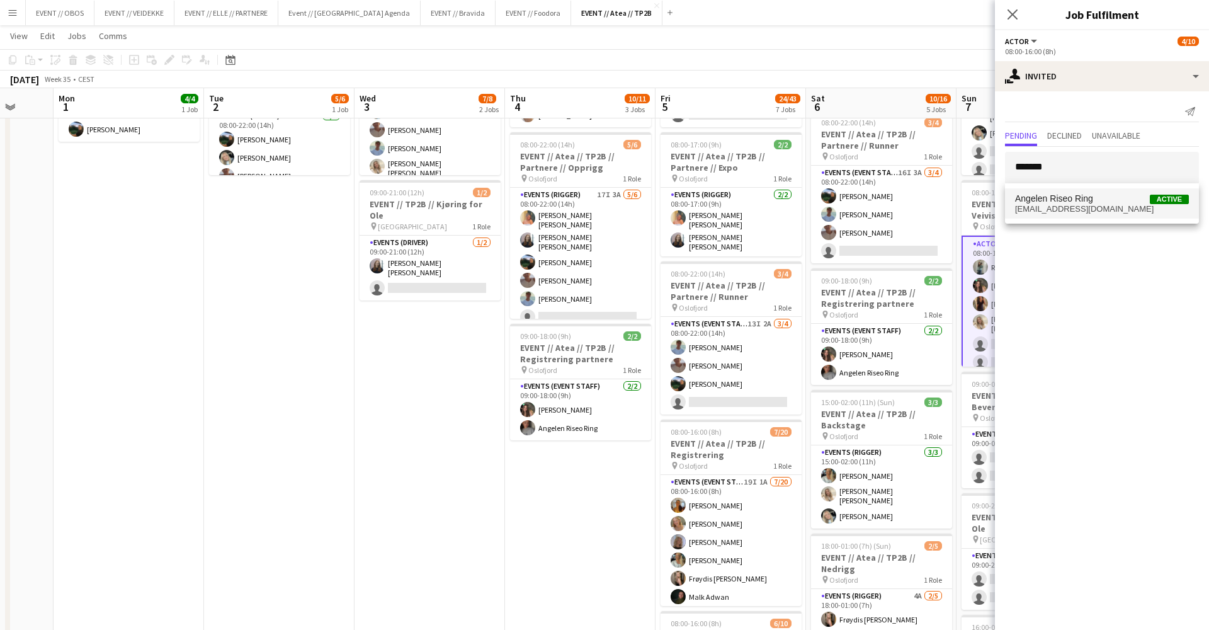
click at [1065, 201] on span "Angelen Riseo Ring" at bounding box center [1054, 198] width 78 height 11
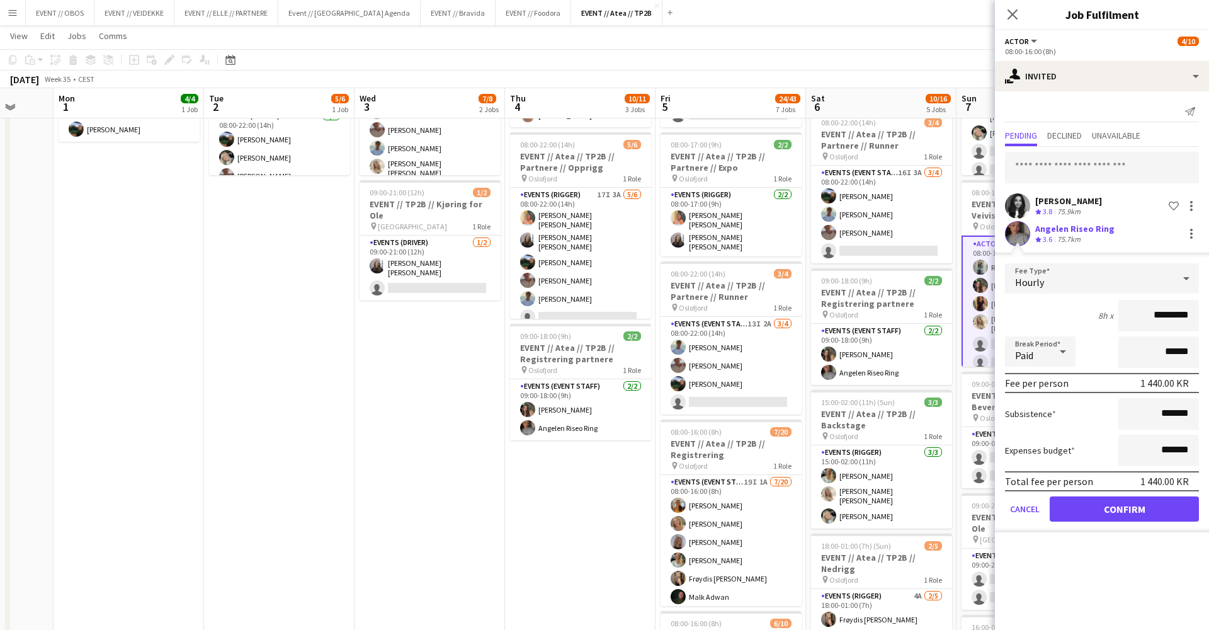
click at [1092, 490] on div "Total fee per person 1 440.00 KR" at bounding box center [1102, 481] width 194 height 20
click at [1101, 505] on button "Confirm" at bounding box center [1124, 508] width 149 height 25
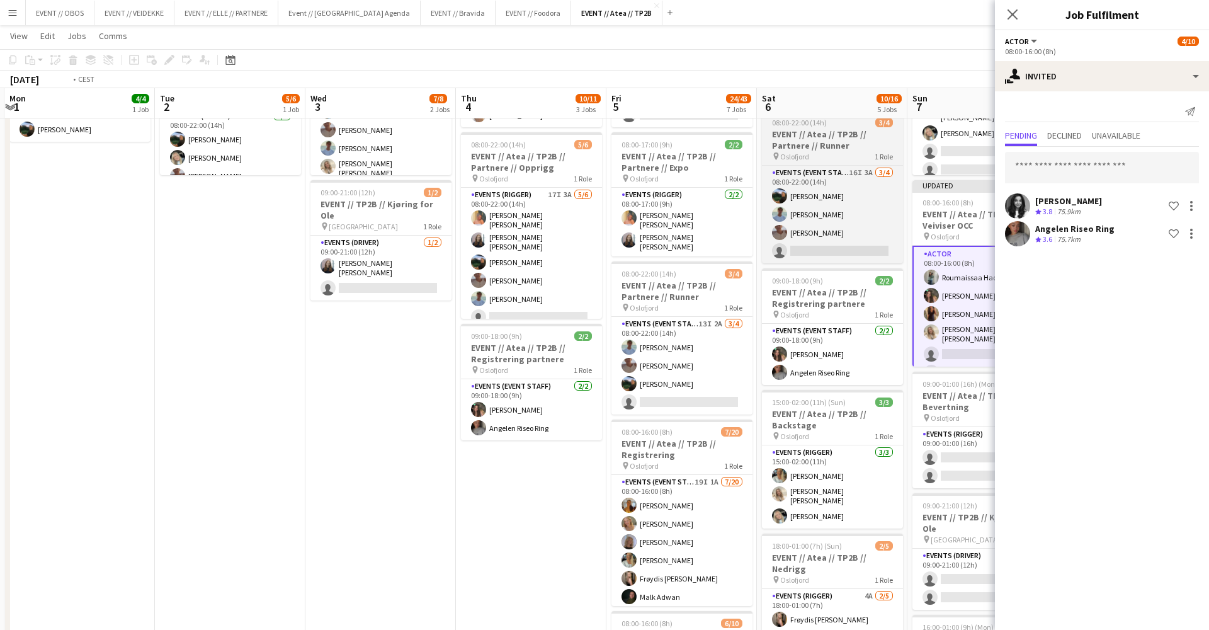
scroll to position [0, 597]
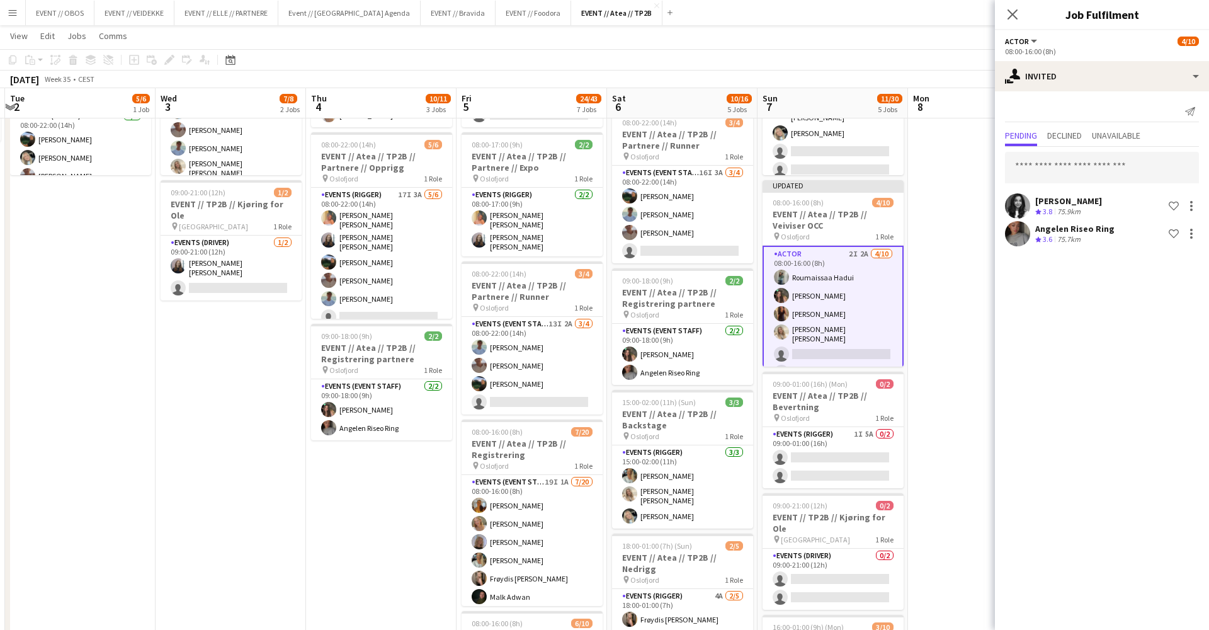
click at [919, 69] on app-toolbar "Copy Paste Paste Command V Paste with crew Command Shift V Paste linked Job [GE…" at bounding box center [604, 59] width 1209 height 21
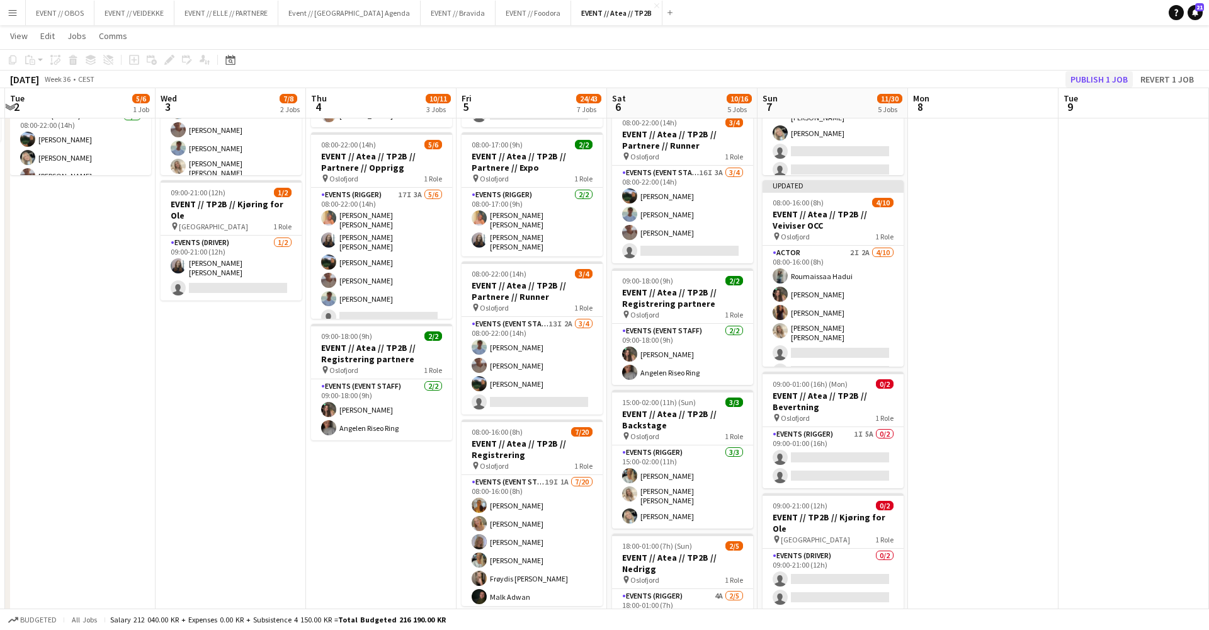
click at [1086, 82] on button "Publish 1 job" at bounding box center [1098, 79] width 67 height 16
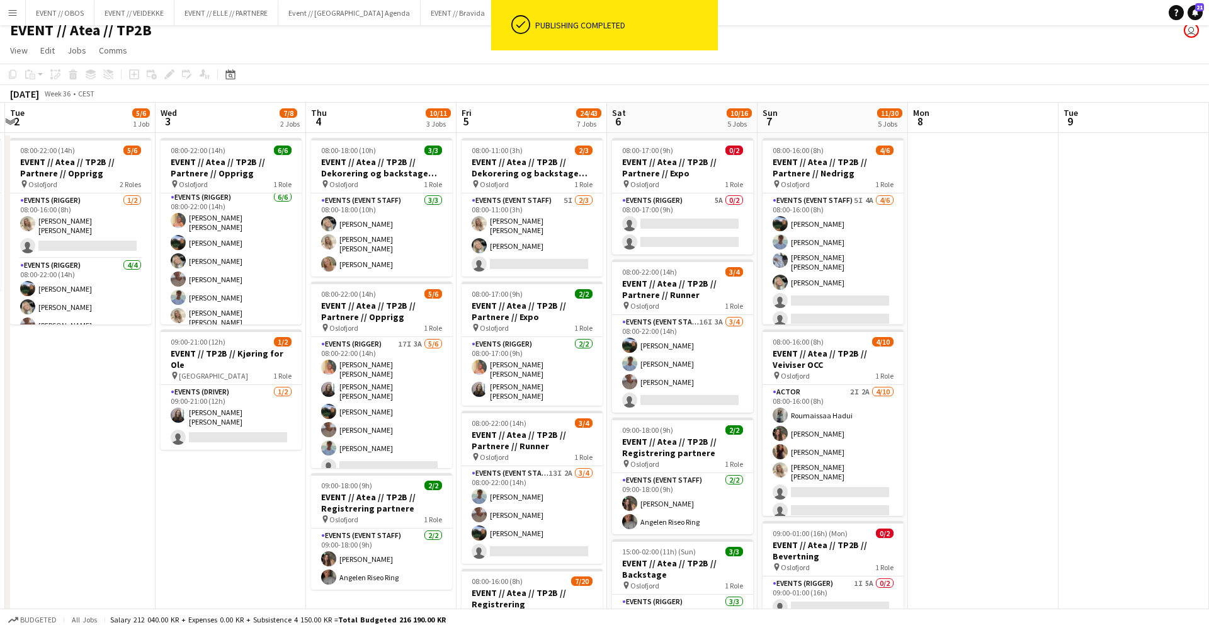
scroll to position [8, 0]
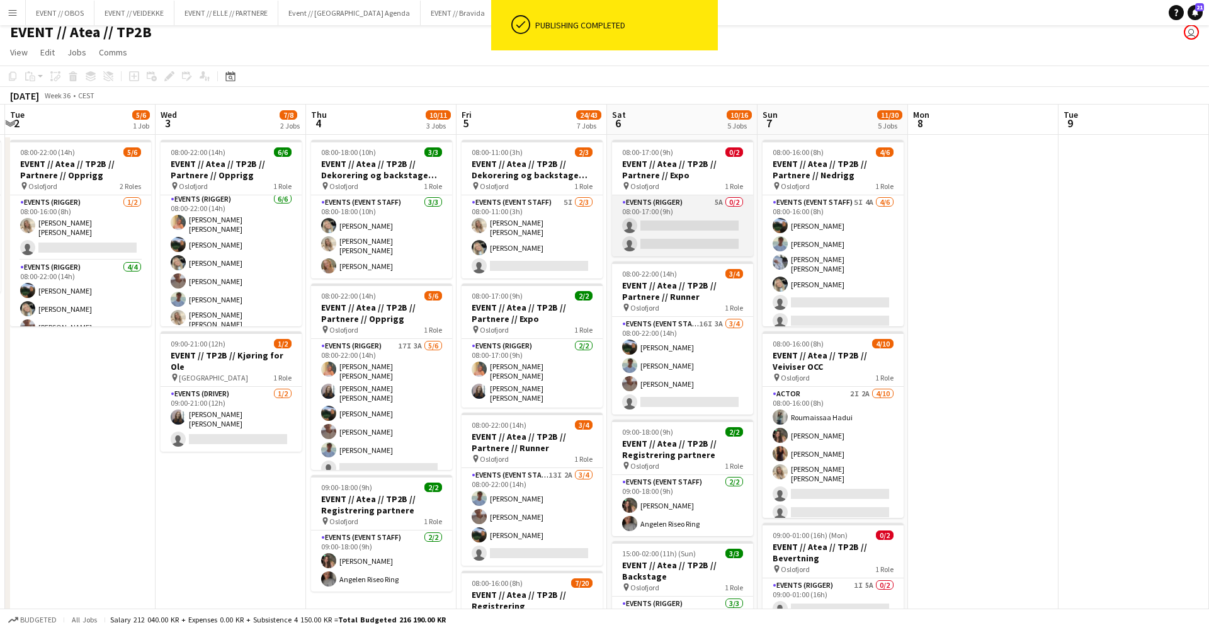
click at [720, 243] on app-card-role "Events (Rigger) 5A 0/2 08:00-17:00 (9h) single-neutral-actions single-neutral-a…" at bounding box center [682, 225] width 141 height 61
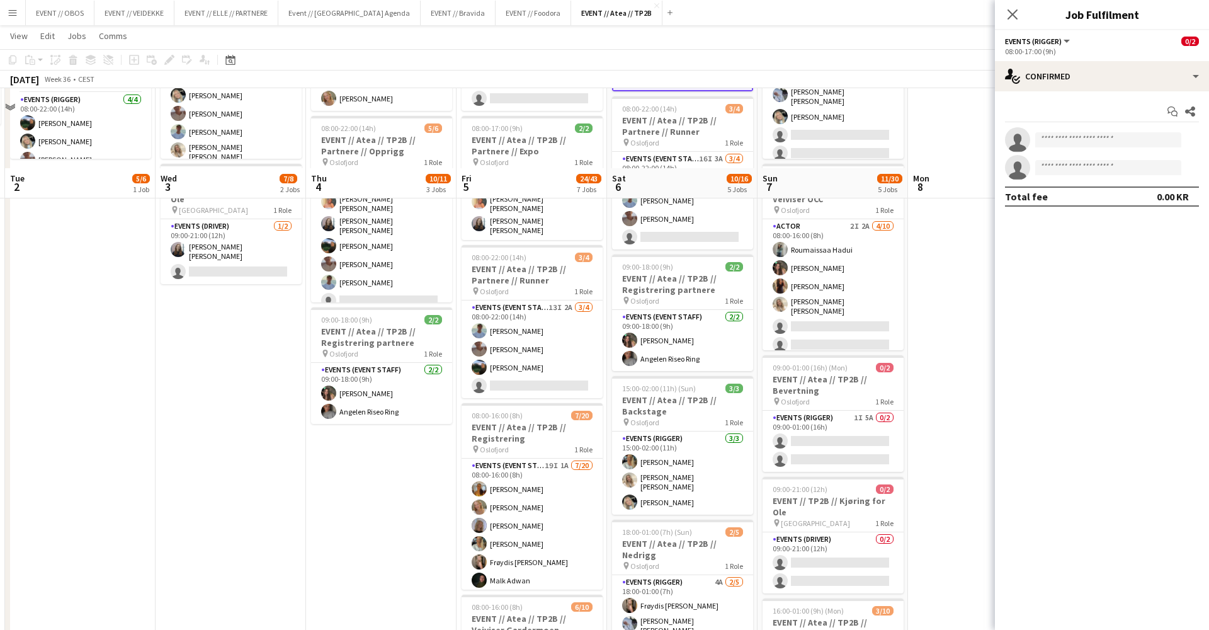
scroll to position [66, 0]
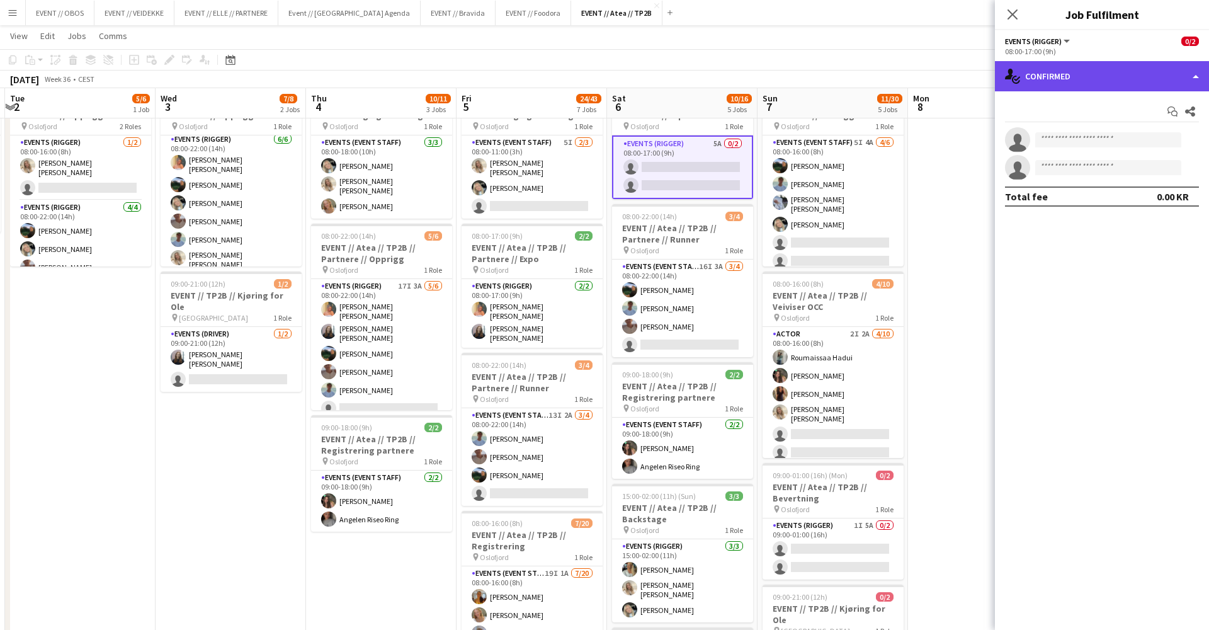
click at [1028, 65] on div "single-neutral-actions-check-2 Confirmed" at bounding box center [1102, 76] width 214 height 30
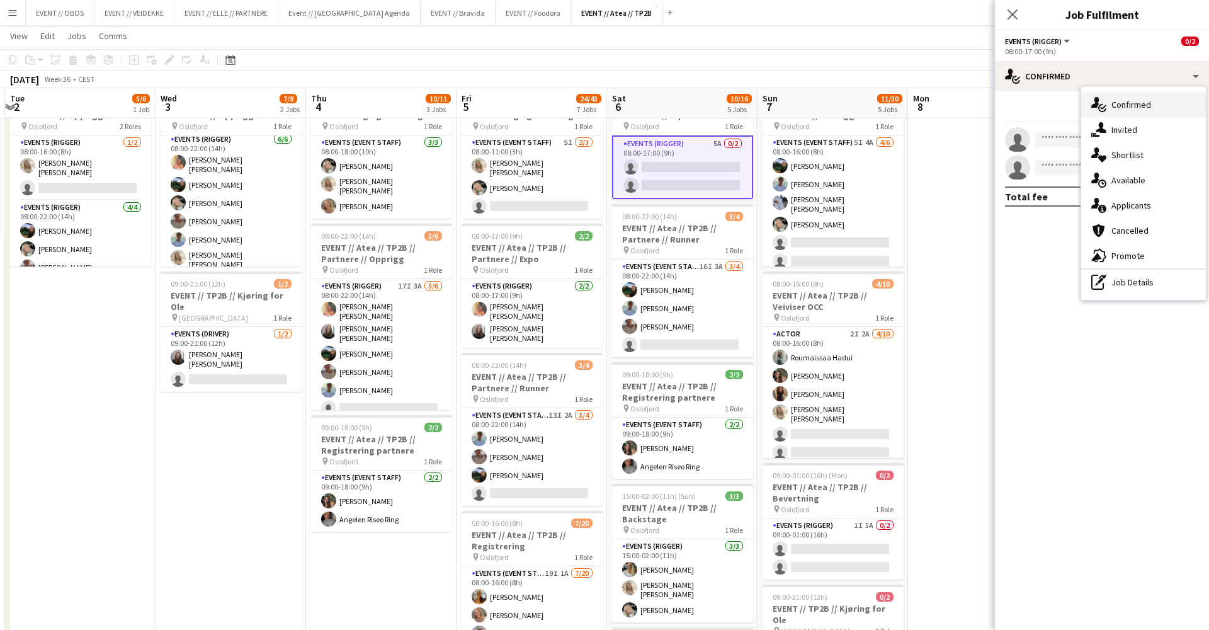
click at [1113, 115] on div "single-neutral-actions-check-2 Confirmed" at bounding box center [1143, 104] width 125 height 25
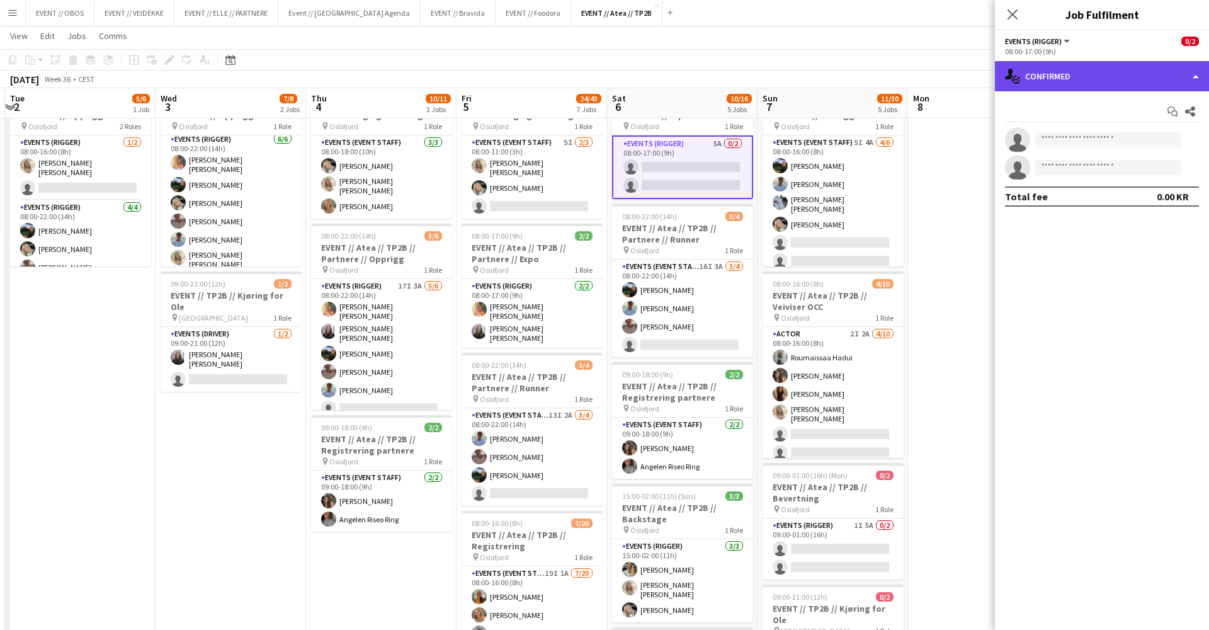
click at [1096, 78] on div "single-neutral-actions-check-2 Confirmed" at bounding box center [1102, 76] width 214 height 30
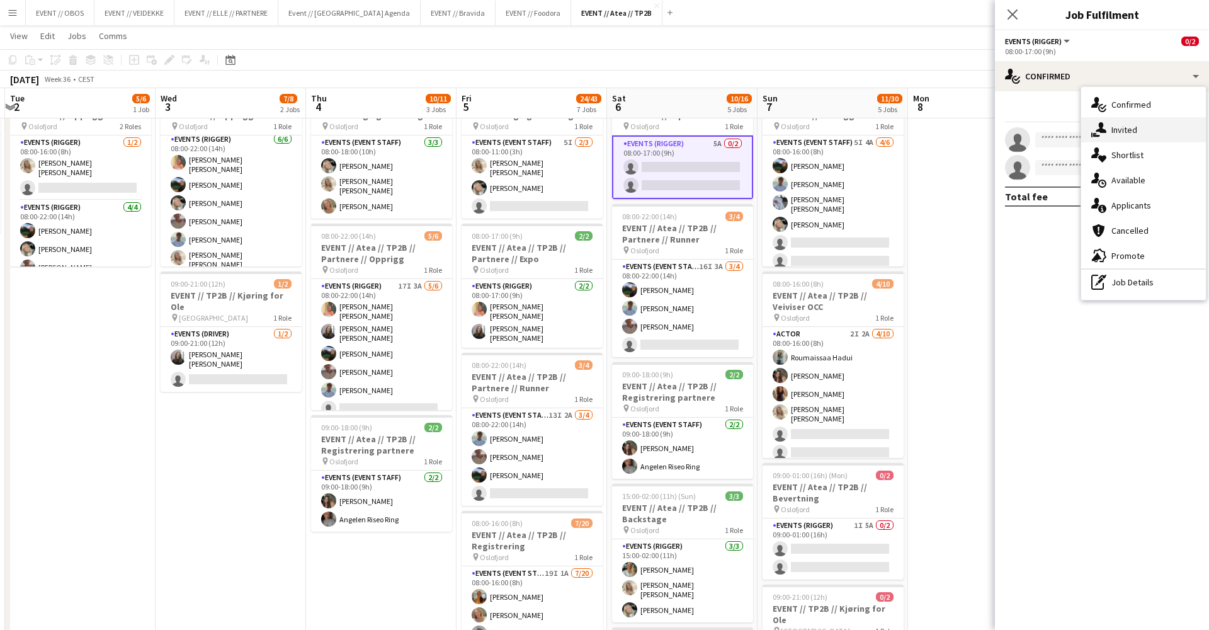
click at [1124, 127] on div "single-neutral-actions-share-1 Invited" at bounding box center [1143, 129] width 125 height 25
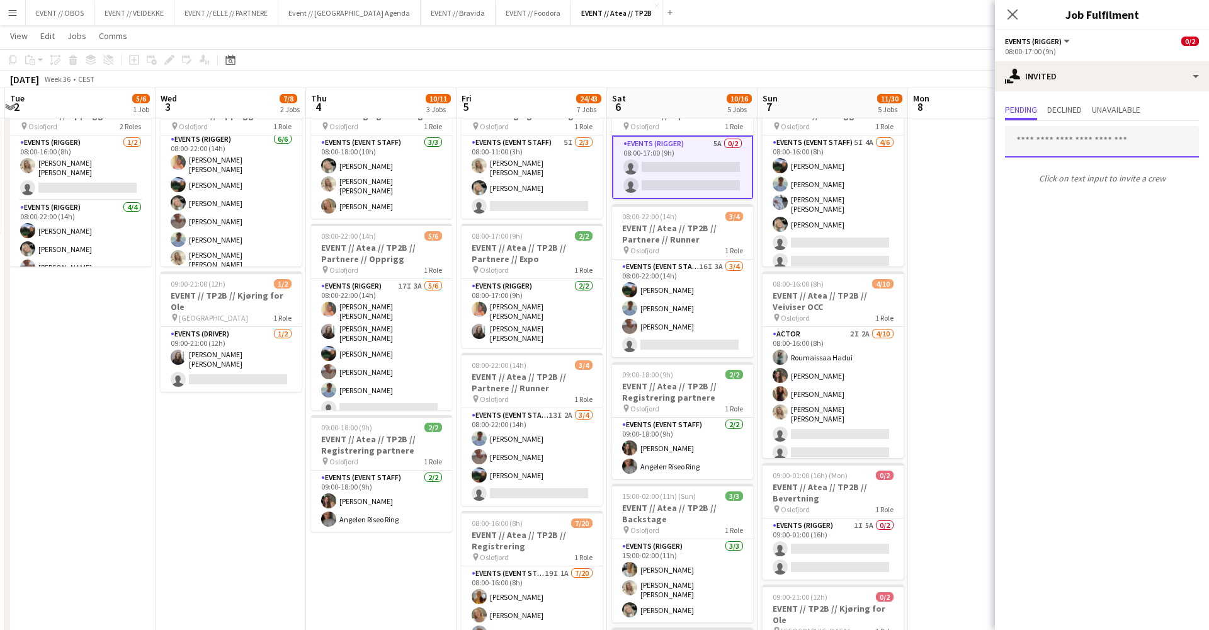
click at [1055, 147] on input "text" at bounding box center [1102, 141] width 194 height 31
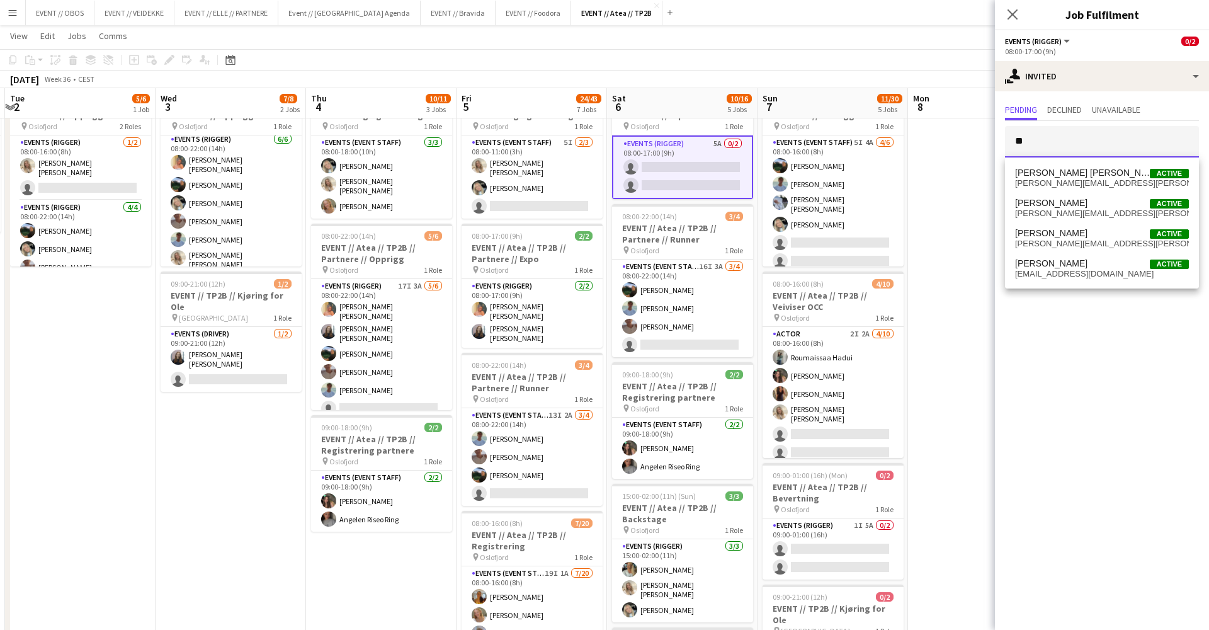
type input "*"
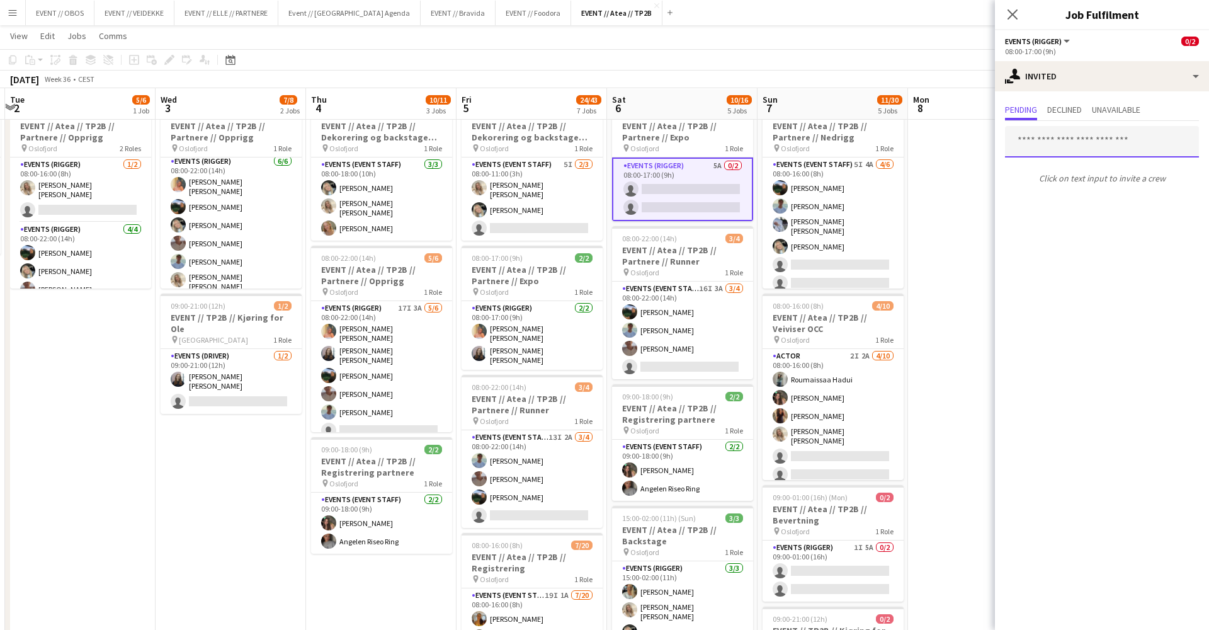
scroll to position [30, 0]
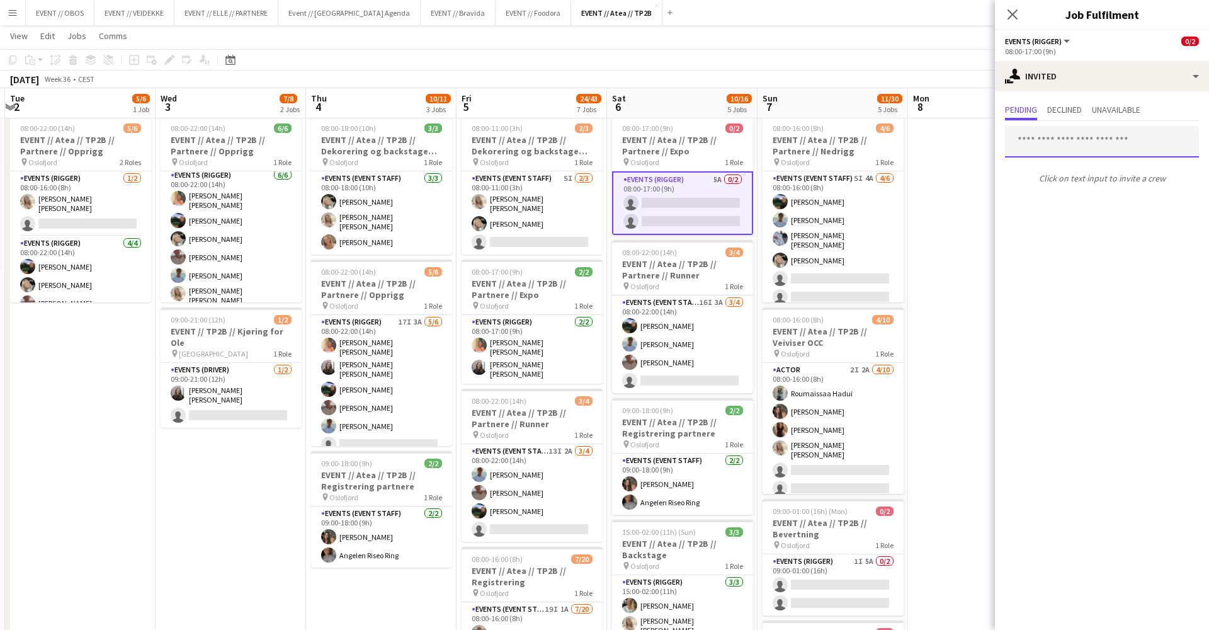
type input "*"
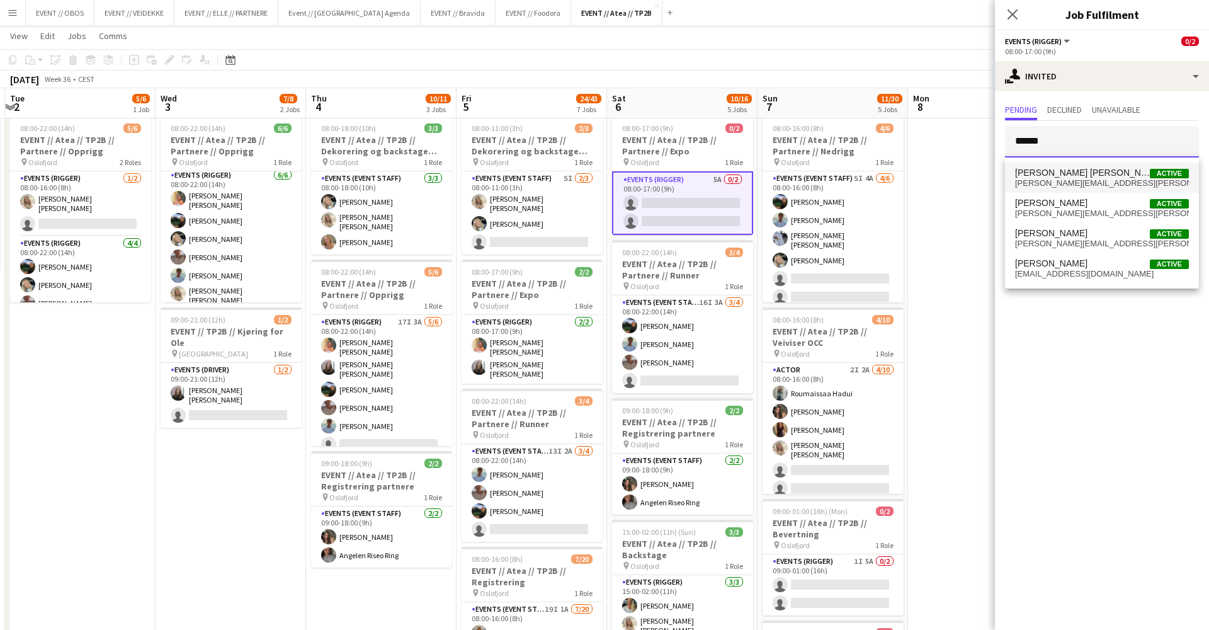
type input "******"
click at [1058, 178] on span "[PERSON_NAME] [PERSON_NAME]" at bounding box center [1082, 172] width 135 height 11
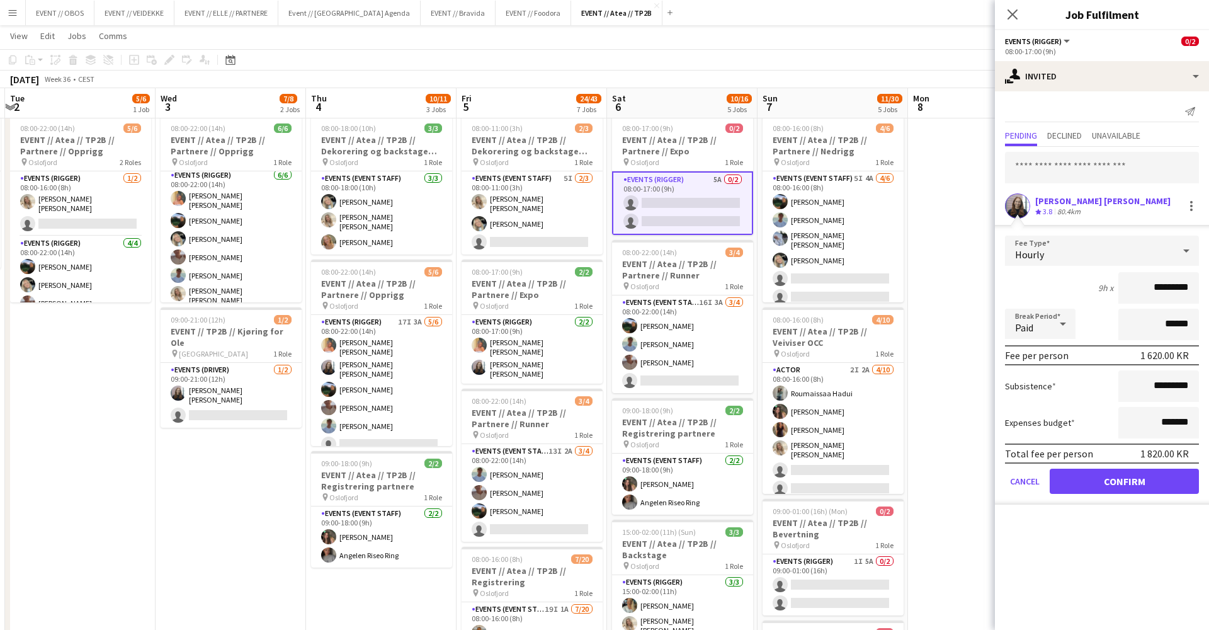
click at [1140, 471] on button "Confirm" at bounding box center [1124, 480] width 149 height 25
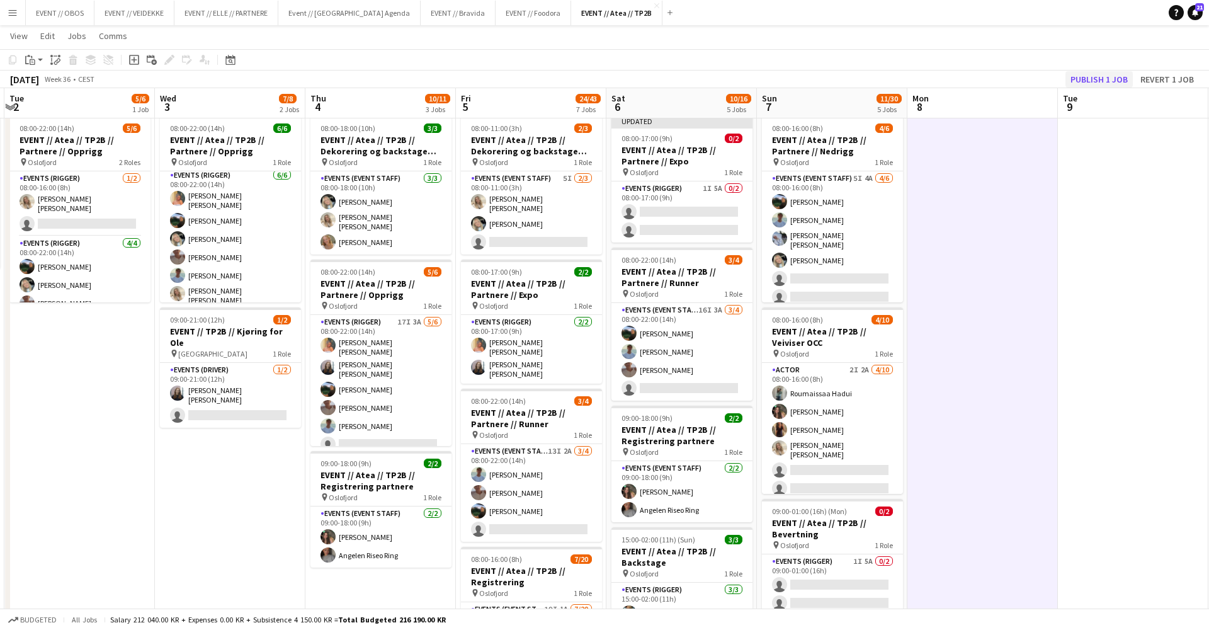
click at [1111, 75] on button "Publish 1 job" at bounding box center [1098, 79] width 67 height 16
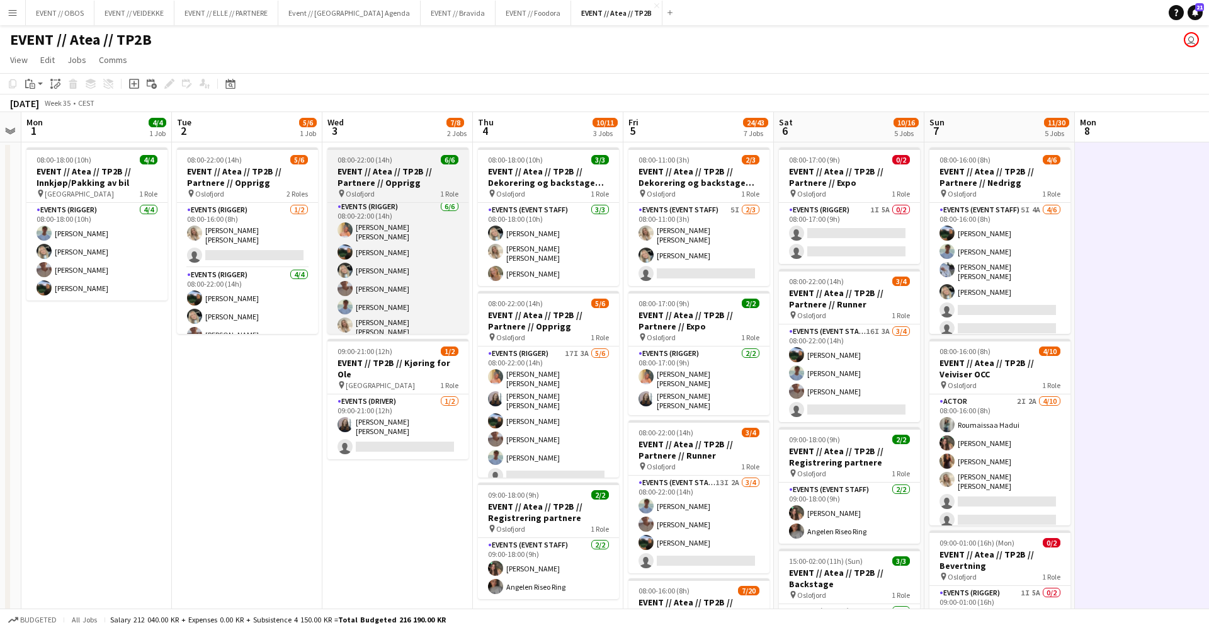
scroll to position [0, 0]
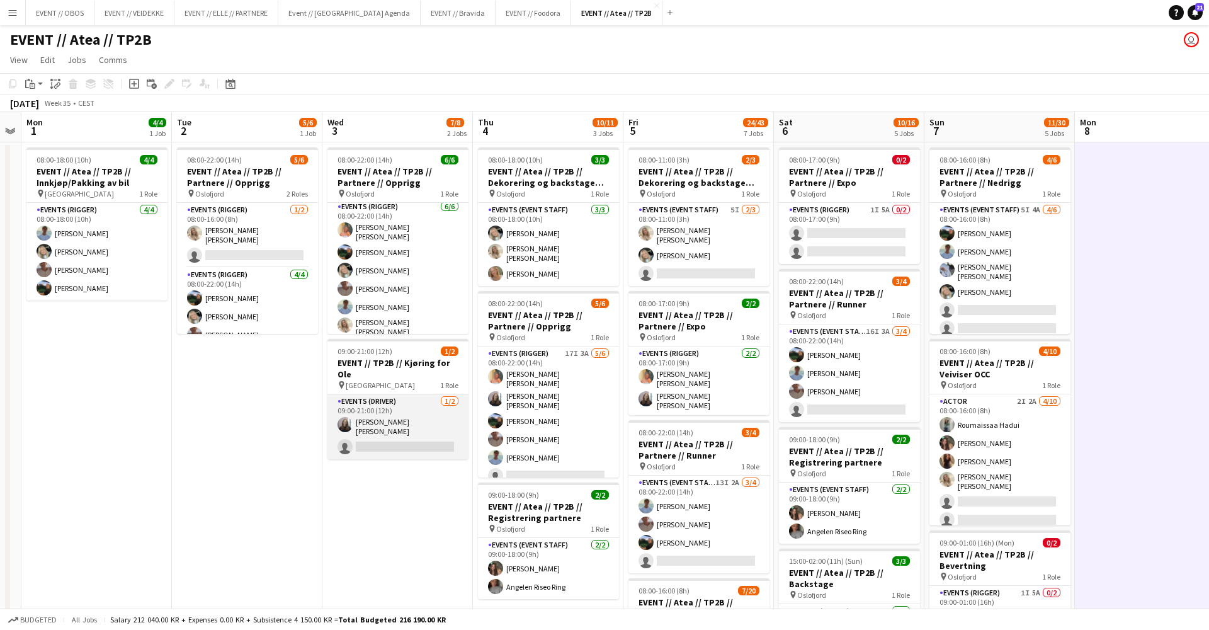
click at [353, 412] on app-card-role "Events (Driver) [DATE] 09:00-21:00 (12h) [PERSON_NAME] [PERSON_NAME] single-neu…" at bounding box center [397, 426] width 141 height 65
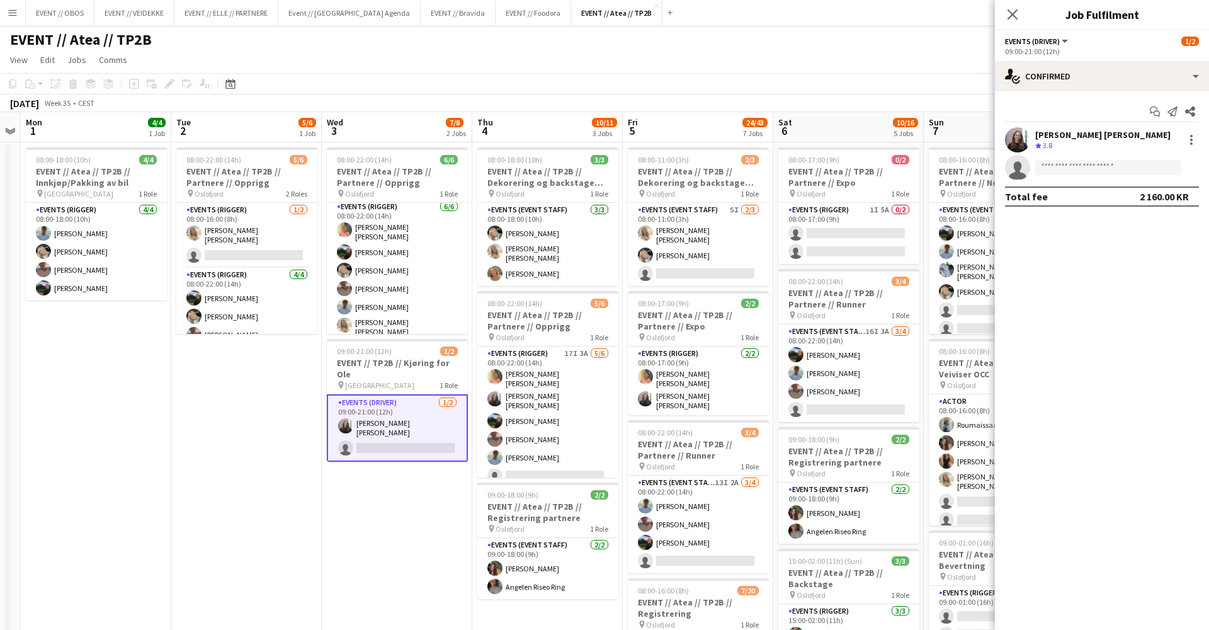
click at [762, 91] on app-toolbar "Copy Paste Paste Command V Paste with crew Command Shift V Paste linked Job [GE…" at bounding box center [604, 83] width 1209 height 21
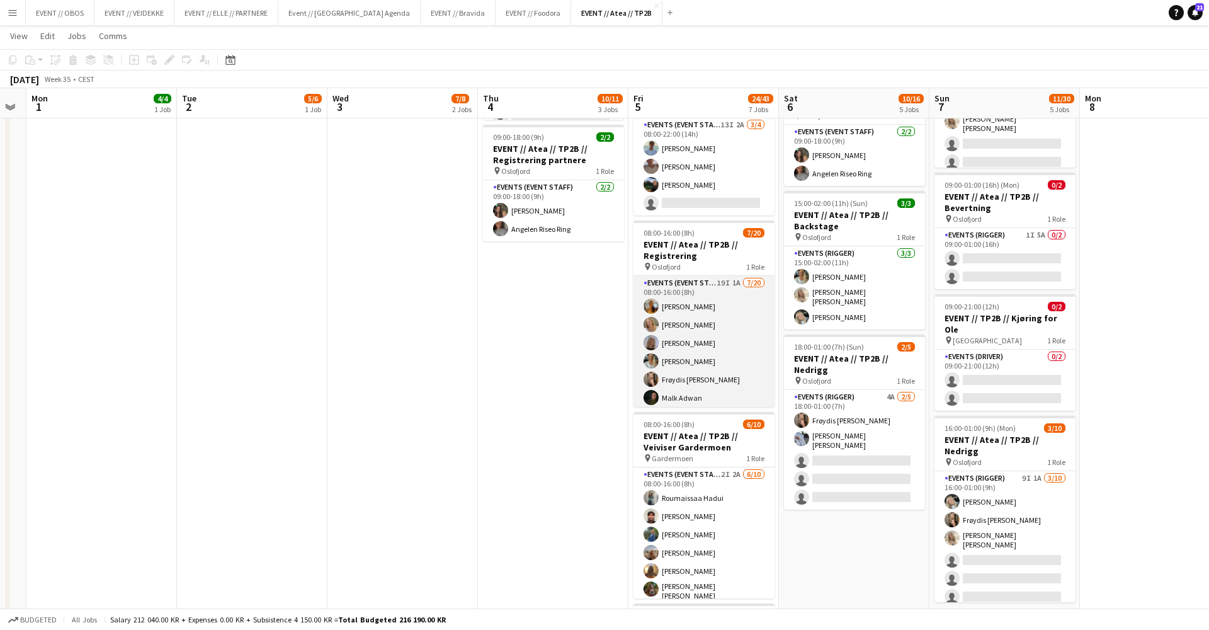
scroll to position [0, 0]
click at [662, 303] on app-card-role "Events (Event Staff) 19I 1A [DATE] 08:00-16:00 (8h) [PERSON_NAME] [PERSON_NAME]…" at bounding box center [703, 471] width 141 height 390
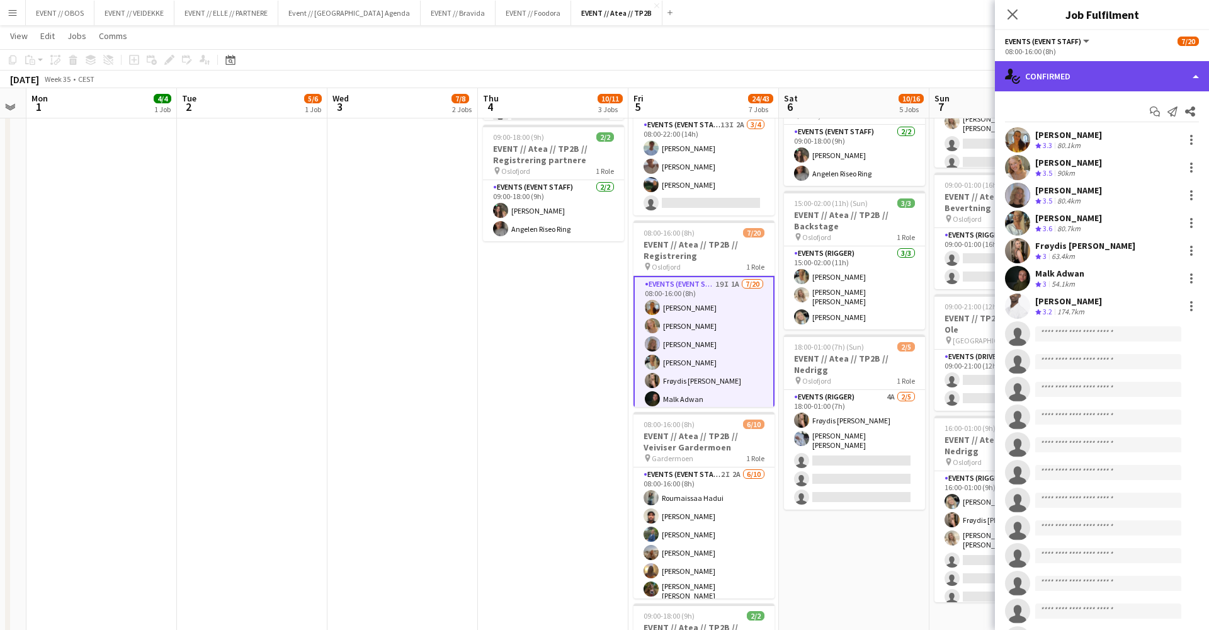
click at [1034, 70] on div "single-neutral-actions-check-2 Confirmed" at bounding box center [1102, 76] width 214 height 30
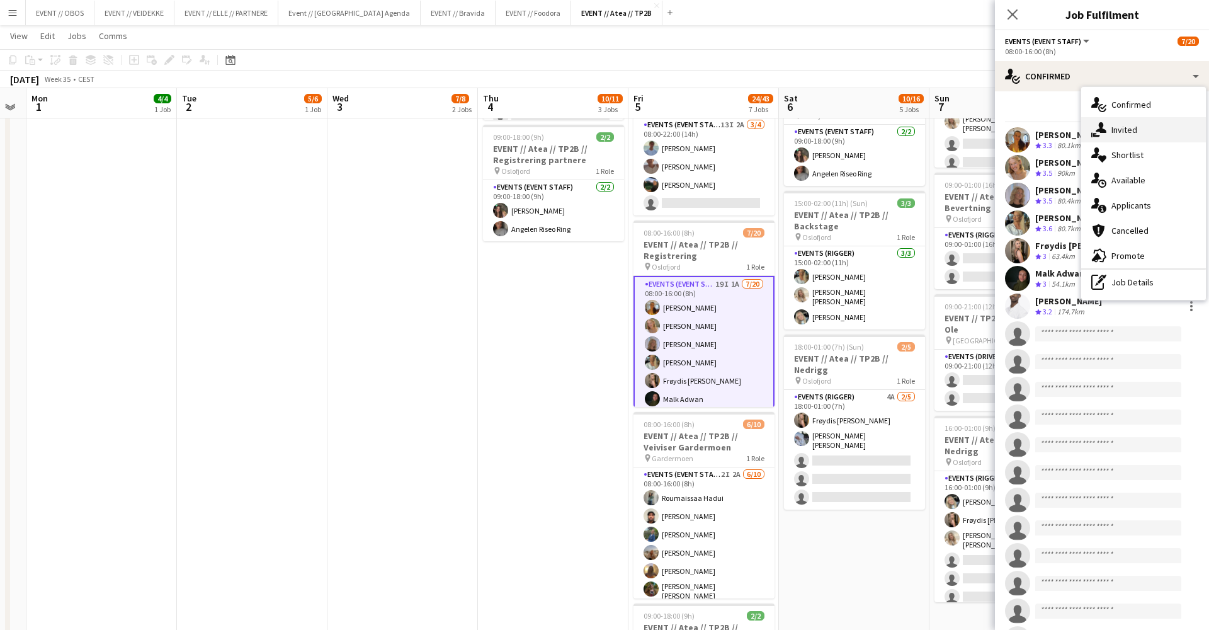
click at [1129, 131] on div "single-neutral-actions-share-1 Invited" at bounding box center [1143, 129] width 125 height 25
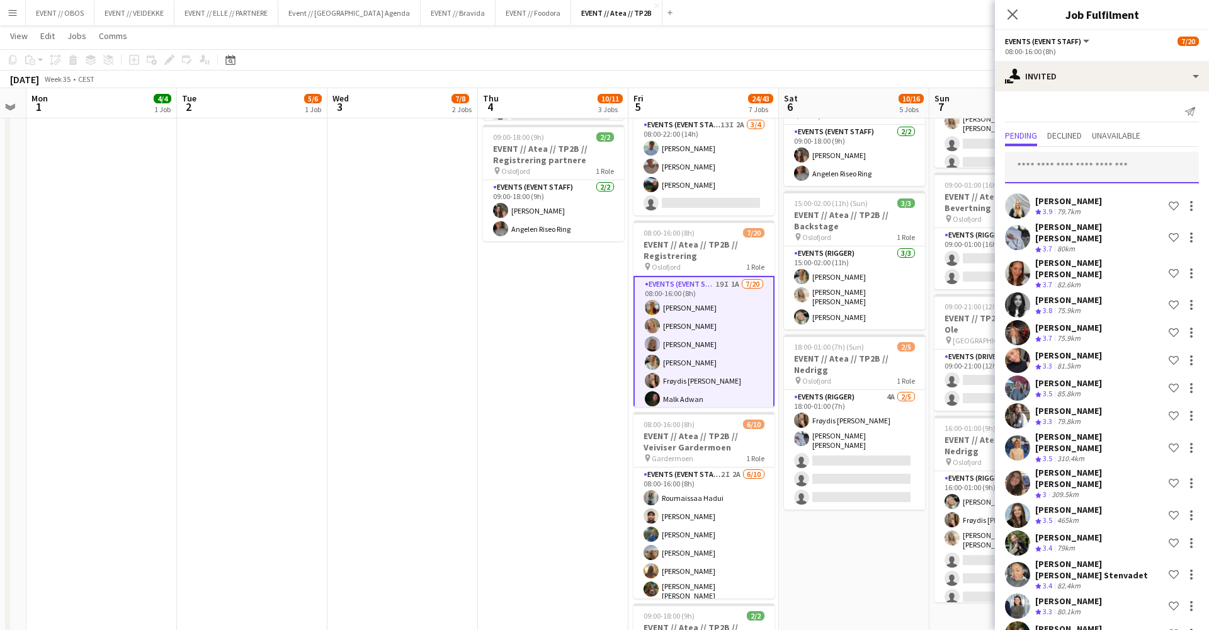
click at [1064, 166] on input "text" at bounding box center [1102, 167] width 194 height 31
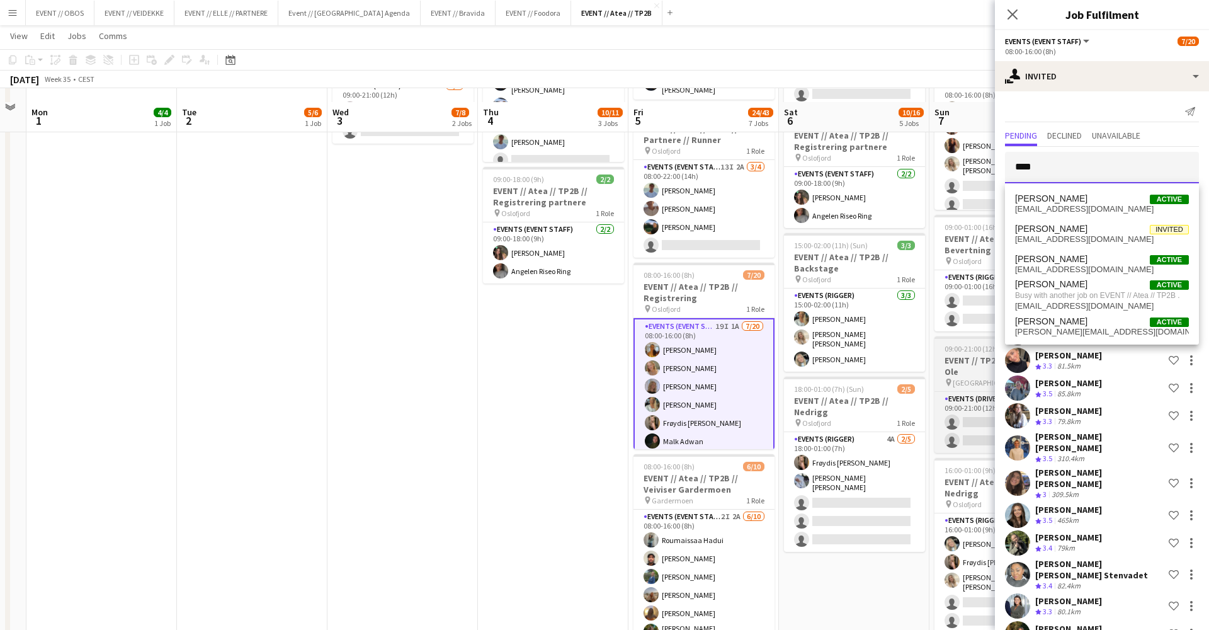
scroll to position [328, 0]
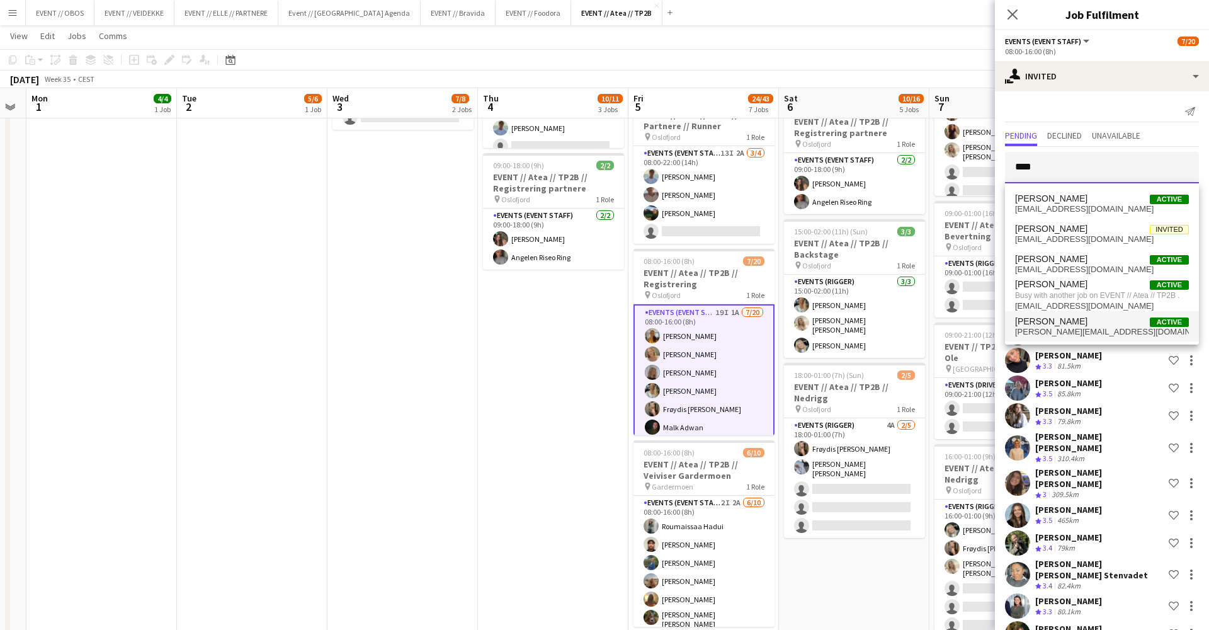
type input "****"
click at [1058, 323] on span "[PERSON_NAME]" at bounding box center [1051, 321] width 72 height 11
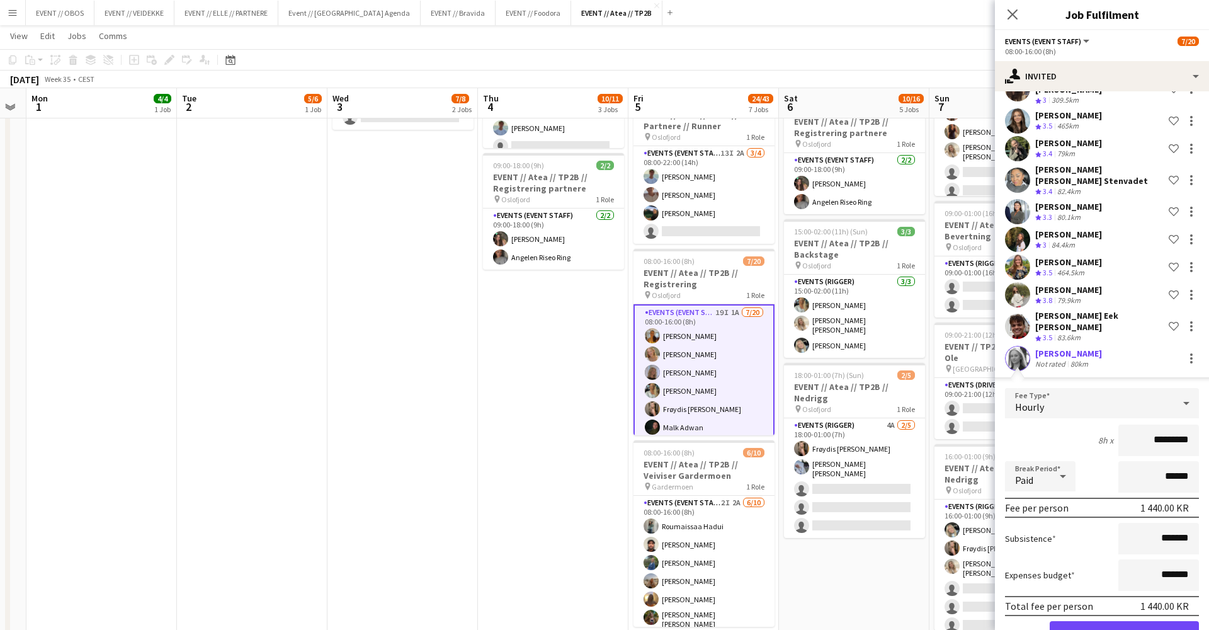
click at [1137, 621] on button "Confirm" at bounding box center [1124, 633] width 149 height 25
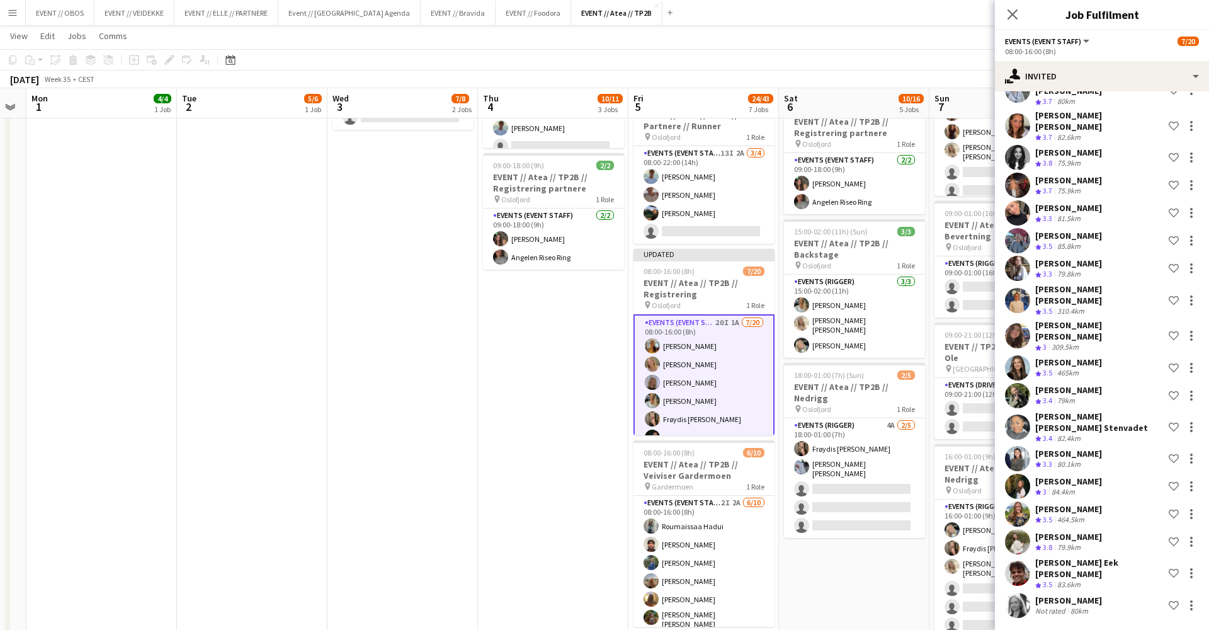
scroll to position [108, 0]
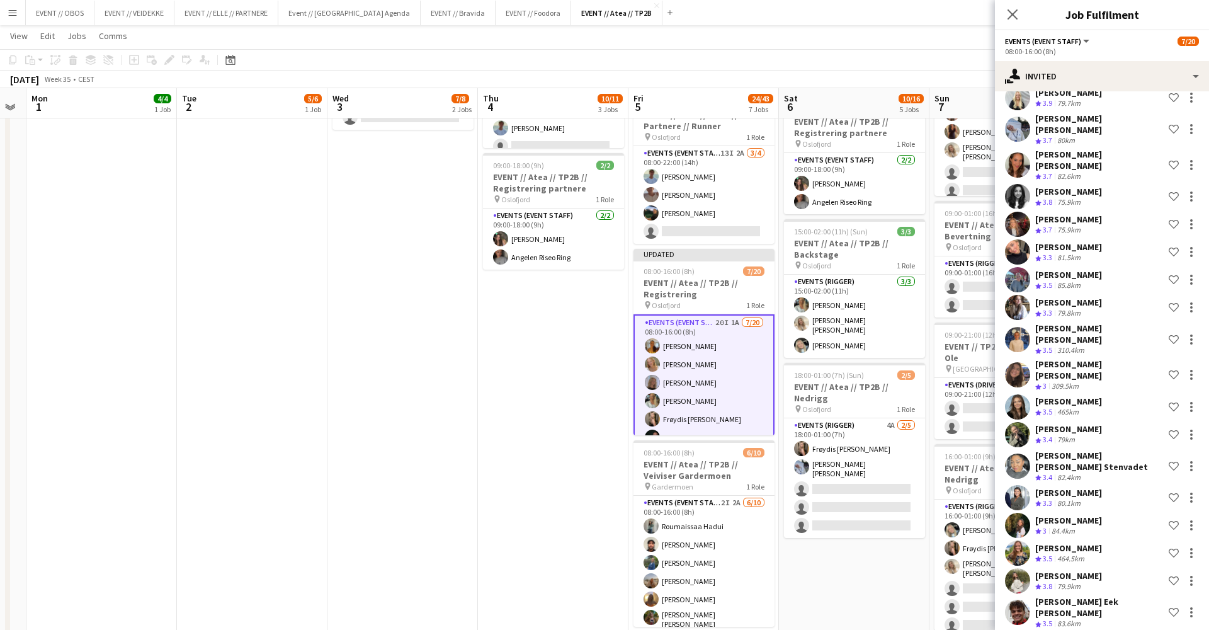
click at [841, 569] on app-date-cell "08:00-17:00 (9h) 0/2 EVENT // Atea // TP2B // Partnere // Expo pin Oslofjord 1 …" at bounding box center [854, 350] width 150 height 1075
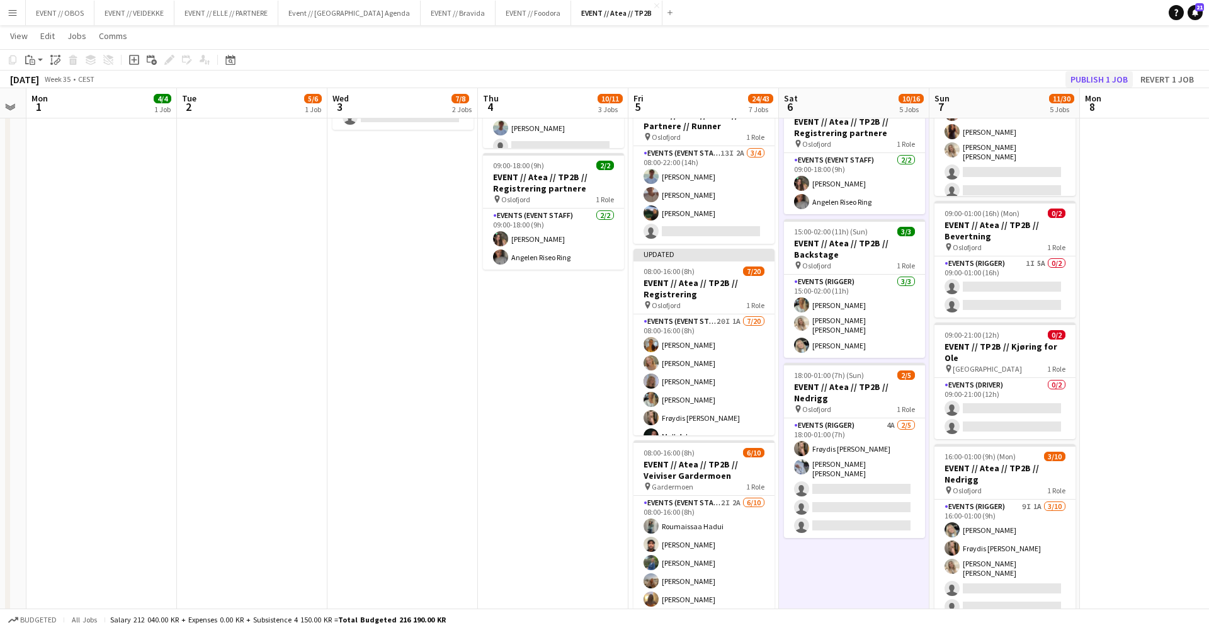
click at [1107, 72] on button "Publish 1 job" at bounding box center [1098, 79] width 67 height 16
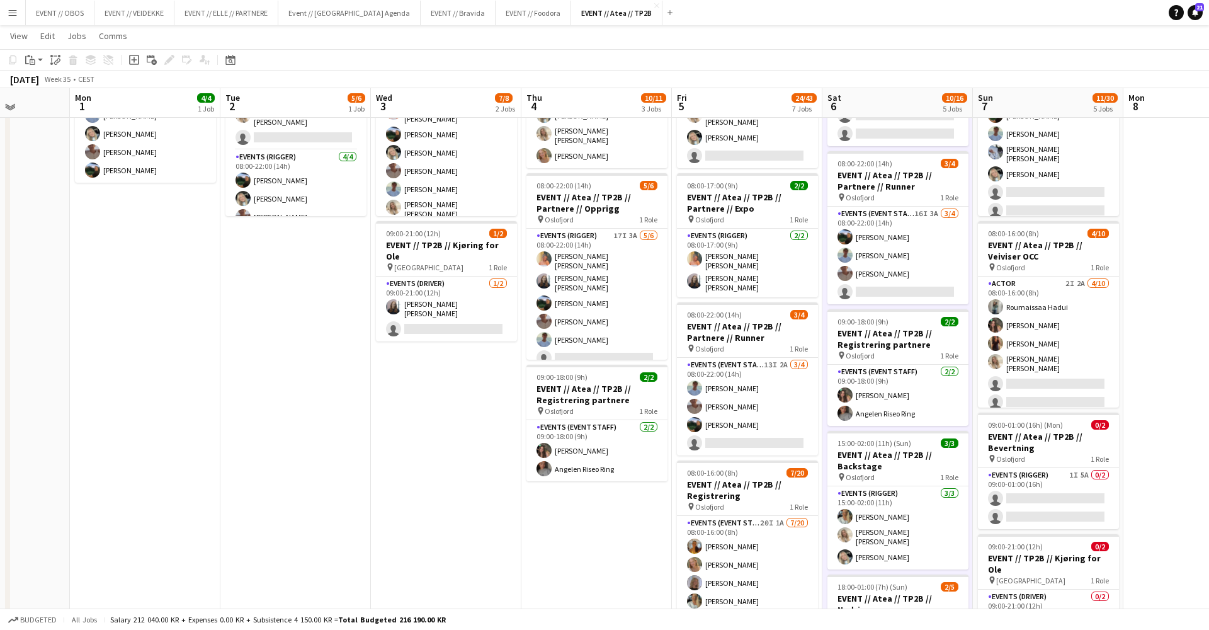
scroll to position [116, 0]
click at [428, 306] on app-card-role "Events (Driver) [DATE] 09:00-21:00 (12h) [PERSON_NAME] [PERSON_NAME] single-neu…" at bounding box center [446, 309] width 141 height 65
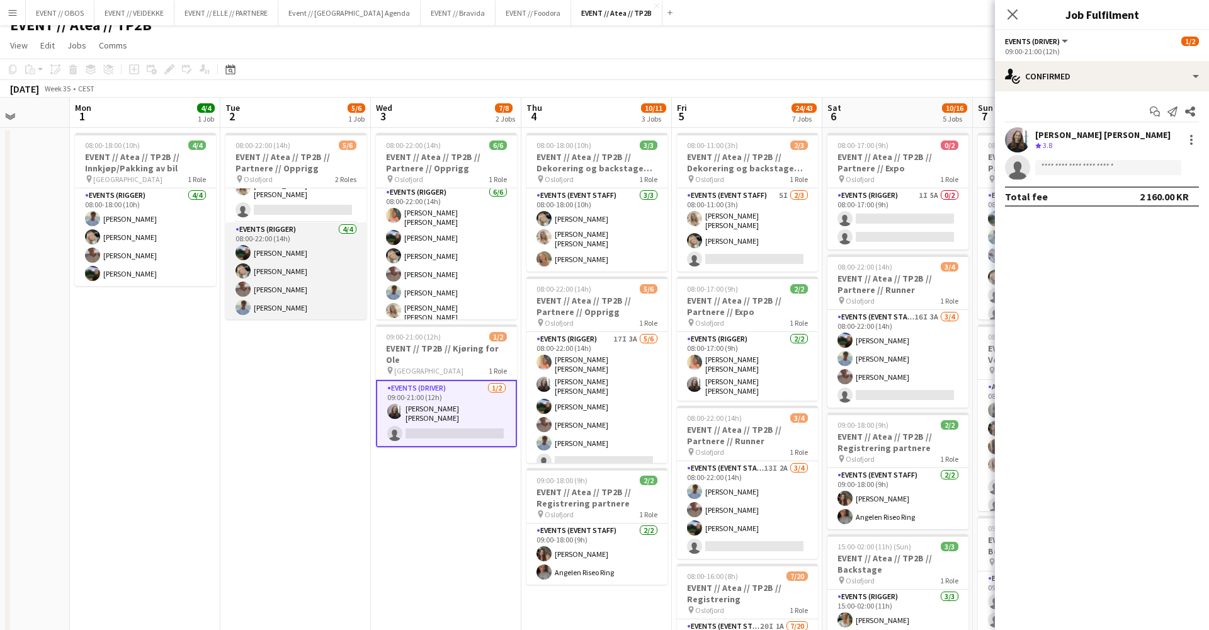
scroll to position [28, 0]
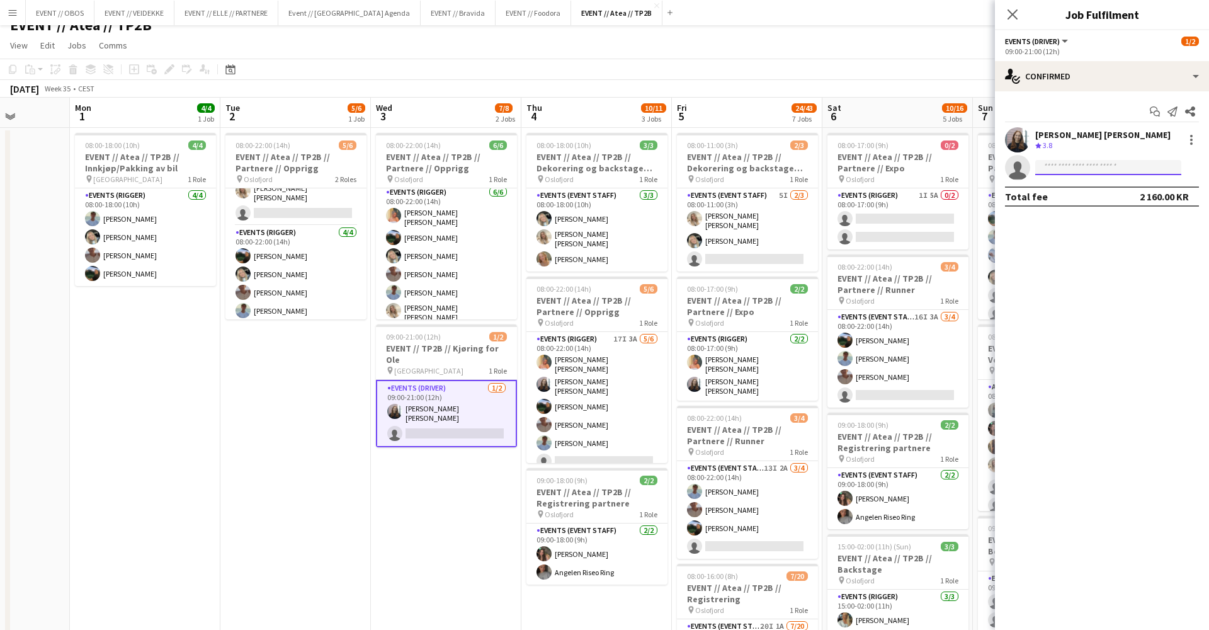
click at [1060, 168] on input at bounding box center [1108, 167] width 146 height 15
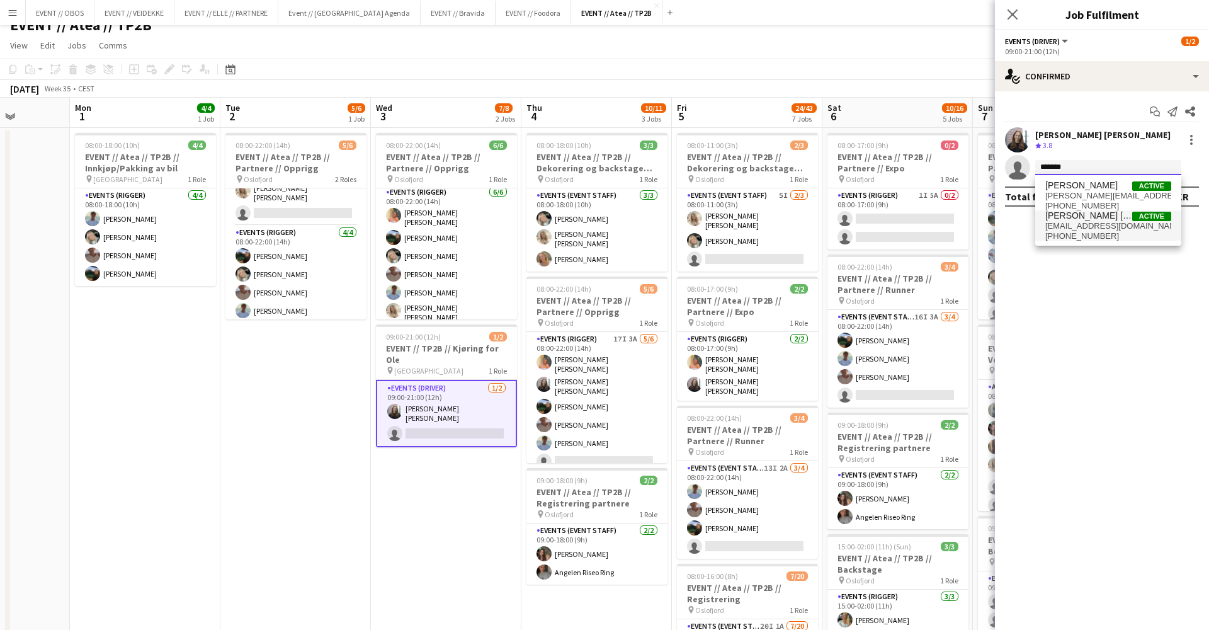
type input "*******"
click at [1073, 222] on span "[EMAIL_ADDRESS][DOMAIN_NAME]" at bounding box center [1108, 226] width 126 height 10
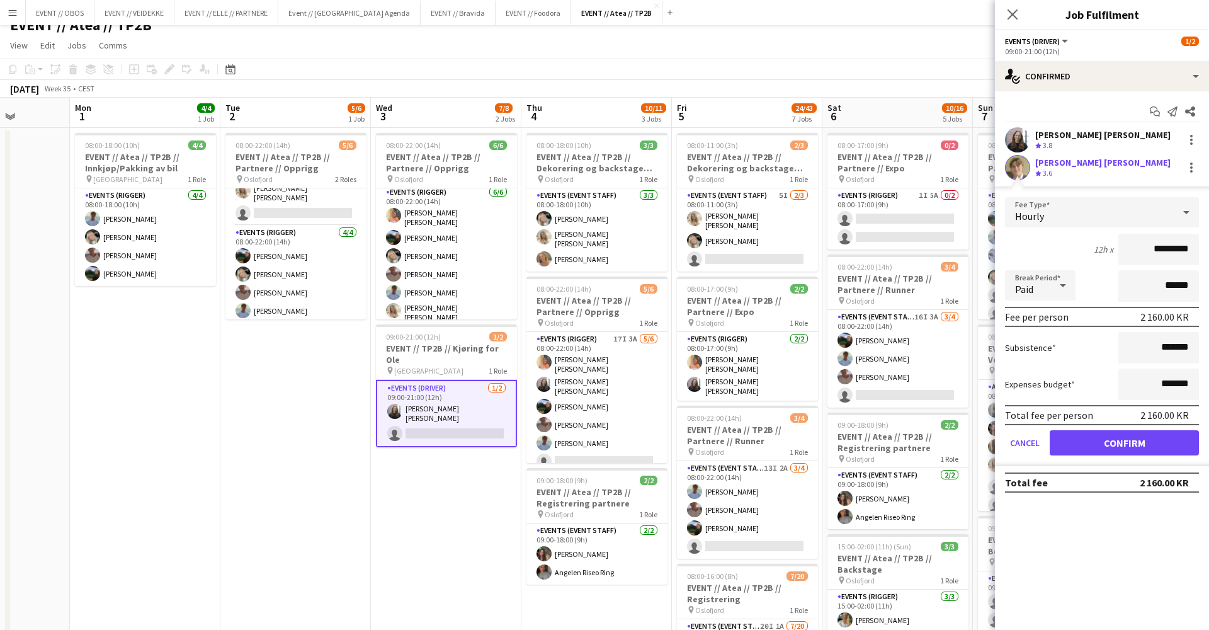
click at [1082, 426] on form "Fee Type Hourly 12h x ********* Break Period Paid ****** Fee per person 2 160.0…" at bounding box center [1102, 331] width 214 height 269
click at [1081, 429] on form "Fee Type Hourly 12h x ********* Break Period Paid ****** Fee per person 2 160.0…" at bounding box center [1102, 331] width 214 height 269
click at [1094, 446] on button "Confirm" at bounding box center [1124, 442] width 149 height 25
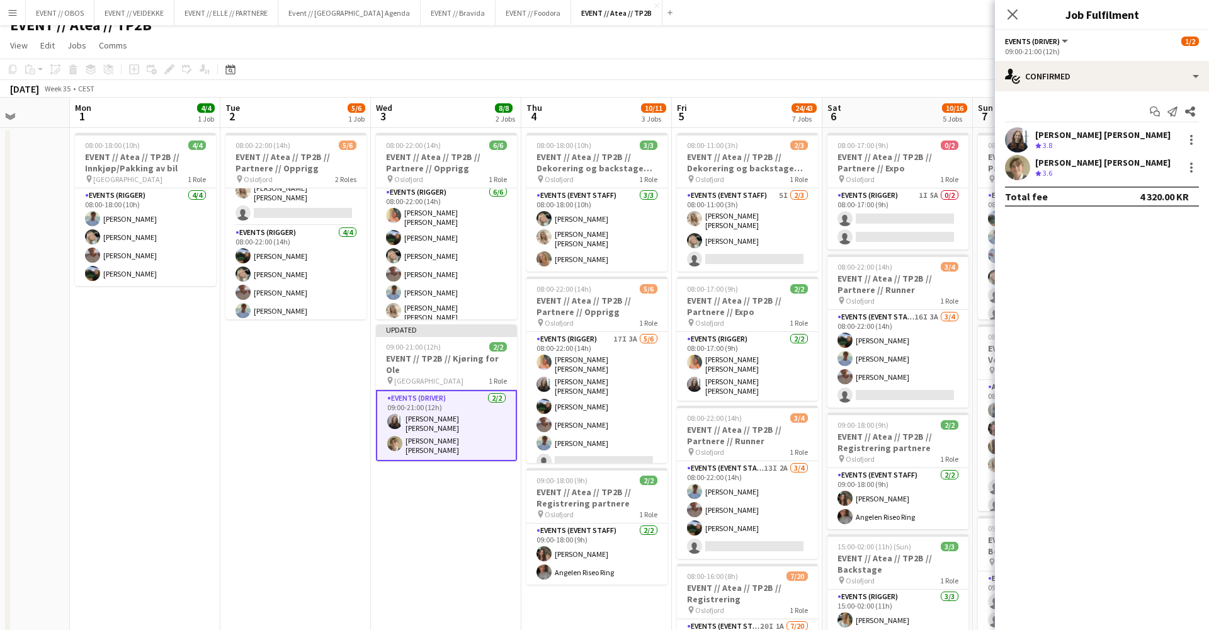
click at [886, 28] on div "EVENT // Atea // TP2B user" at bounding box center [604, 23] width 1209 height 24
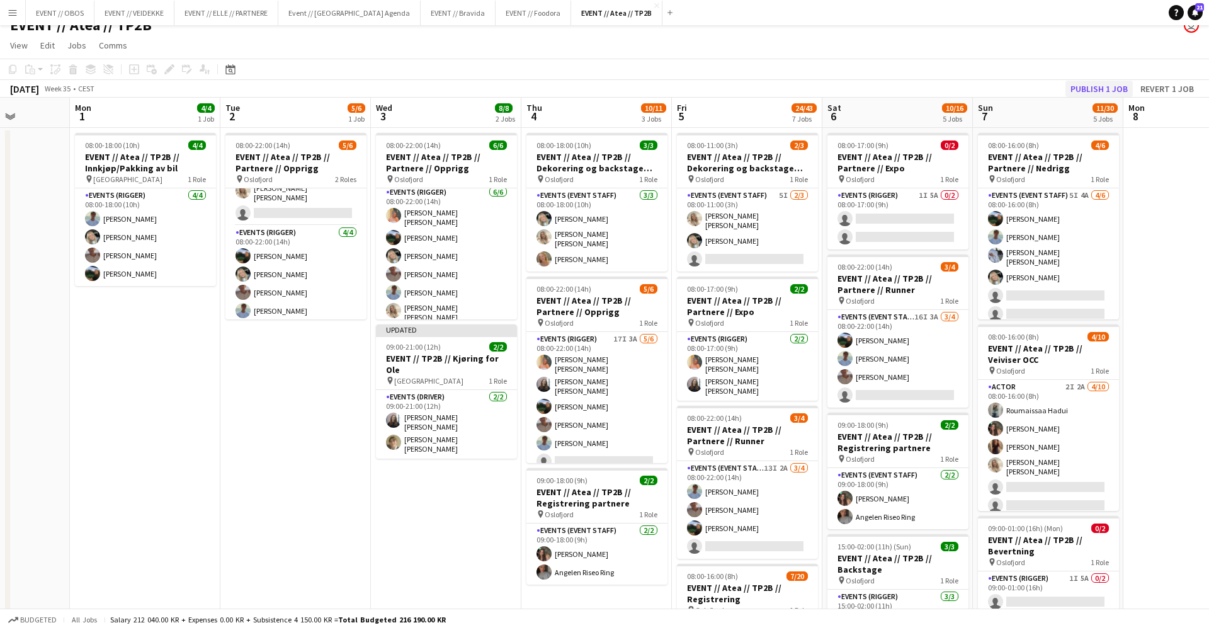
click at [1096, 84] on button "Publish 1 job" at bounding box center [1098, 89] width 67 height 16
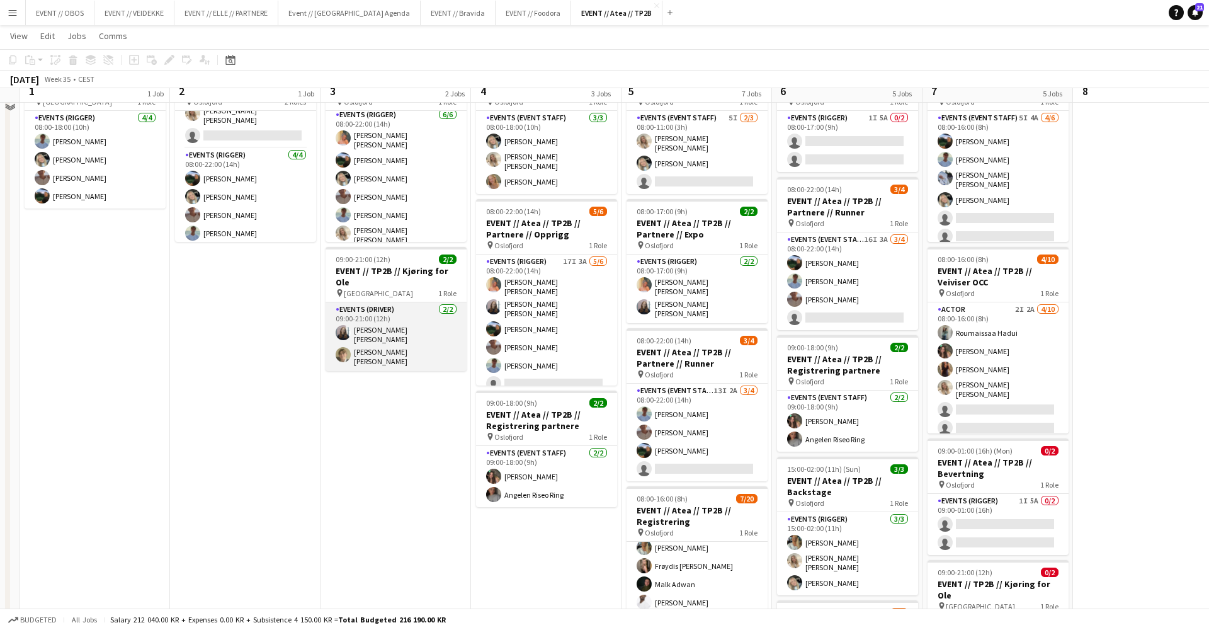
scroll to position [75, 0]
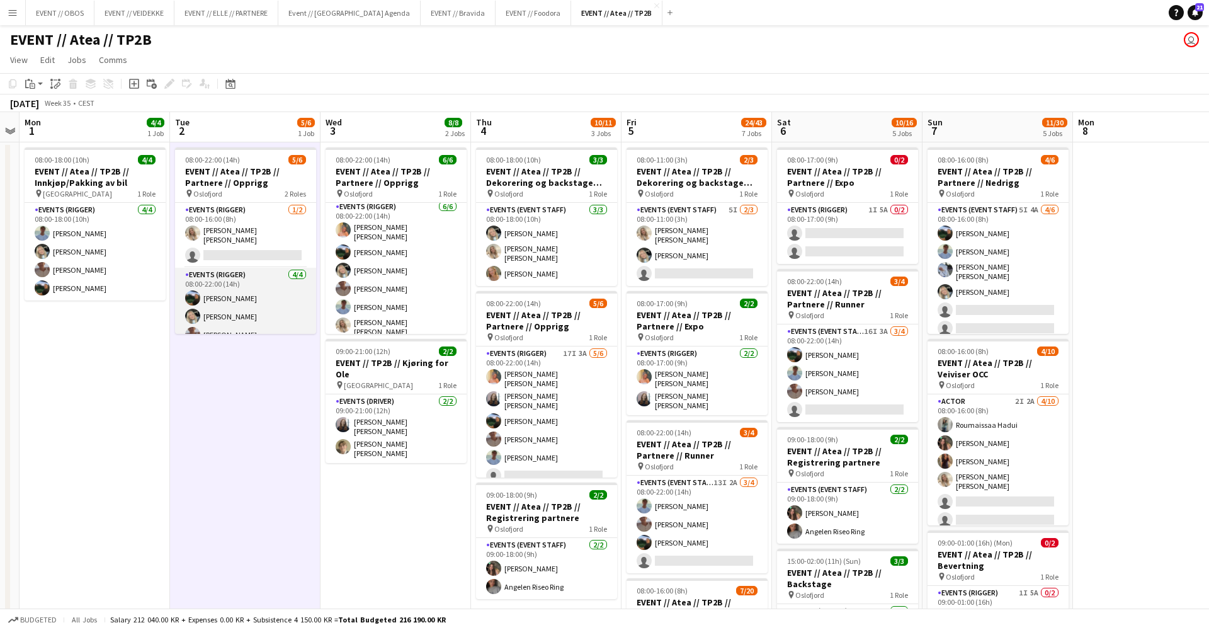
scroll to position [0, 0]
click at [44, 16] on button "EVENT // OBOS Close" at bounding box center [60, 13] width 69 height 25
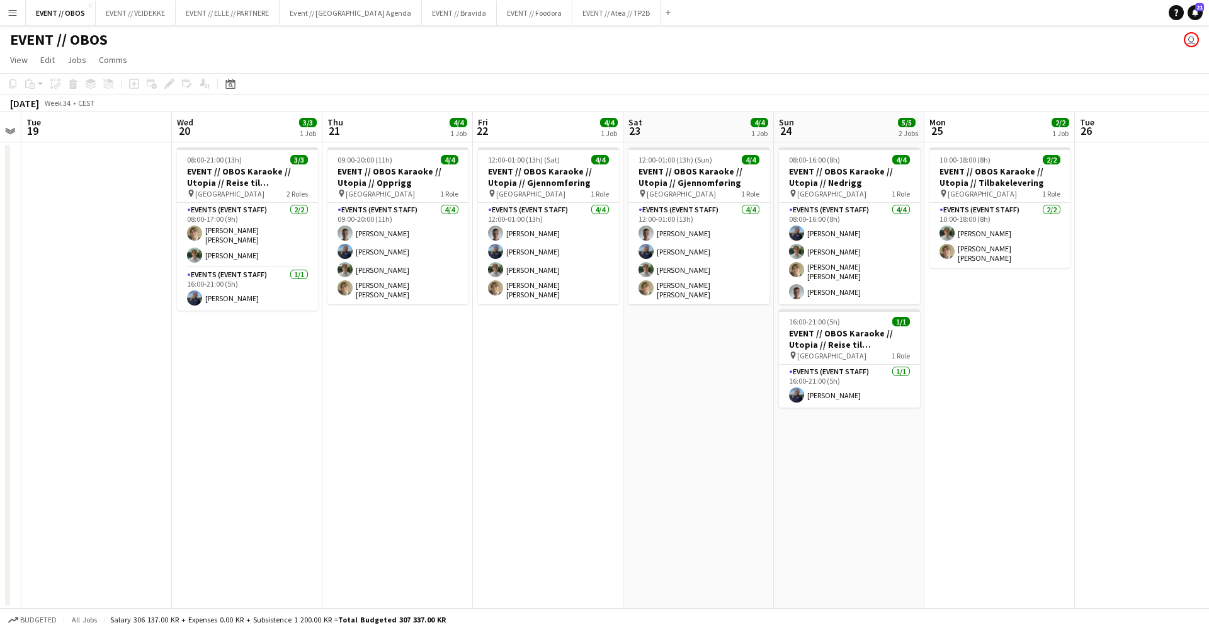
scroll to position [0, 444]
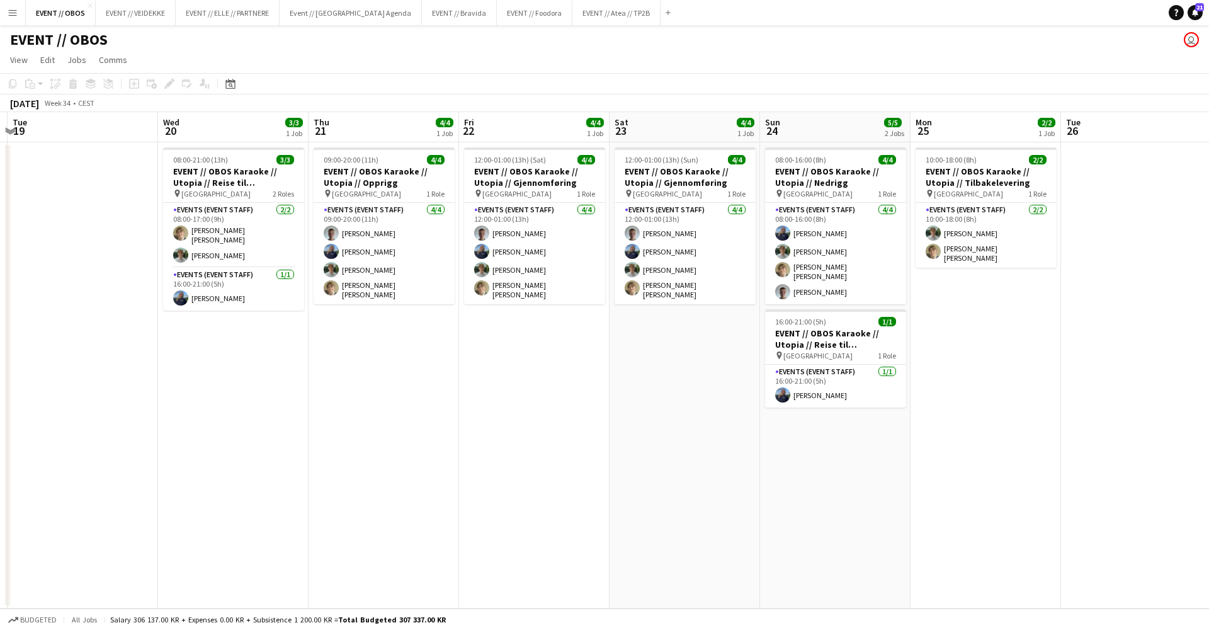
click at [504, 397] on app-date-cell "12:00-01:00 (13h) (Sat) 4/4 EVENT // OBOS Karaoke // Utopia // Gjennomføring pi…" at bounding box center [534, 375] width 150 height 466
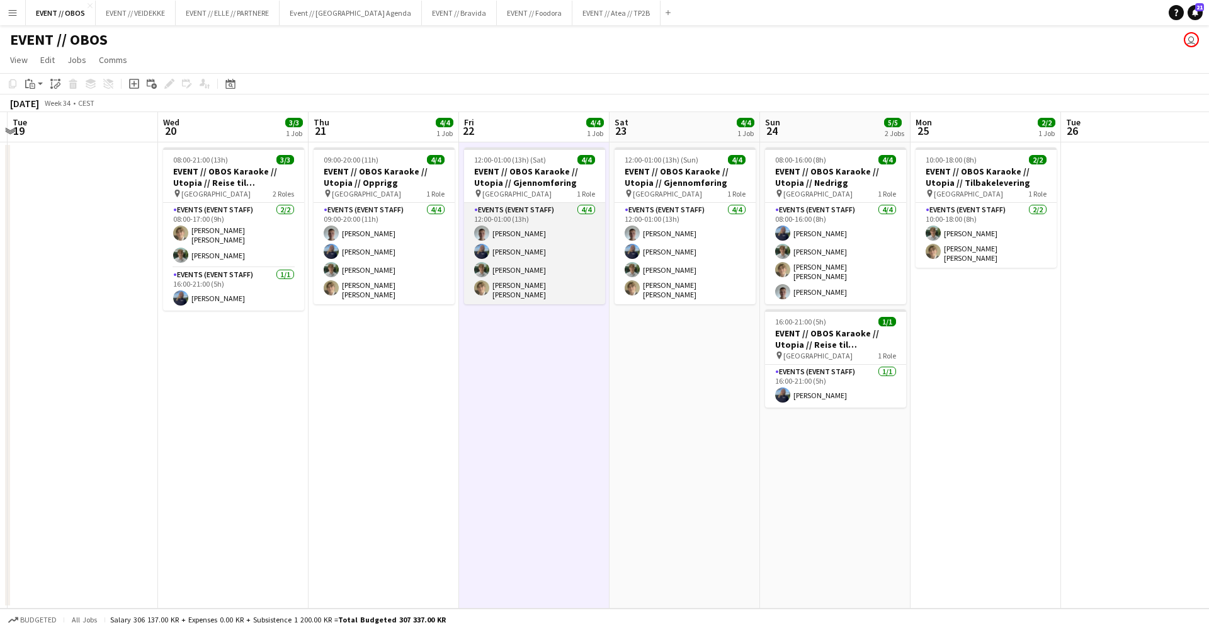
click at [469, 287] on app-card-role "Events (Event Staff) [DATE] 12:00-01:00 (13h) [PERSON_NAME] [PERSON_NAME] [PERS…" at bounding box center [534, 253] width 141 height 101
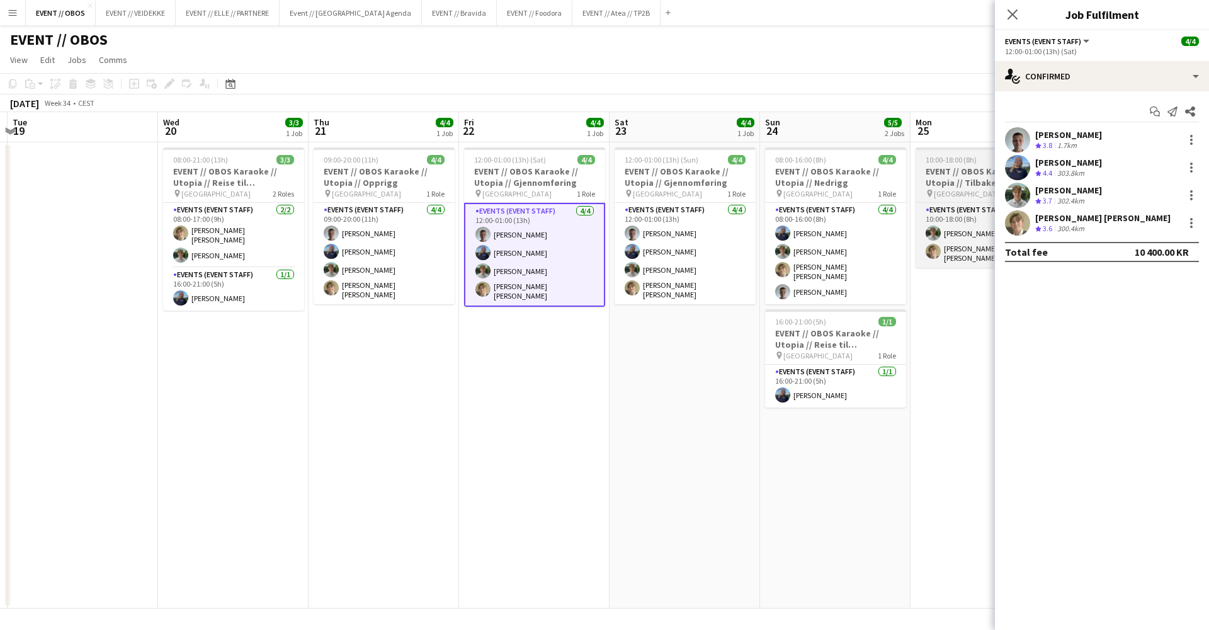
click at [984, 159] on div "10:00-18:00 (8h) 2/2" at bounding box center [985, 159] width 141 height 9
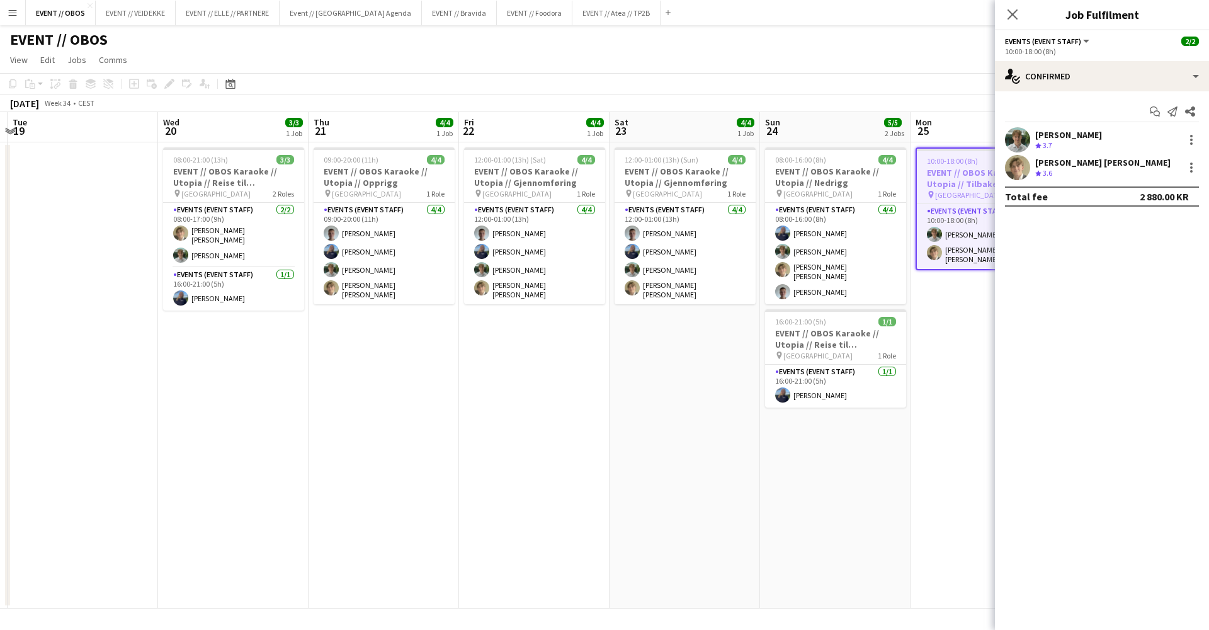
scroll to position [0, 443]
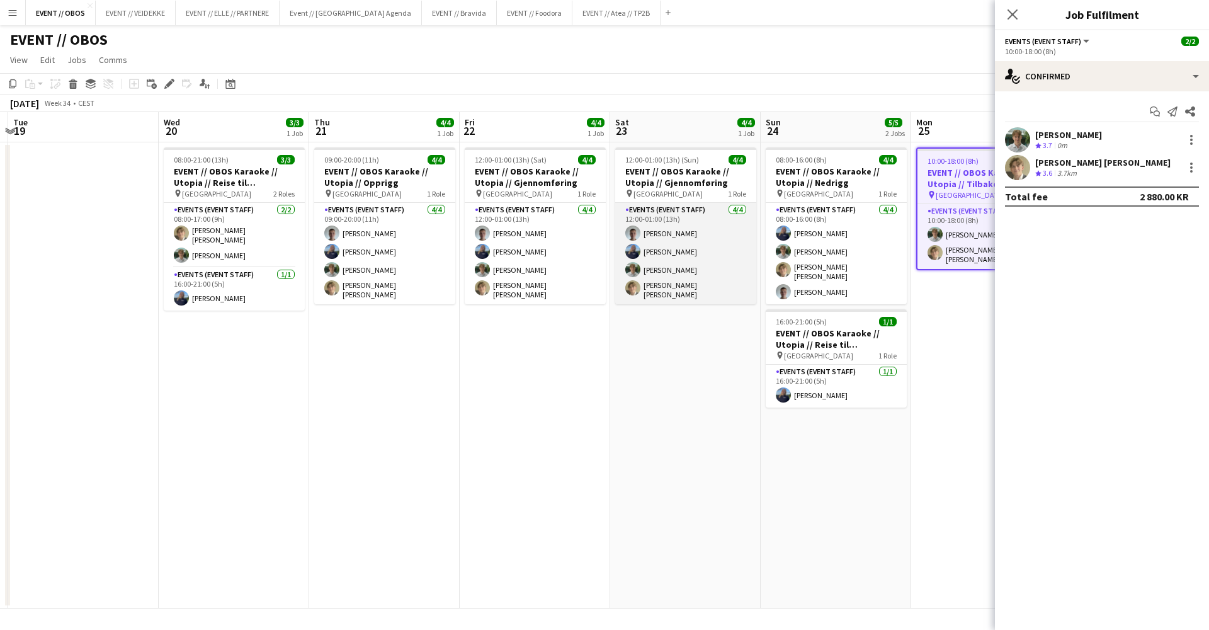
click at [668, 271] on app-card-role "Events (Event Staff) [DATE] 12:00-01:00 (13h) [PERSON_NAME] [PERSON_NAME] [PERS…" at bounding box center [685, 253] width 141 height 101
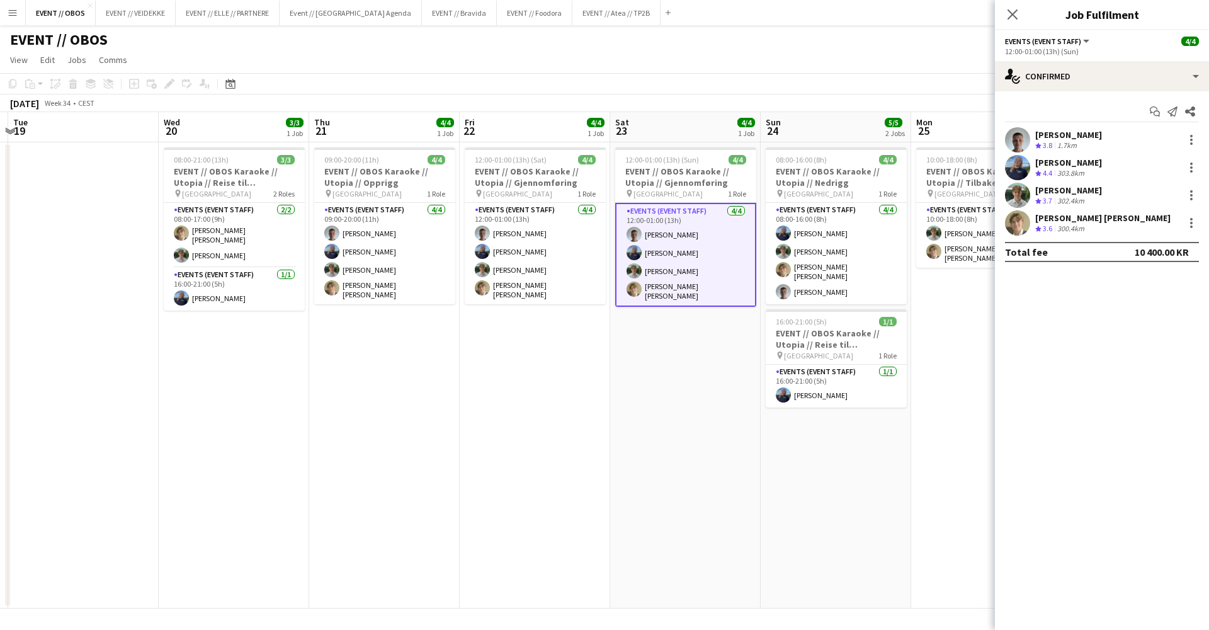
click at [1021, 134] on app-user-avatar at bounding box center [1017, 139] width 25 height 25
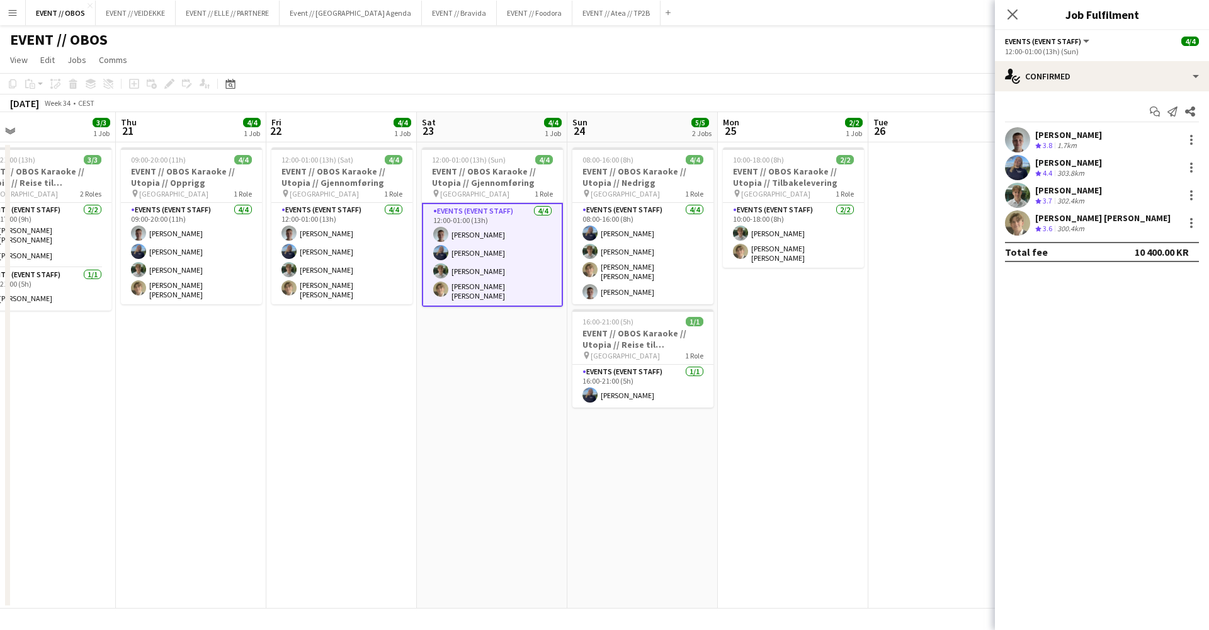
scroll to position [0, 320]
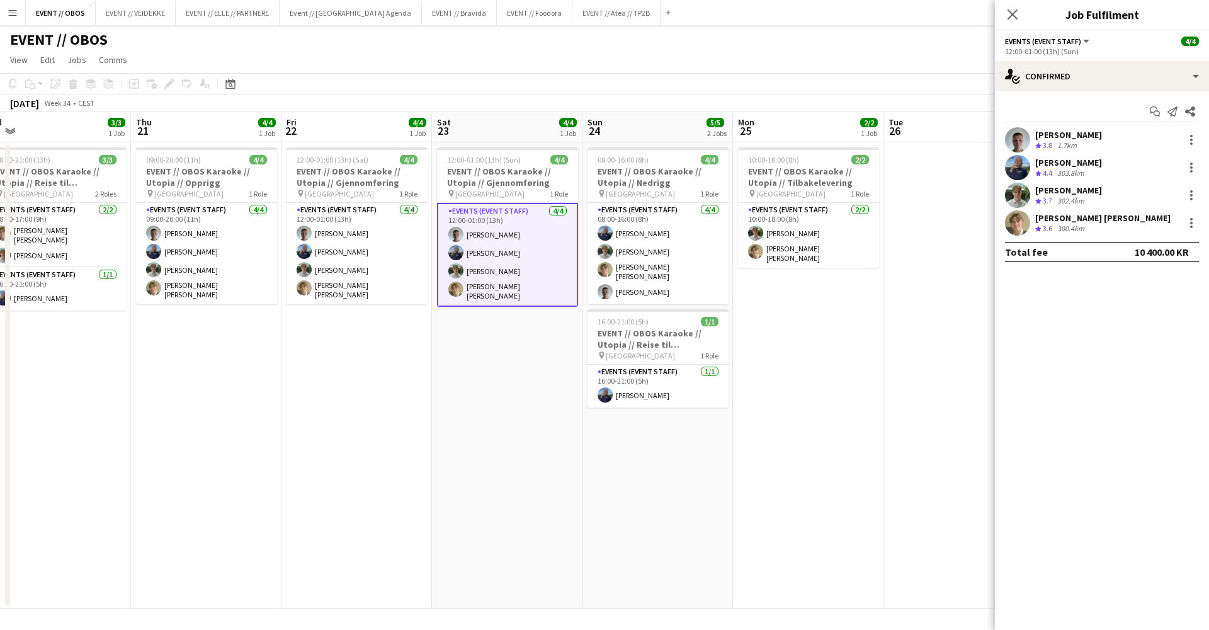
click at [1017, 144] on app-user-avatar at bounding box center [1017, 139] width 25 height 25
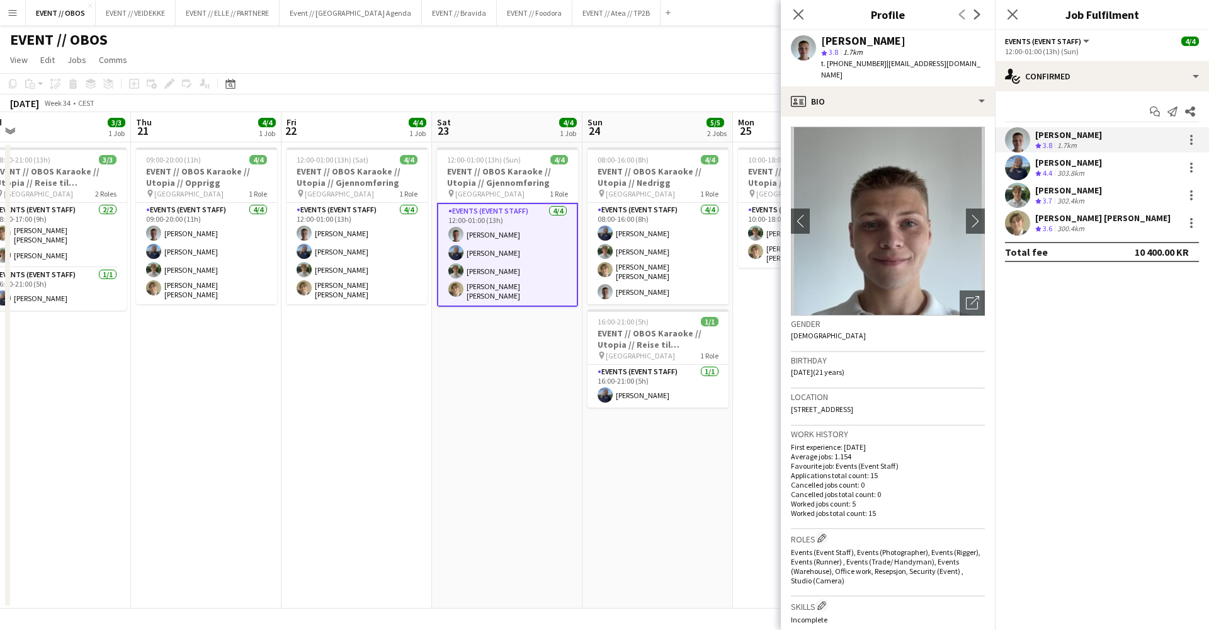
drag, startPoint x: 954, startPoint y: 61, endPoint x: 875, endPoint y: 65, distance: 78.8
click at [875, 65] on app-profile-header "[PERSON_NAME] star 3.8 1.7km t. [PHONE_NUMBER] | [EMAIL_ADDRESS][DOMAIN_NAME]" at bounding box center [888, 58] width 214 height 56
copy span "[EMAIL_ADDRESS][DOMAIN_NAME]"
drag, startPoint x: 867, startPoint y: 65, endPoint x: 840, endPoint y: 64, distance: 27.1
click at [840, 64] on span "t. [PHONE_NUMBER]" at bounding box center [853, 63] width 65 height 9
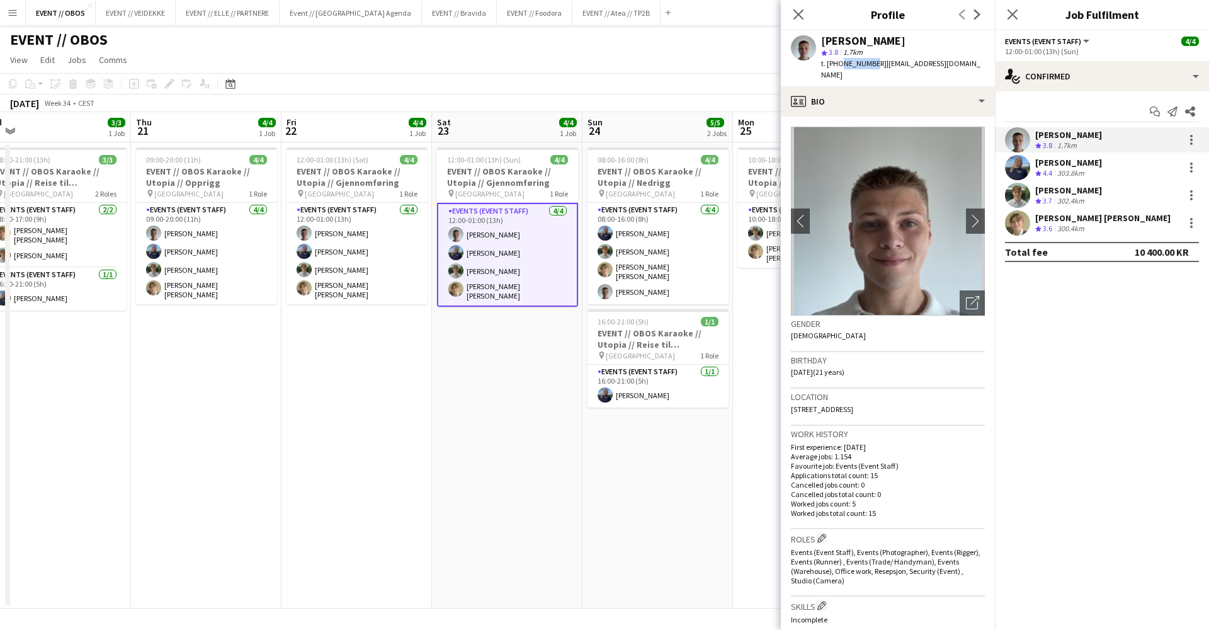
copy span "41584967"
